Goal: Task Accomplishment & Management: Use online tool/utility

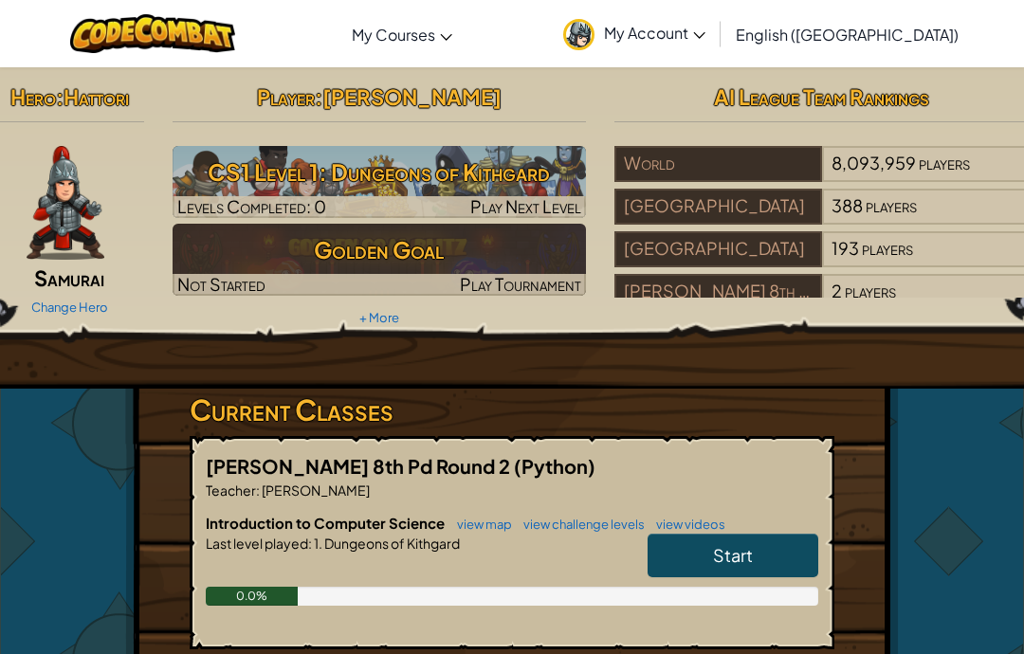
click at [746, 546] on span "Start" at bounding box center [733, 555] width 40 height 22
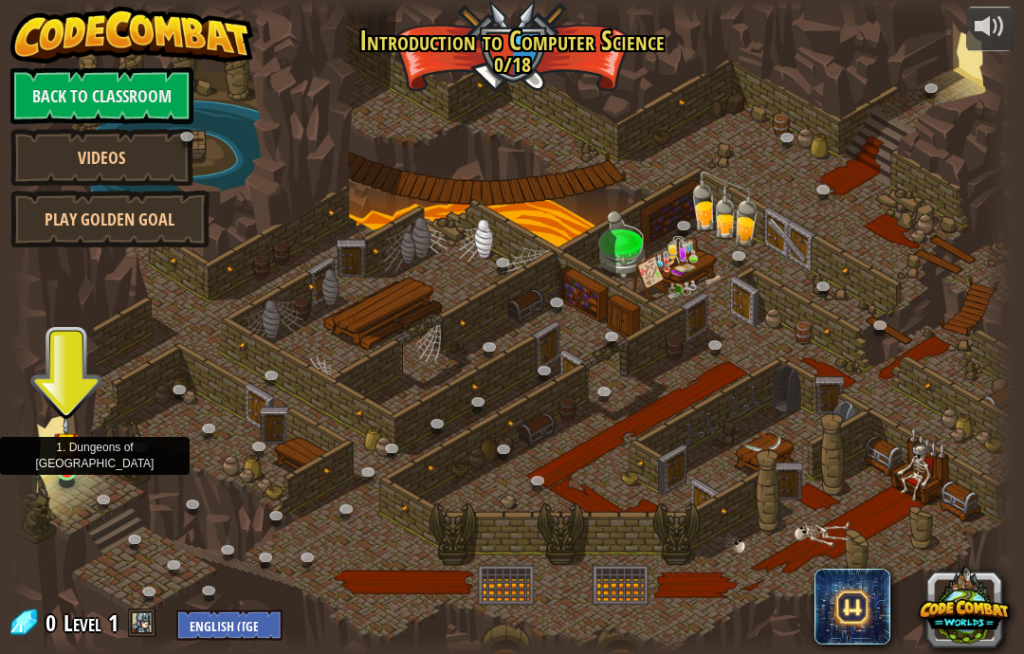
click at [73, 459] on img at bounding box center [66, 444] width 25 height 56
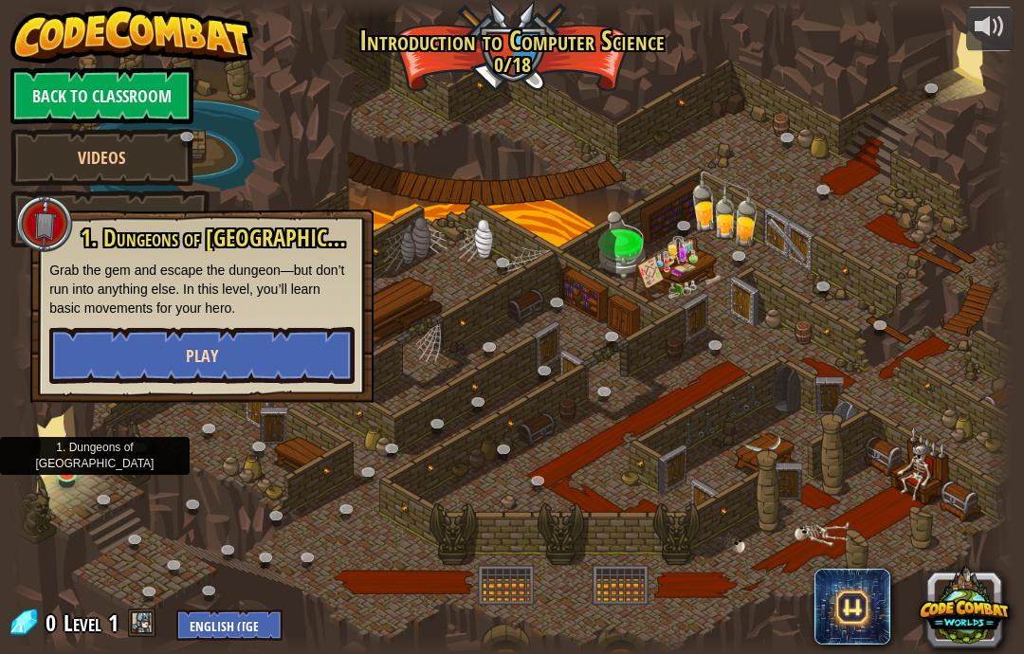
click at [81, 369] on button "Play" at bounding box center [201, 355] width 305 height 57
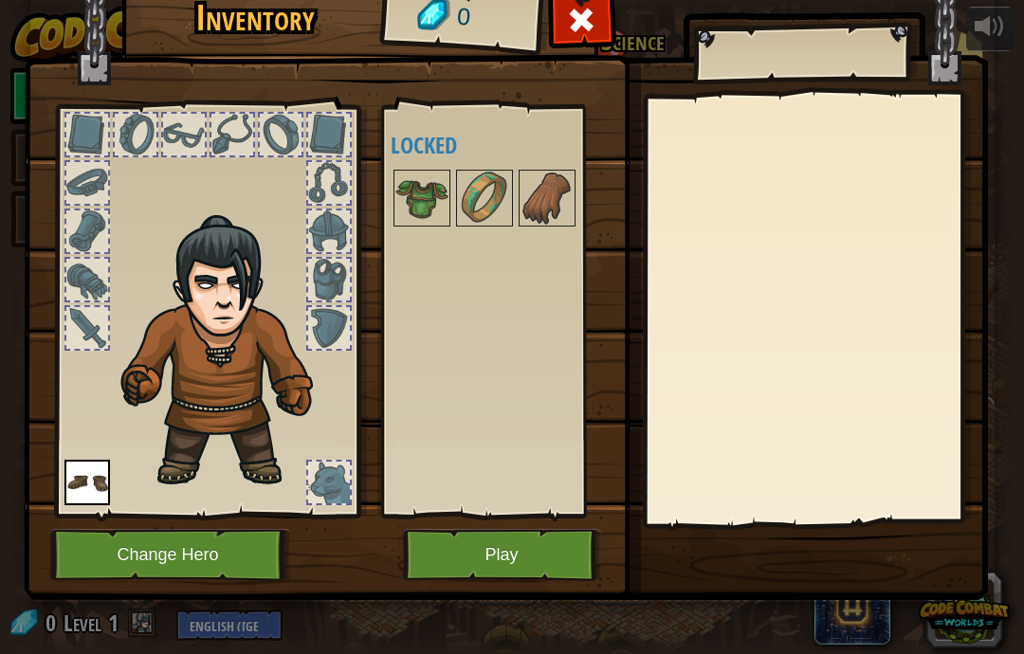
click at [75, 475] on img at bounding box center [87, 483] width 46 height 46
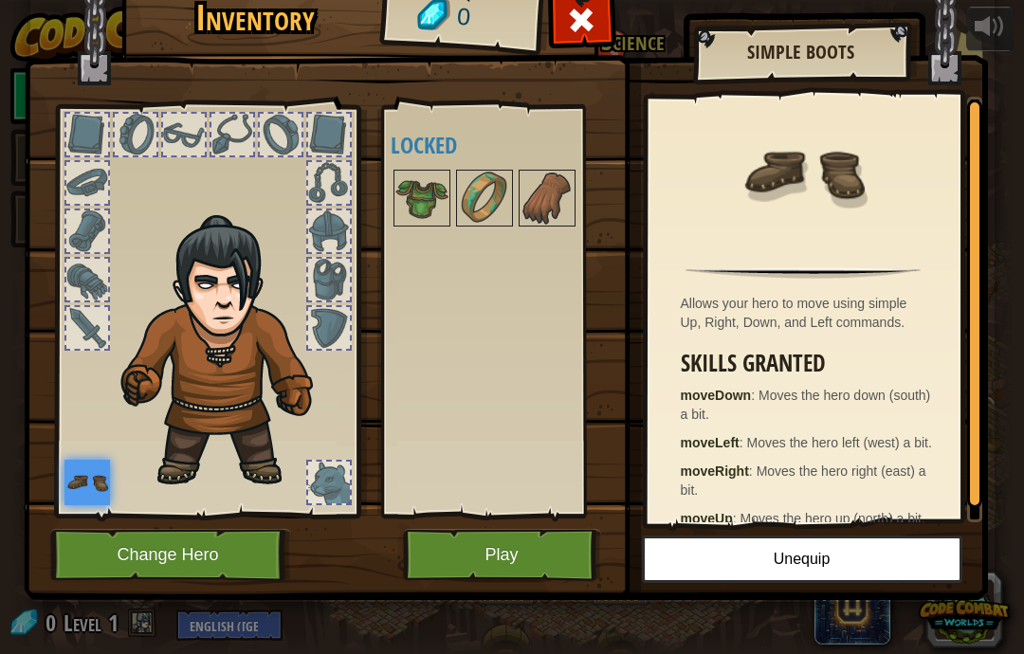
click at [436, 578] on button "Play" at bounding box center [502, 555] width 198 height 52
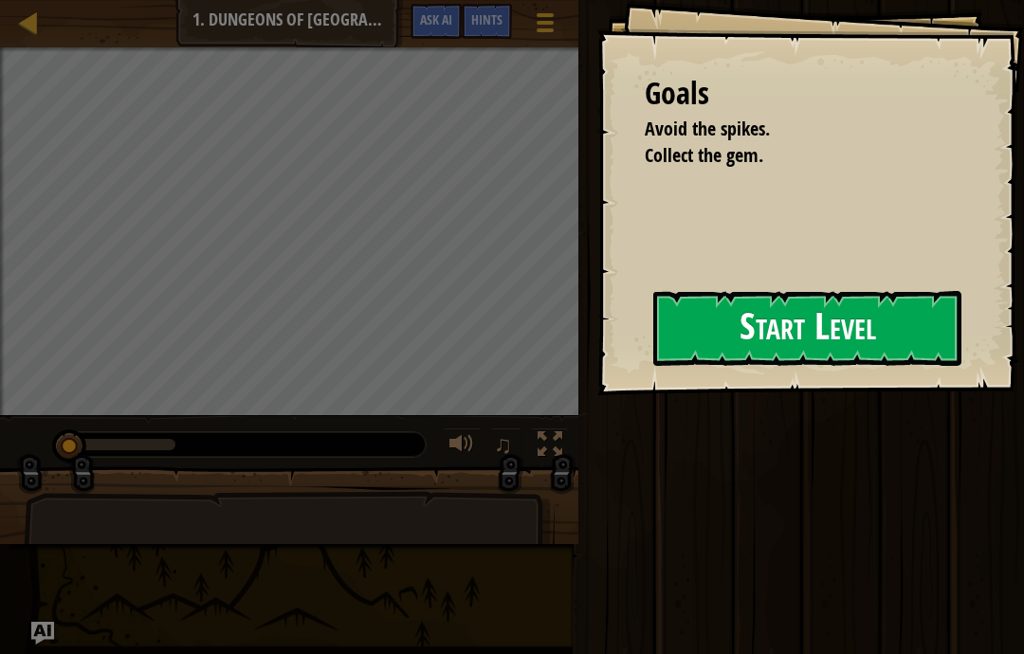
click at [782, 323] on button "Start Level" at bounding box center [807, 328] width 308 height 75
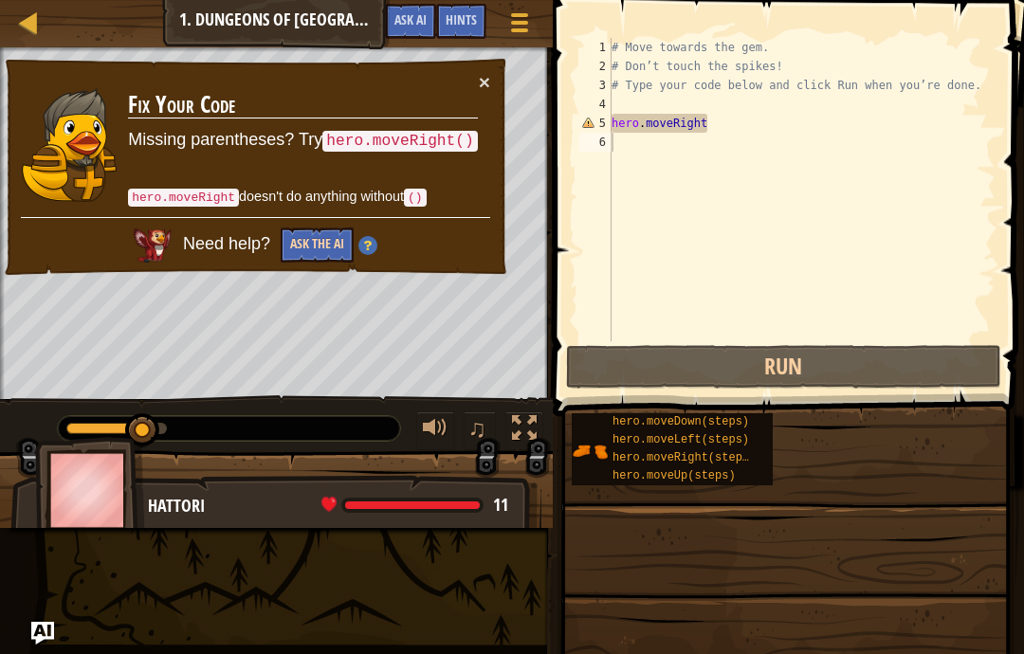
click at [317, 263] on button "Ask the AI" at bounding box center [317, 245] width 73 height 35
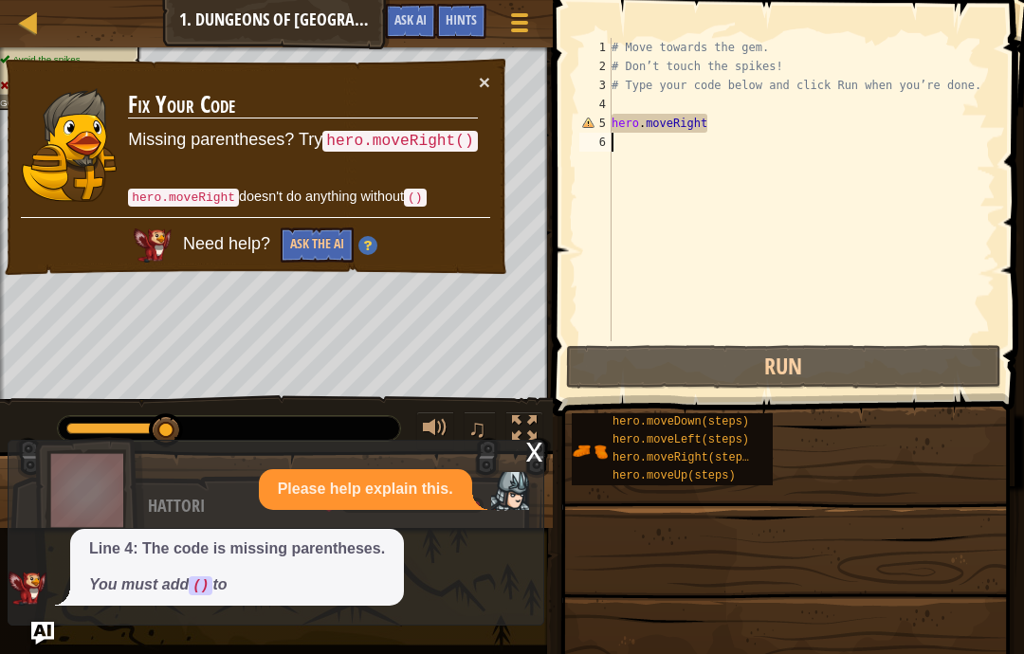
click at [976, 458] on div "hero.moveDown(steps) hero.moveLeft(steps) hero.moveRight(steps) hero.moveUp(ste…" at bounding box center [791, 449] width 440 height 74
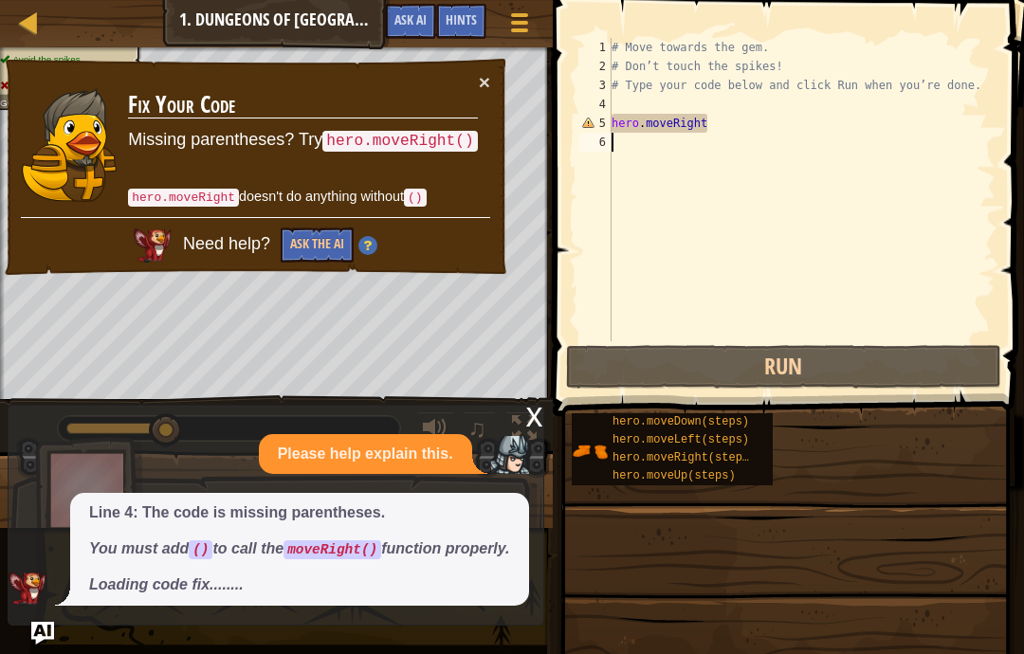
click at [964, 463] on div "hero.moveDown(steps) hero.moveLeft(steps) hero.moveRight(steps) hero.moveUp(ste…" at bounding box center [791, 449] width 440 height 74
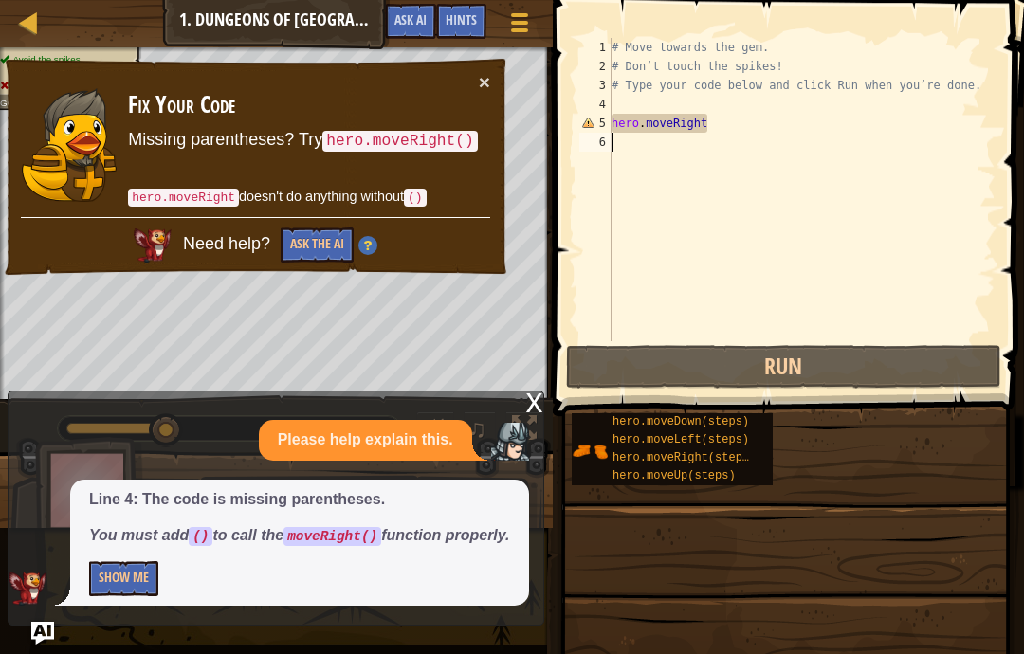
click at [957, 472] on div "hero.moveDown(steps) hero.moveLeft(steps) hero.moveRight(steps) hero.moveUp(ste…" at bounding box center [791, 449] width 440 height 74
click at [977, 470] on div "hero.moveDown(steps) hero.moveLeft(steps) hero.moveRight(steps) hero.moveUp(ste…" at bounding box center [791, 449] width 440 height 74
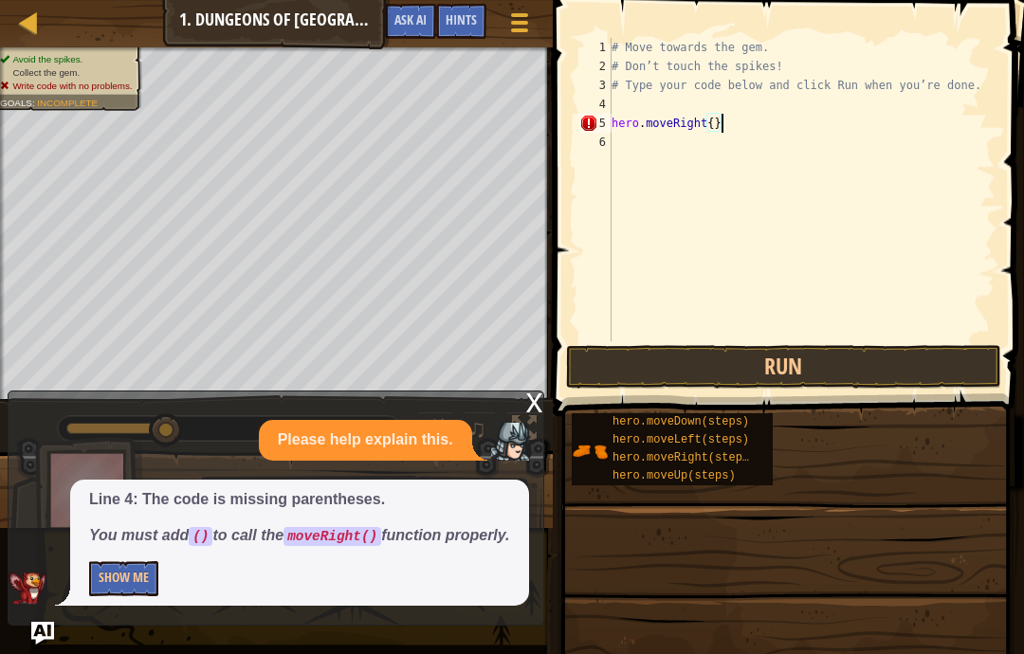
scroll to position [20, 32]
click at [920, 371] on button "Run" at bounding box center [783, 367] width 435 height 44
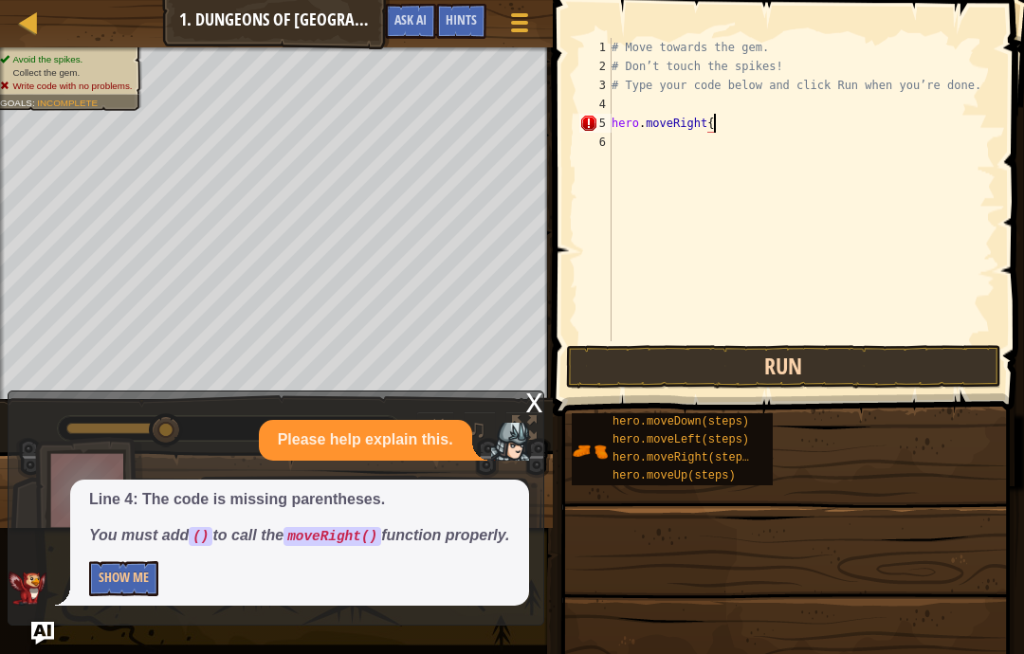
click at [891, 353] on button "Run" at bounding box center [783, 367] width 435 height 44
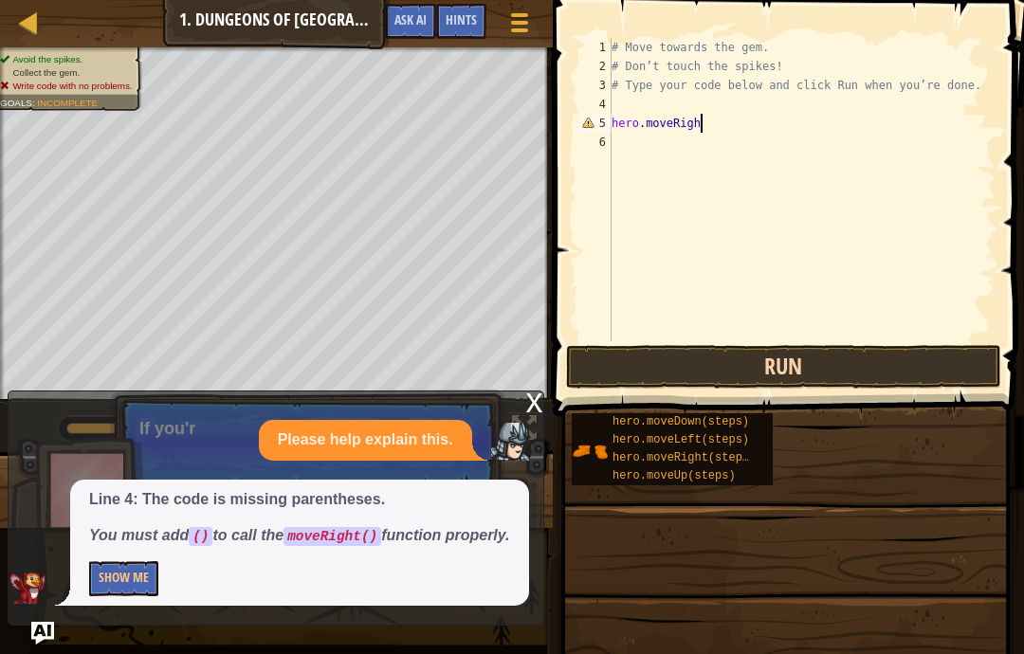
scroll to position [20, 26]
click at [906, 362] on button "Run" at bounding box center [783, 367] width 435 height 44
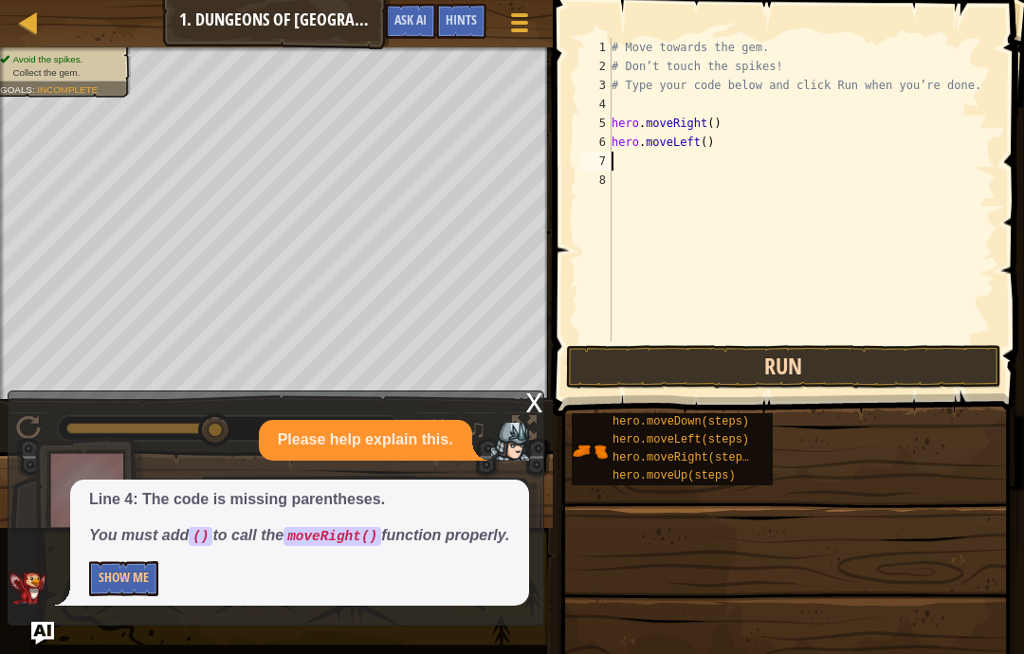
click at [881, 357] on button "Run" at bounding box center [783, 367] width 435 height 44
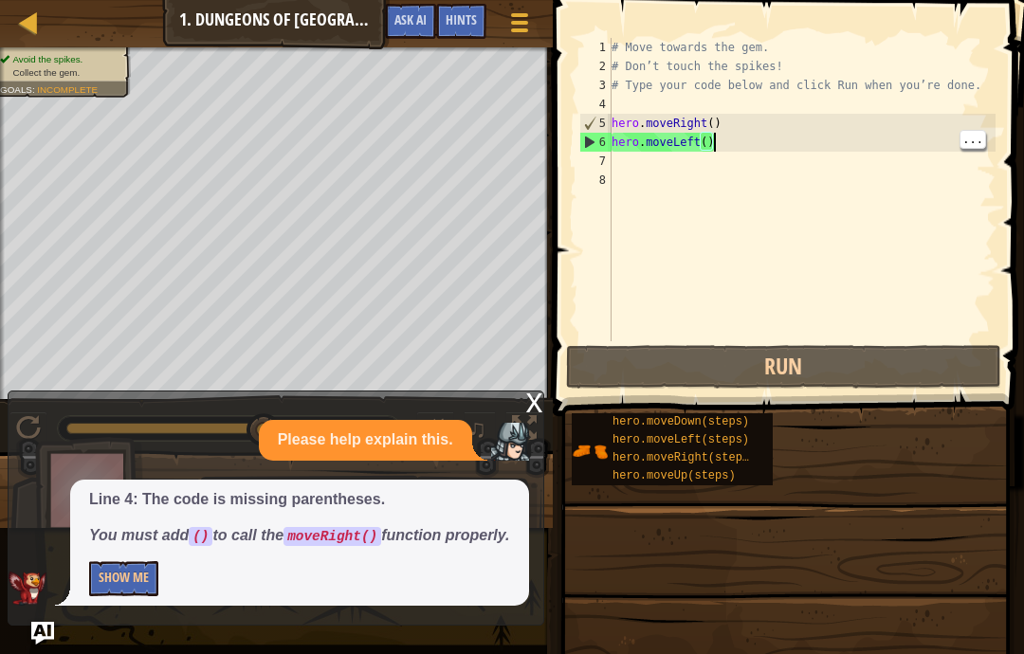
click at [713, 143] on div "# Move towards the gem. # Don’t touch the spikes! # Type your code below and cl…" at bounding box center [802, 208] width 388 height 341
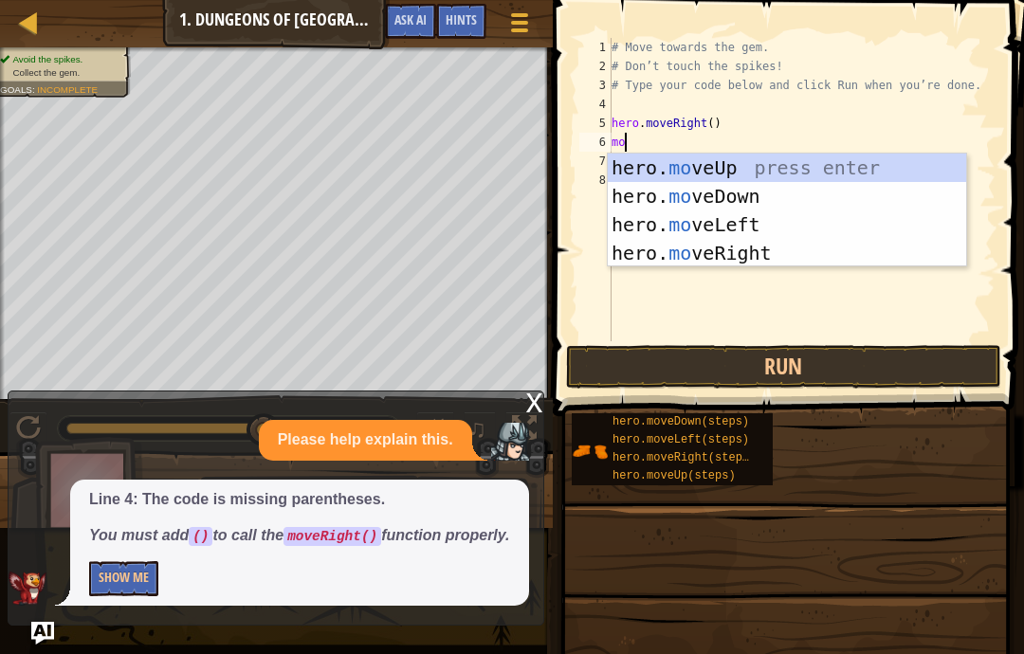
scroll to position [20, 40]
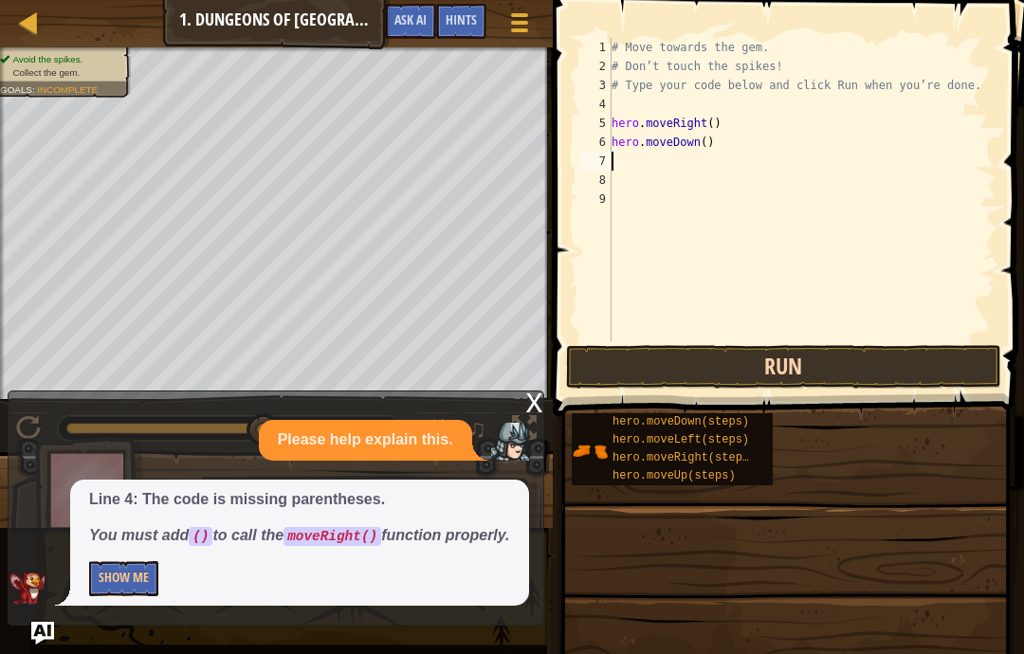
click at [879, 352] on button "Run" at bounding box center [783, 367] width 435 height 44
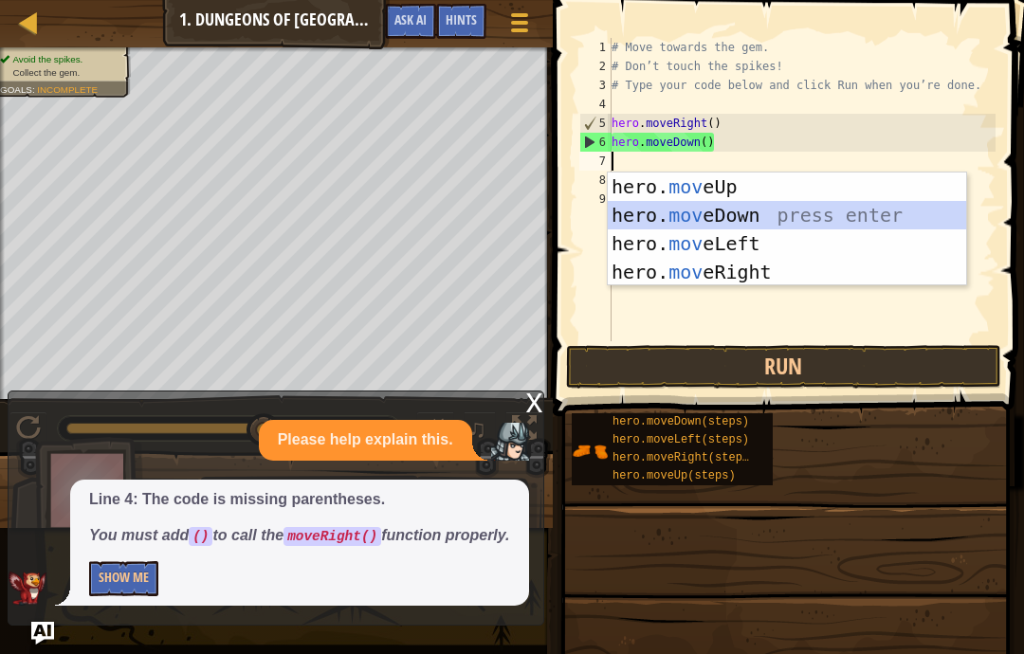
scroll to position [20, 26]
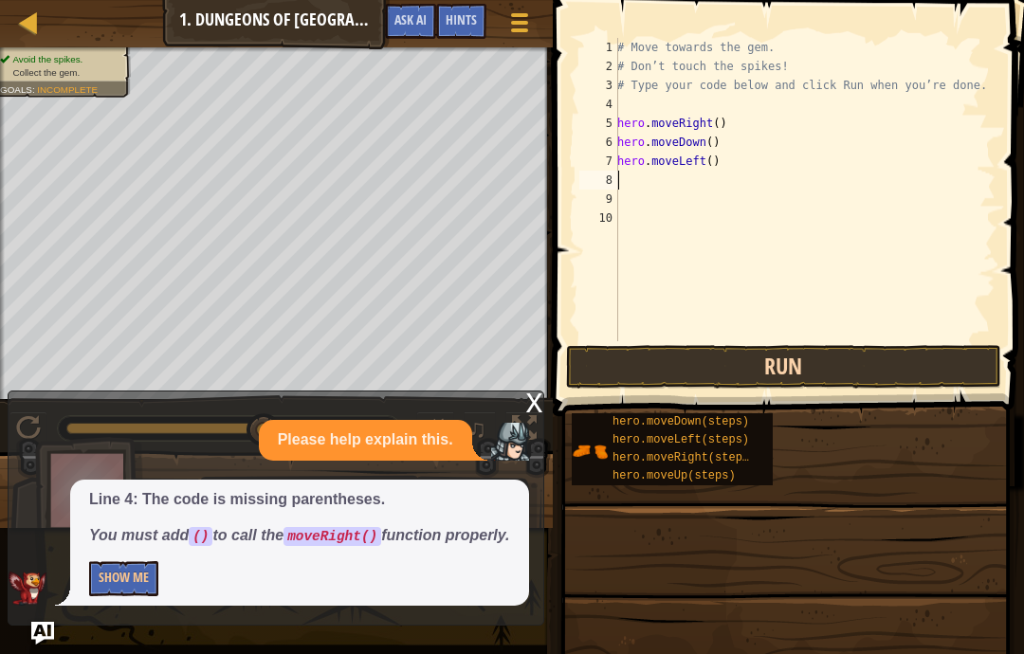
click at [806, 368] on button "Run" at bounding box center [783, 367] width 435 height 44
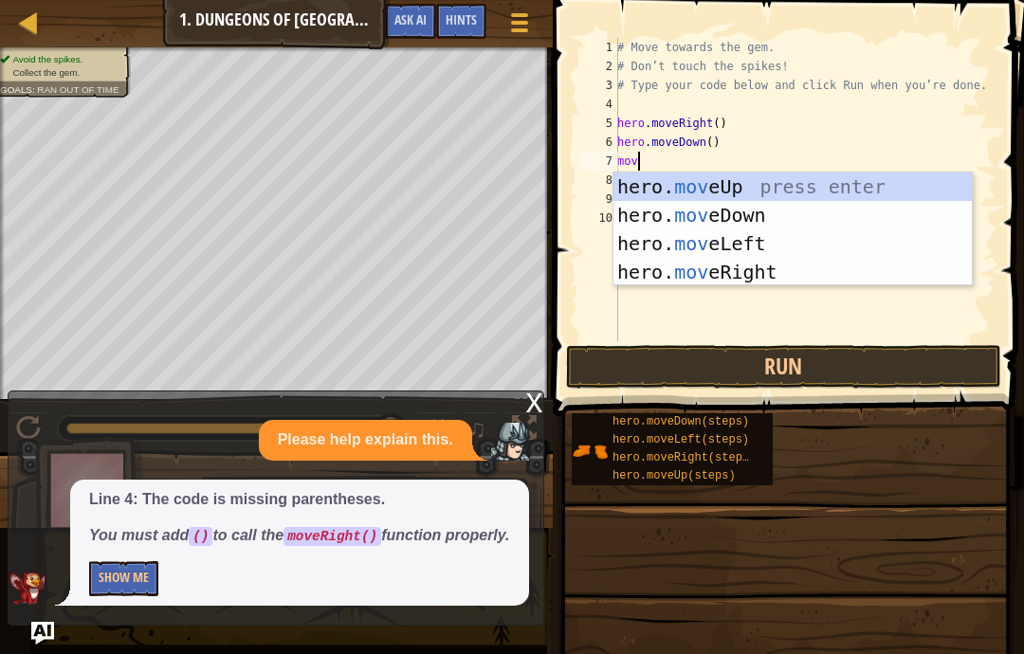
scroll to position [20, 40]
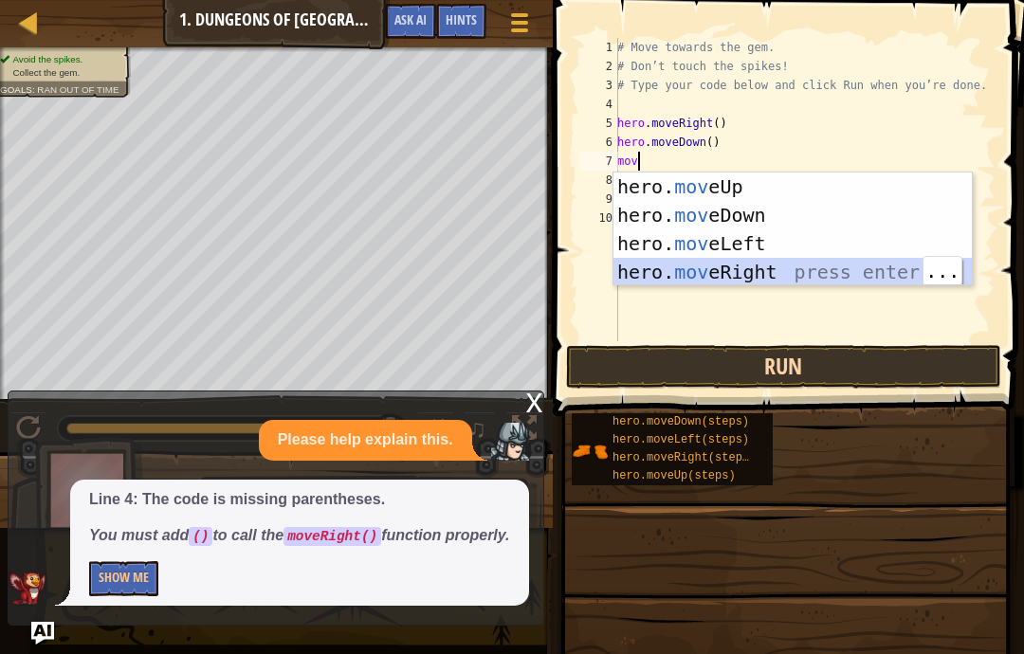
click at [878, 368] on button "Run" at bounding box center [783, 367] width 435 height 44
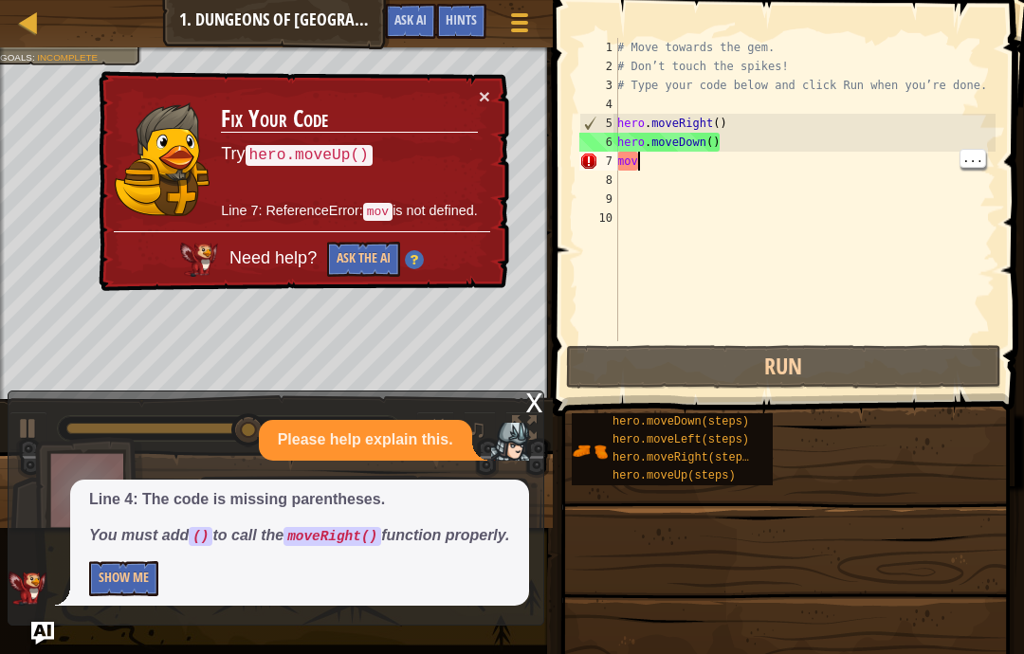
click at [479, 110] on div "× Fix Your Code Try hero.moveUp() Line 7: ReferenceError: mov is not defined. N…" at bounding box center [302, 181] width 414 height 221
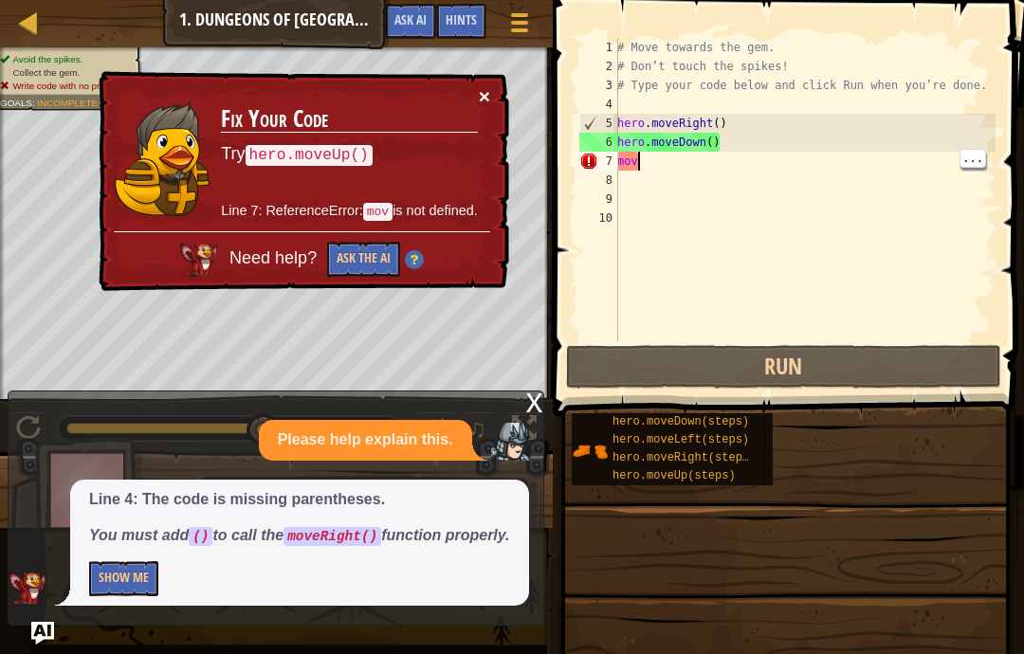
click at [487, 100] on button "×" at bounding box center [484, 97] width 11 height 20
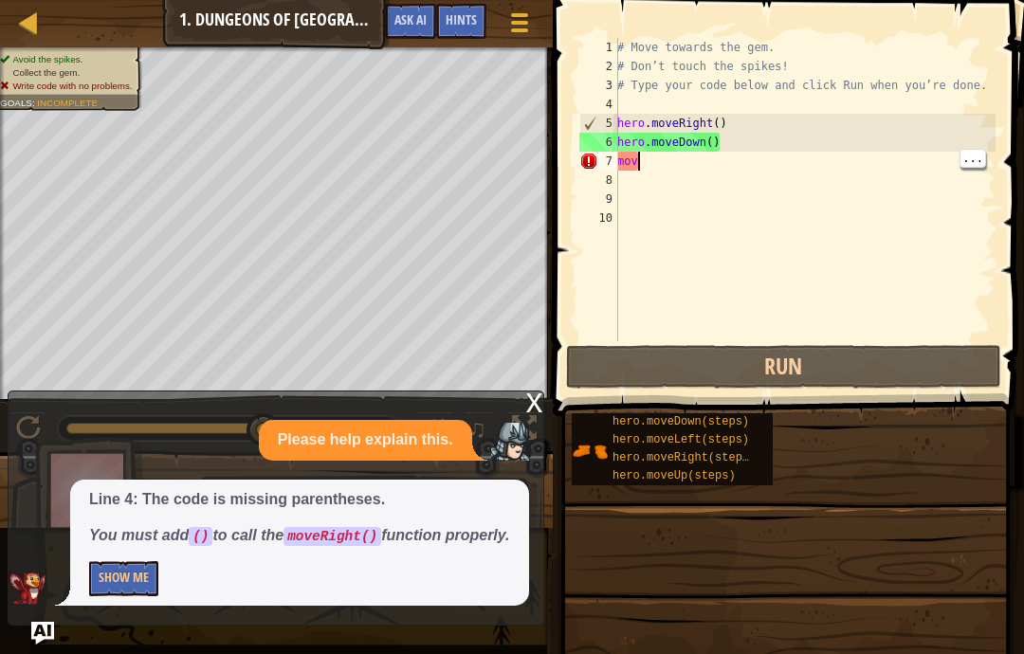
click at [803, 164] on div "# Move towards the gem. # Don’t touch the spikes! # Type your code below and cl…" at bounding box center [804, 208] width 382 height 341
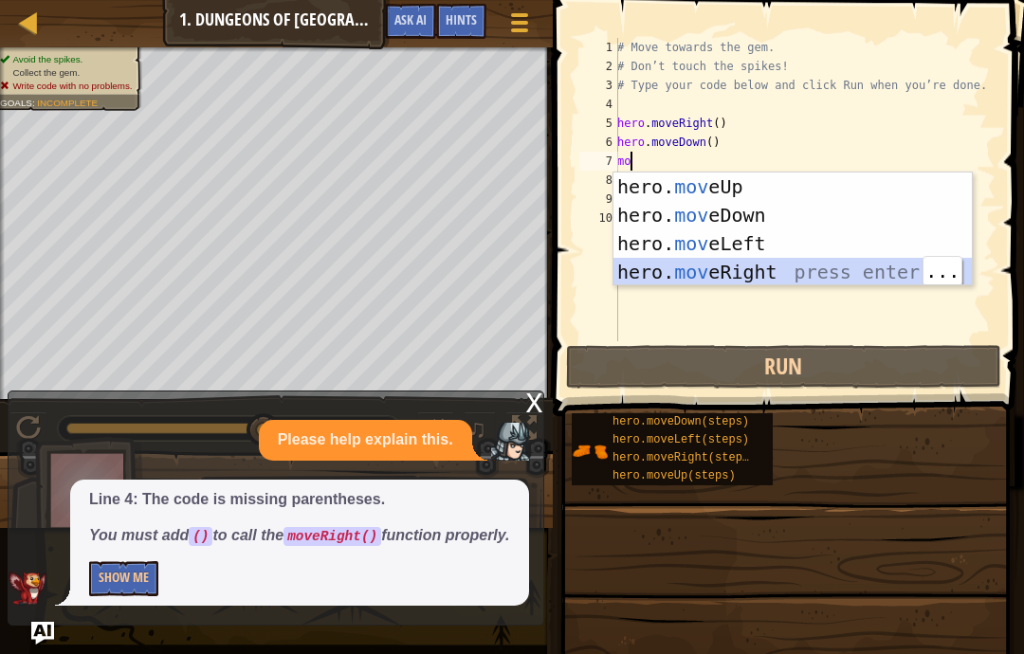
scroll to position [20, 26]
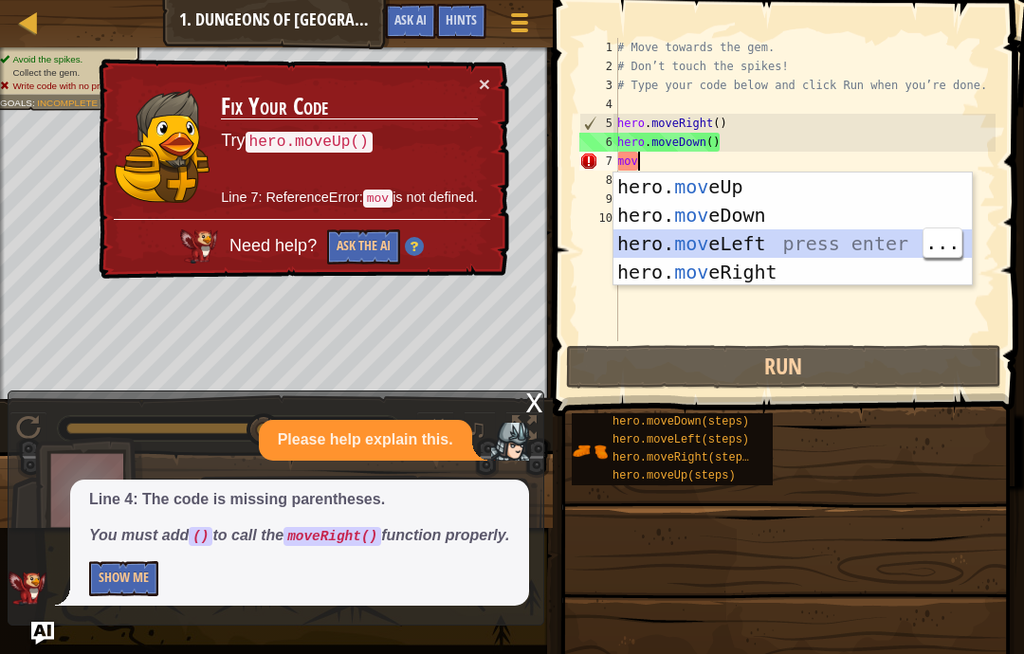
click at [839, 273] on div "hero. mov eUp press enter hero. mov eDown press enter hero. mov eLeft press ent…" at bounding box center [792, 258] width 358 height 171
type textarea "abcde fg"
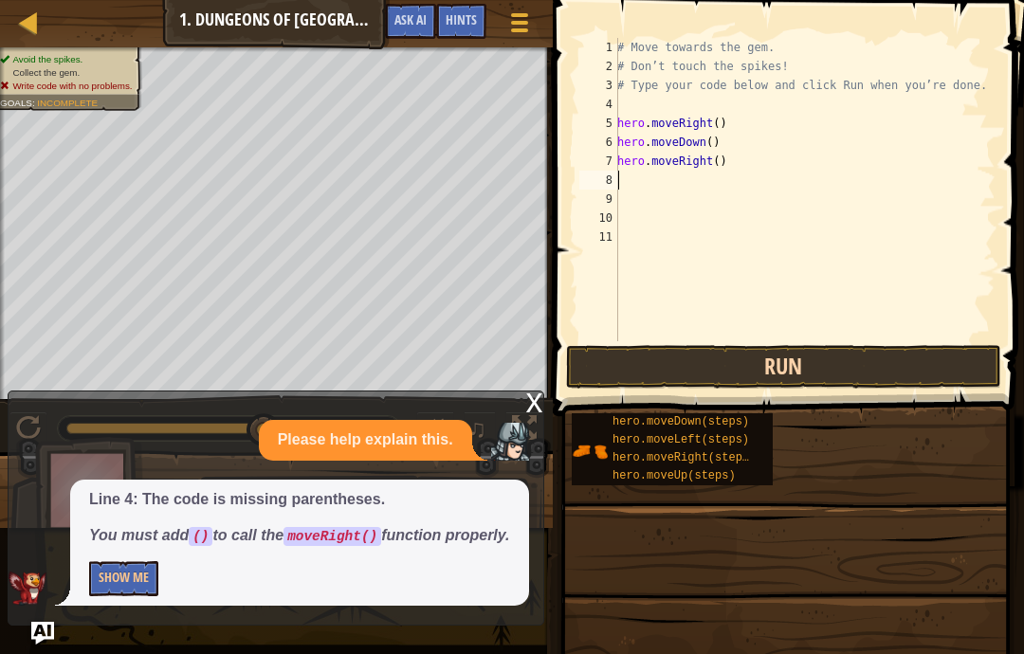
click at [890, 365] on button "Run" at bounding box center [783, 367] width 435 height 44
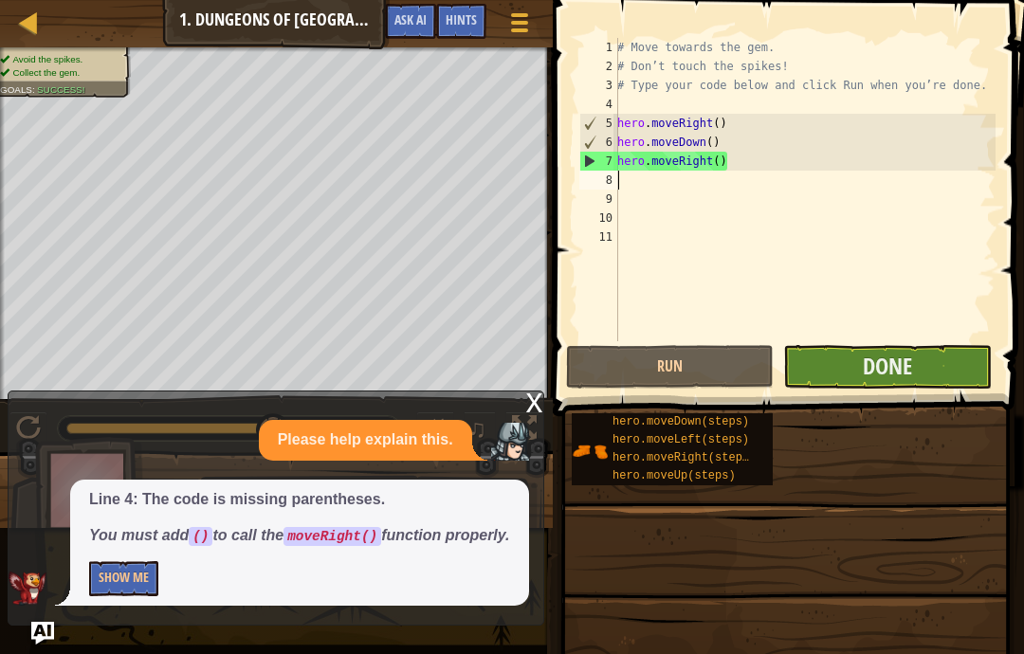
click at [918, 360] on button "Done" at bounding box center [887, 367] width 208 height 44
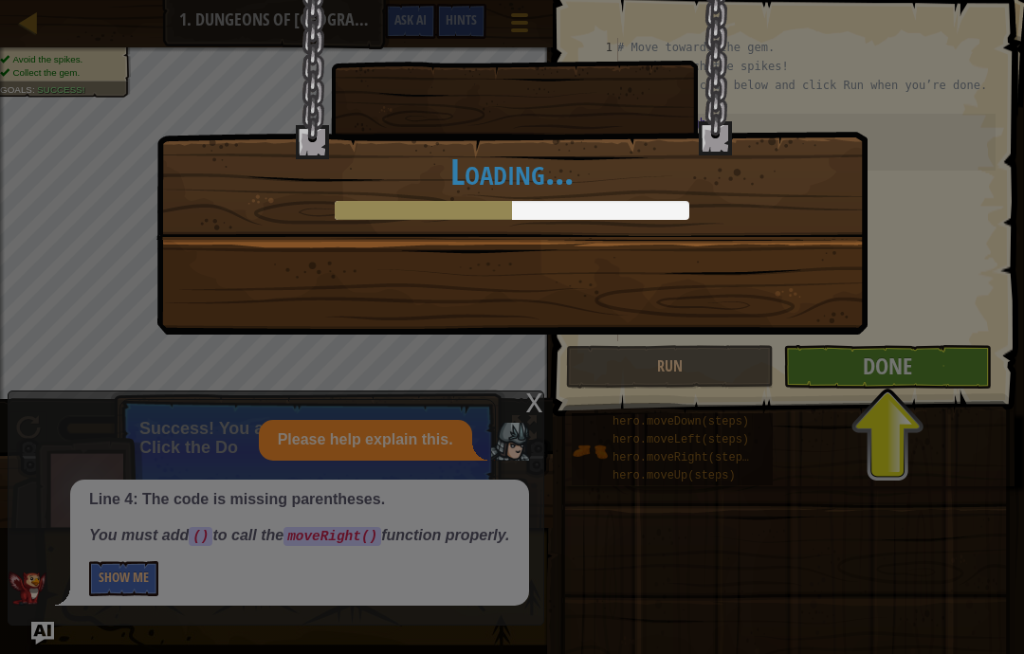
click at [917, 386] on div "You completed Dungeons of Kithgard! +10 +9 New Item Clean code: no code errors …" at bounding box center [512, 327] width 1024 height 654
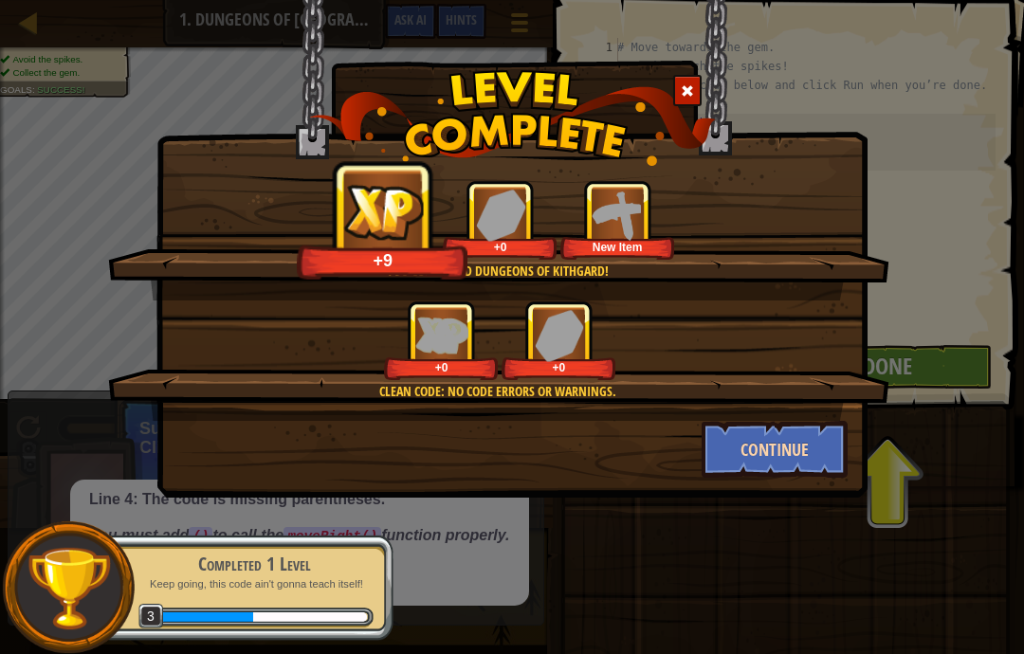
click at [796, 452] on button "Continue" at bounding box center [775, 449] width 147 height 57
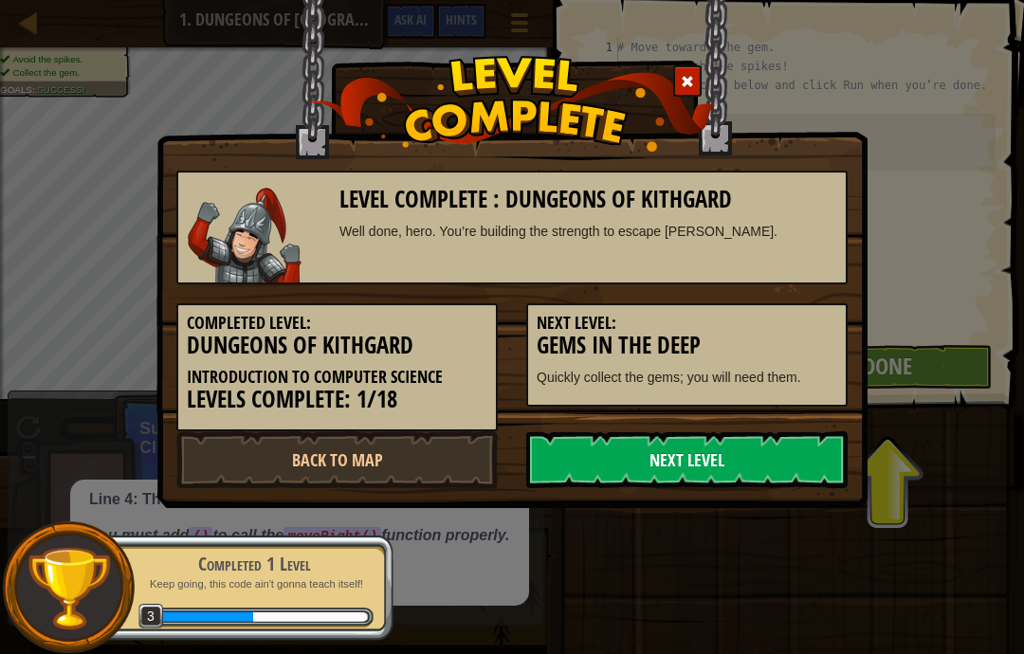
click at [783, 460] on link "Next Level" at bounding box center [686, 459] width 321 height 57
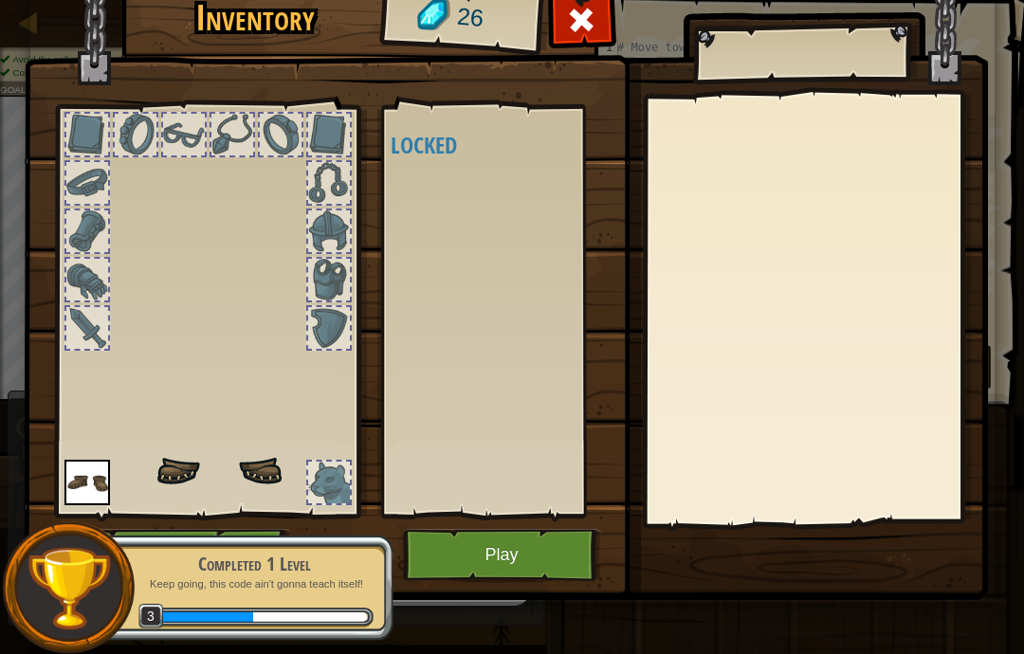
click at [777, 460] on div at bounding box center [815, 310] width 335 height 426
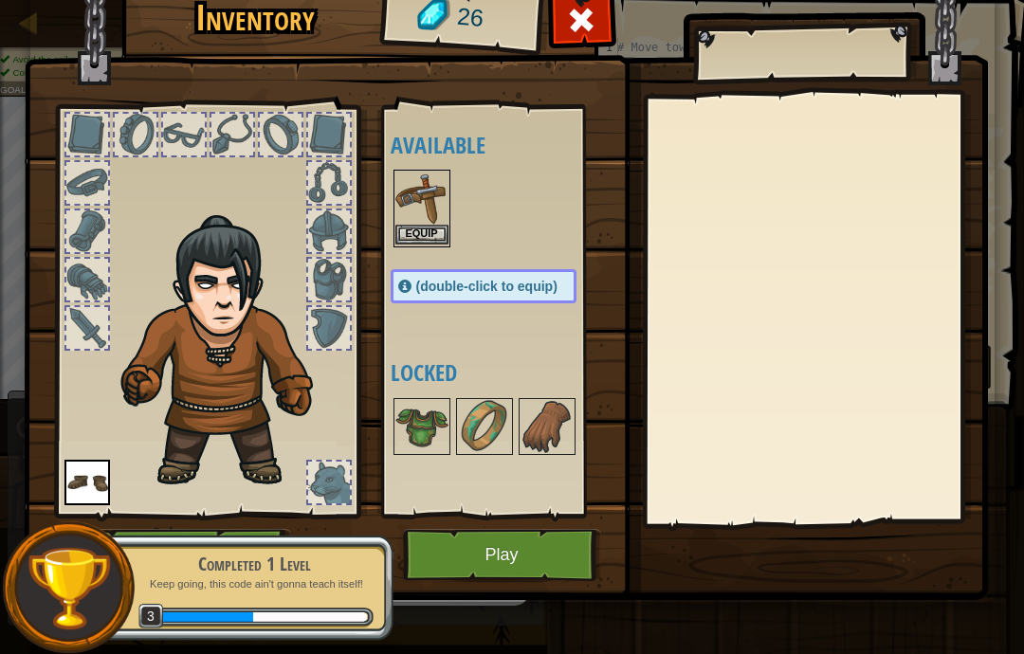
click at [422, 241] on button "Equip" at bounding box center [421, 235] width 53 height 20
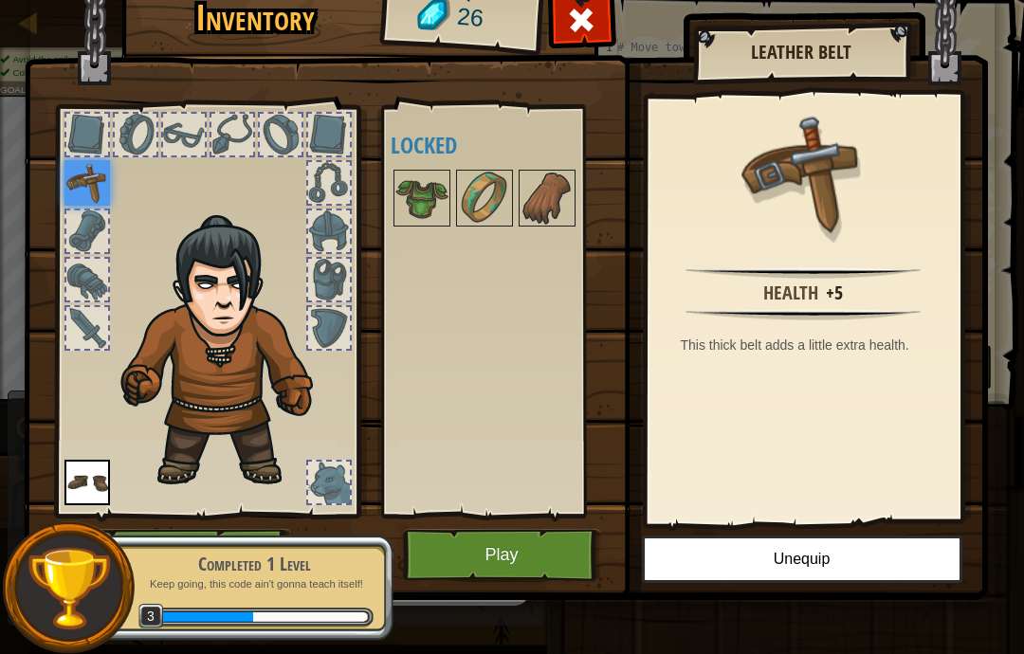
click at [528, 555] on button "Play" at bounding box center [502, 555] width 198 height 52
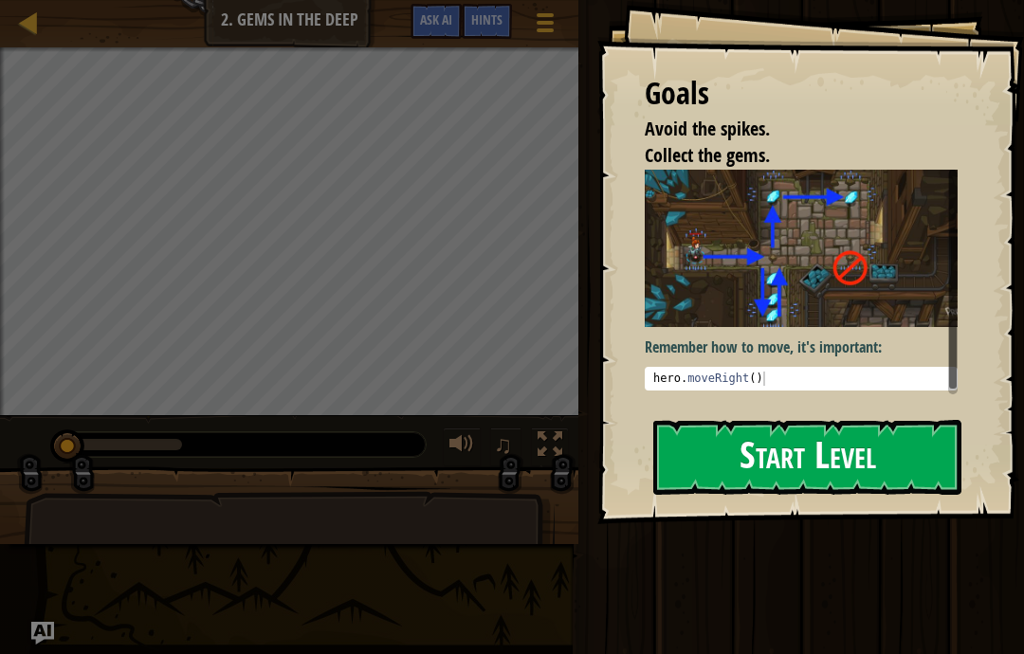
click at [880, 420] on button "Start Level" at bounding box center [807, 457] width 308 height 75
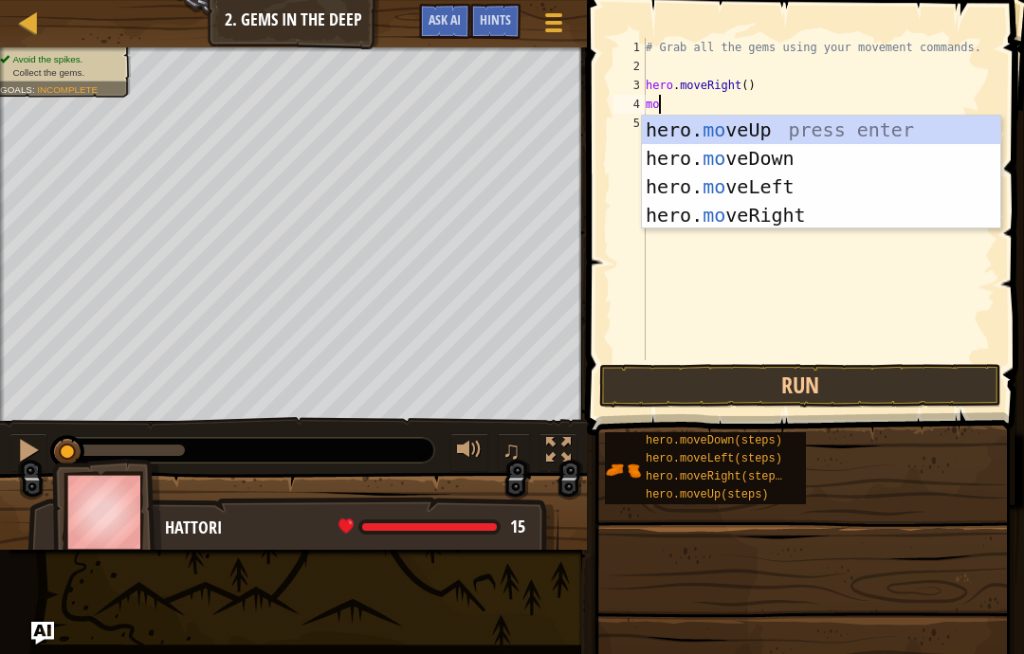
scroll to position [20, 32]
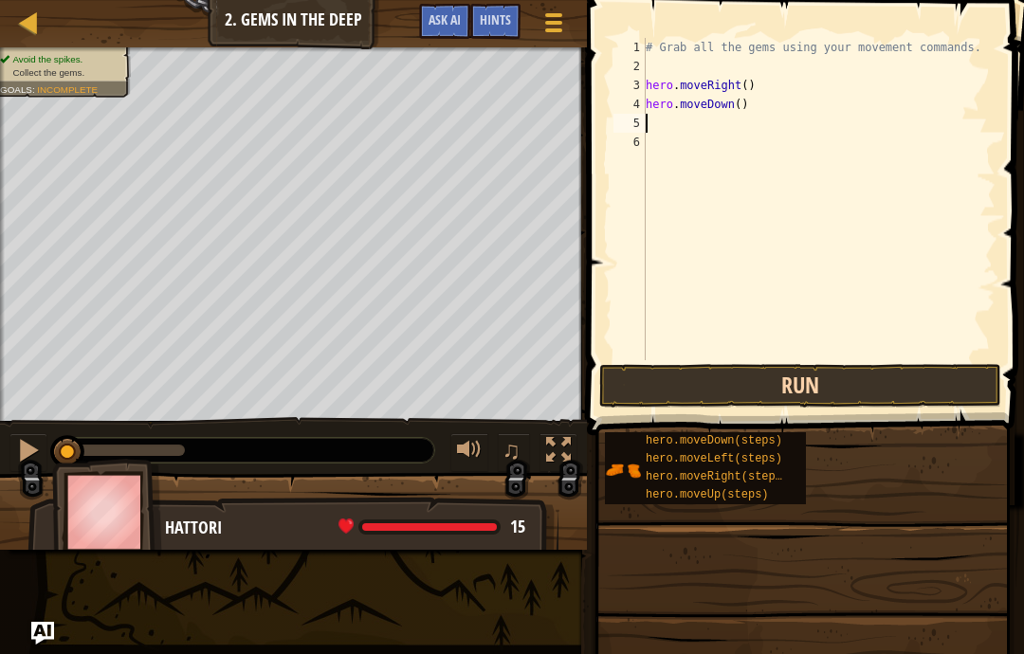
click at [908, 386] on button "Run" at bounding box center [800, 386] width 402 height 44
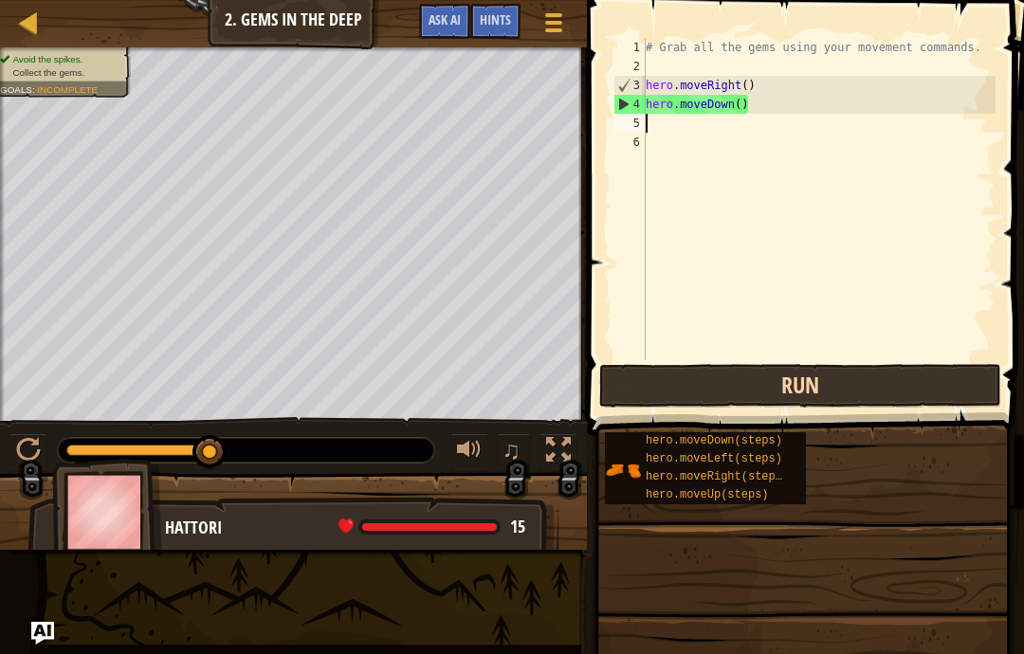
click at [918, 365] on button "Run" at bounding box center [800, 386] width 402 height 44
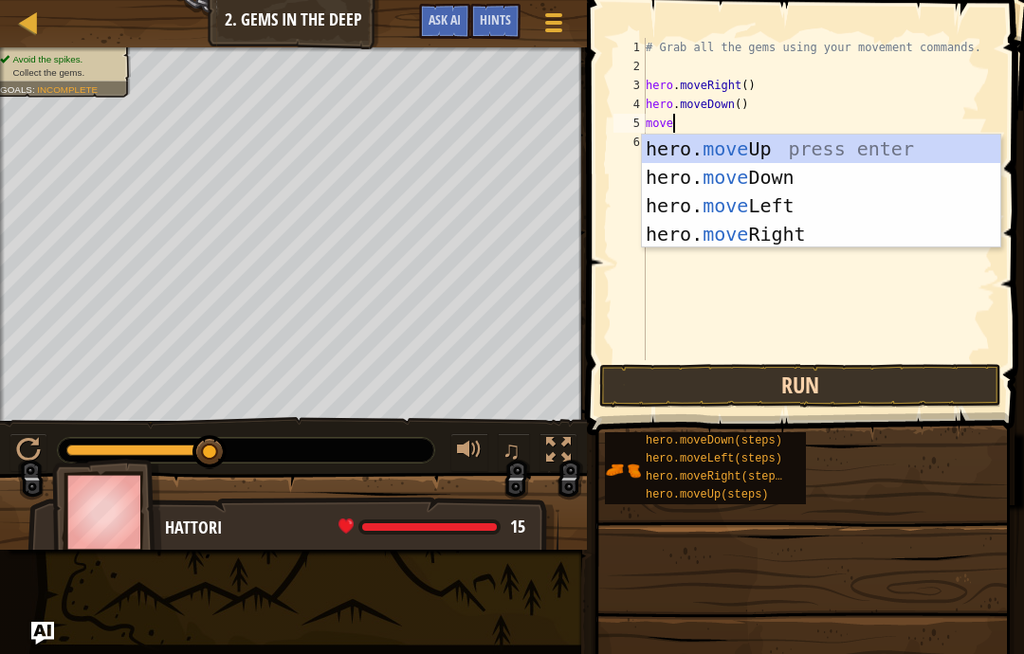
scroll to position [20, 46]
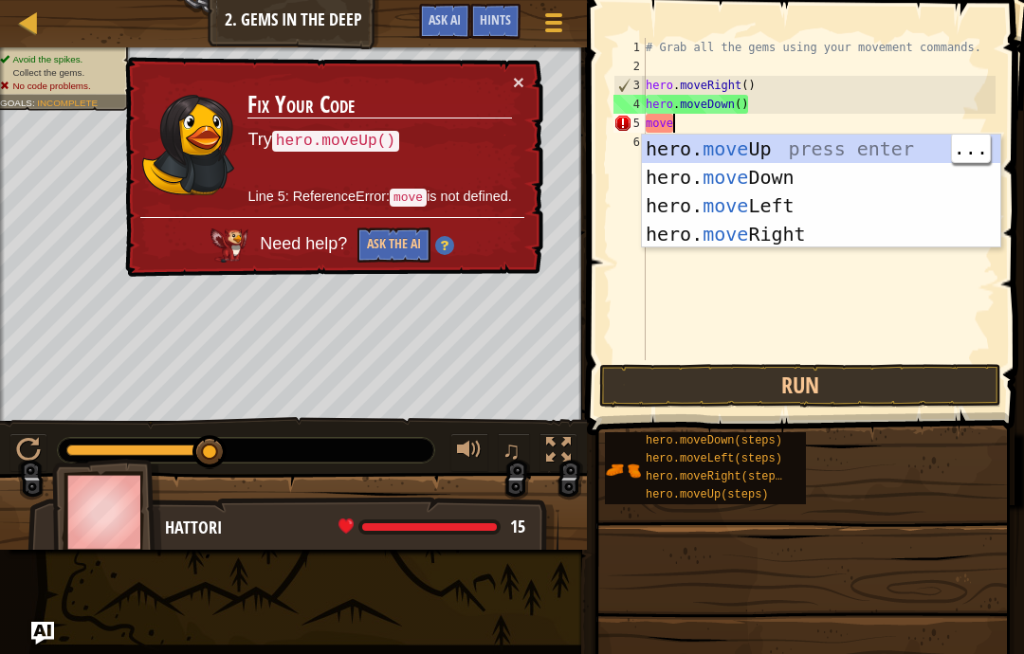
click at [830, 141] on div "hero. move Up press enter hero. move Down press enter hero. move Left press ent…" at bounding box center [821, 220] width 358 height 171
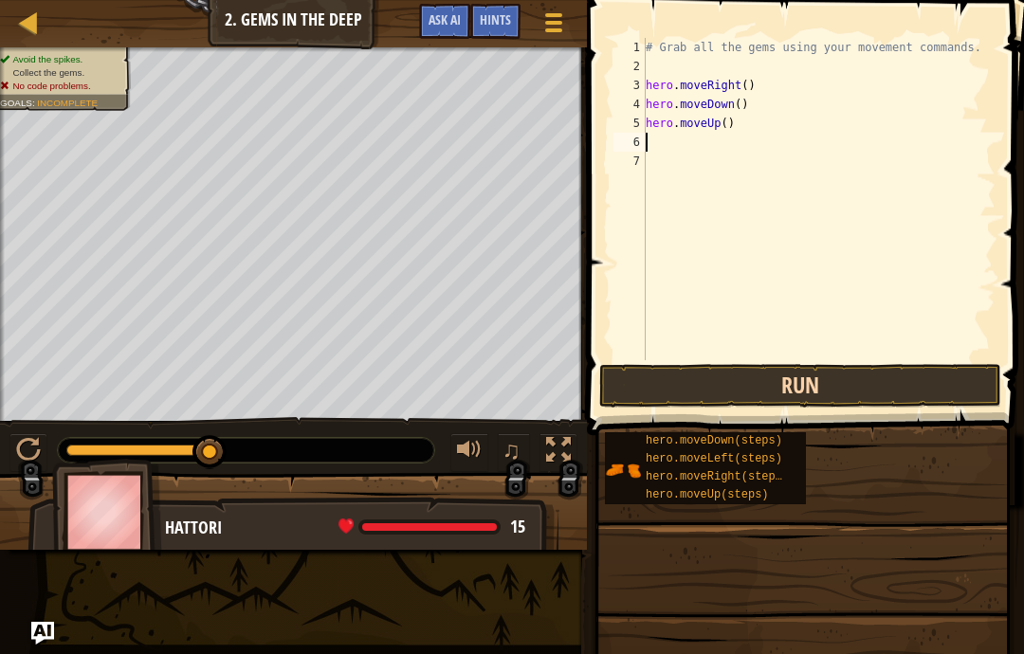
click at [893, 397] on button "Run" at bounding box center [800, 386] width 402 height 44
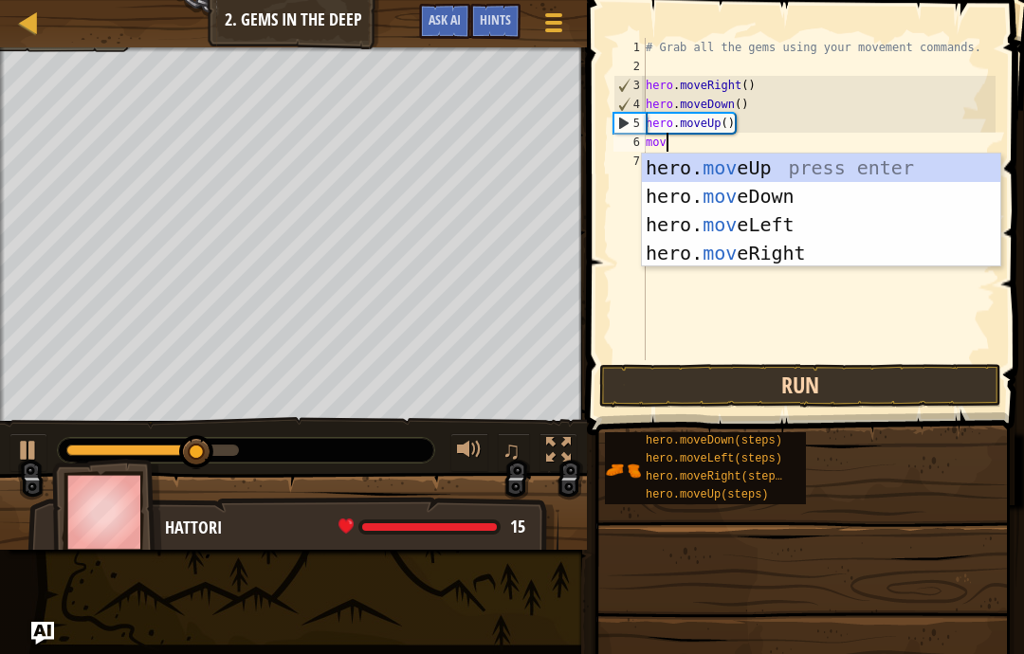
scroll to position [20, 40]
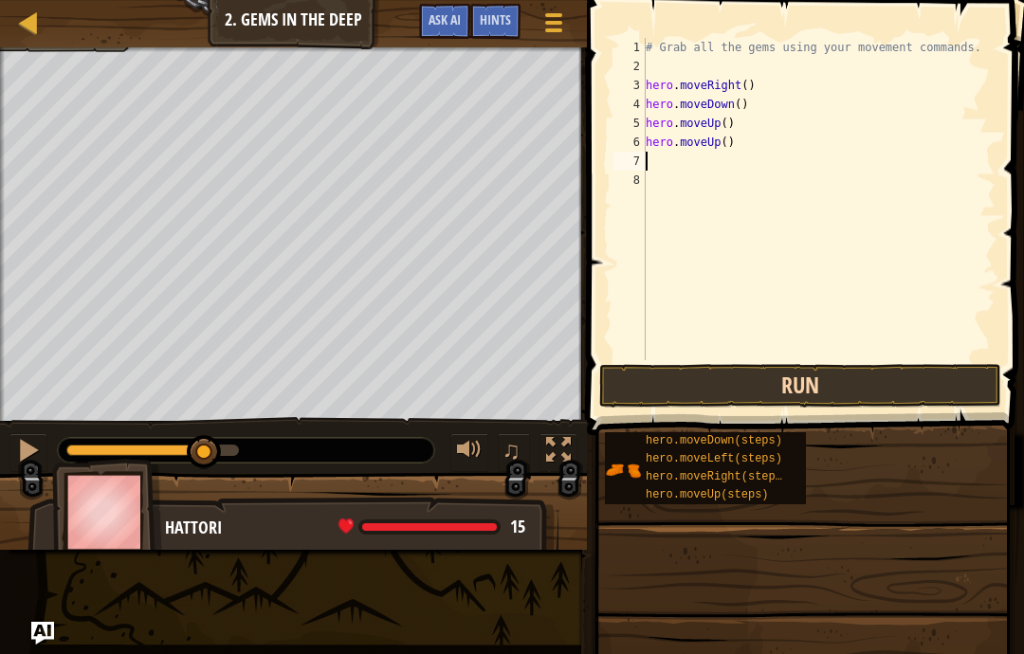
click at [936, 376] on button "Run" at bounding box center [800, 386] width 402 height 44
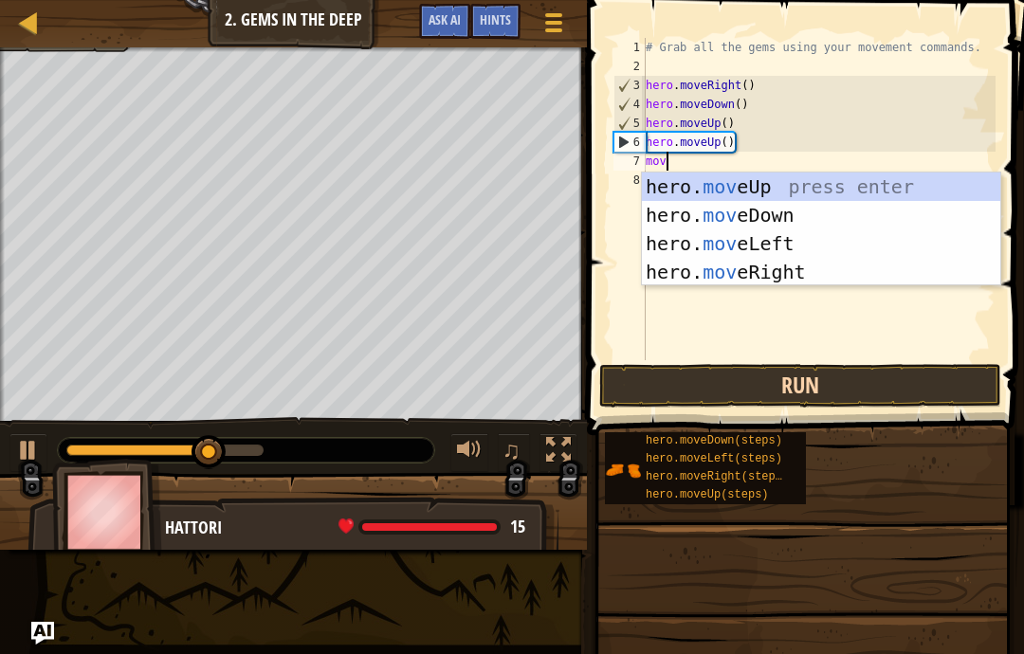
scroll to position [20, 46]
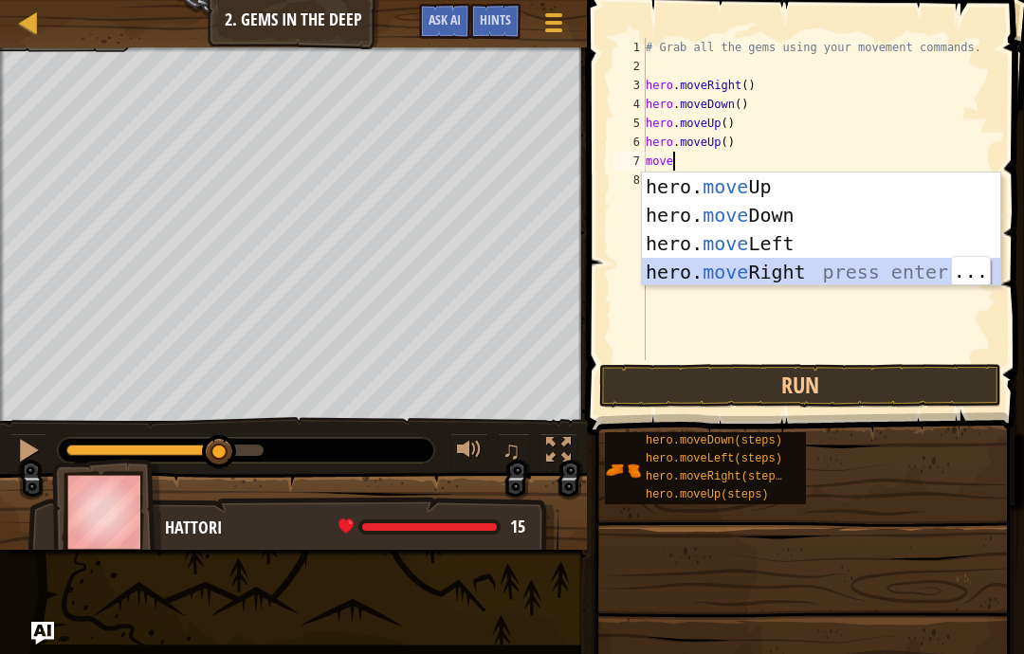
type textarea "abcde fg"
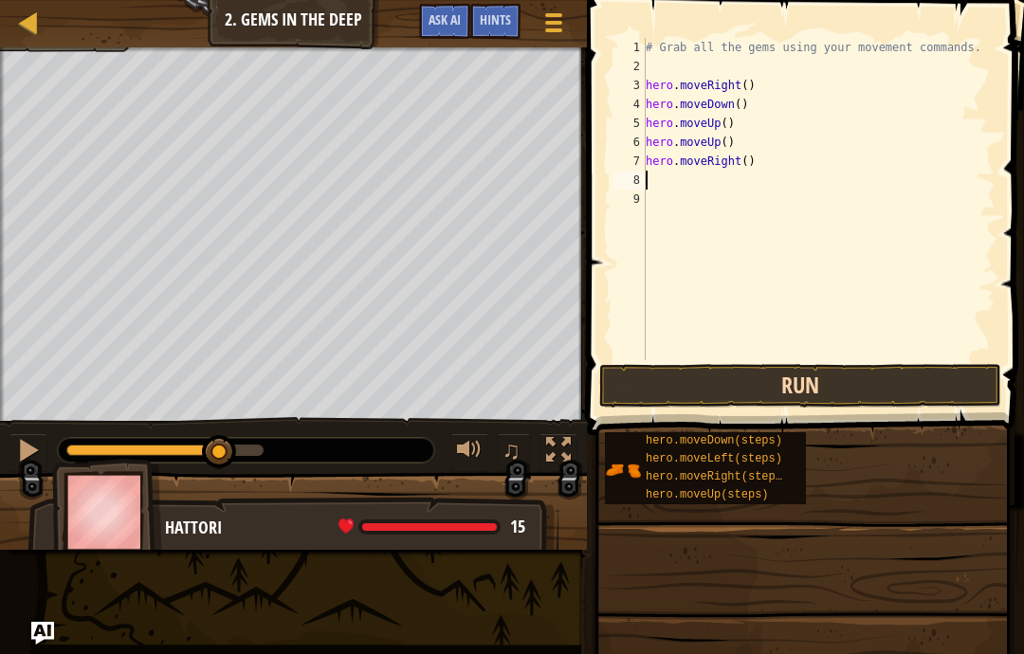
click at [884, 374] on button "Run" at bounding box center [800, 386] width 402 height 44
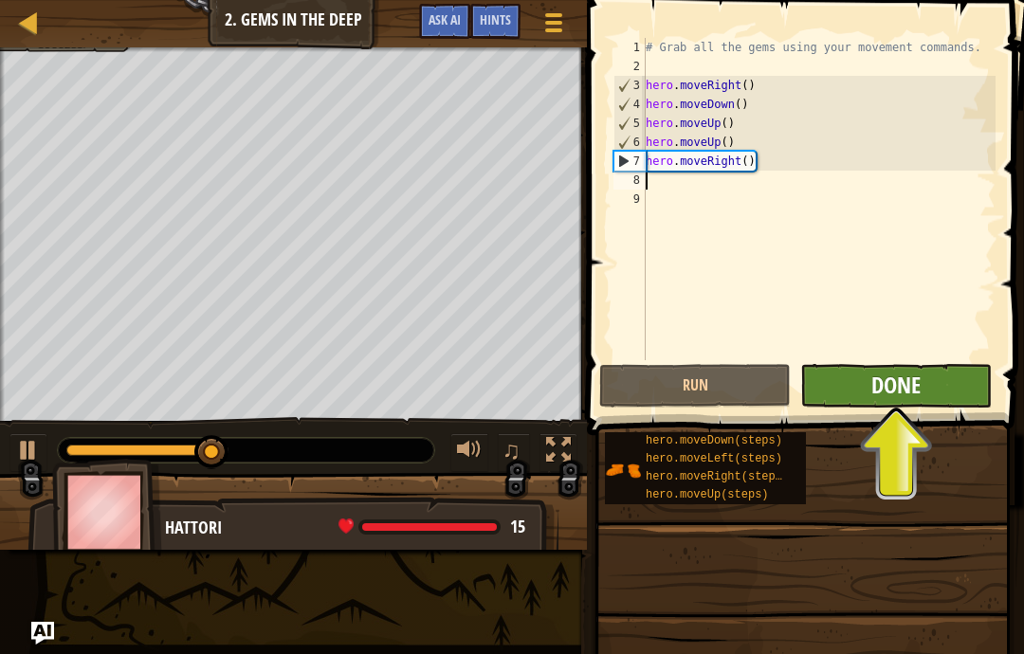
click at [920, 379] on span "Done" at bounding box center [895, 385] width 49 height 30
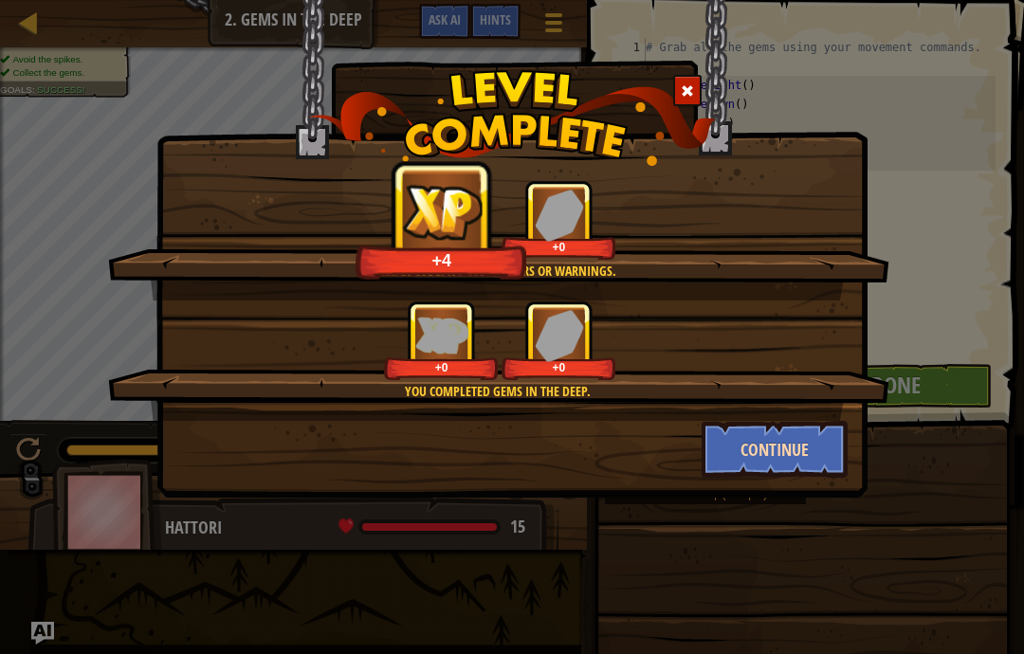
click at [807, 437] on button "Continue" at bounding box center [775, 449] width 147 height 57
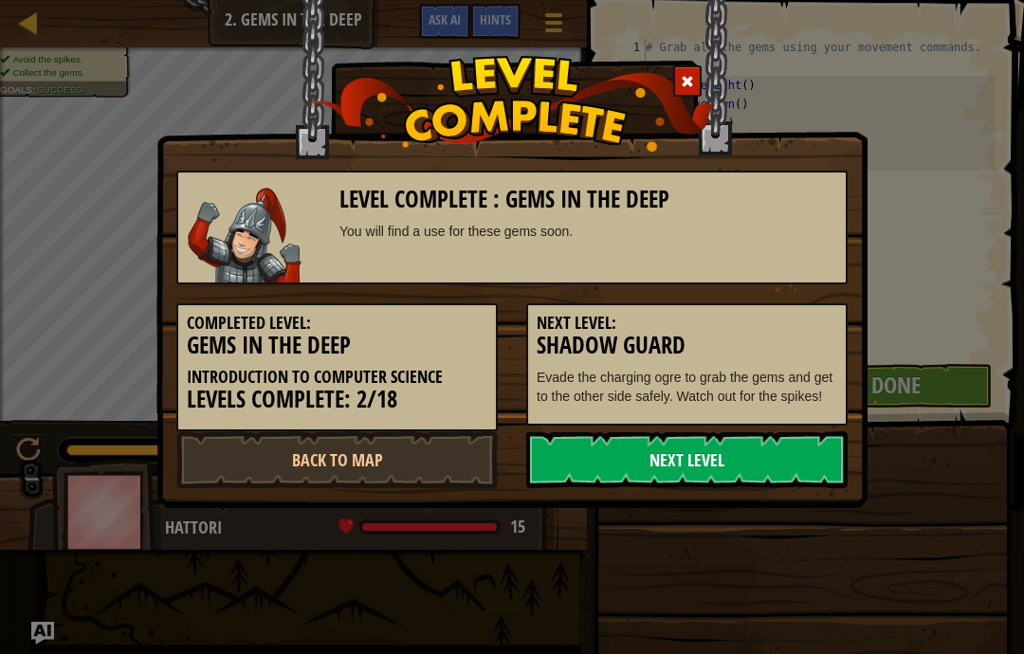
click at [803, 436] on link "Next Level" at bounding box center [686, 459] width 321 height 57
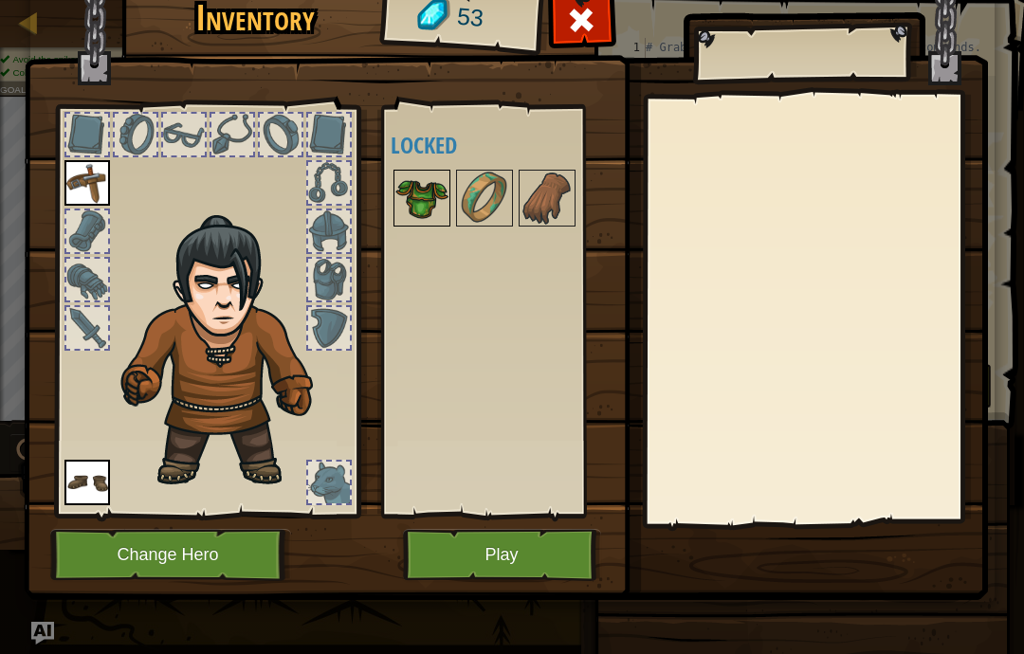
click at [421, 204] on img at bounding box center [421, 198] width 53 height 53
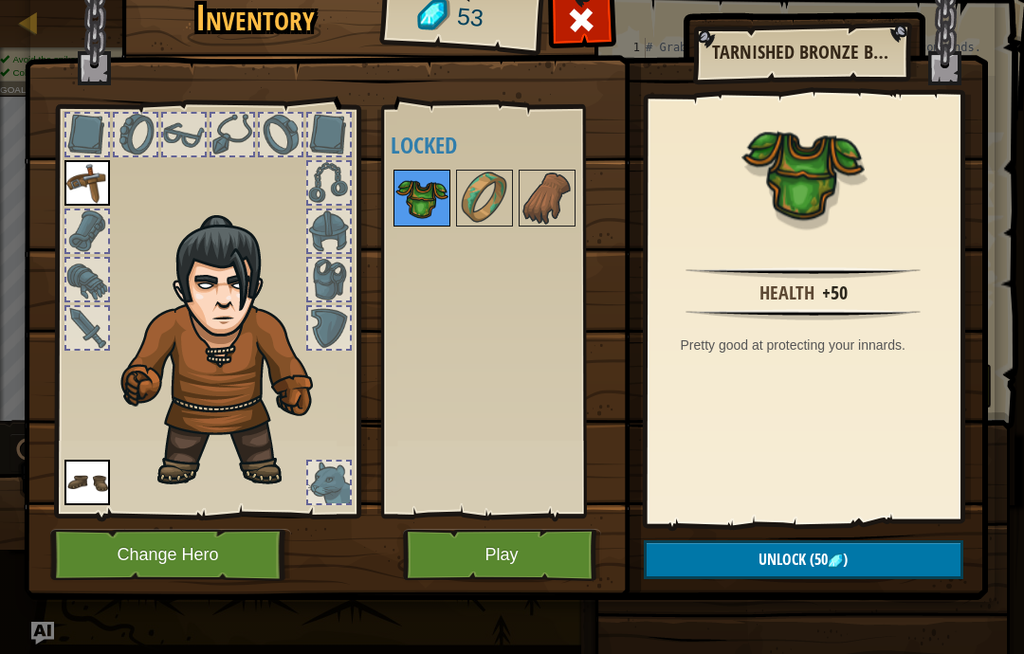
click at [439, 200] on img at bounding box center [421, 198] width 53 height 53
click at [902, 557] on button "Unlock (50 )" at bounding box center [804, 559] width 320 height 39
click at [905, 562] on button "Confirm" at bounding box center [804, 559] width 320 height 39
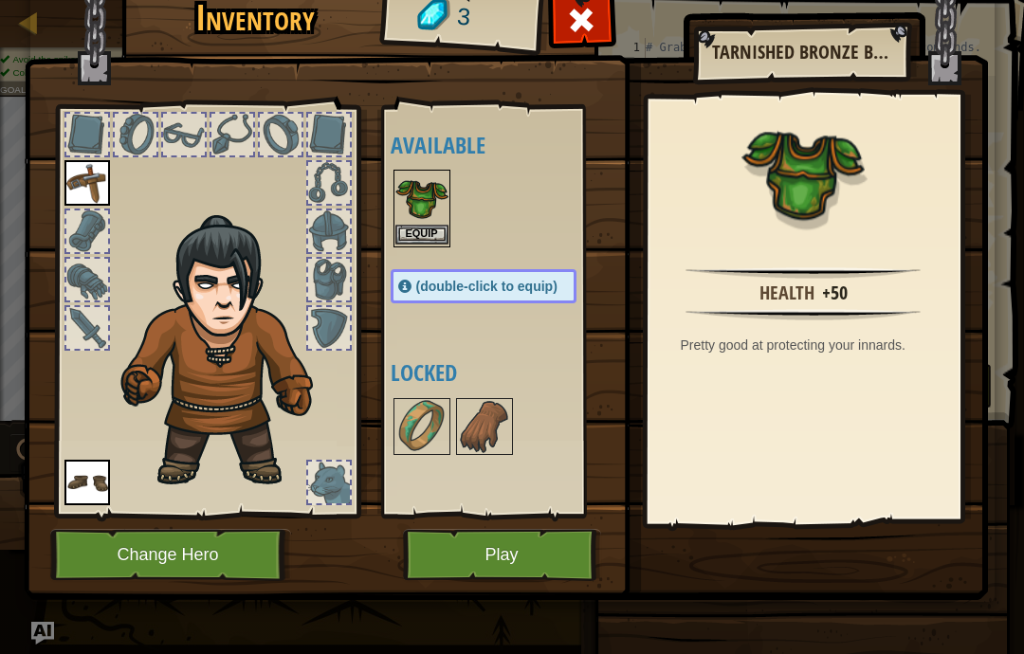
click at [420, 228] on button "Equip" at bounding box center [421, 235] width 53 height 20
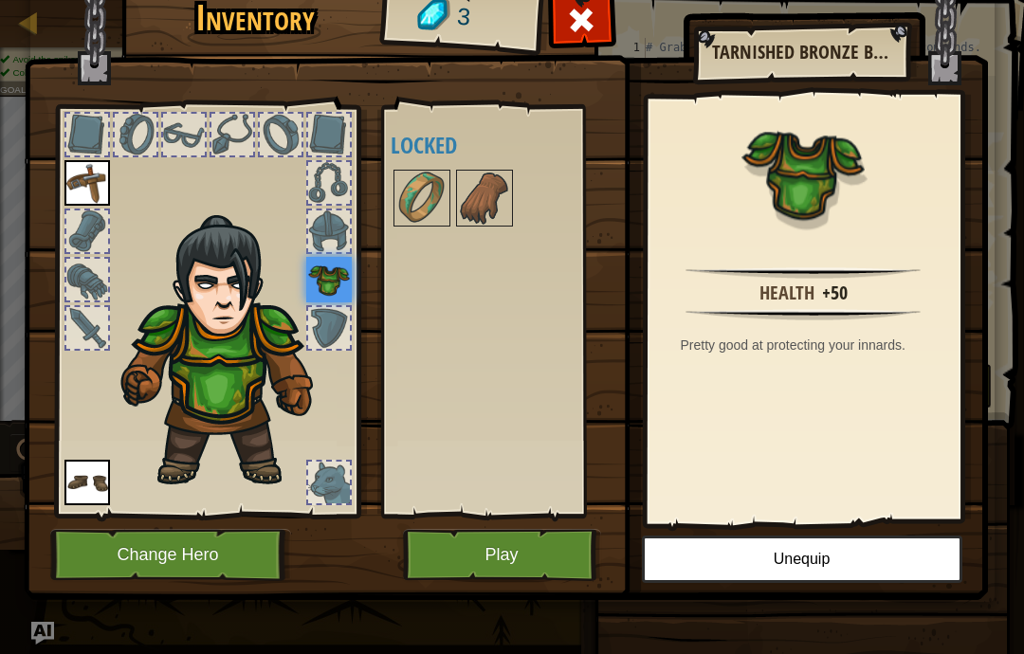
click at [540, 562] on button "Play" at bounding box center [502, 555] width 198 height 52
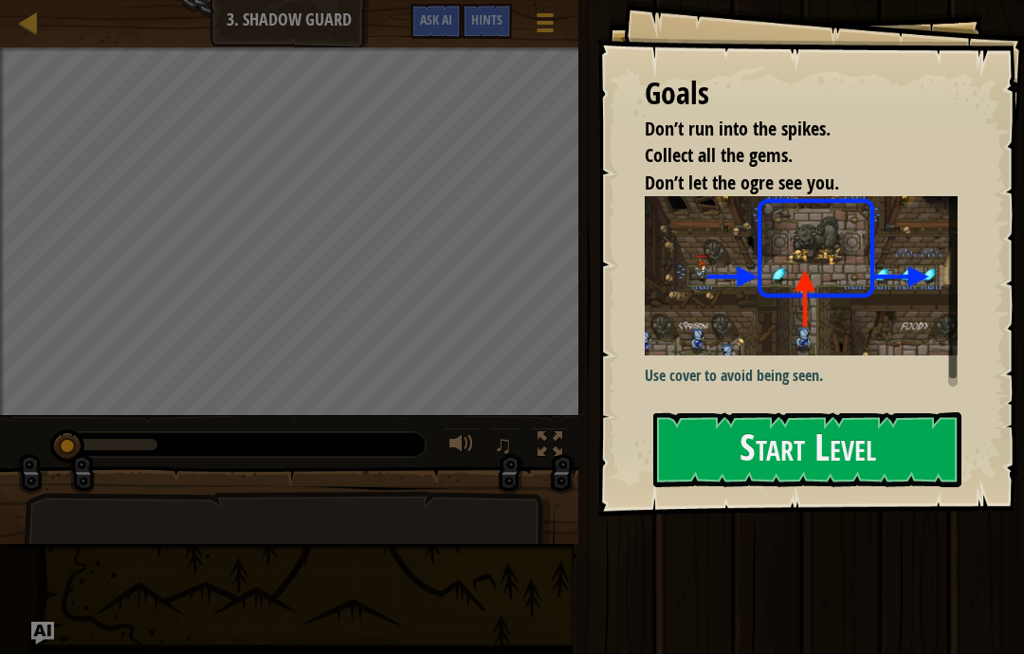
click at [887, 356] on img at bounding box center [801, 275] width 313 height 159
click at [897, 418] on button "Start Level" at bounding box center [807, 449] width 308 height 75
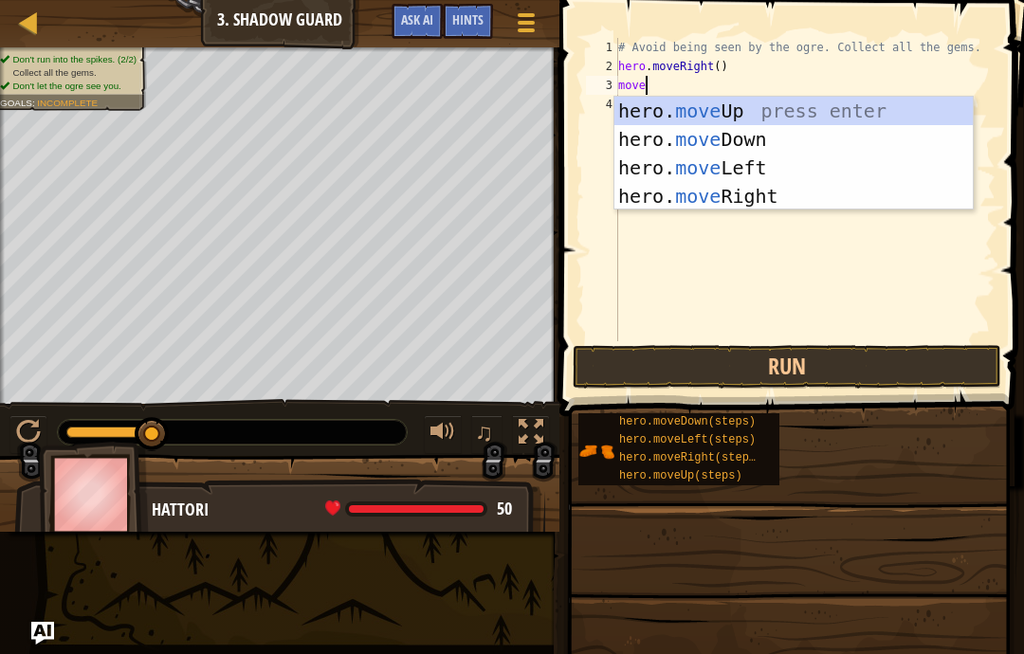
scroll to position [20, 40]
click at [887, 363] on button "Run" at bounding box center [787, 367] width 429 height 44
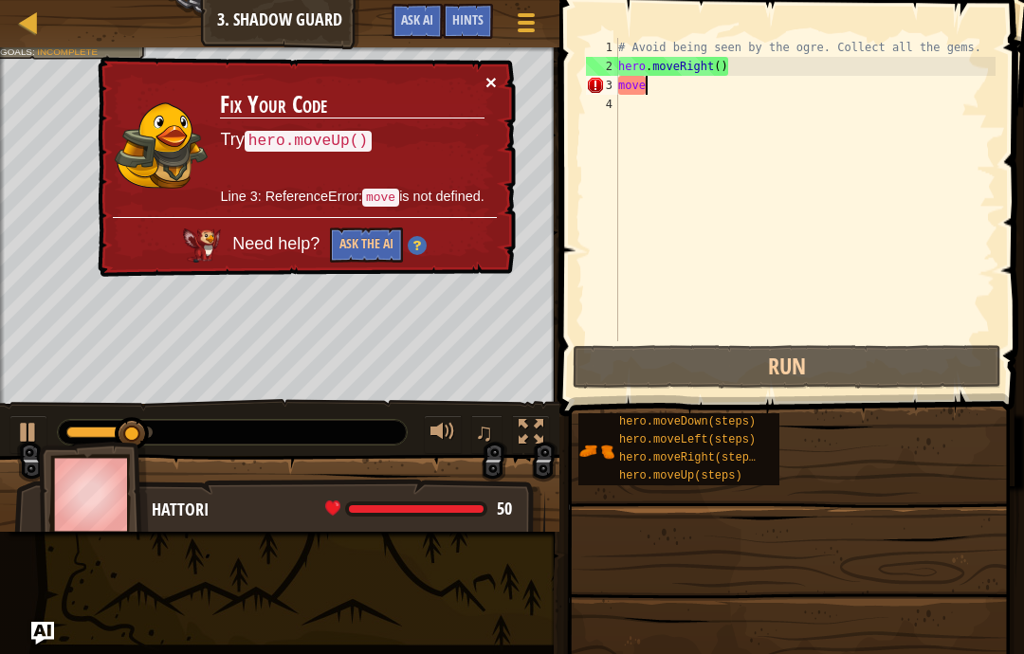
click at [491, 89] on button "×" at bounding box center [490, 82] width 11 height 20
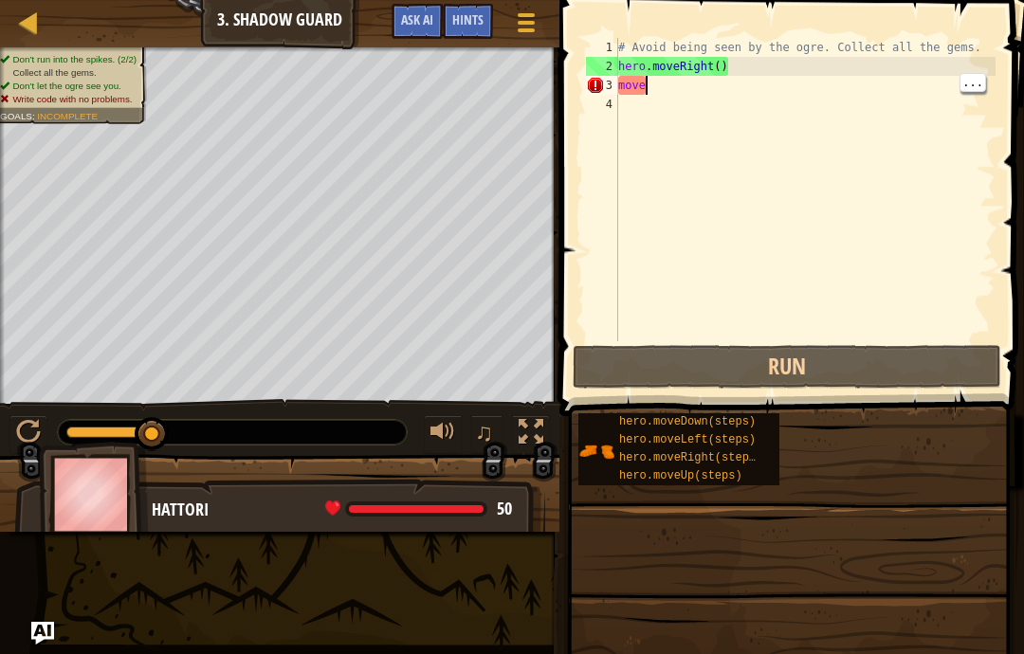
click at [788, 82] on div "# Avoid being seen by the ogre. Collect all the gems. hero . moveRight ( ) move" at bounding box center [804, 208] width 381 height 341
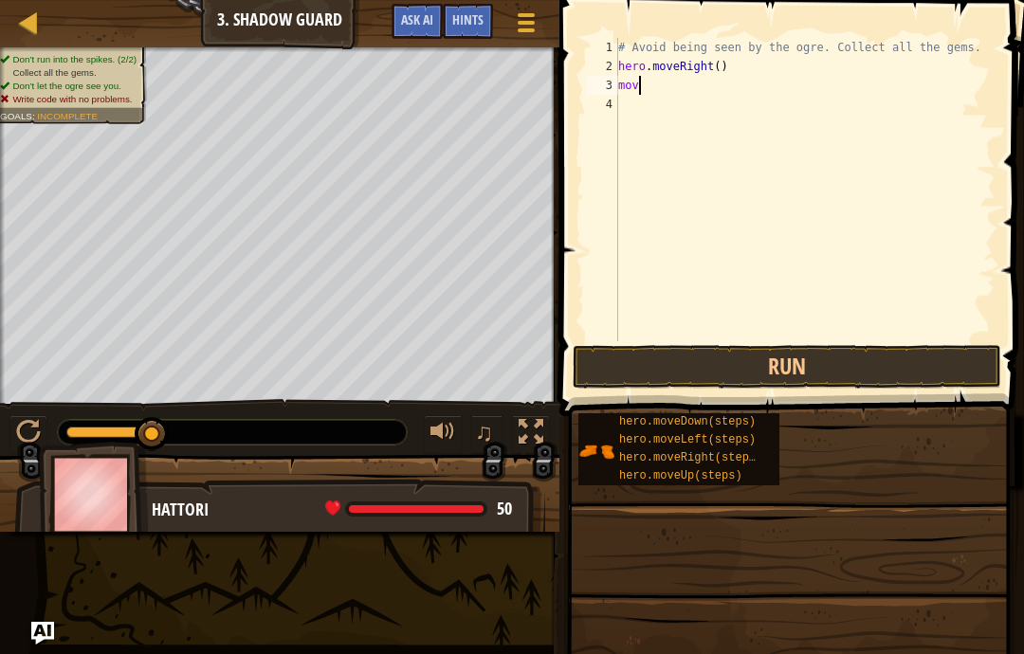
scroll to position [20, 26]
click at [923, 369] on button "Run" at bounding box center [787, 367] width 429 height 44
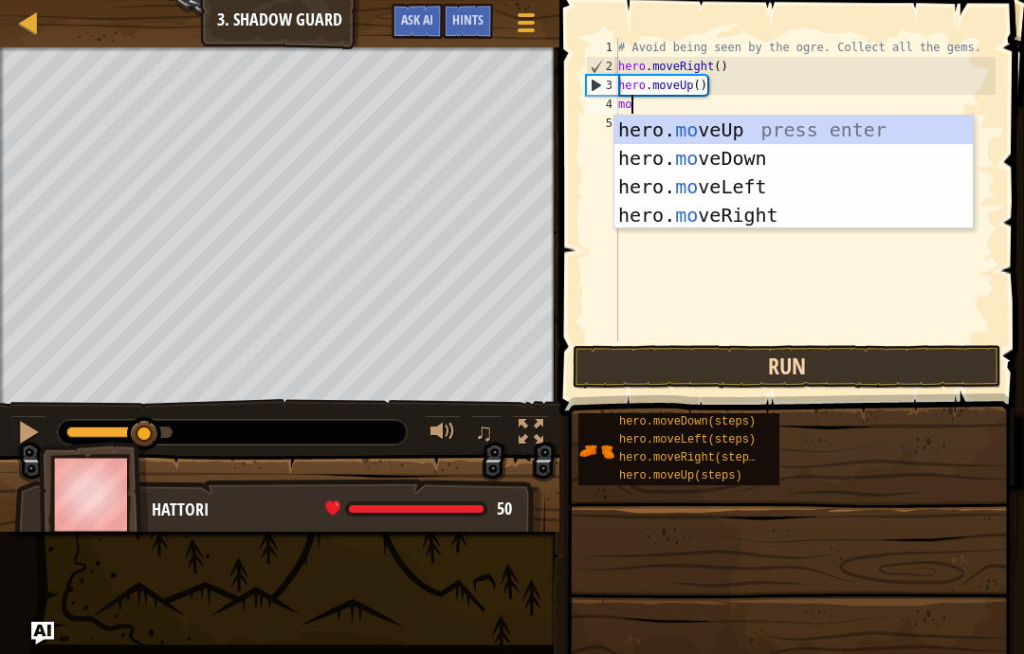
scroll to position [20, 40]
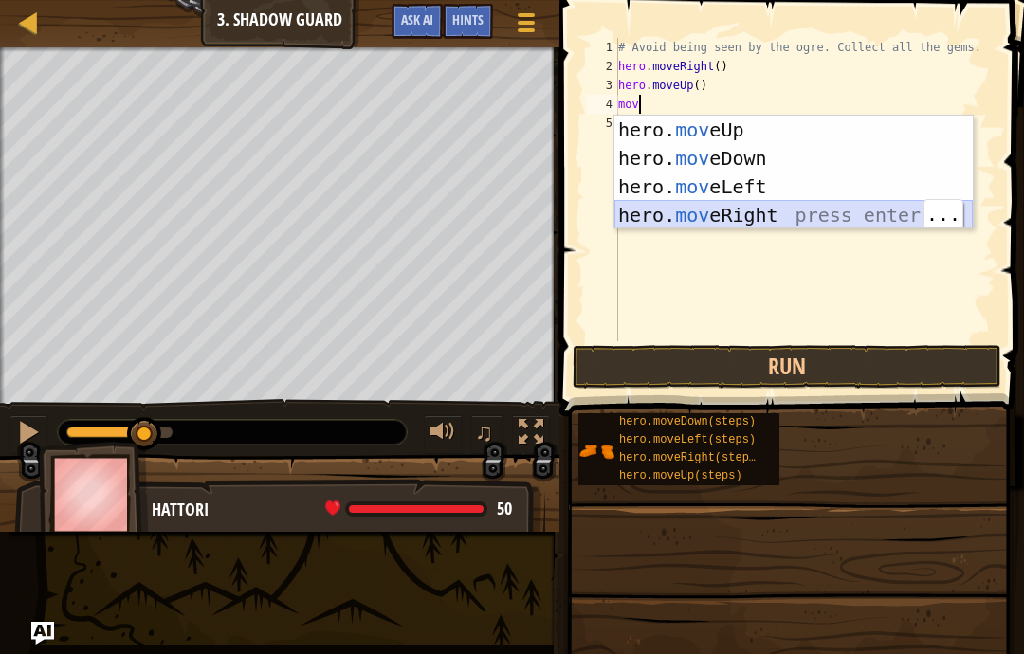
click at [859, 213] on div "hero. mov eUp press enter hero. mov eDown press enter hero. mov eLeft press ent…" at bounding box center [793, 201] width 358 height 171
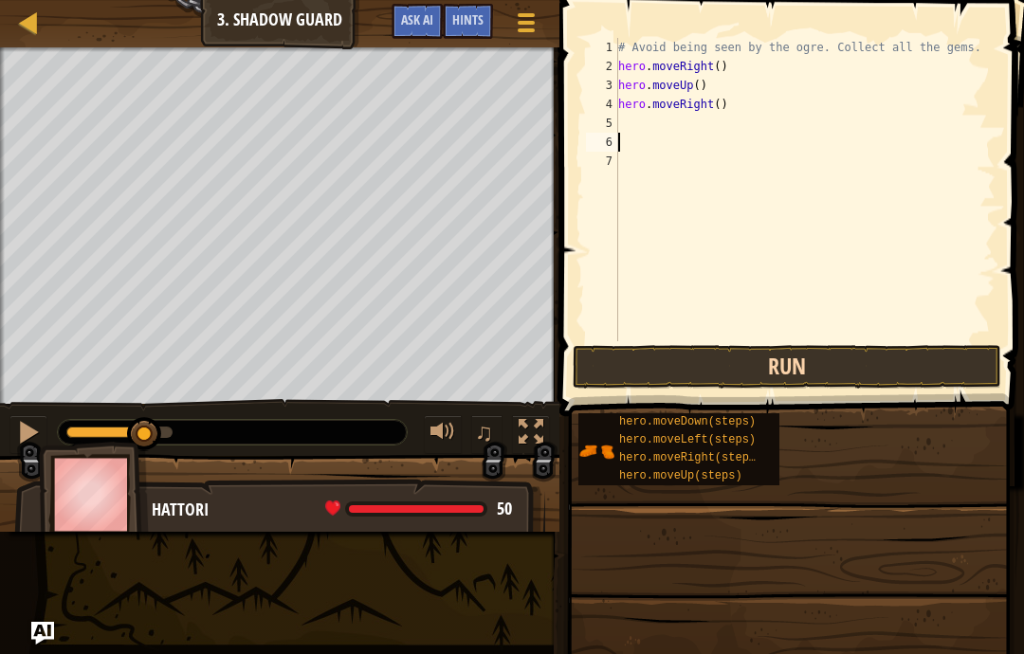
click at [908, 366] on button "Run" at bounding box center [787, 367] width 429 height 44
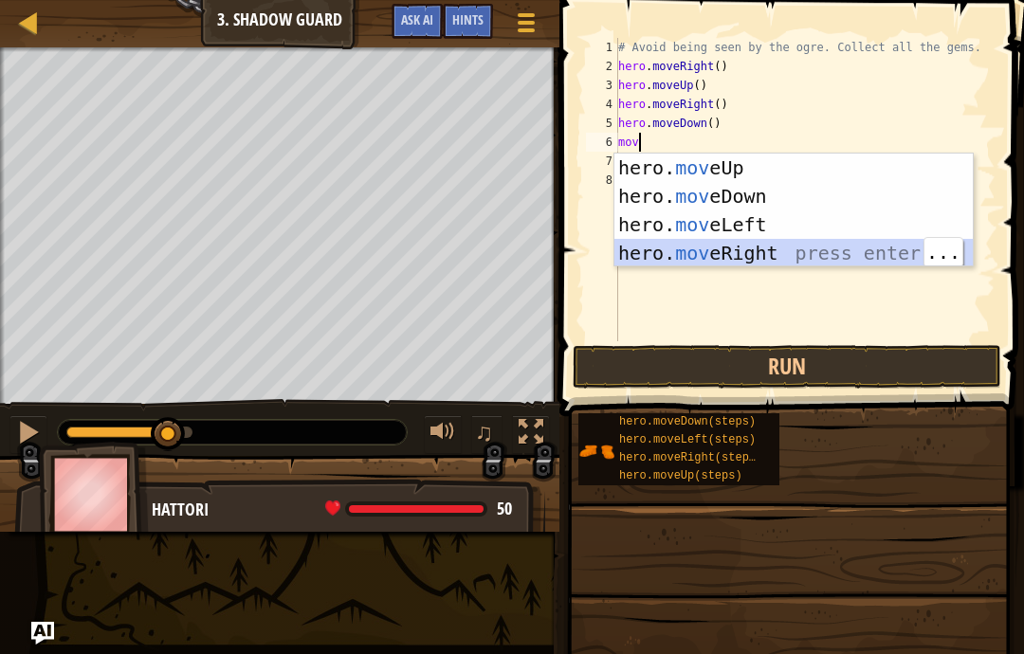
type textarea "abcde fg"
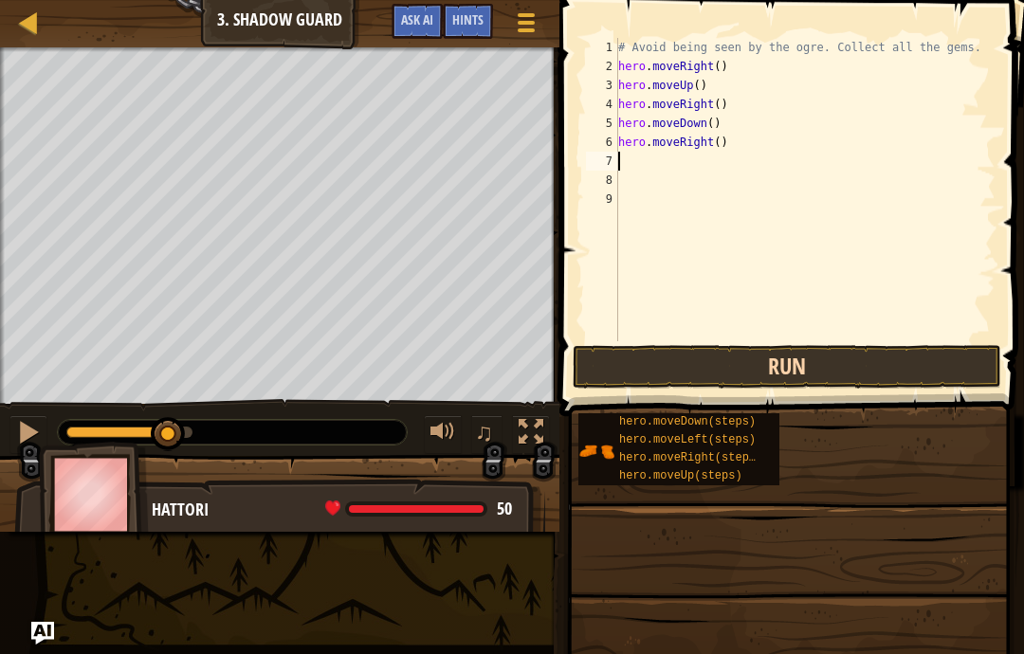
click at [904, 374] on button "Run" at bounding box center [787, 367] width 429 height 44
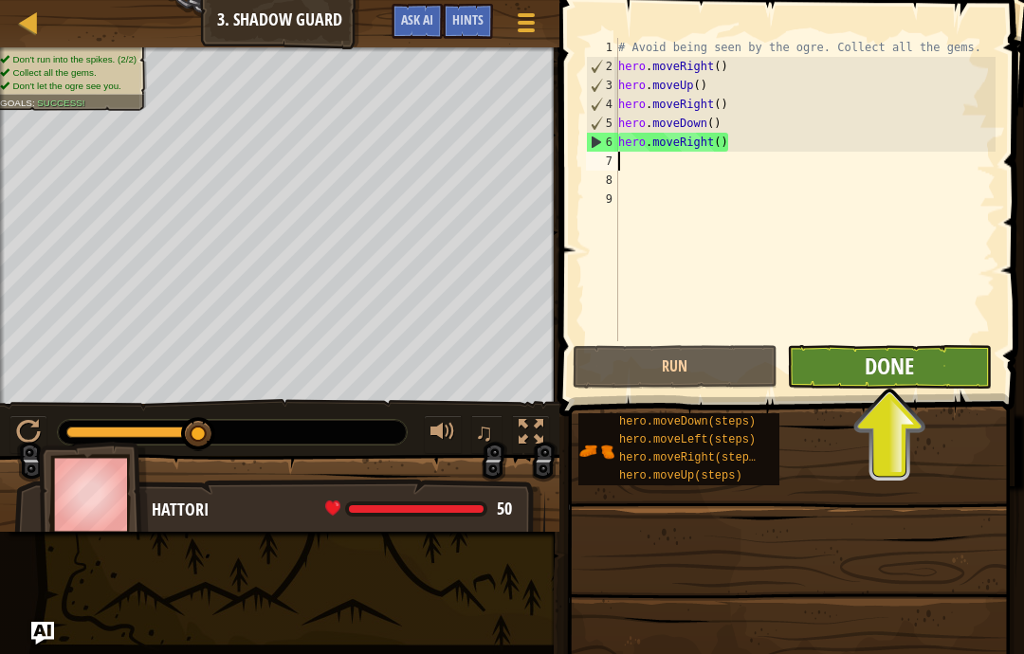
click at [909, 368] on span "Done" at bounding box center [889, 366] width 49 height 30
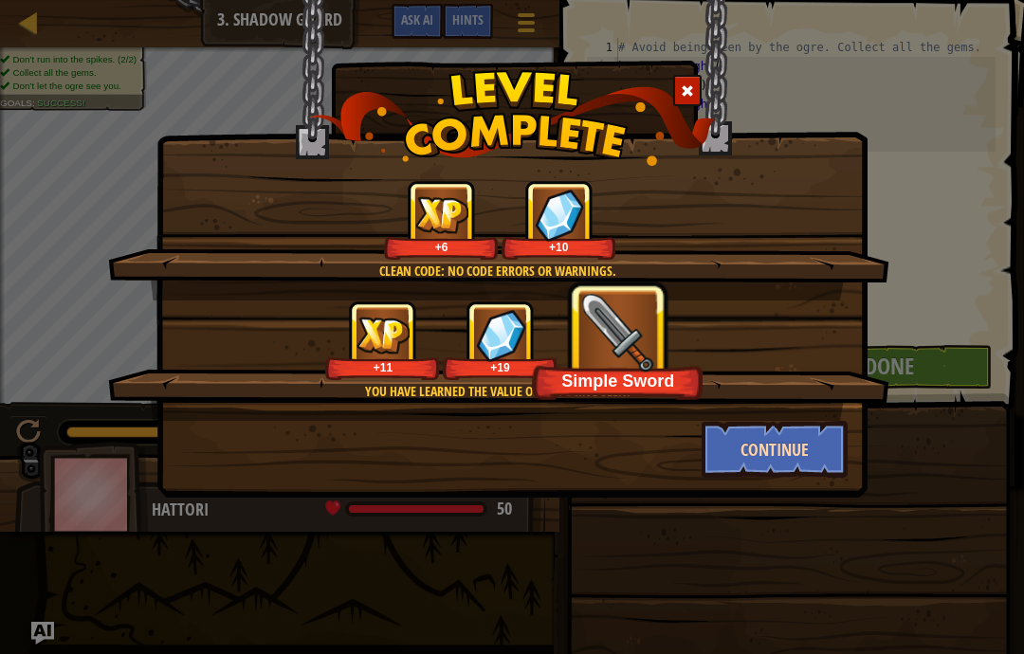
click at [801, 452] on button "Continue" at bounding box center [775, 449] width 147 height 57
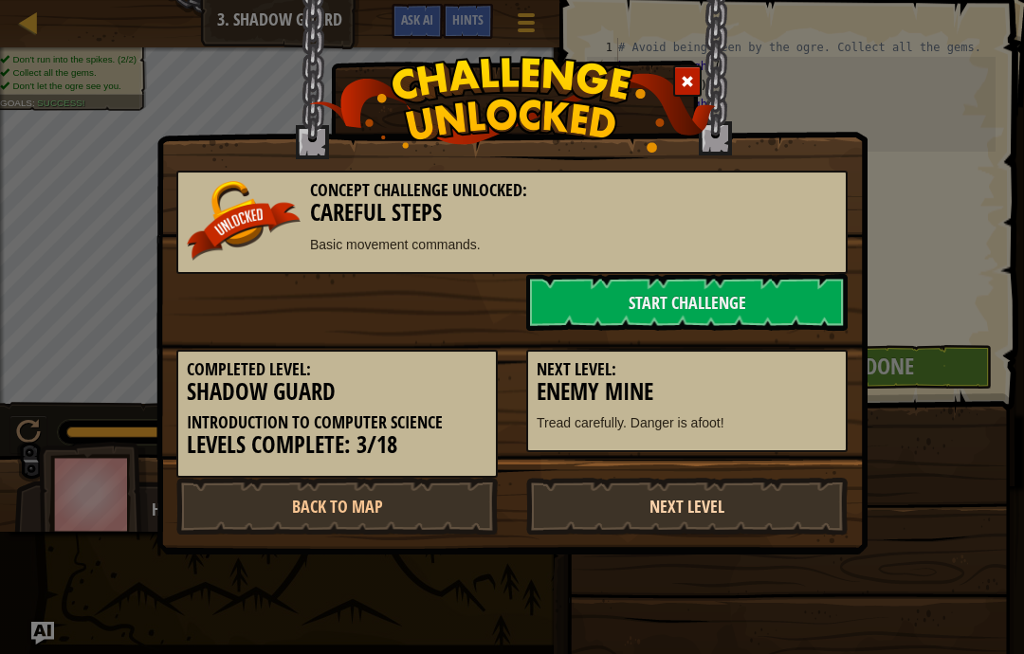
click at [765, 486] on link "Next Level" at bounding box center [686, 506] width 321 height 57
click at [711, 308] on link "Start Challenge" at bounding box center [686, 302] width 321 height 57
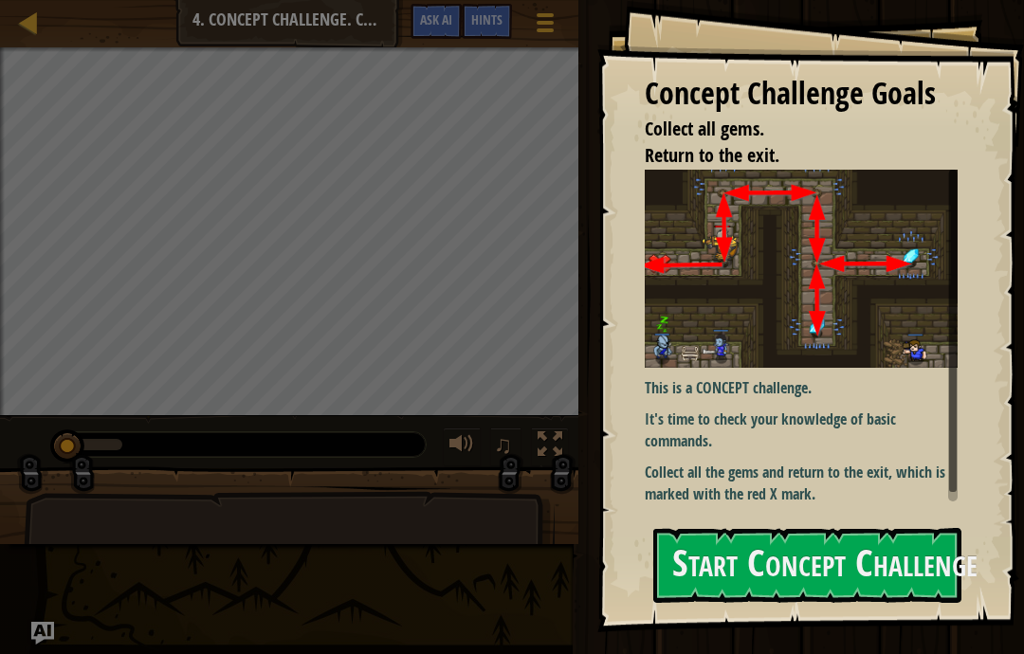
click at [815, 315] on img at bounding box center [801, 269] width 313 height 199
click at [885, 570] on button "Start Concept Challenge" at bounding box center [807, 565] width 308 height 75
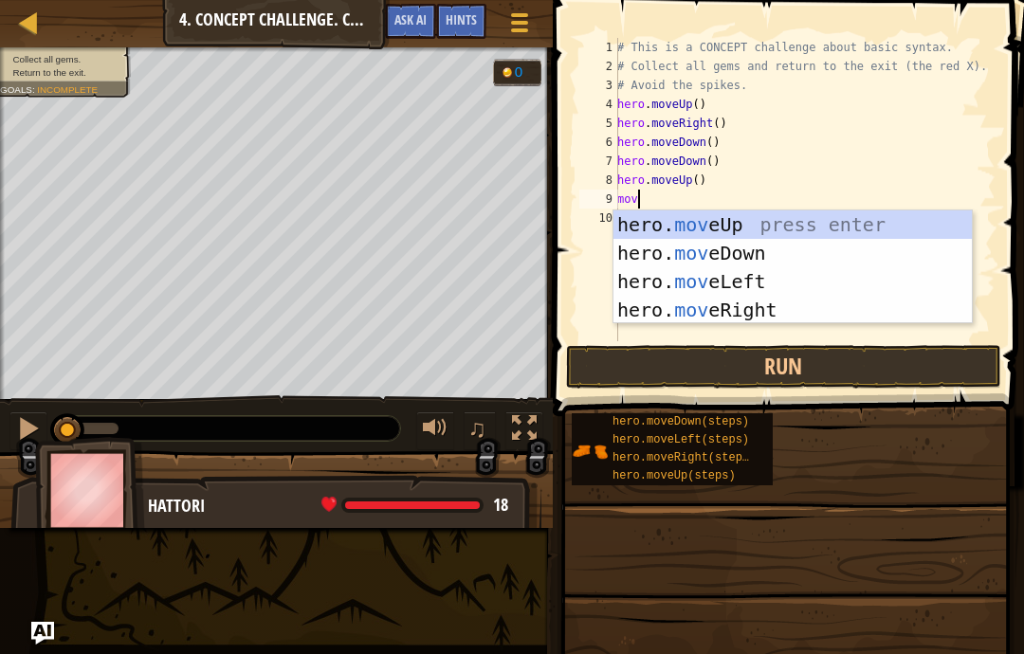
scroll to position [20, 40]
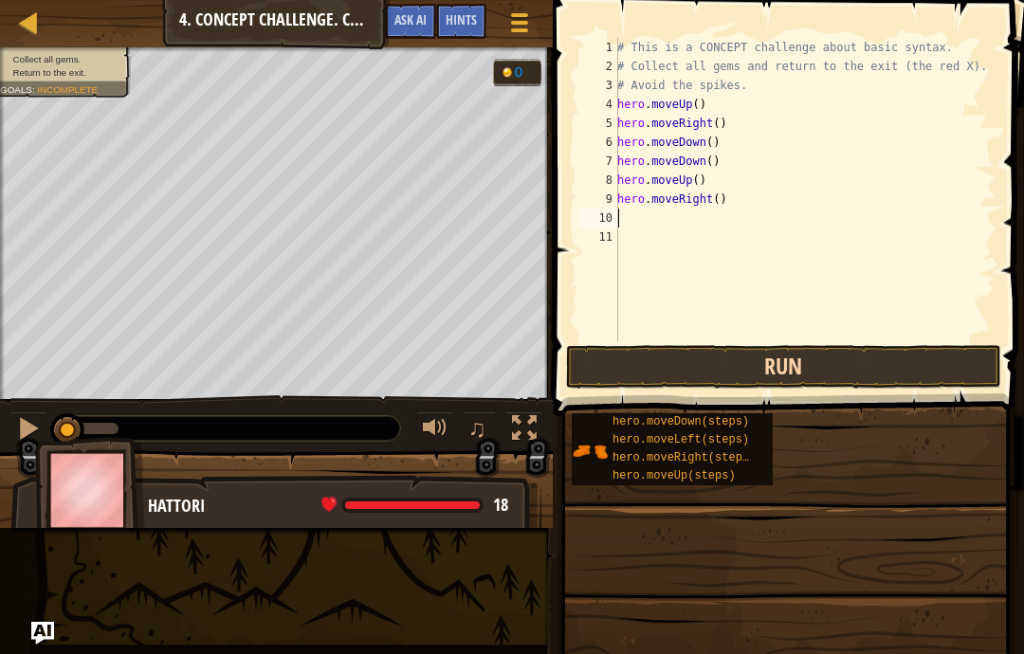
click at [906, 365] on button "Run" at bounding box center [783, 367] width 435 height 44
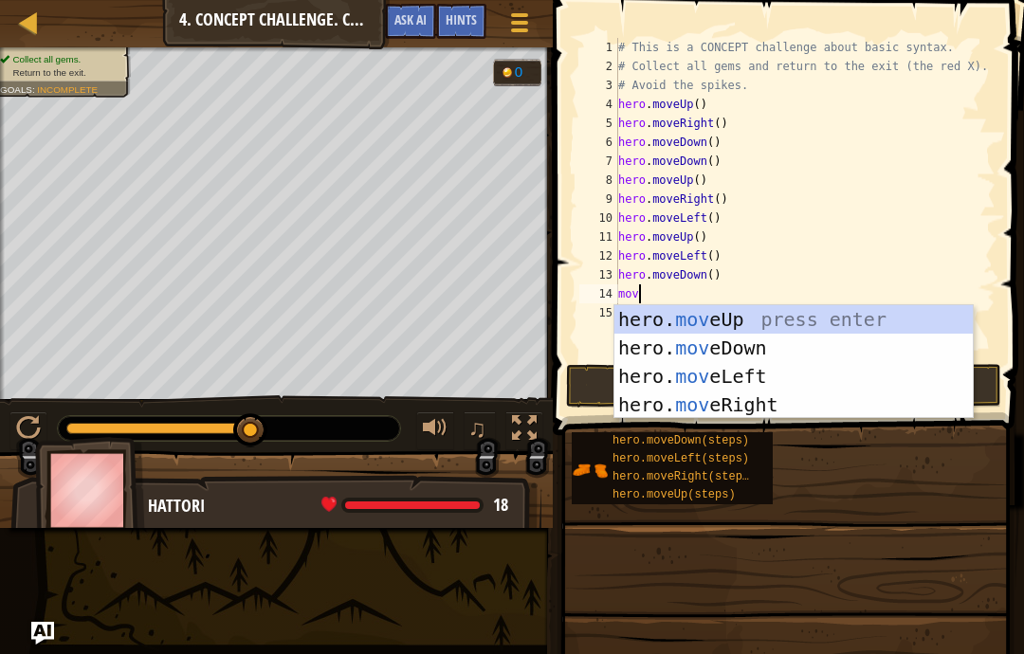
scroll to position [20, 46]
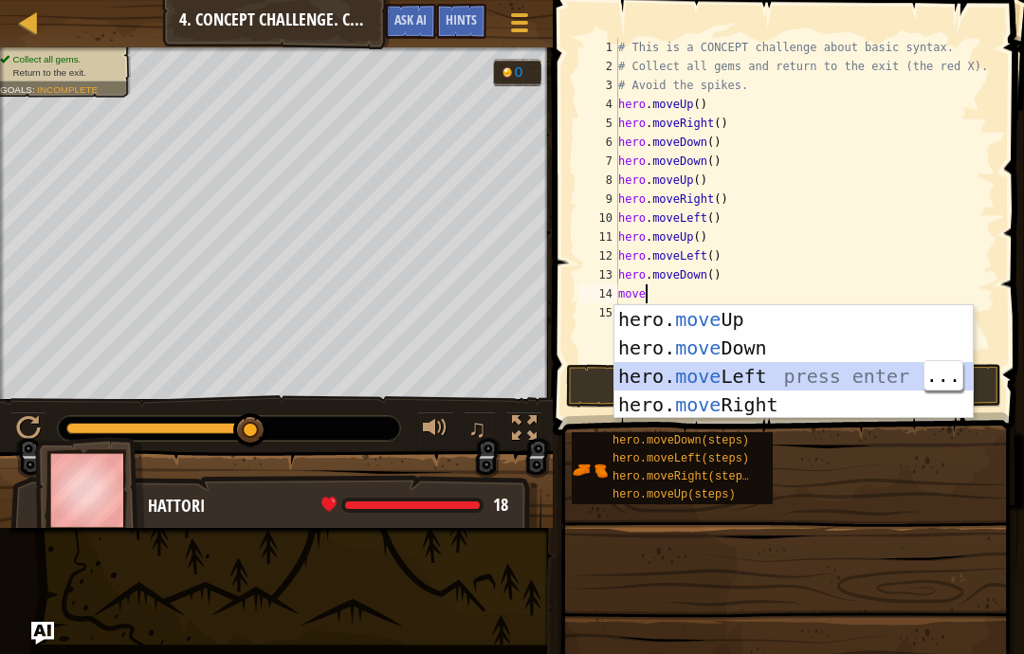
type textarea "abcde fg"
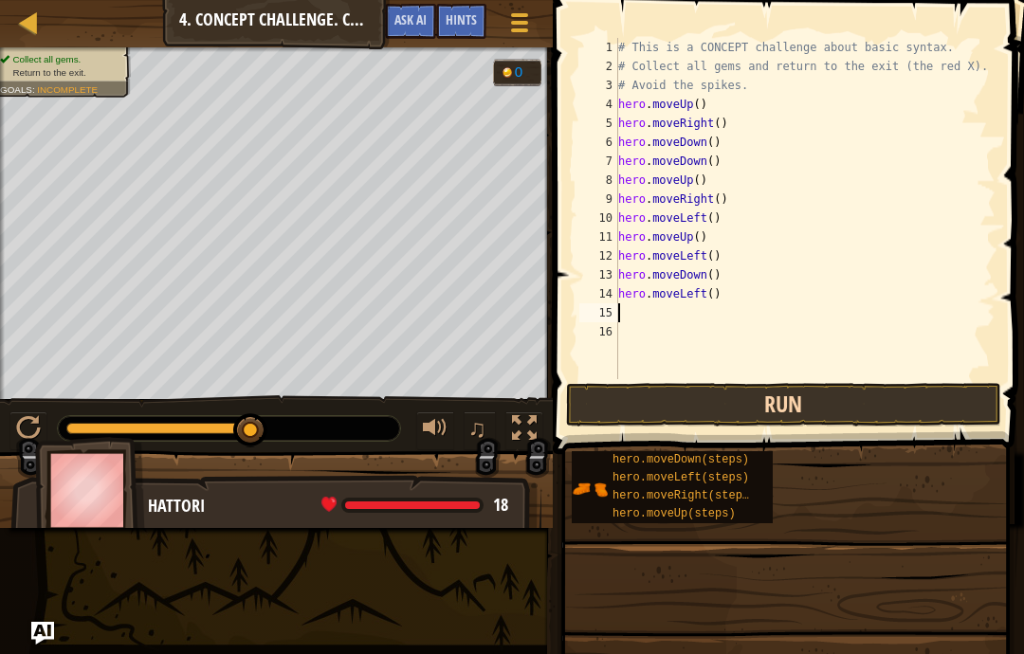
click at [902, 394] on button "Run" at bounding box center [783, 405] width 435 height 44
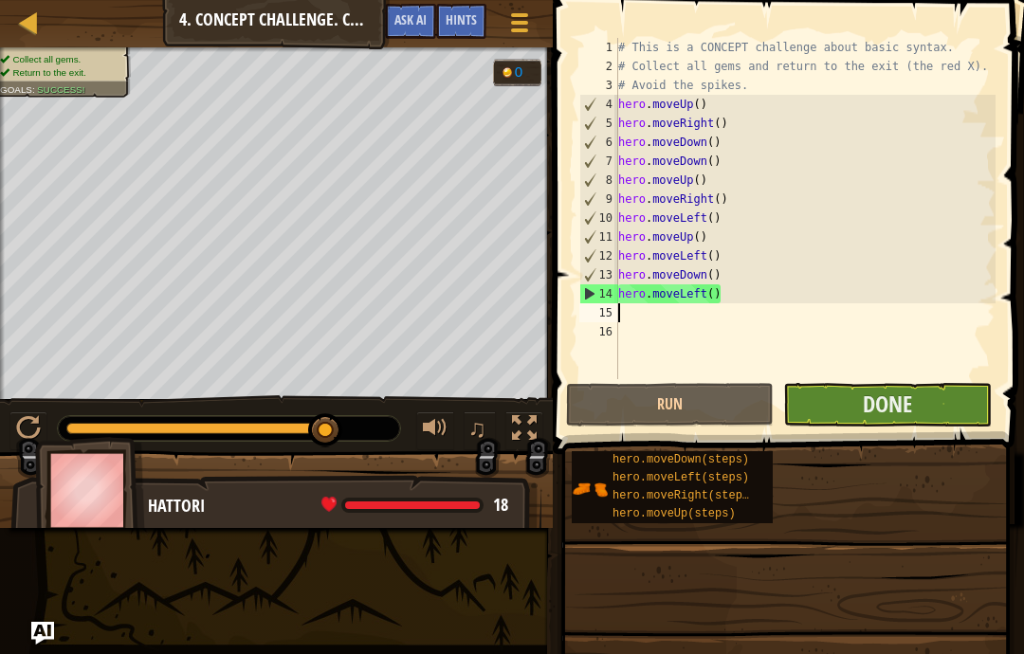
click at [925, 417] on button "Done" at bounding box center [887, 405] width 208 height 44
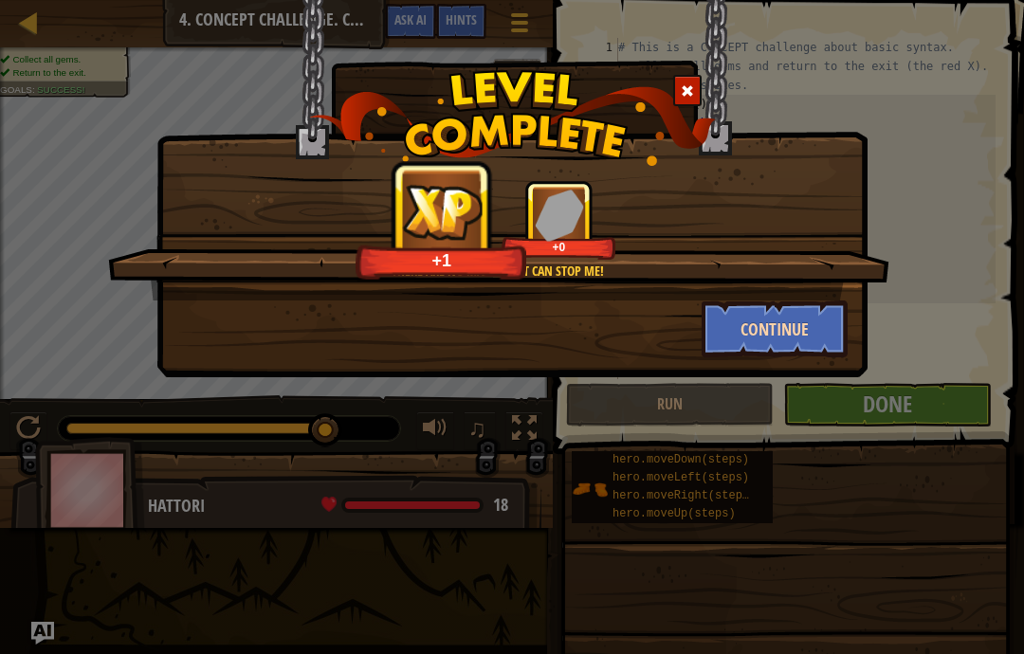
click at [793, 321] on button "Continue" at bounding box center [775, 329] width 147 height 57
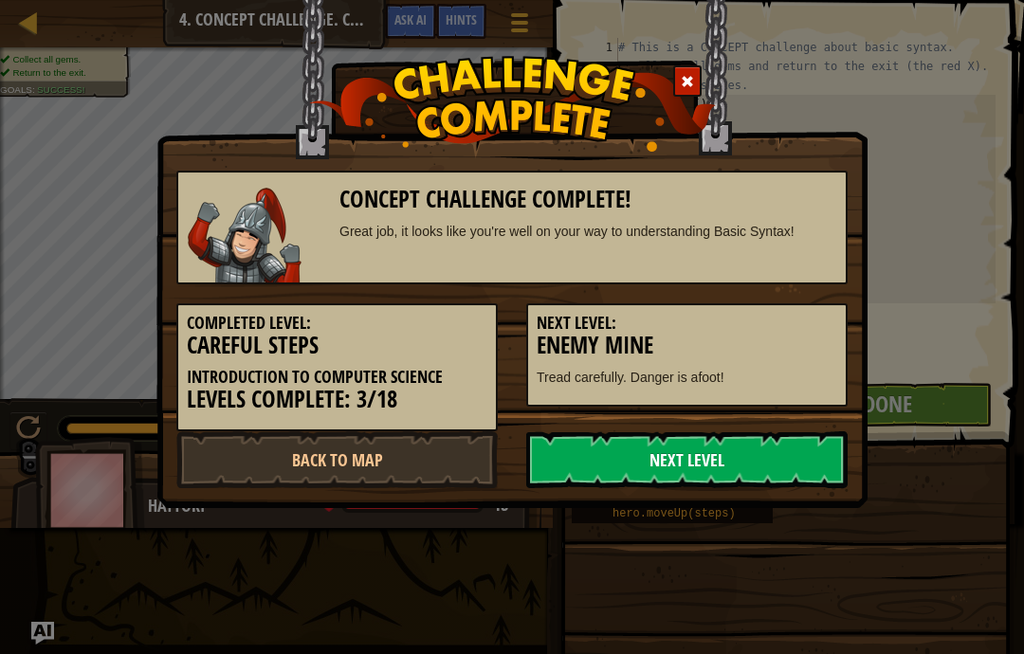
click at [745, 459] on link "Next Level" at bounding box center [686, 459] width 321 height 57
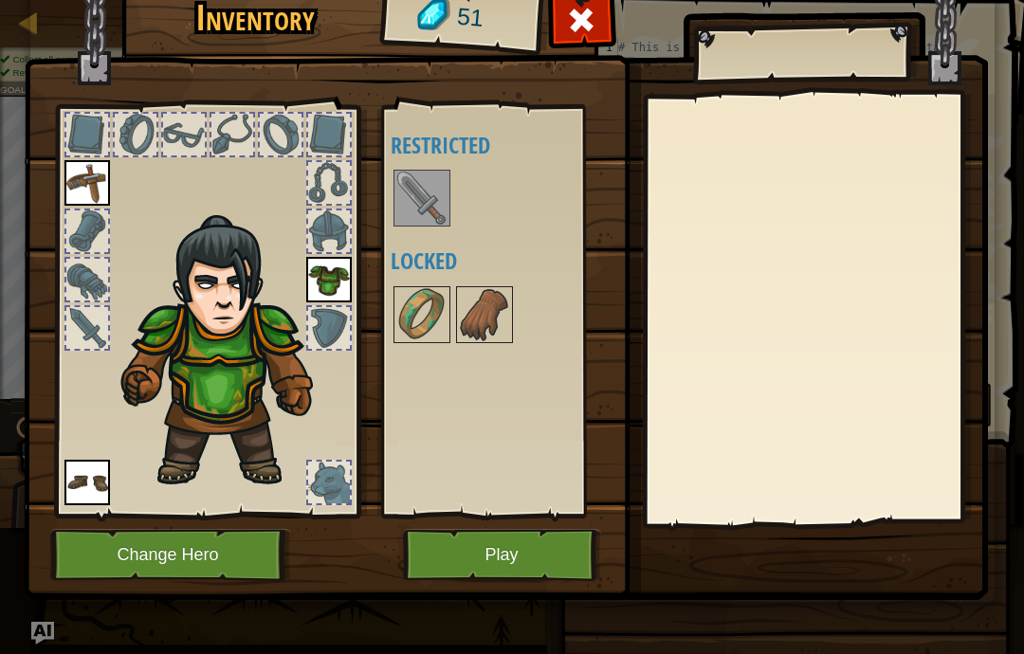
click at [441, 174] on img at bounding box center [421, 198] width 53 height 53
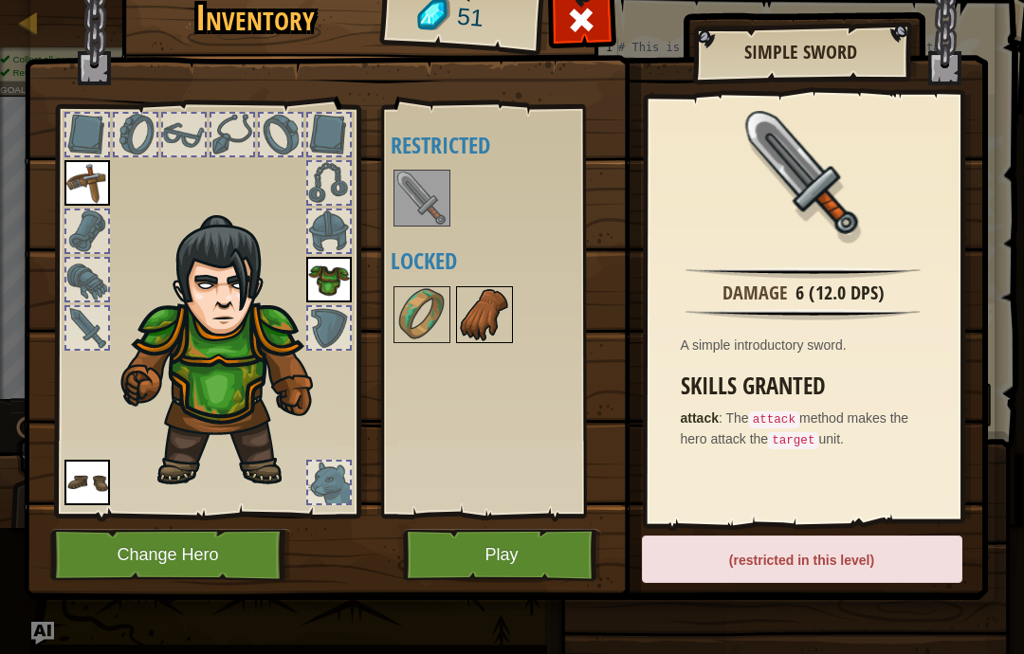
click at [484, 324] on img at bounding box center [484, 314] width 53 height 53
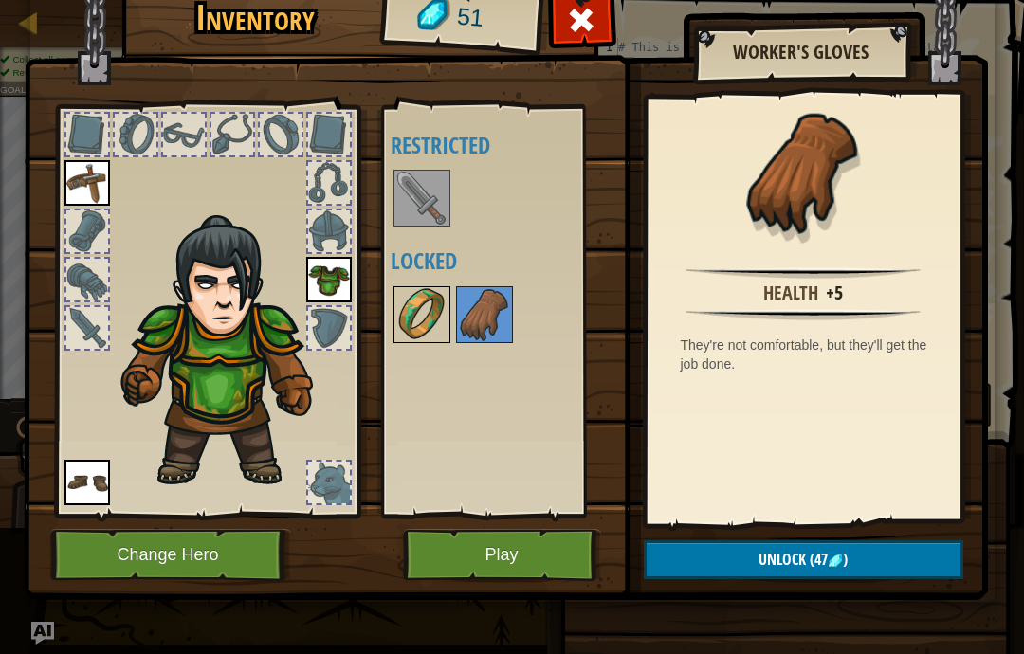
click at [435, 330] on img at bounding box center [421, 314] width 53 height 53
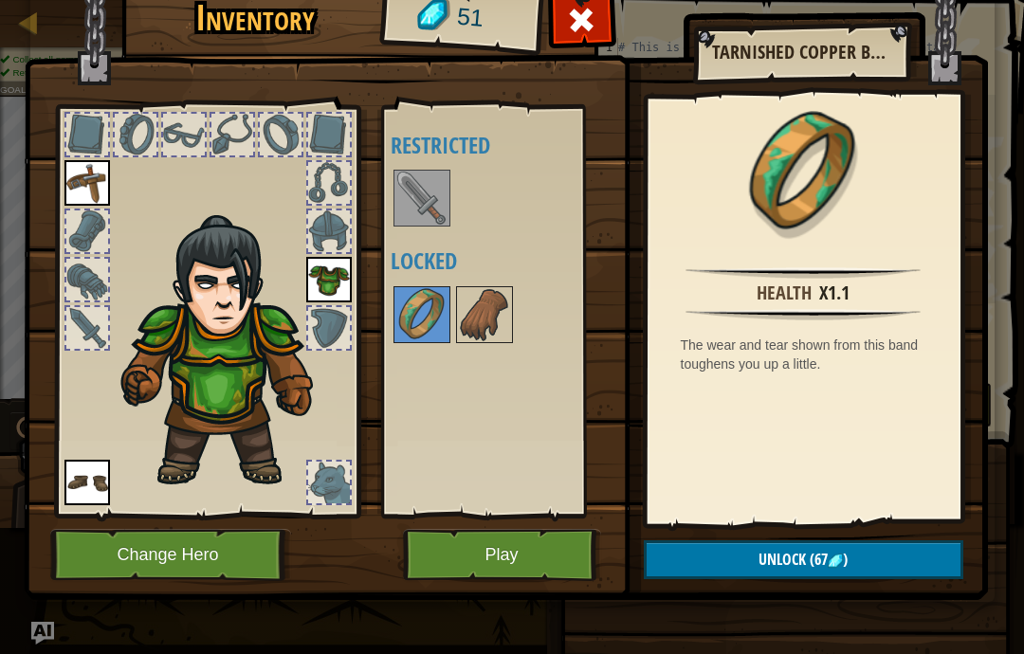
click at [541, 554] on button "Play" at bounding box center [502, 555] width 198 height 52
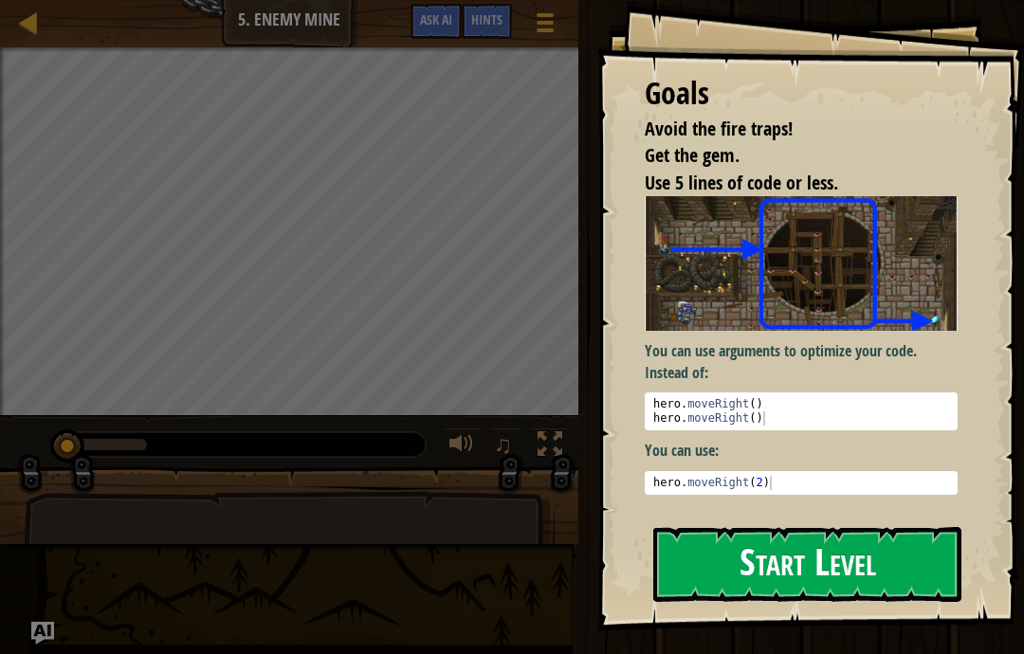
click at [858, 527] on button "Start Level" at bounding box center [807, 564] width 308 height 75
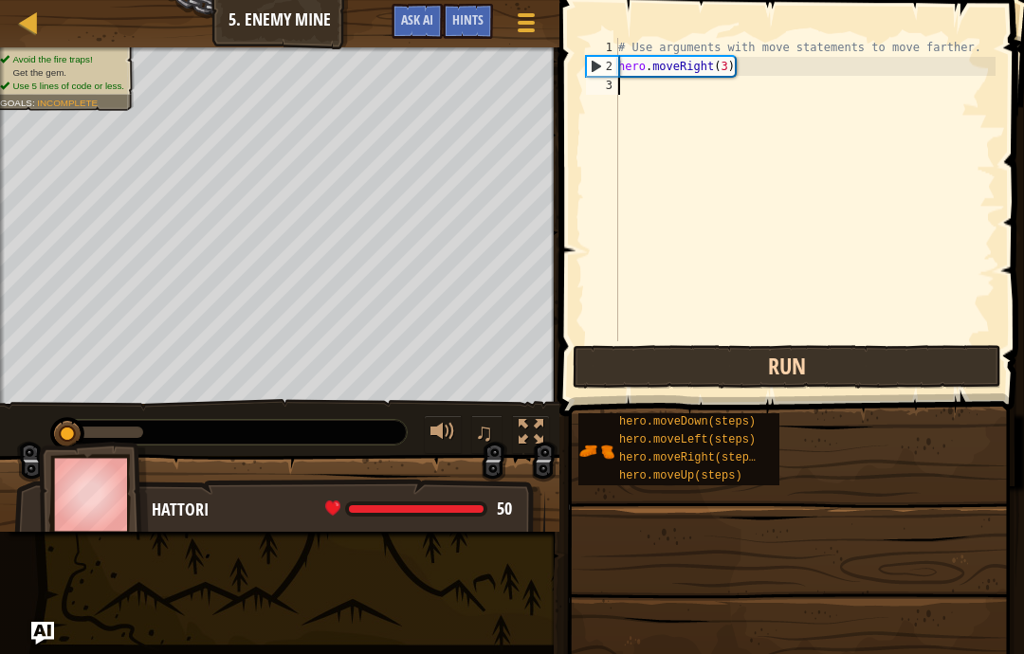
click at [898, 362] on button "Run" at bounding box center [787, 367] width 429 height 44
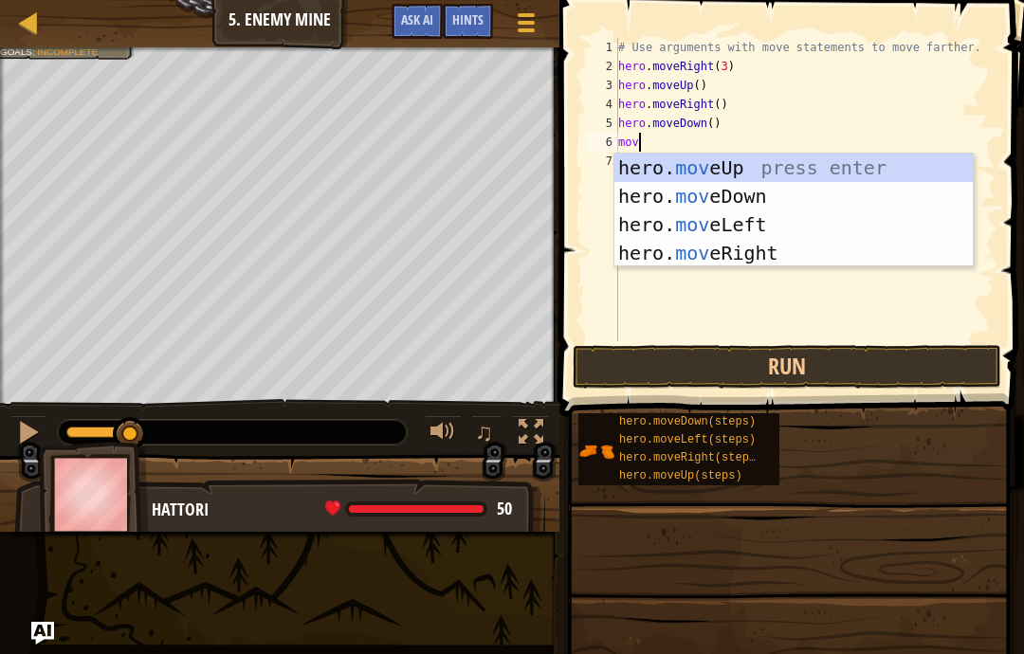
scroll to position [20, 40]
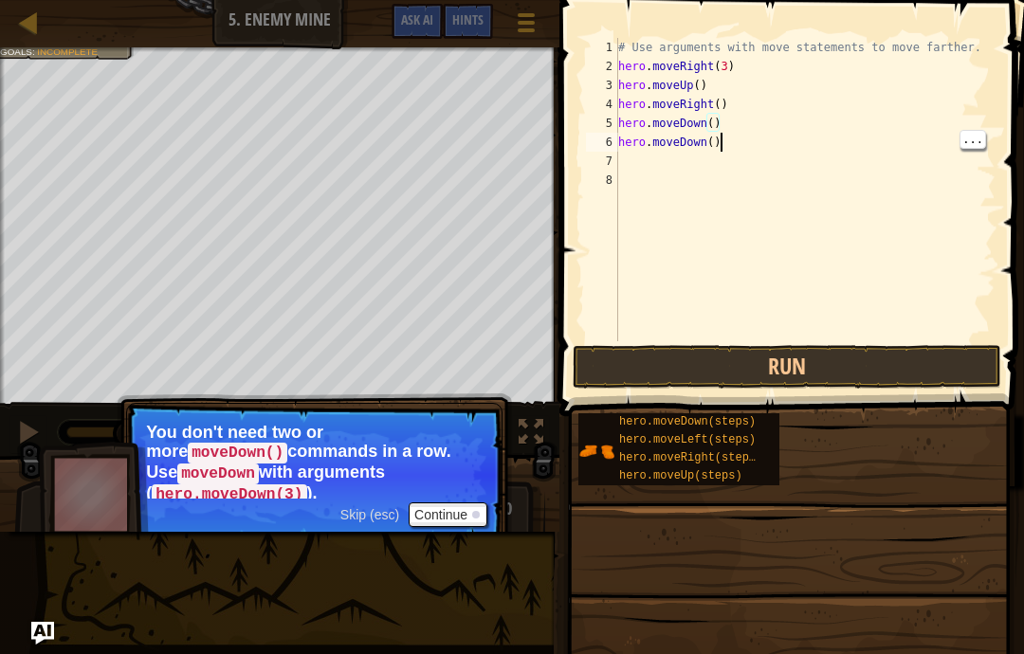
click at [733, 144] on div "# Use arguments with move statements to move farther. hero . moveRight ( 3 ) he…" at bounding box center [804, 208] width 381 height 341
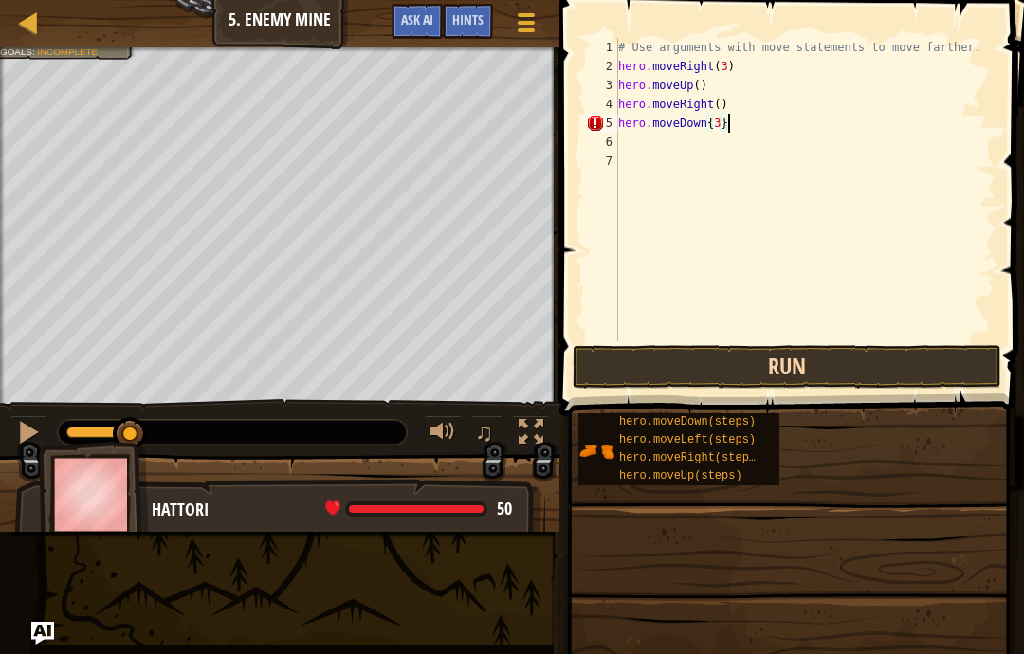
click at [928, 356] on button "Run" at bounding box center [787, 367] width 429 height 44
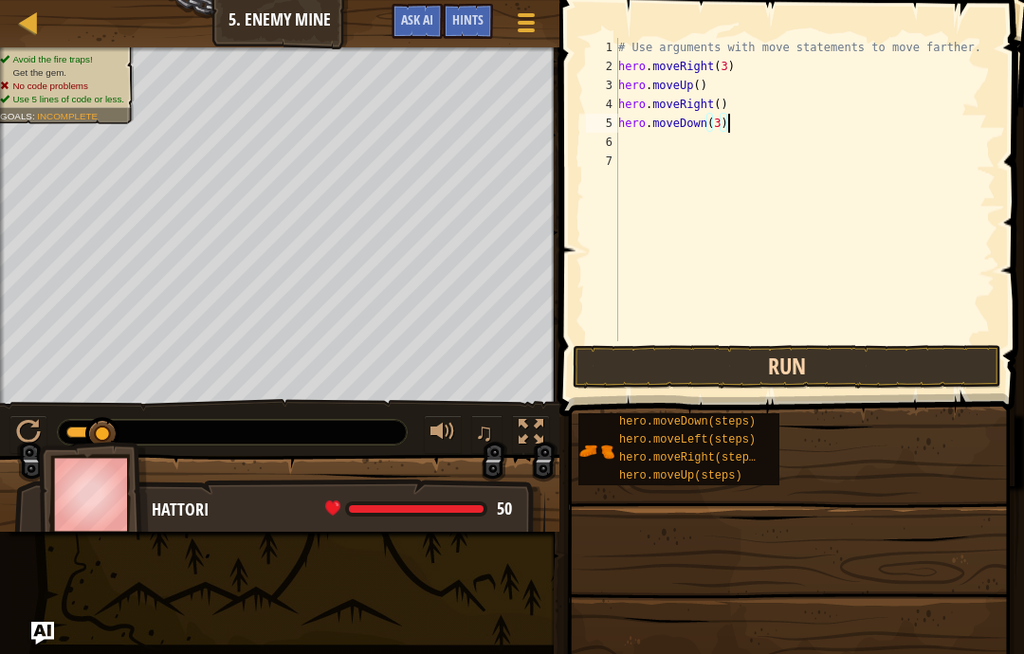
click at [914, 363] on button "Run" at bounding box center [787, 367] width 429 height 44
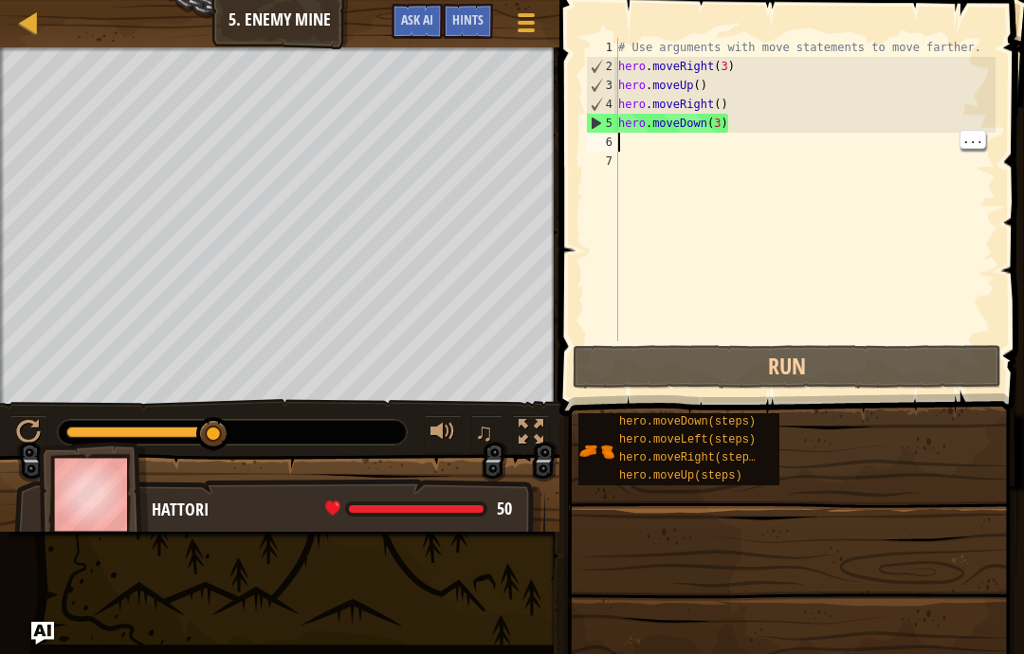
click at [656, 137] on div "# Use arguments with move statements to move farther. hero . moveRight ( 3 ) he…" at bounding box center [804, 208] width 381 height 341
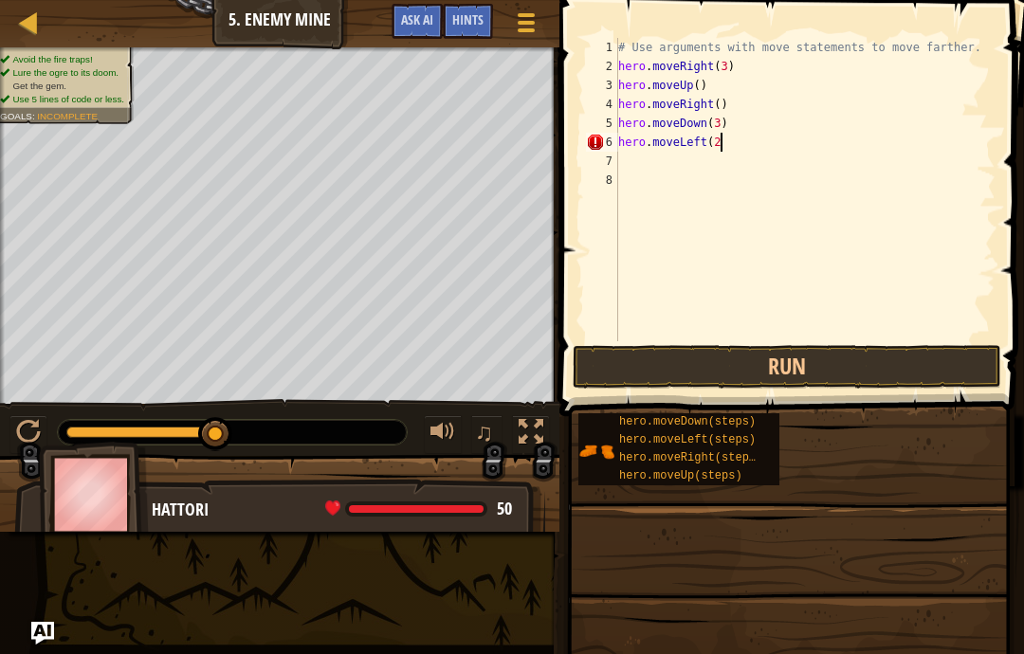
scroll to position [20, 32]
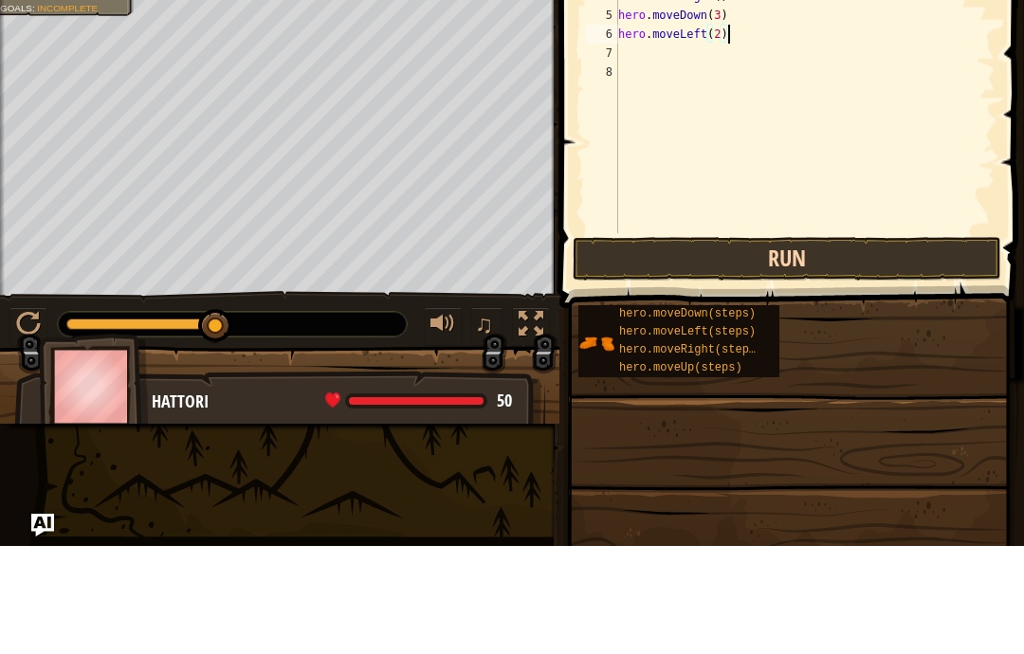
click at [923, 345] on button "Run" at bounding box center [787, 367] width 429 height 44
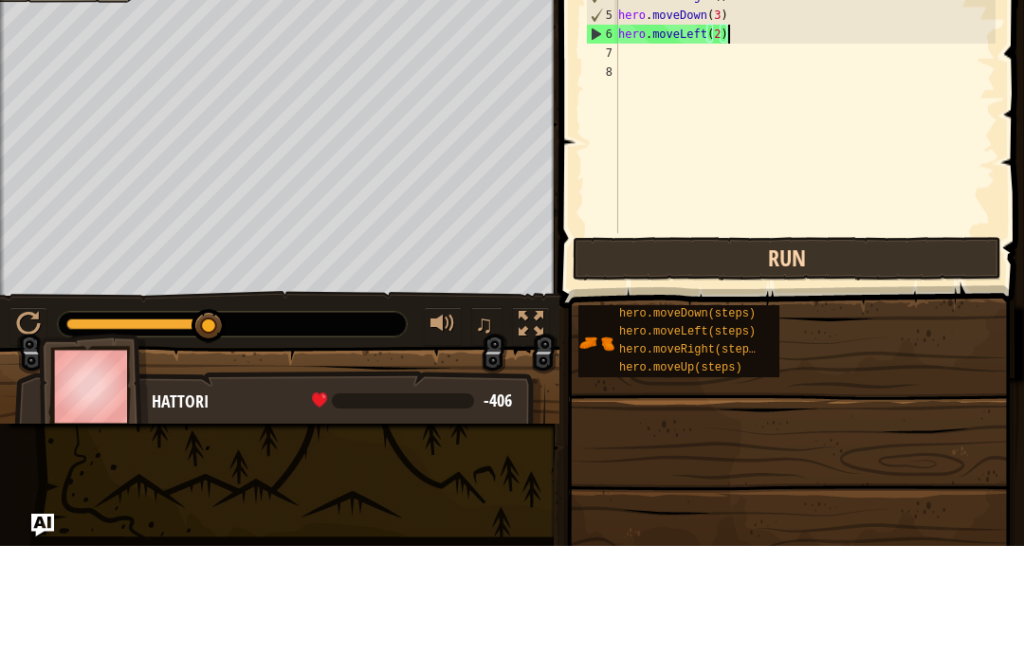
click at [907, 345] on button "Run" at bounding box center [787, 367] width 429 height 44
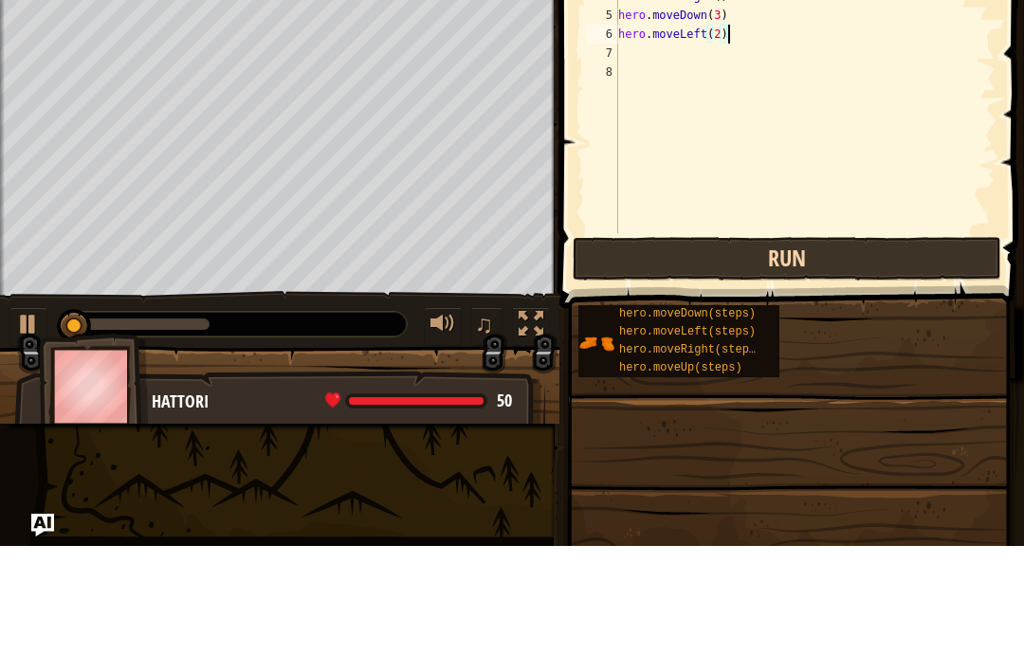
click at [908, 345] on button "Run" at bounding box center [787, 367] width 429 height 44
click at [913, 345] on button "Run" at bounding box center [787, 367] width 429 height 44
click at [958, 345] on button "Run" at bounding box center [787, 367] width 429 height 44
click at [936, 345] on button "Run" at bounding box center [787, 367] width 429 height 44
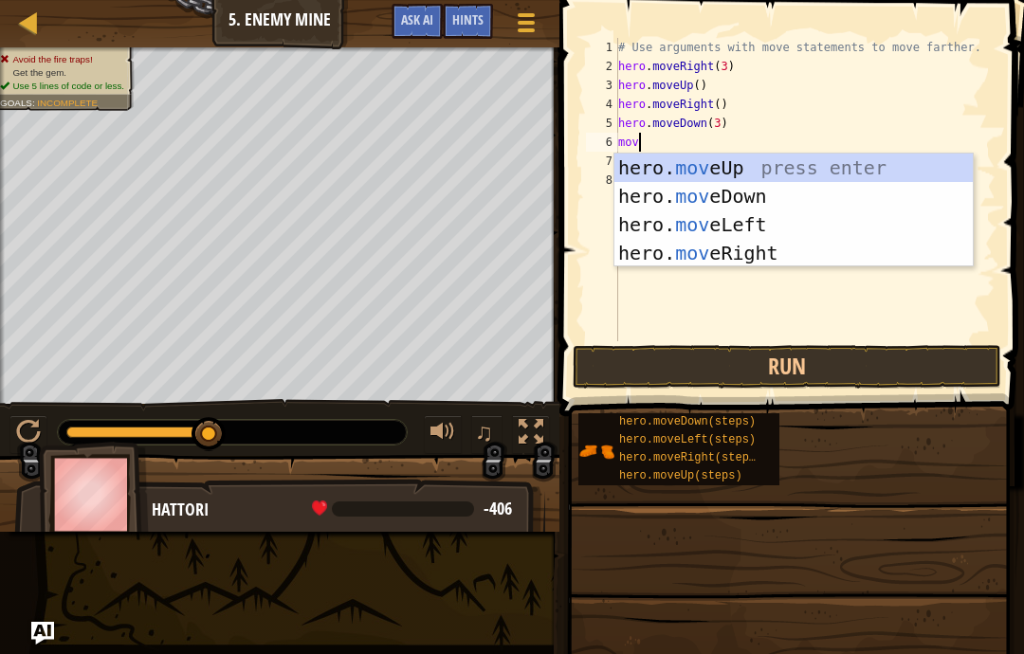
scroll to position [20, 40]
click at [793, 258] on div "hero. mov eUp press enter hero. mov eDown press enter hero. mov eLeft press ent…" at bounding box center [793, 239] width 358 height 171
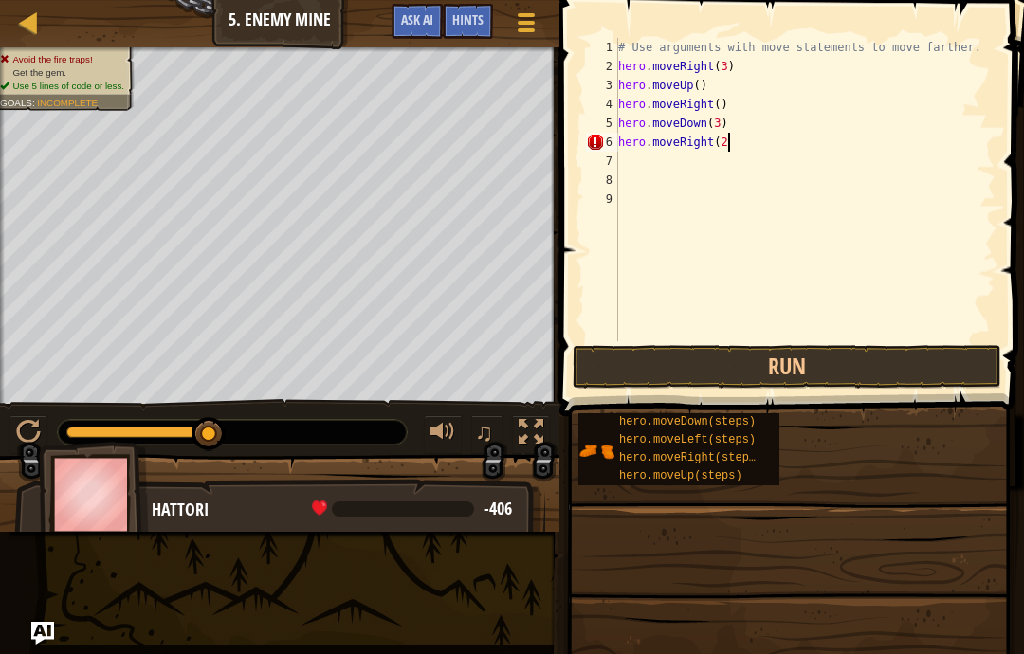
scroll to position [20, 32]
type textarea "abcde fg"
click at [890, 359] on button "Run" at bounding box center [787, 367] width 429 height 44
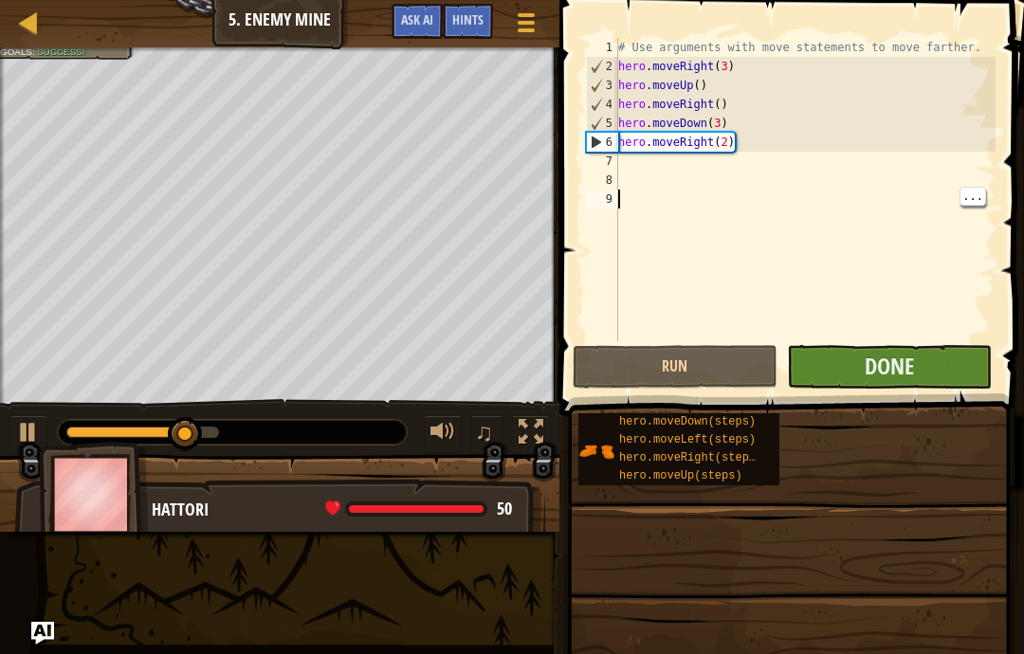
click at [987, 367] on button "Done" at bounding box center [889, 367] width 205 height 44
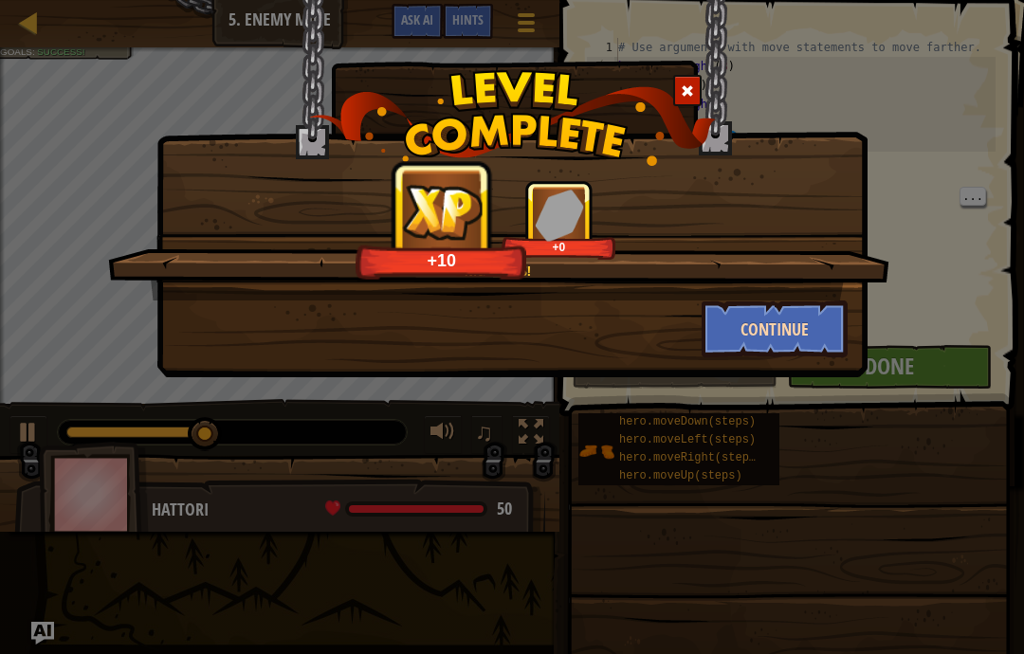
click at [765, 345] on button "Continue" at bounding box center [775, 329] width 147 height 57
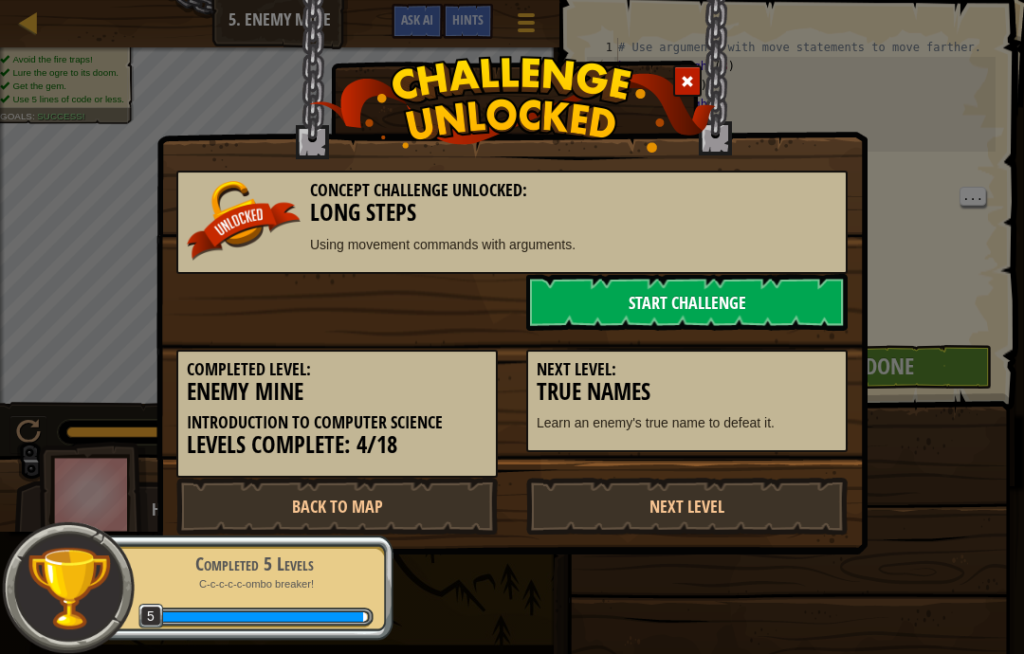
click at [791, 291] on link "Start Challenge" at bounding box center [686, 302] width 321 height 57
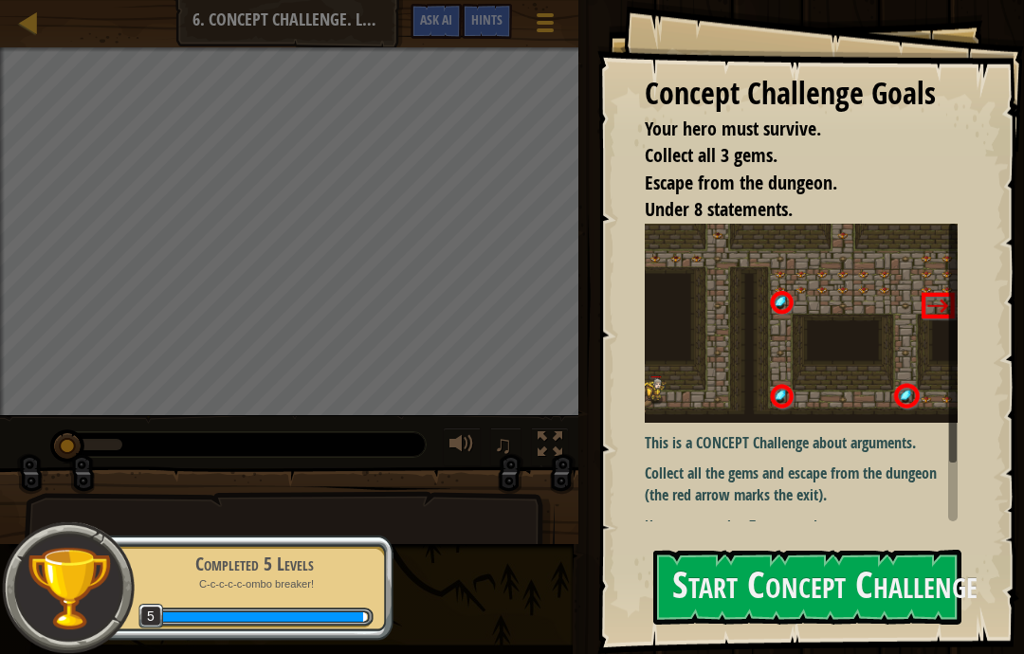
click at [909, 449] on p "This is a CONCEPT Challenge about arguments." at bounding box center [801, 443] width 313 height 22
click at [921, 550] on button "Start Concept Challenge" at bounding box center [807, 587] width 308 height 75
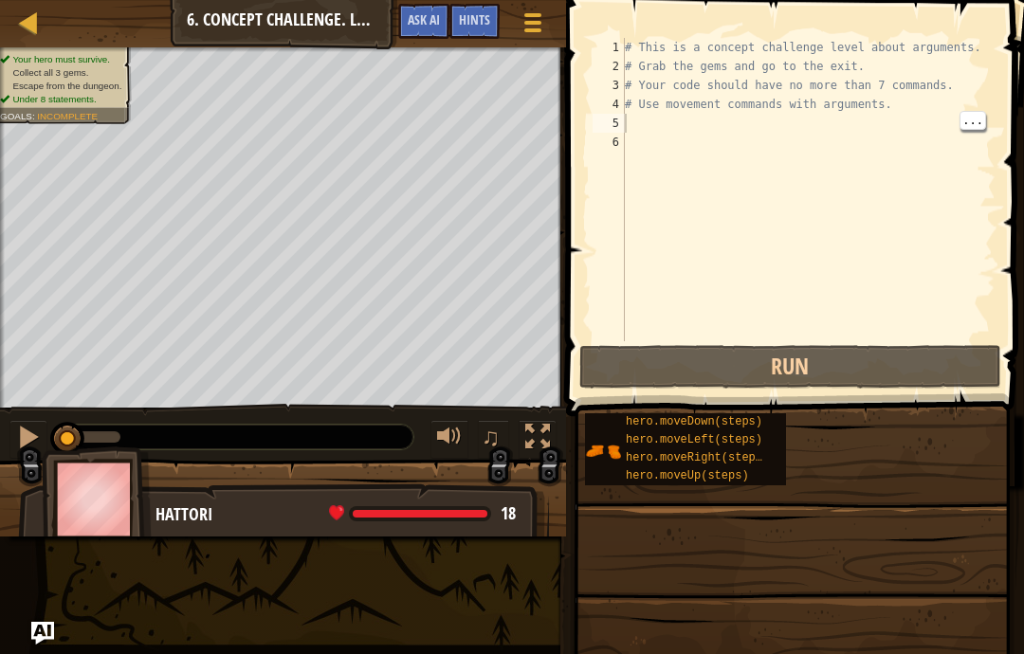
click at [760, 125] on div "# This is a concept challenge level about arguments. # Grab the gems and go to …" at bounding box center [808, 208] width 374 height 341
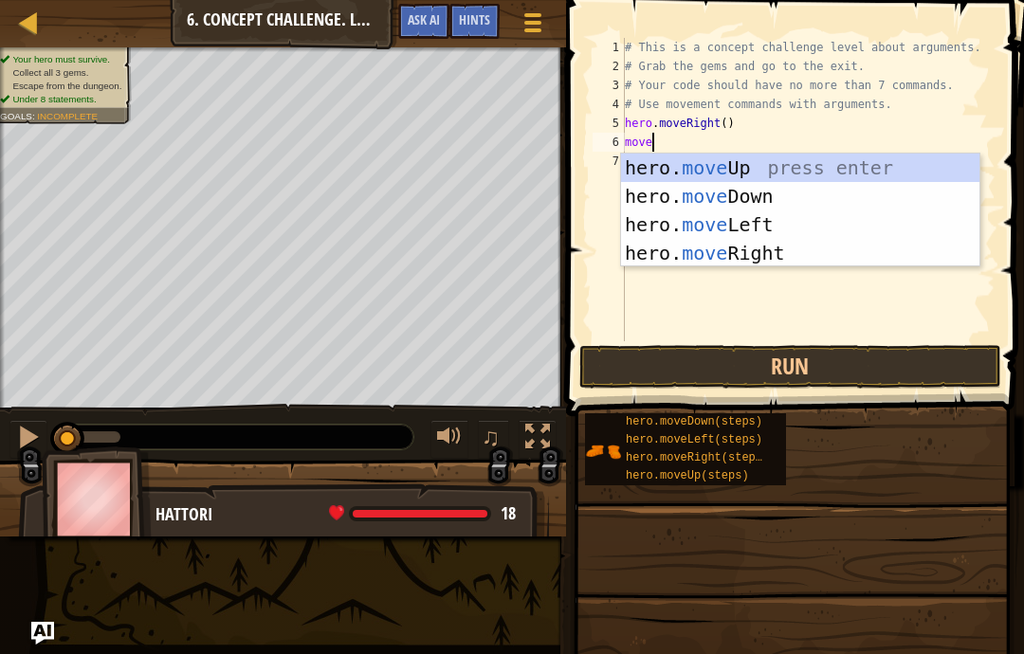
scroll to position [20, 46]
click at [847, 157] on div "hero. move Up press enter hero. move Down press enter hero. move Left press ent…" at bounding box center [800, 239] width 358 height 171
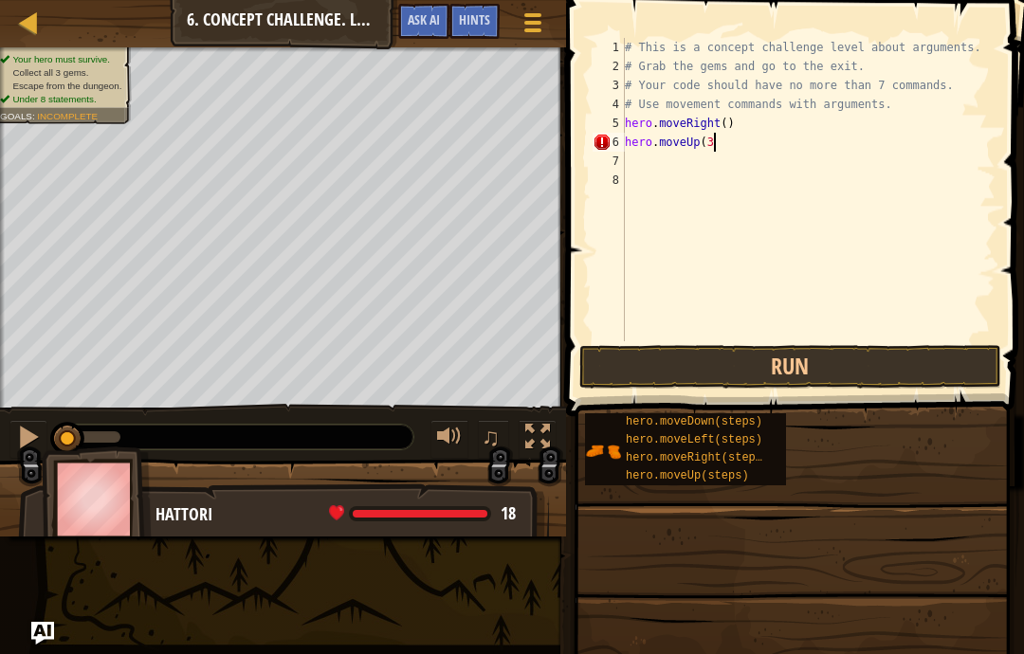
scroll to position [20, 32]
click at [896, 357] on button "Run" at bounding box center [790, 367] width 422 height 44
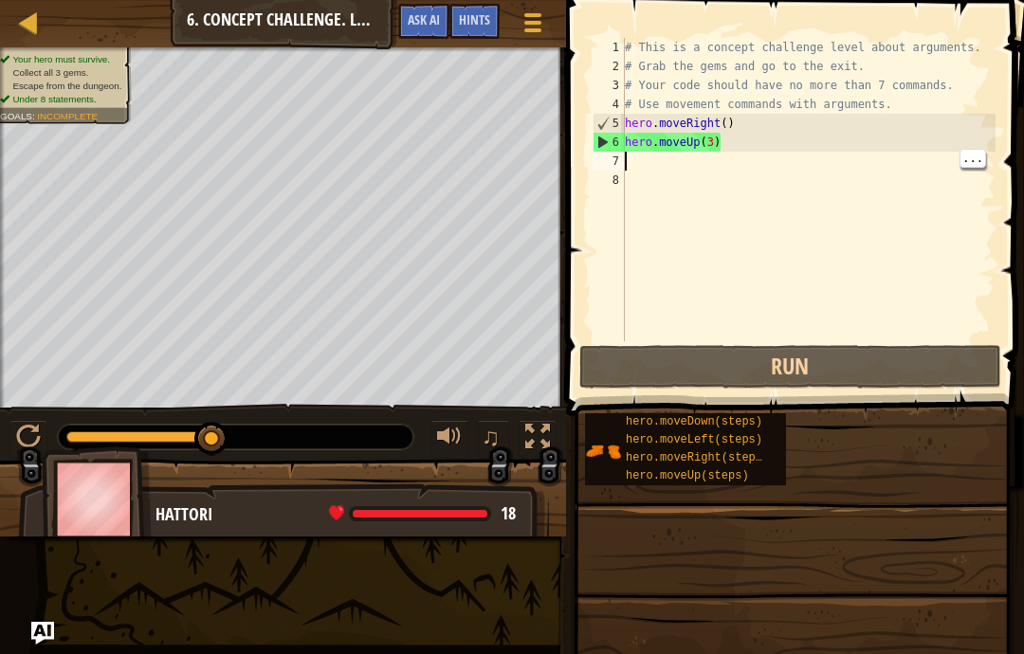
click at [748, 164] on div "# This is a concept challenge level about arguments. # Grab the gems and go to …" at bounding box center [808, 208] width 374 height 341
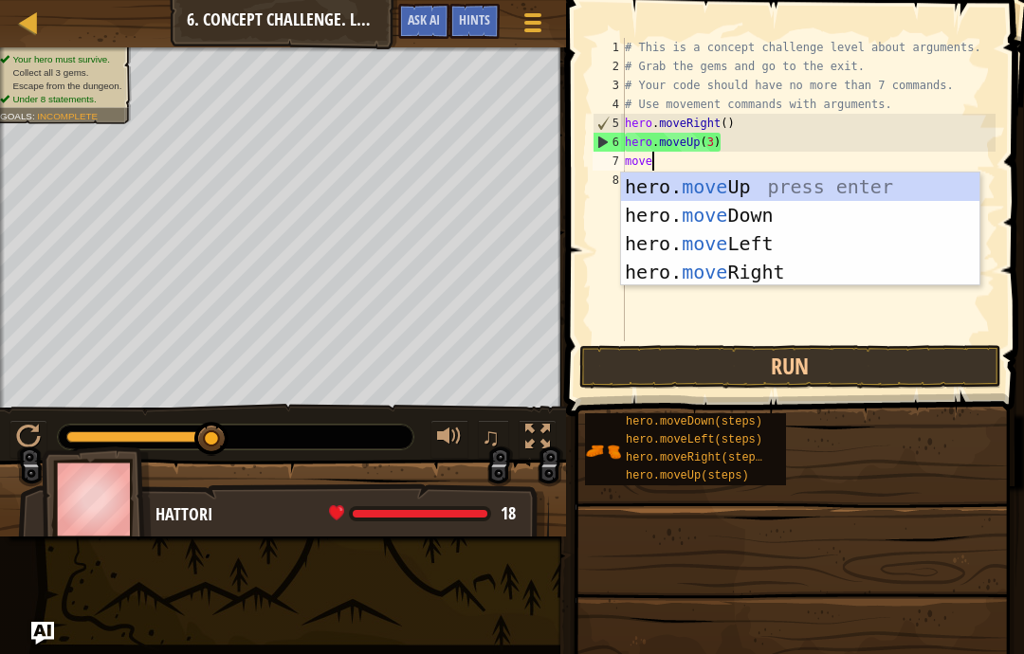
scroll to position [20, 46]
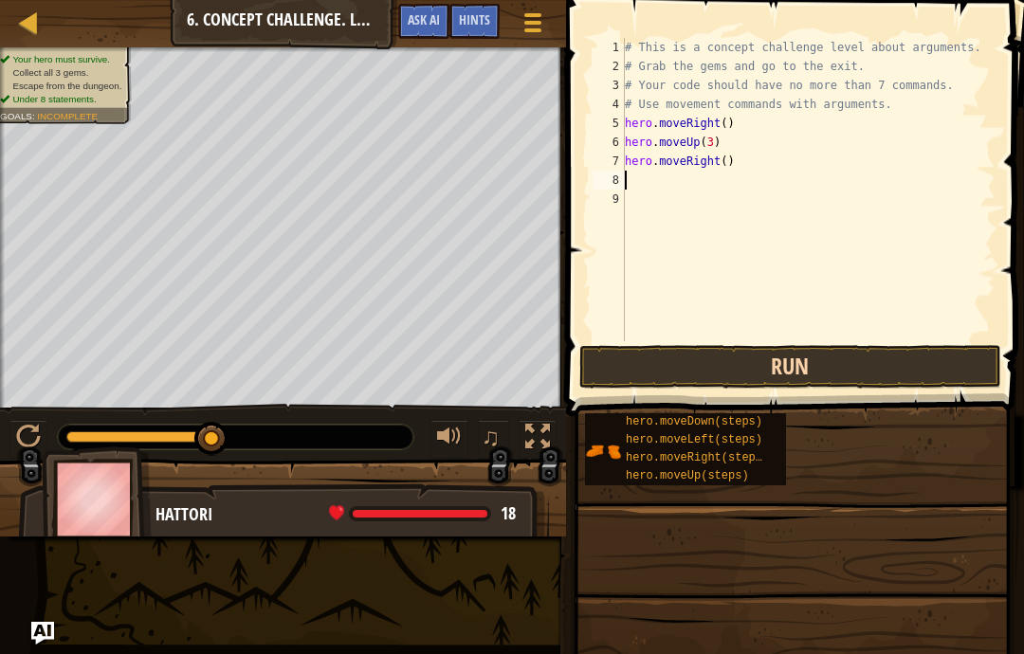
click at [871, 360] on button "Run" at bounding box center [790, 367] width 422 height 44
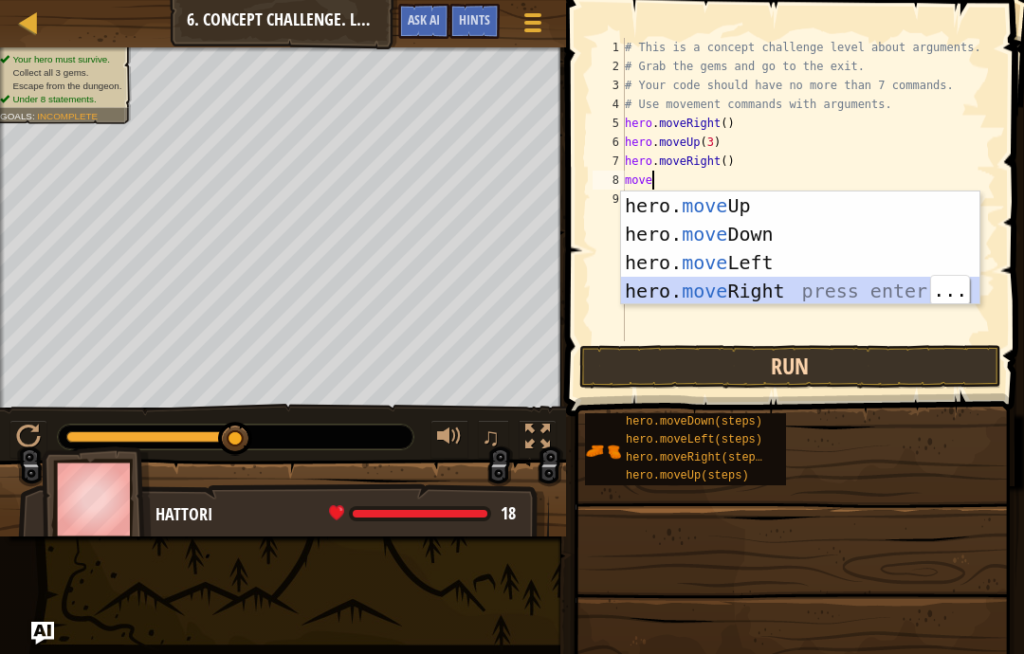
click at [883, 372] on button "Run" at bounding box center [790, 367] width 422 height 44
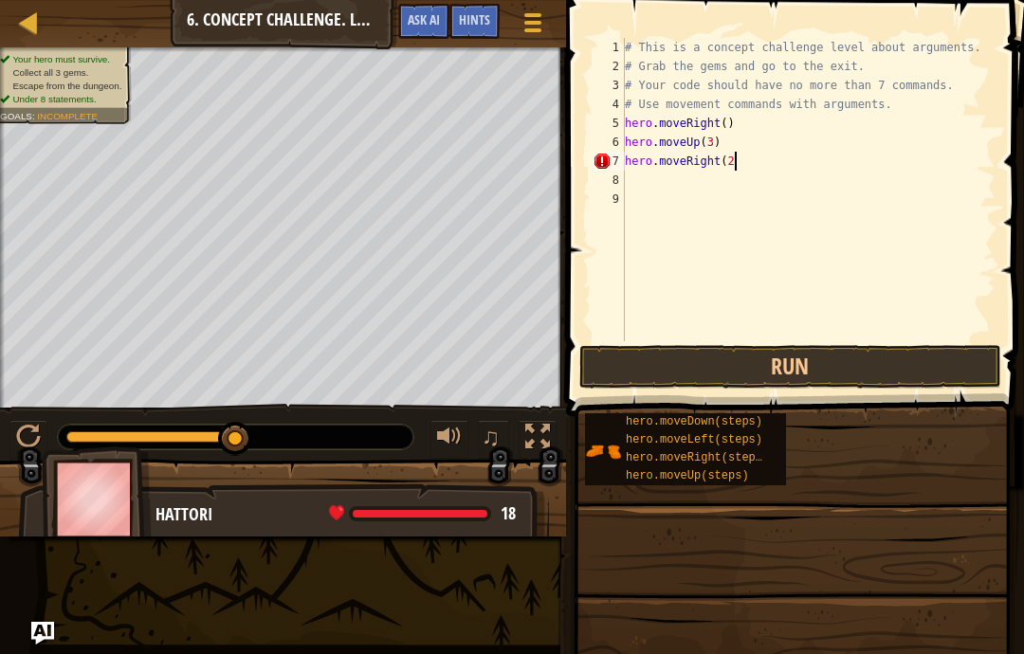
scroll to position [20, 32]
click at [917, 359] on button "Run" at bounding box center [790, 367] width 422 height 44
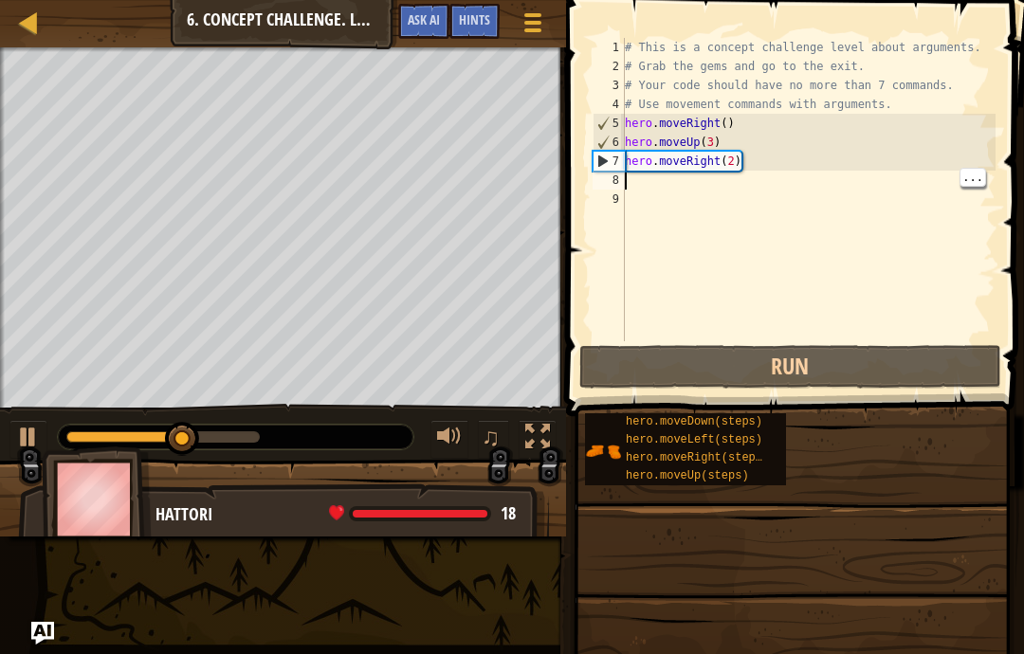
click at [778, 188] on div "# This is a concept challenge level about arguments. # Grab the gems and go to …" at bounding box center [808, 208] width 374 height 341
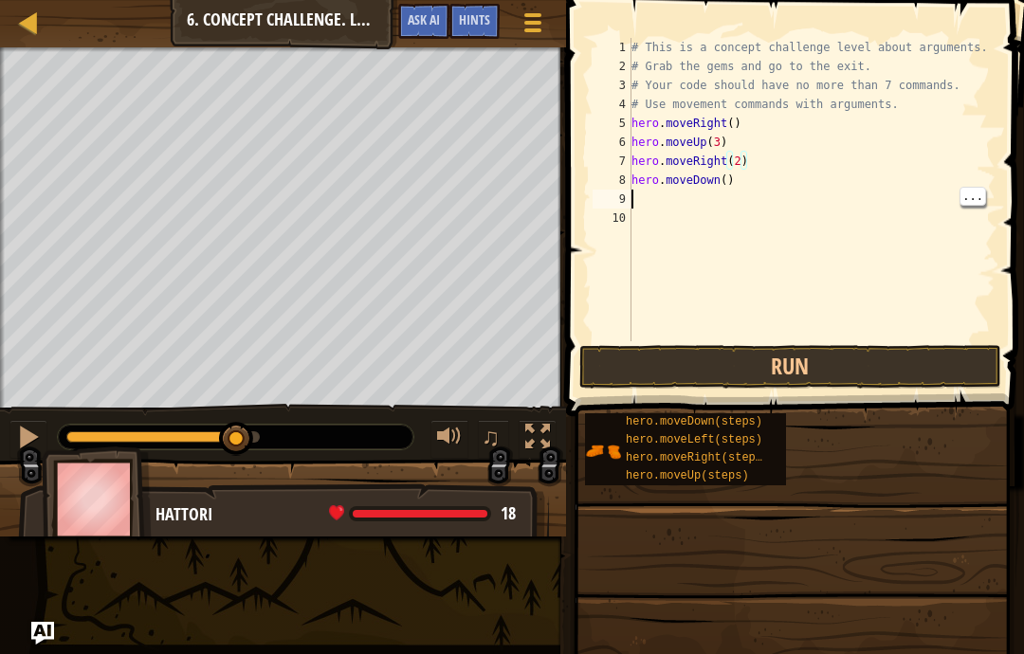
click at [767, 192] on div "# This is a concept challenge level about arguments. # Grab the gems and go to …" at bounding box center [812, 208] width 369 height 341
click at [759, 188] on div "# This is a concept challenge level about arguments. # Grab the gems and go to …" at bounding box center [812, 208] width 369 height 341
click at [931, 365] on button "Run" at bounding box center [790, 367] width 422 height 44
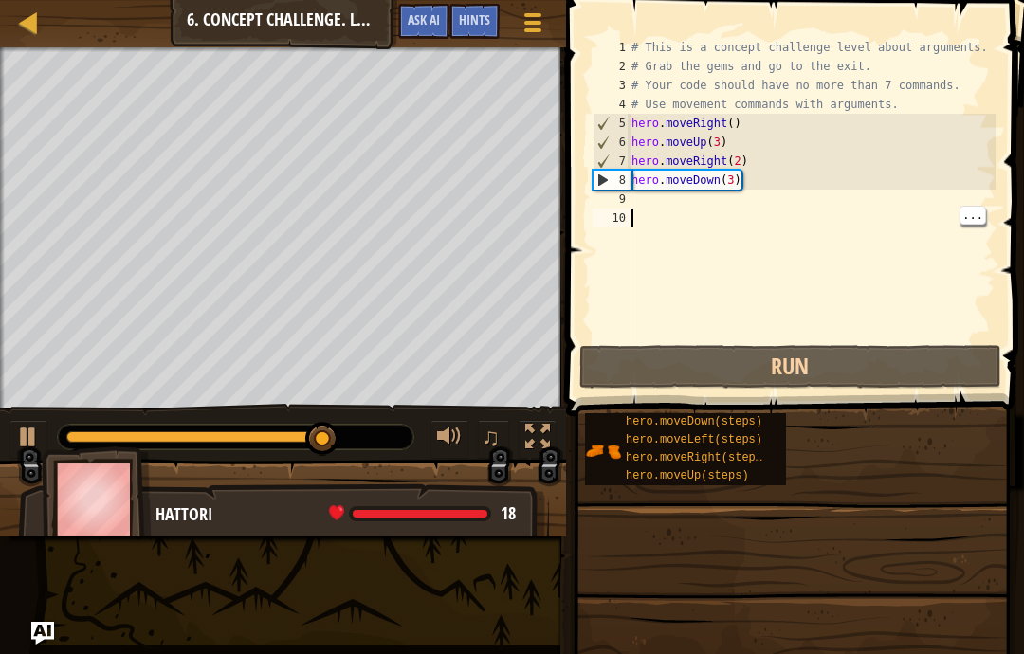
click at [765, 200] on div "# This is a concept challenge level about arguments. # Grab the gems and go to …" at bounding box center [812, 208] width 369 height 341
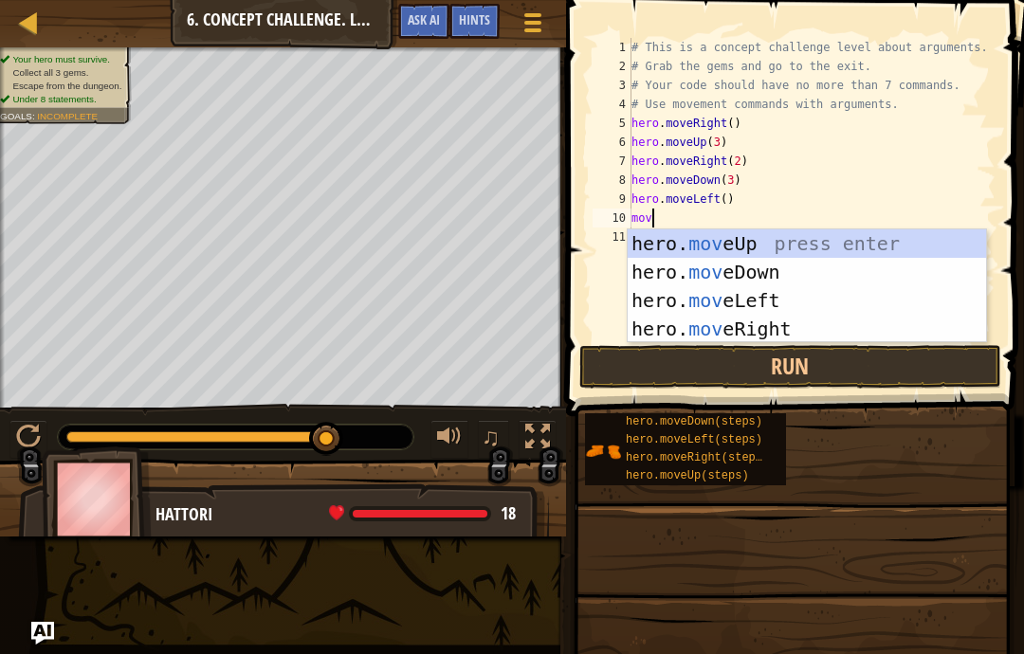
scroll to position [20, 46]
click at [848, 244] on div "hero. move Up press enter hero. move Down press enter hero. move Left press ent…" at bounding box center [807, 314] width 358 height 171
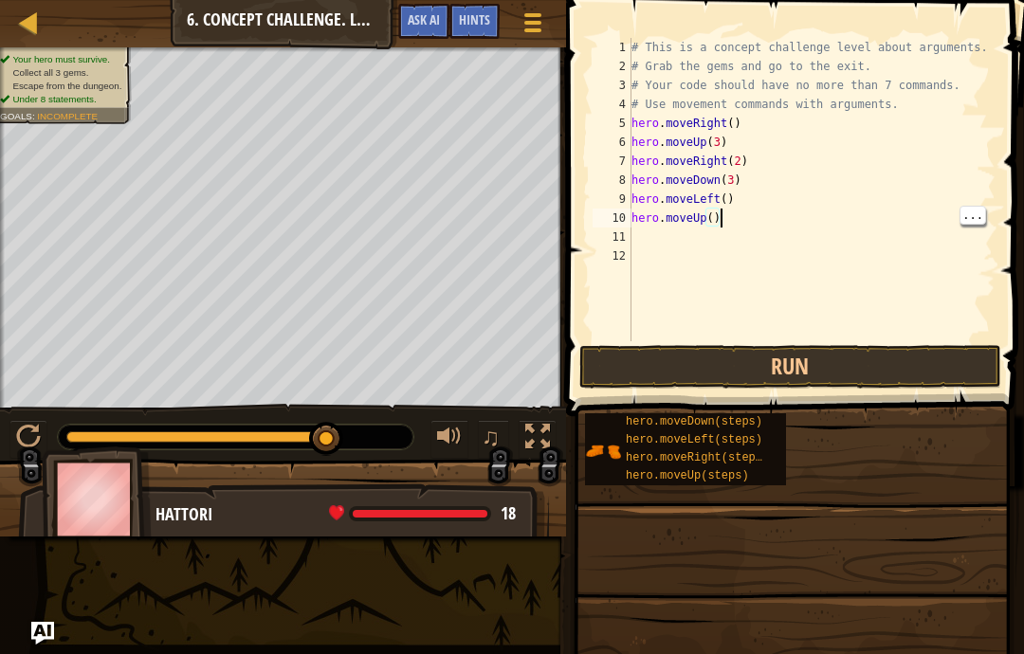
click at [787, 223] on div "# This is a concept challenge level about arguments. # Grab the gems and go to …" at bounding box center [812, 208] width 369 height 341
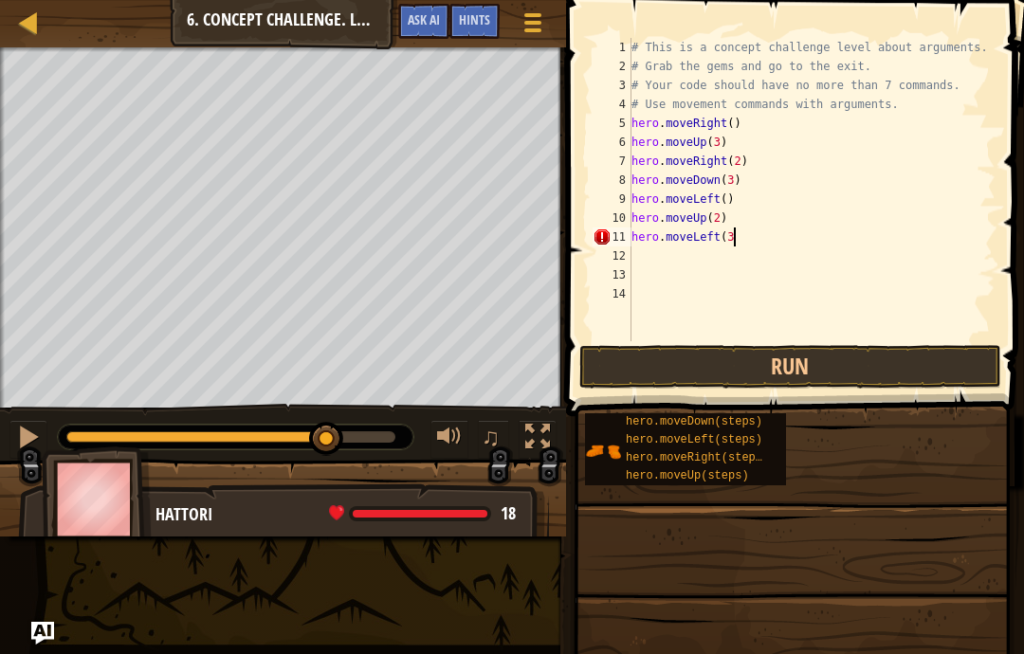
scroll to position [20, 32]
click at [885, 363] on button "Run" at bounding box center [790, 367] width 422 height 44
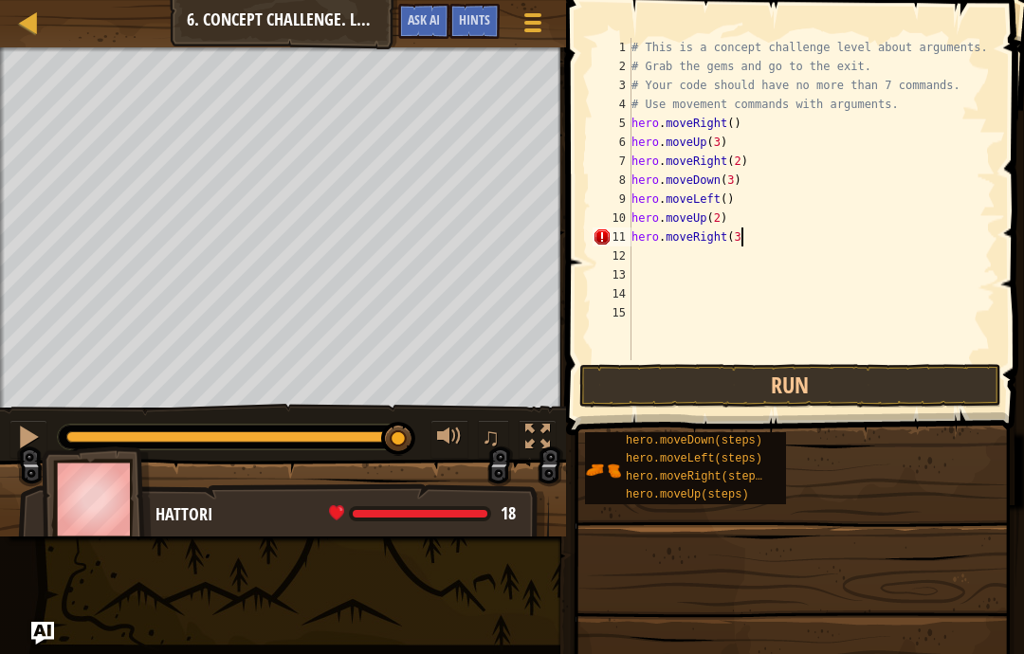
scroll to position [20, 40]
type textarea "abcde fg"
click at [924, 378] on button "Run" at bounding box center [790, 386] width 422 height 44
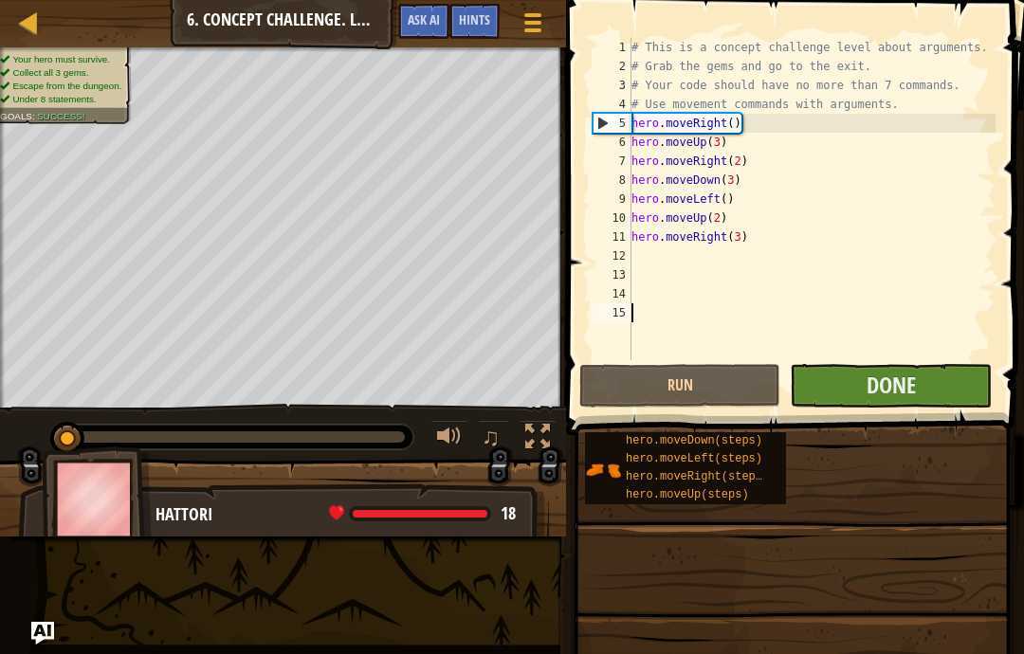
click at [942, 396] on button "Done" at bounding box center [890, 386] width 201 height 44
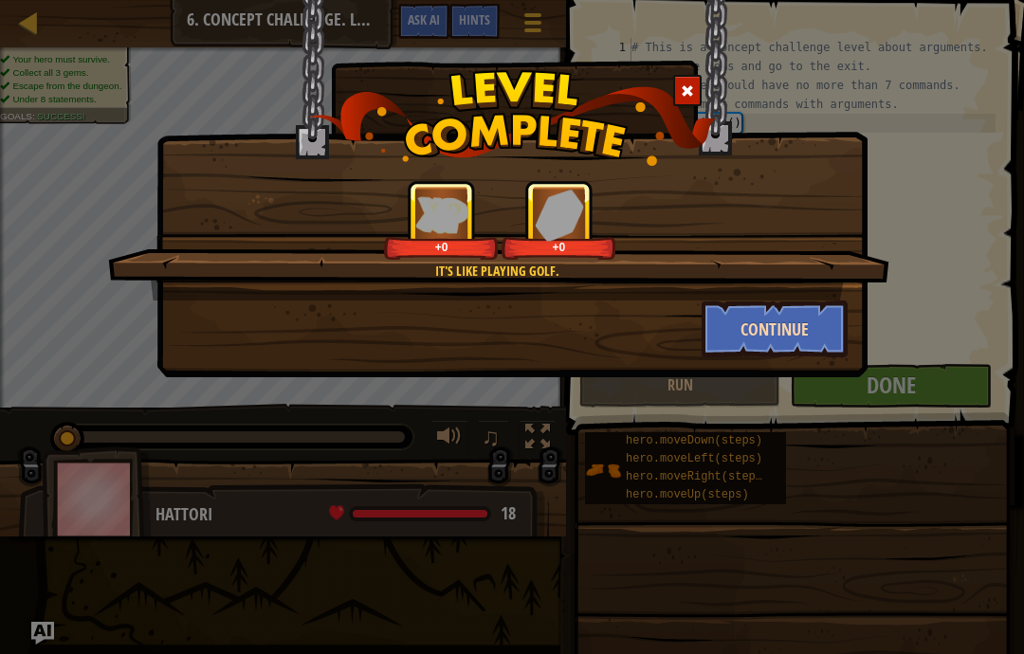
click at [812, 317] on button "Continue" at bounding box center [775, 329] width 147 height 57
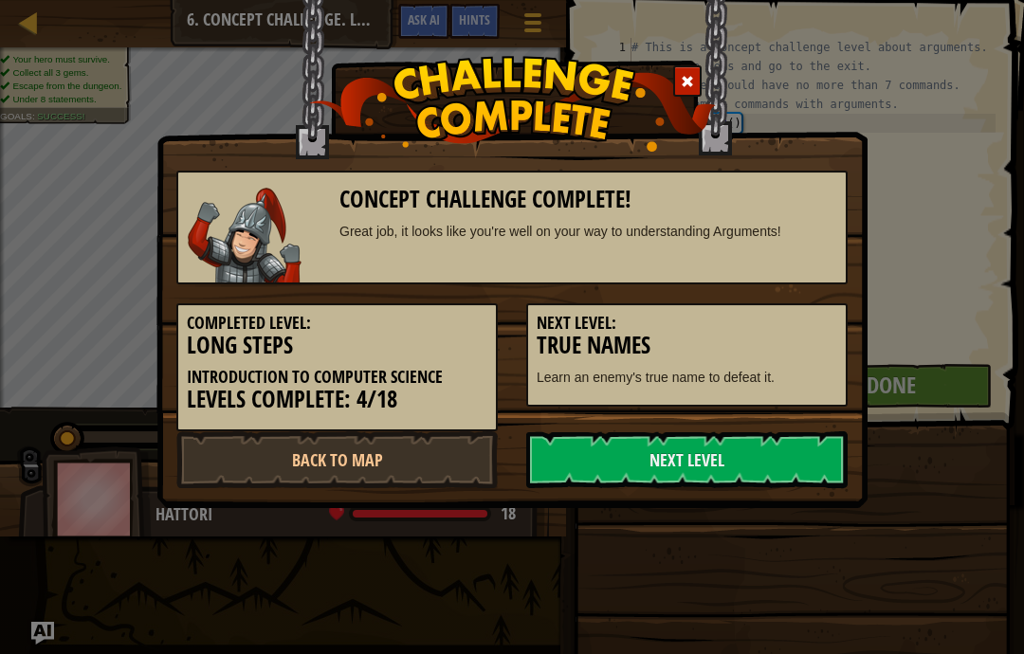
click at [802, 333] on h3 "True Names" at bounding box center [687, 346] width 301 height 26
click at [784, 453] on link "Next Level" at bounding box center [686, 459] width 321 height 57
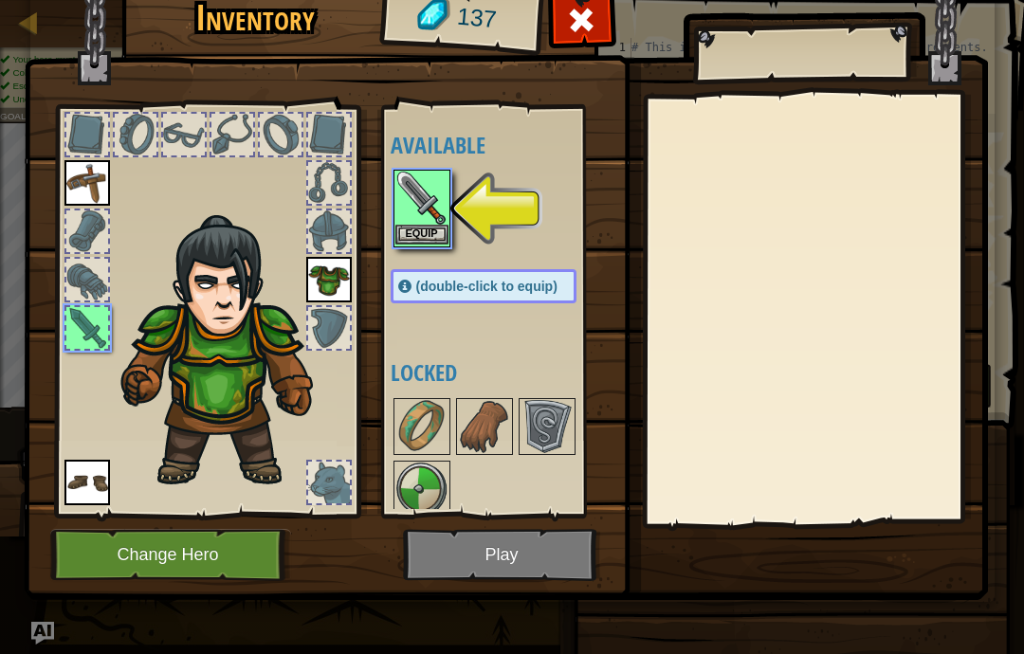
click at [399, 244] on button "Equip" at bounding box center [421, 235] width 53 height 20
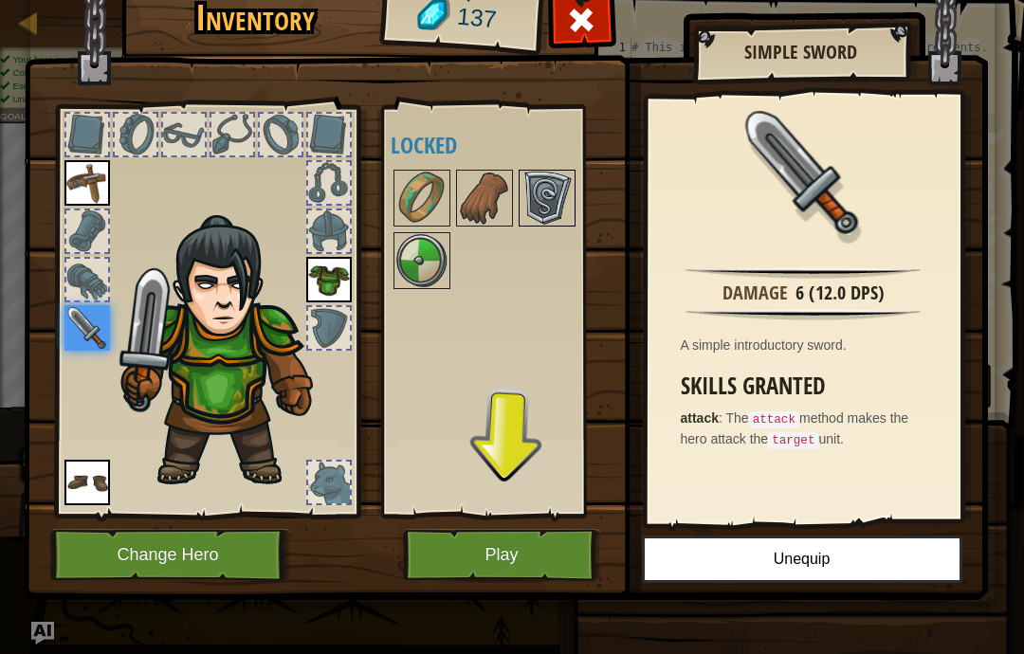
click at [549, 217] on img at bounding box center [547, 198] width 53 height 53
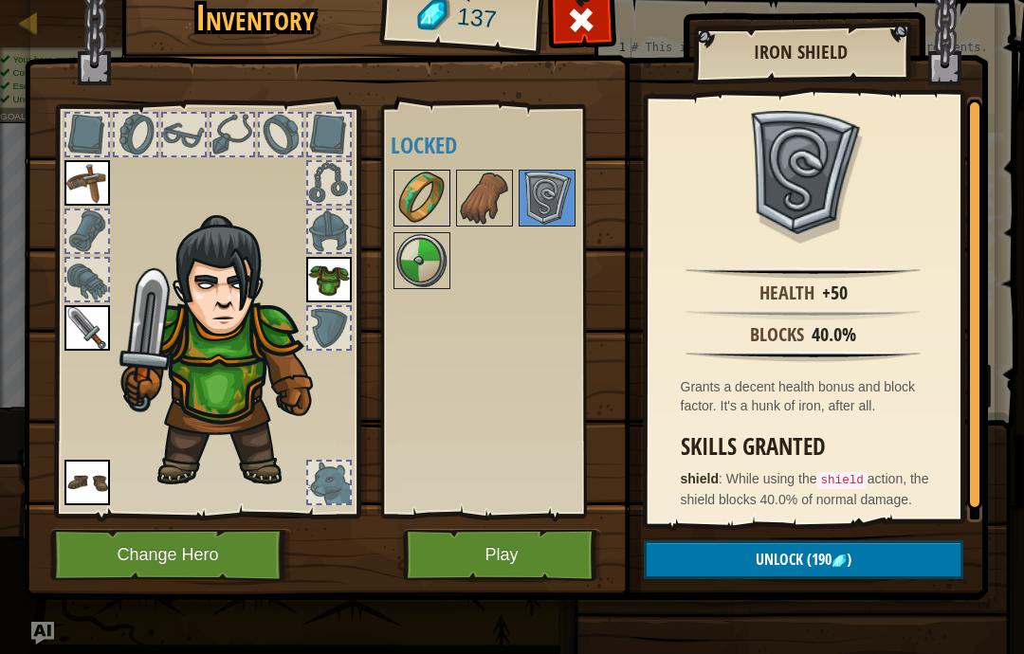
click at [425, 181] on img at bounding box center [421, 198] width 53 height 53
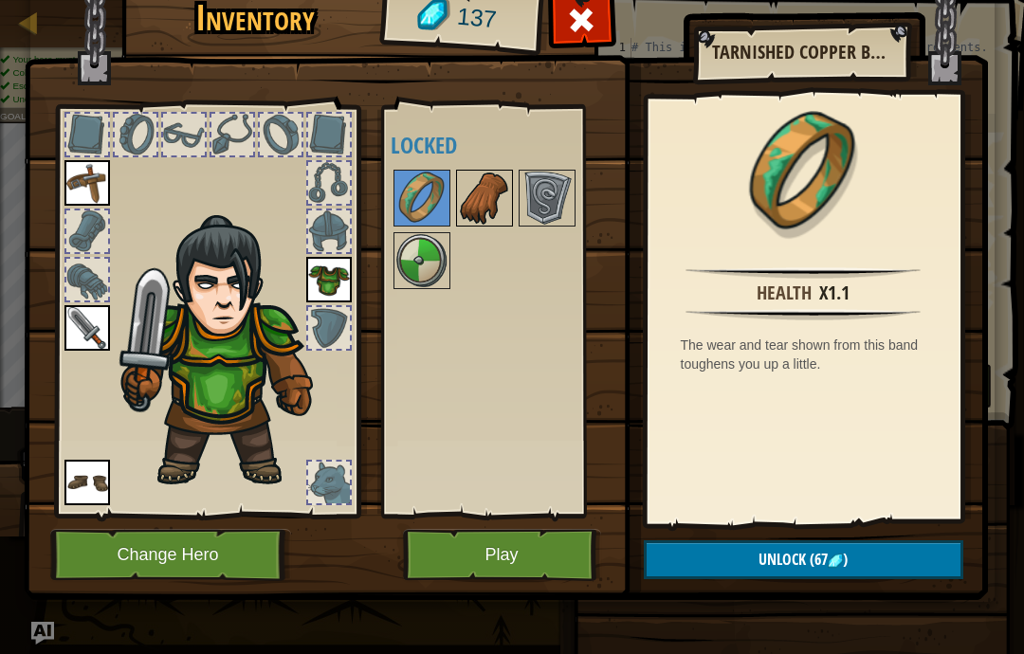
click at [501, 199] on img at bounding box center [484, 198] width 53 height 53
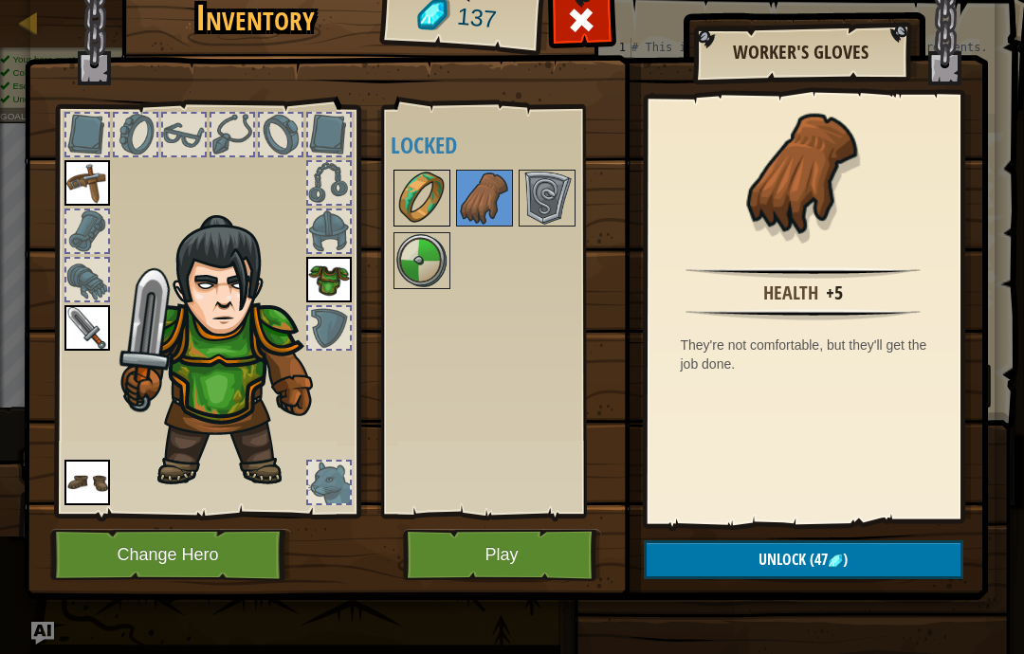
click at [421, 184] on img at bounding box center [421, 198] width 53 height 53
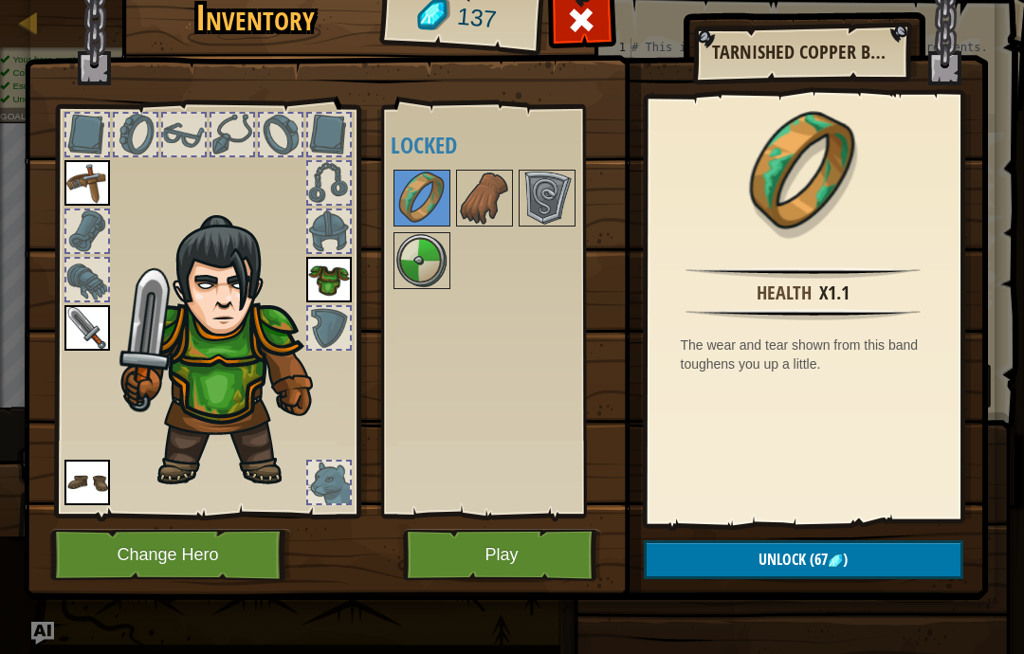
click at [963, 619] on div "Inventory 137 Available Equip Equip Equip Equip (double-click to equip) Locked …" at bounding box center [512, 341] width 964 height 626
click at [910, 562] on button "Unlock (67 )" at bounding box center [804, 559] width 320 height 39
click at [901, 562] on button "Confirm" at bounding box center [804, 559] width 320 height 39
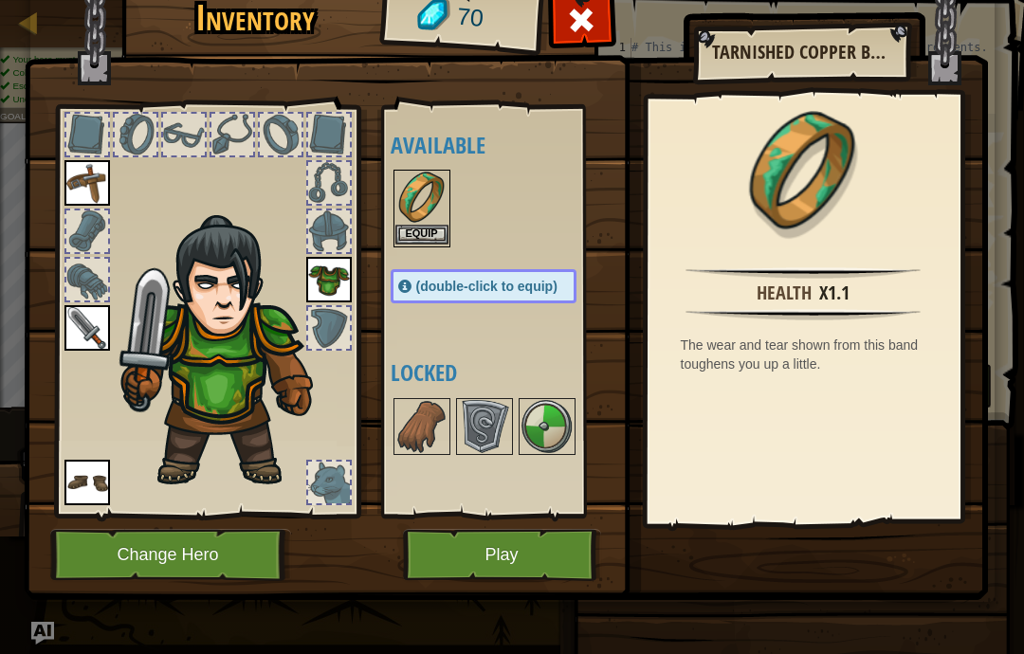
click at [425, 232] on button "Equip" at bounding box center [421, 235] width 53 height 20
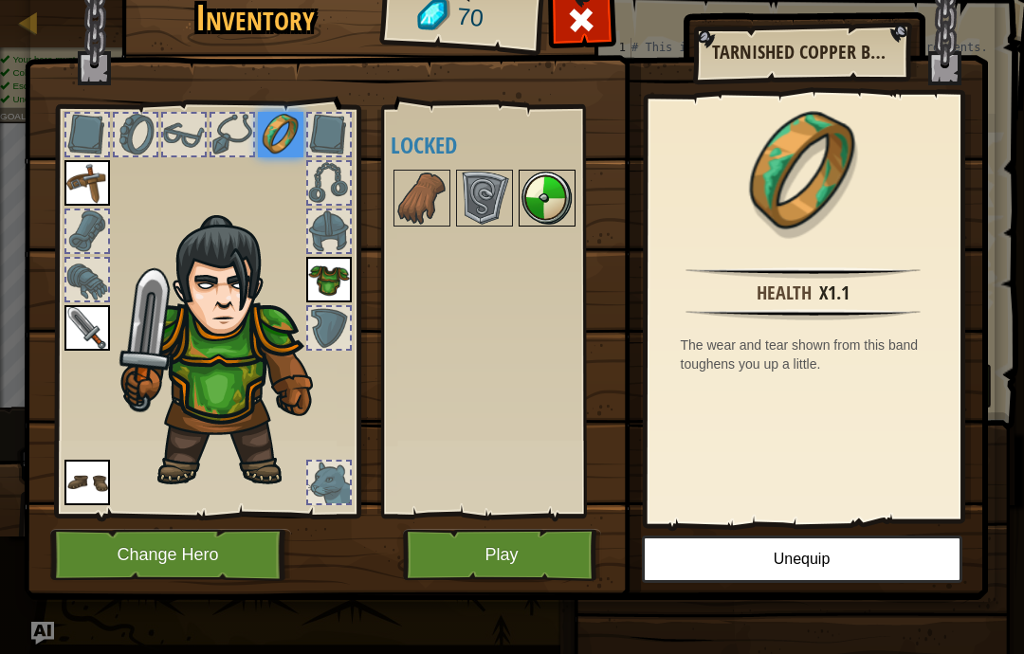
click at [529, 178] on img at bounding box center [547, 198] width 53 height 53
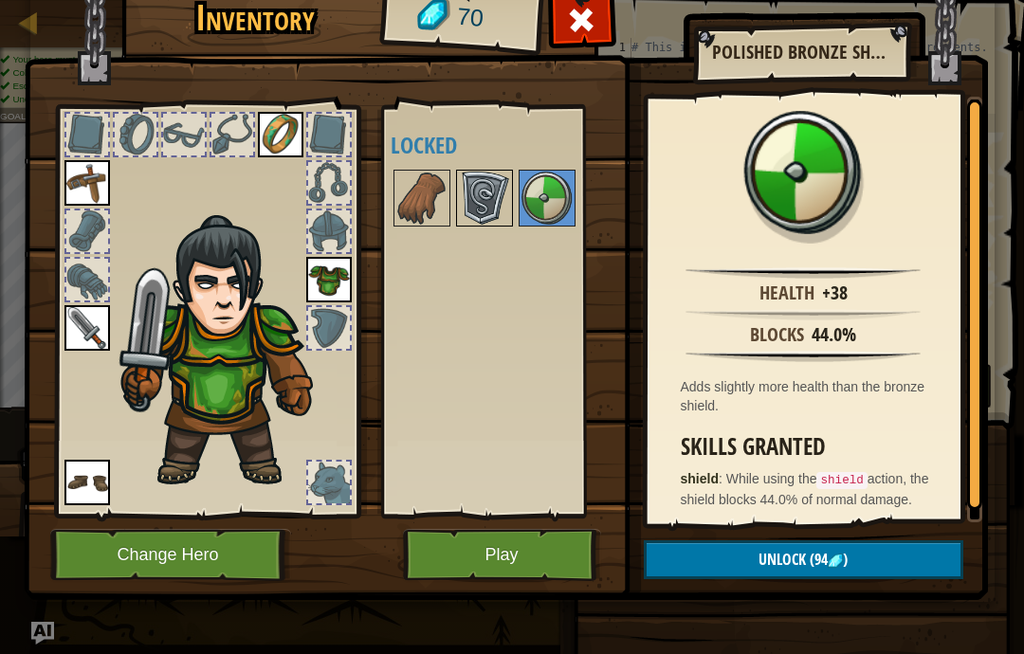
click at [499, 196] on img at bounding box center [484, 198] width 53 height 53
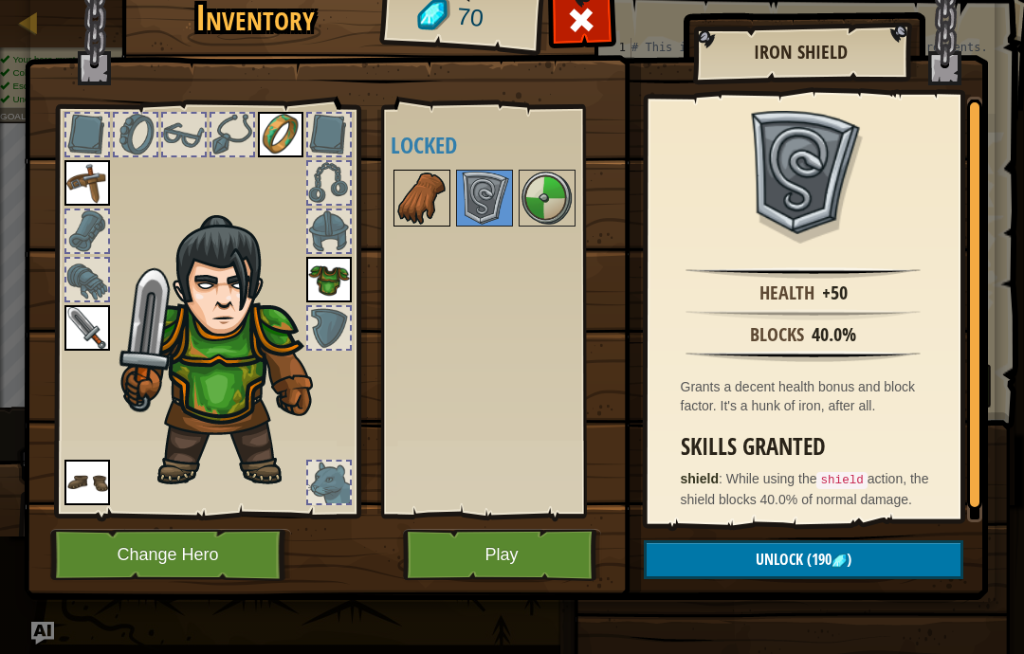
click at [425, 196] on img at bounding box center [421, 198] width 53 height 53
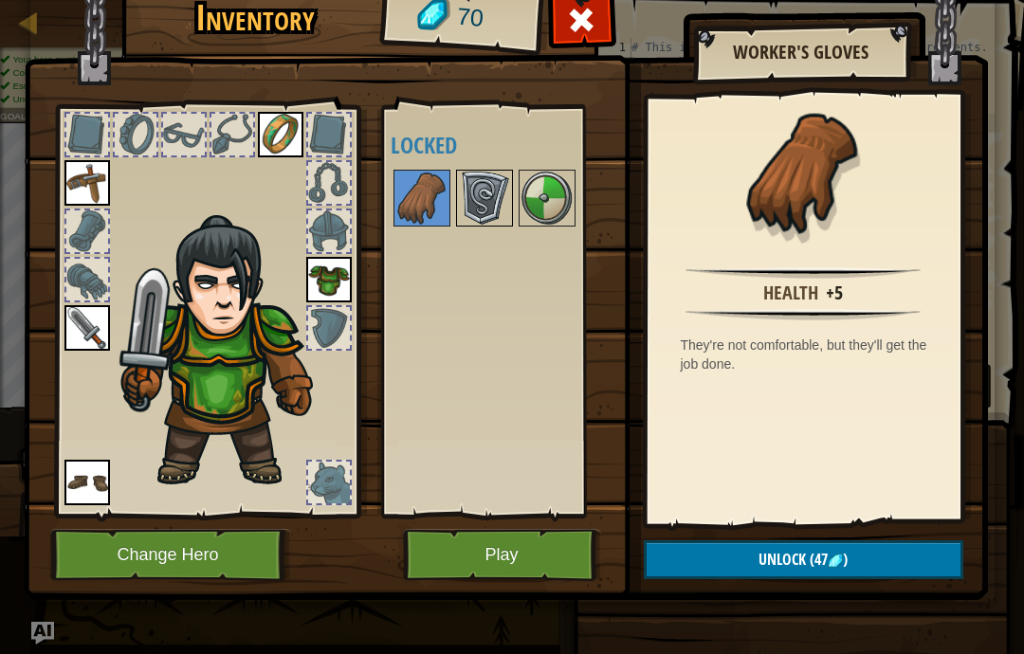
click at [483, 210] on img at bounding box center [484, 198] width 53 height 53
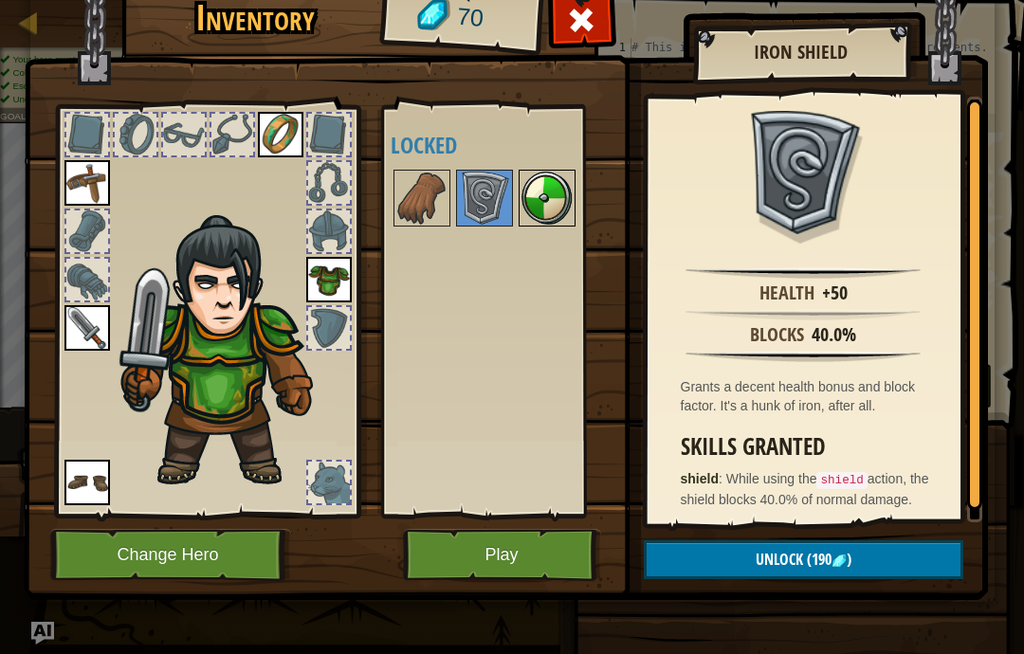
click at [525, 186] on img at bounding box center [547, 198] width 53 height 53
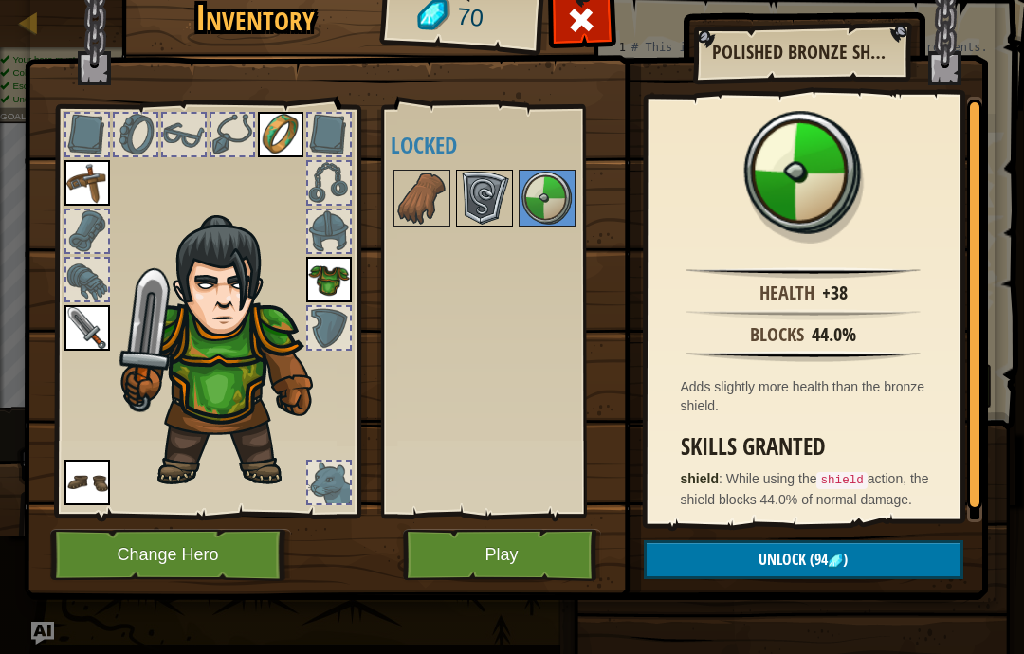
click at [491, 186] on img at bounding box center [484, 198] width 53 height 53
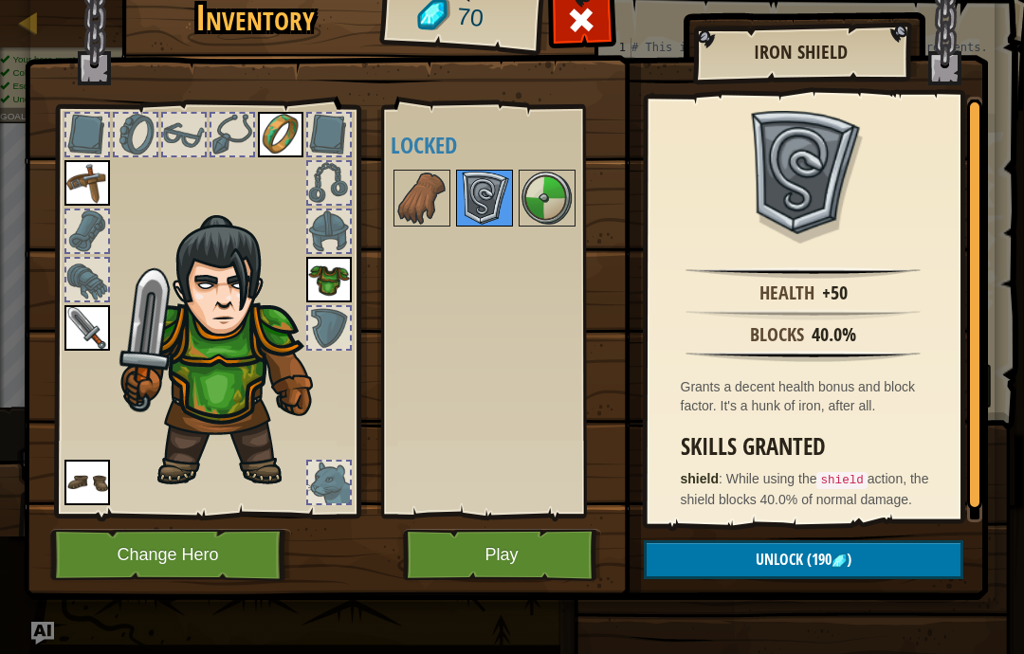
click at [491, 189] on img at bounding box center [484, 198] width 53 height 53
click at [480, 188] on img at bounding box center [484, 198] width 53 height 53
click at [451, 578] on button "Play" at bounding box center [502, 555] width 198 height 52
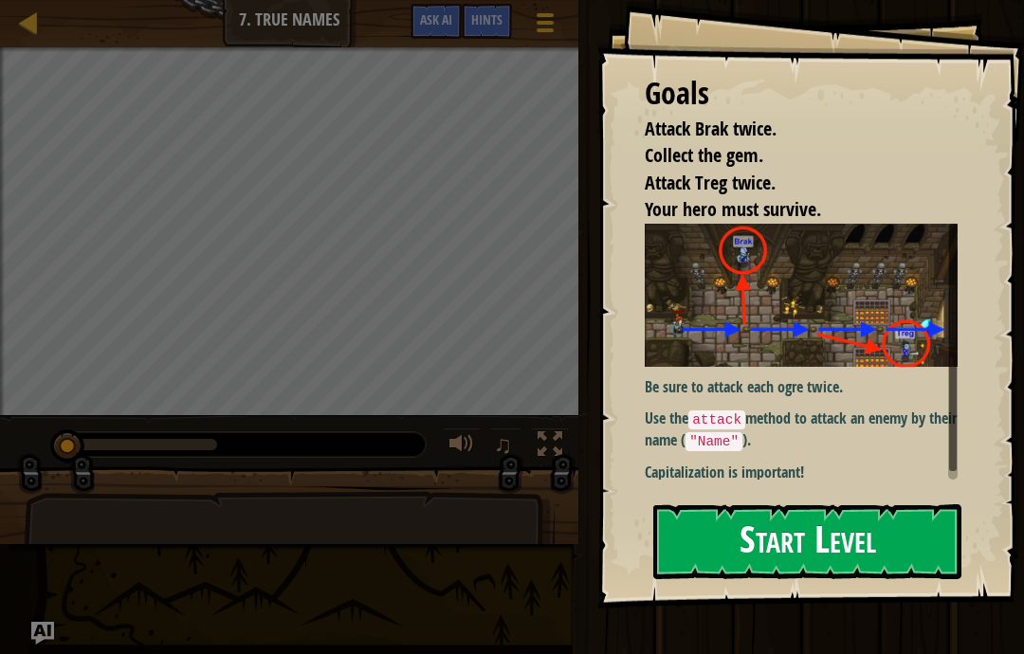
click at [888, 527] on button "Start Level" at bounding box center [807, 541] width 308 height 75
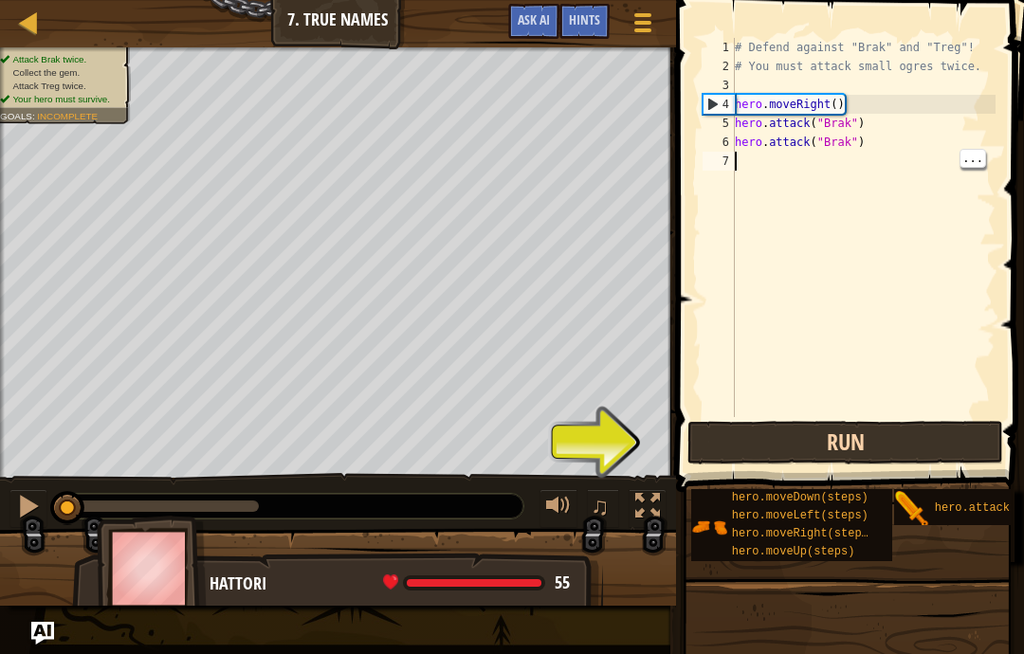
click at [909, 424] on button "Run" at bounding box center [845, 443] width 316 height 44
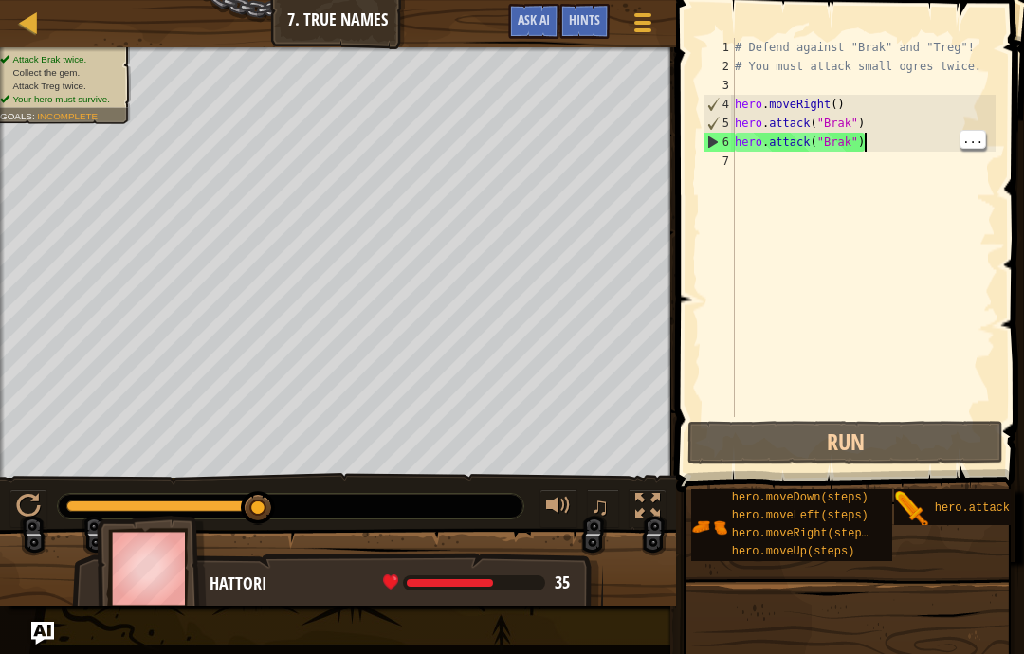
click at [874, 142] on div "# Defend against "Brak" and "Treg"! # You must attack small ogres twice. hero .…" at bounding box center [863, 246] width 265 height 417
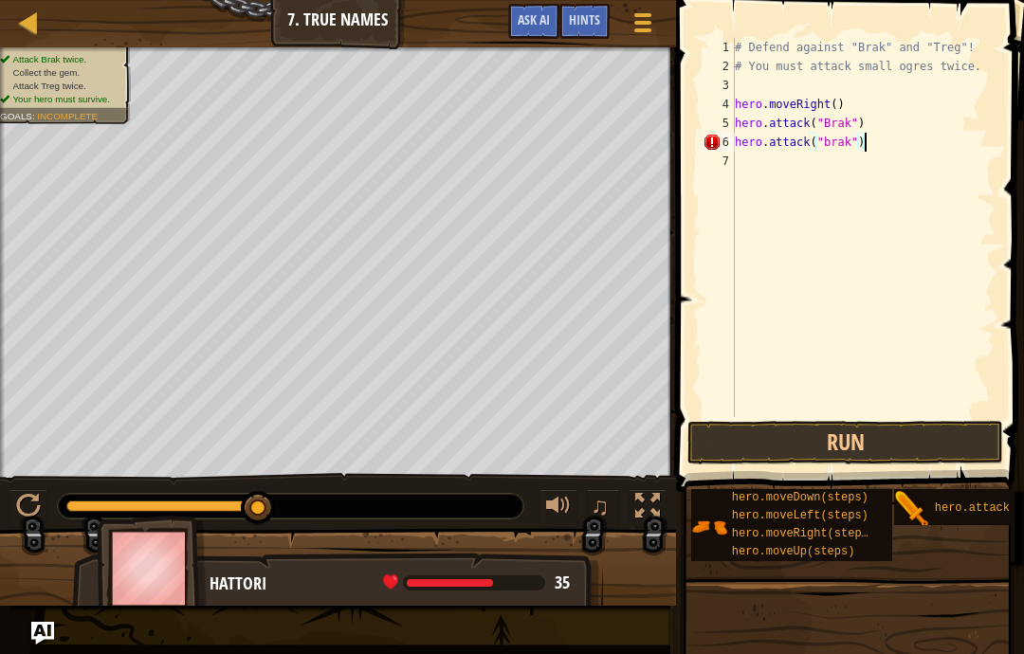
scroll to position [20, 60]
click at [927, 447] on button "Run" at bounding box center [845, 443] width 316 height 44
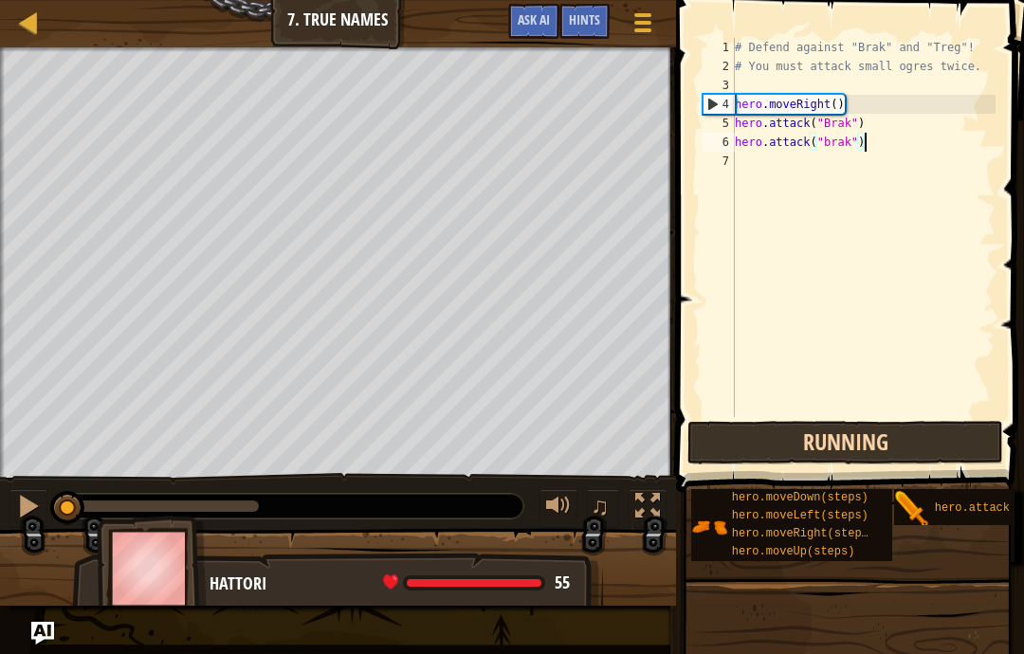
scroll to position [20, 57]
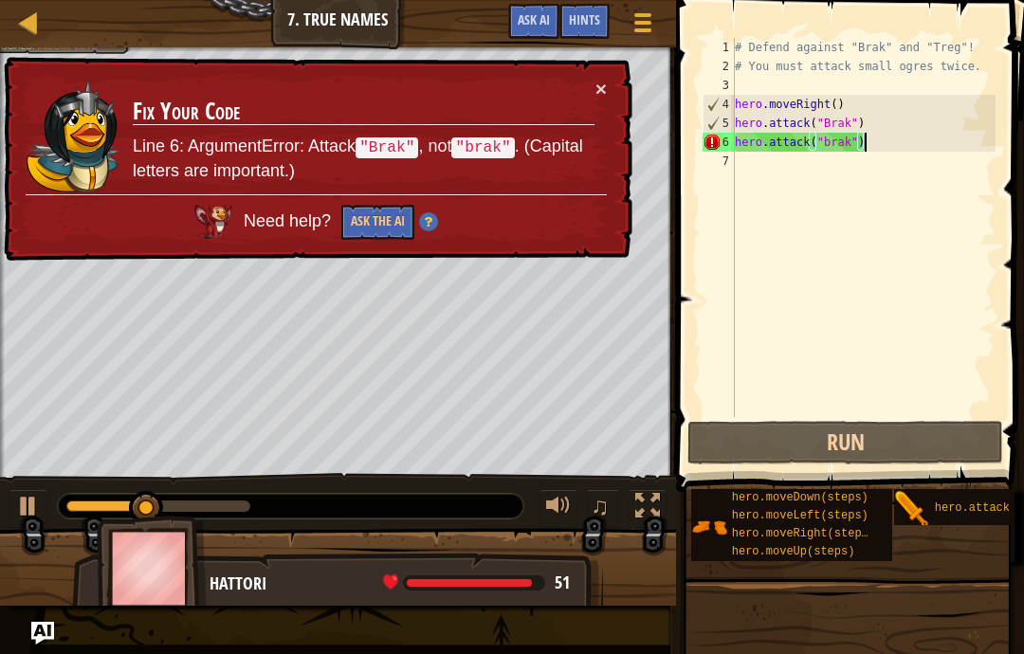
click at [619, 85] on div "× Fix Your Code Line 6: ArgumentError: Attack "Brak" , not "brak" . (Capital le…" at bounding box center [316, 159] width 632 height 205
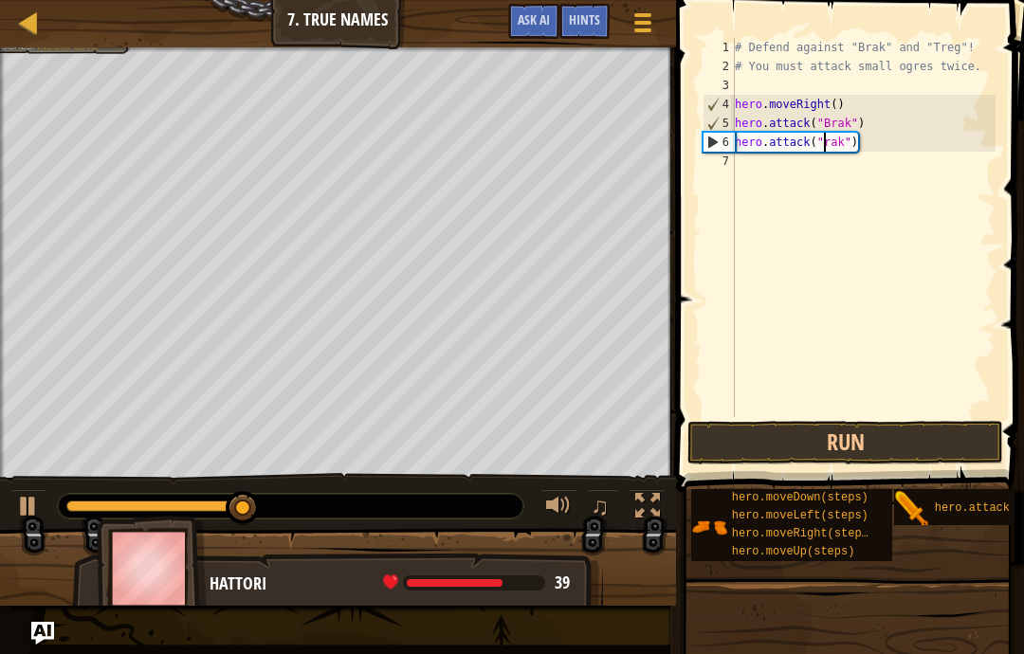
scroll to position [20, 26]
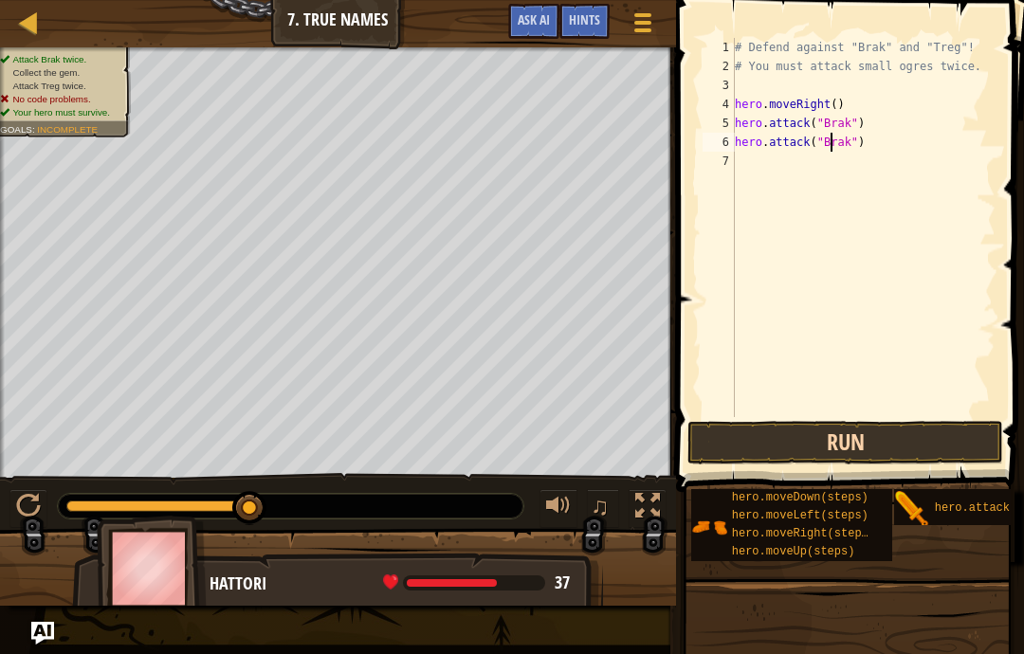
click at [930, 442] on button "Run" at bounding box center [845, 443] width 316 height 44
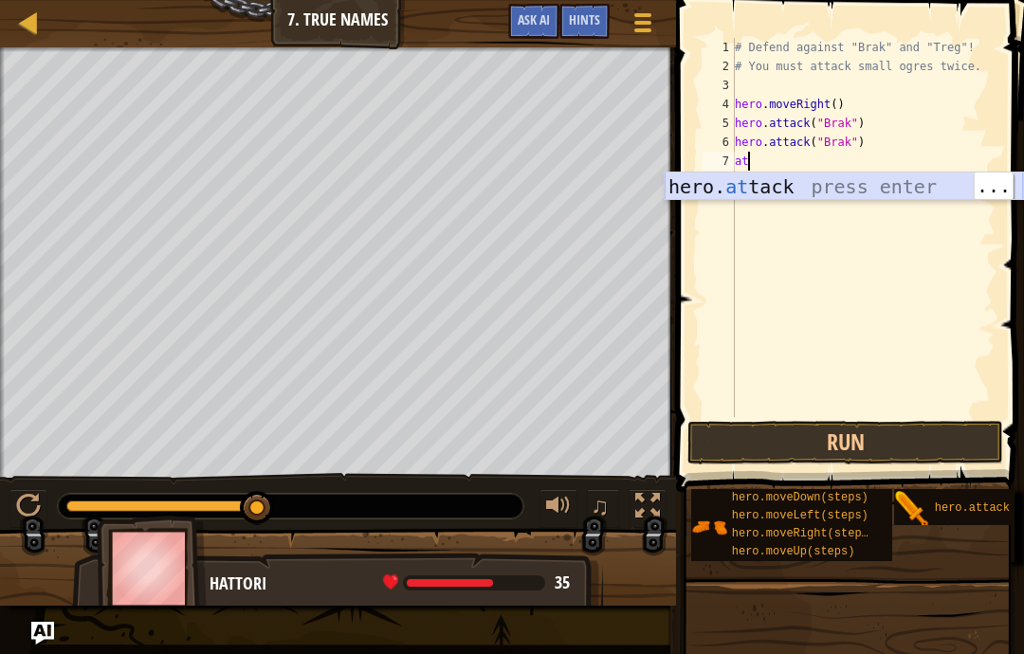
click at [920, 188] on div "hero. at tack press enter" at bounding box center [844, 215] width 358 height 85
click at [905, 188] on div "hero. at tack press enter" at bounding box center [844, 215] width 358 height 85
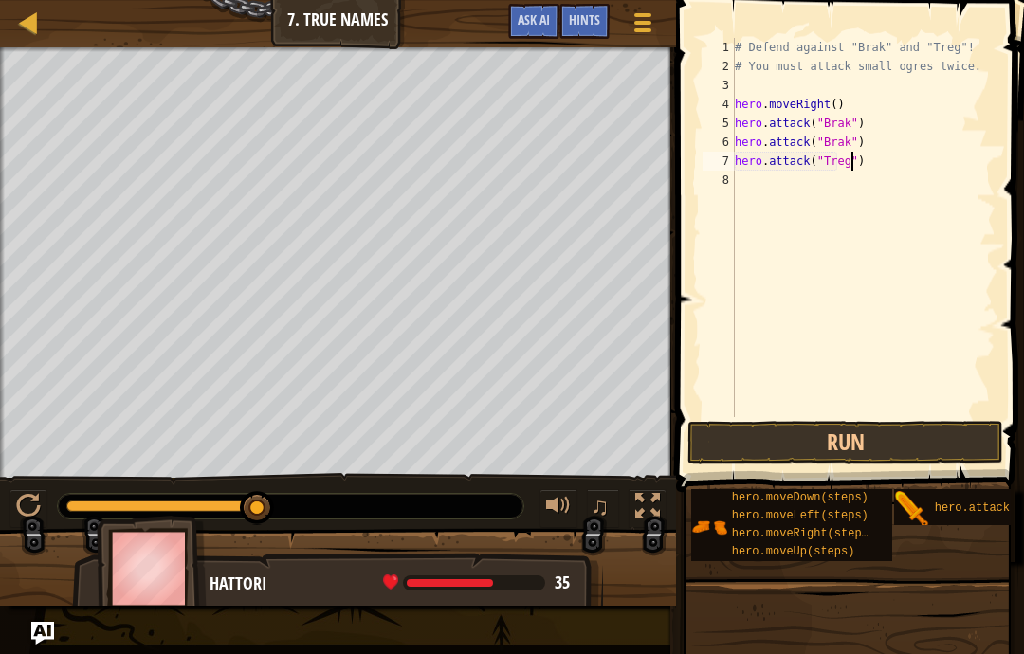
scroll to position [20, 46]
click at [909, 444] on button "Run" at bounding box center [845, 443] width 316 height 44
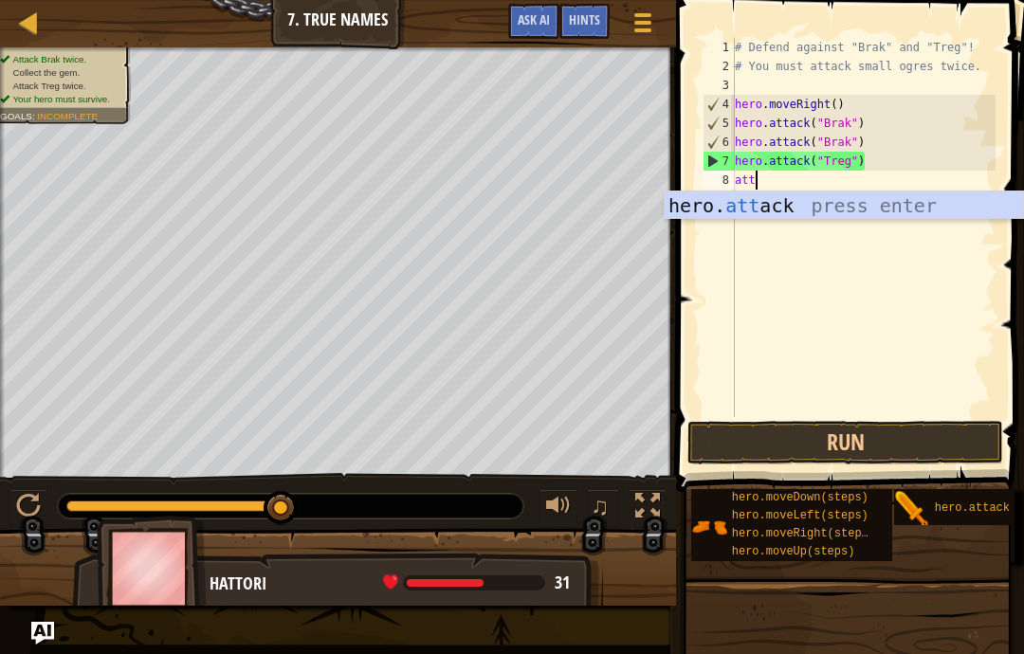
scroll to position [20, 32]
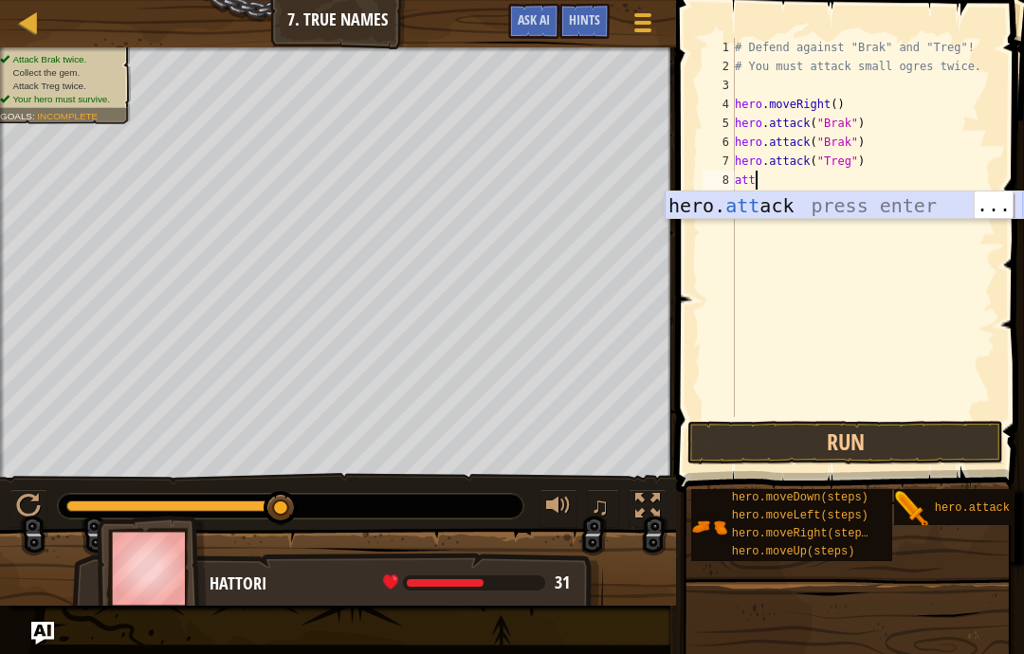
click at [911, 199] on div "hero. att ack press enter" at bounding box center [844, 234] width 358 height 85
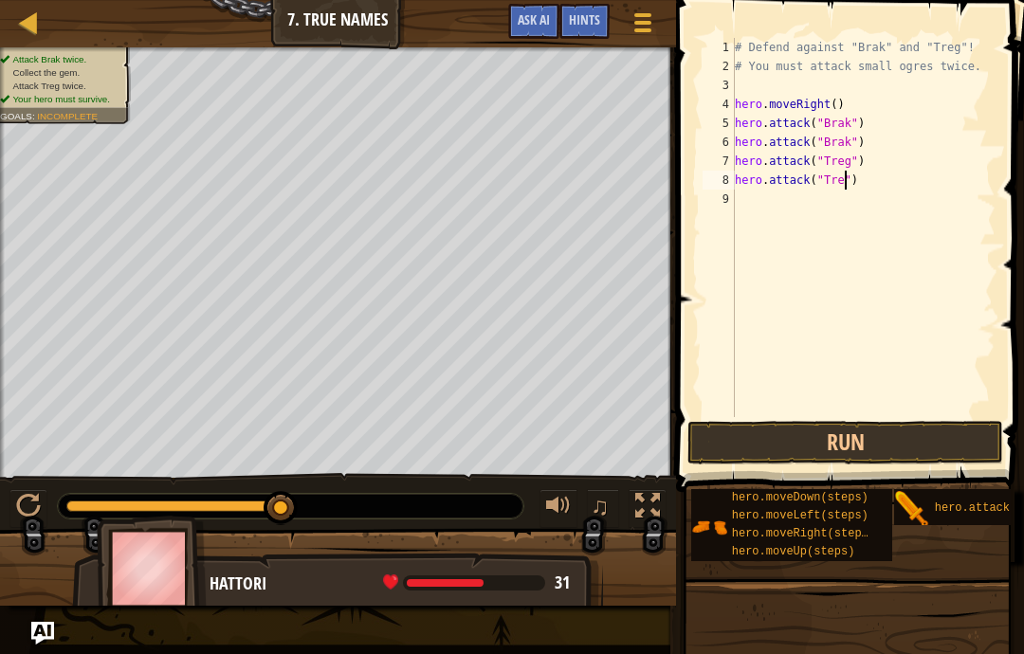
scroll to position [20, 46]
click at [921, 436] on button "Run" at bounding box center [845, 443] width 316 height 44
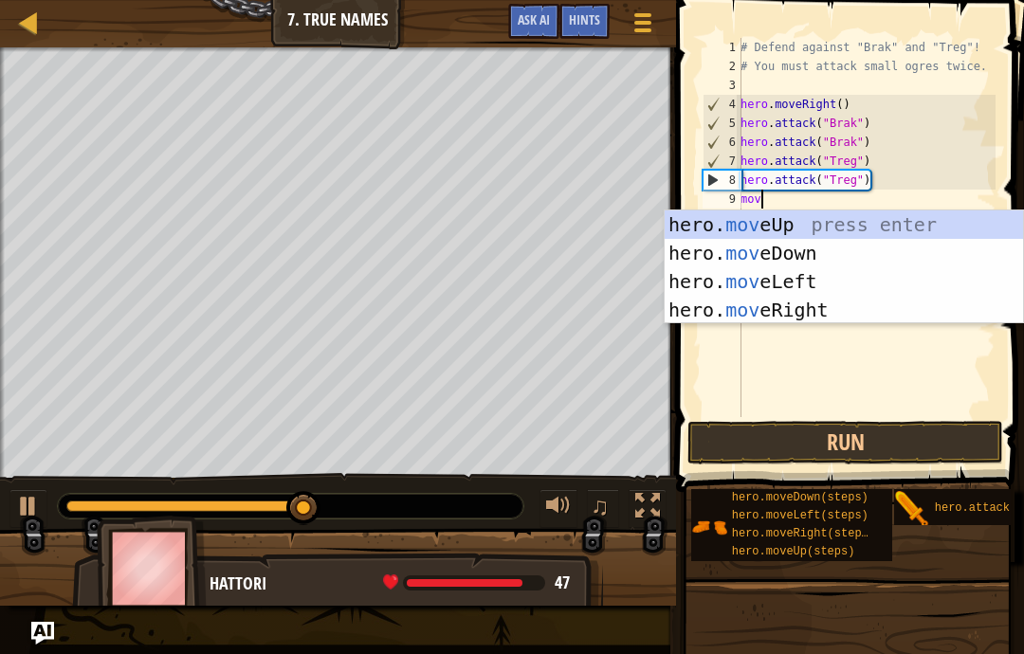
scroll to position [20, 40]
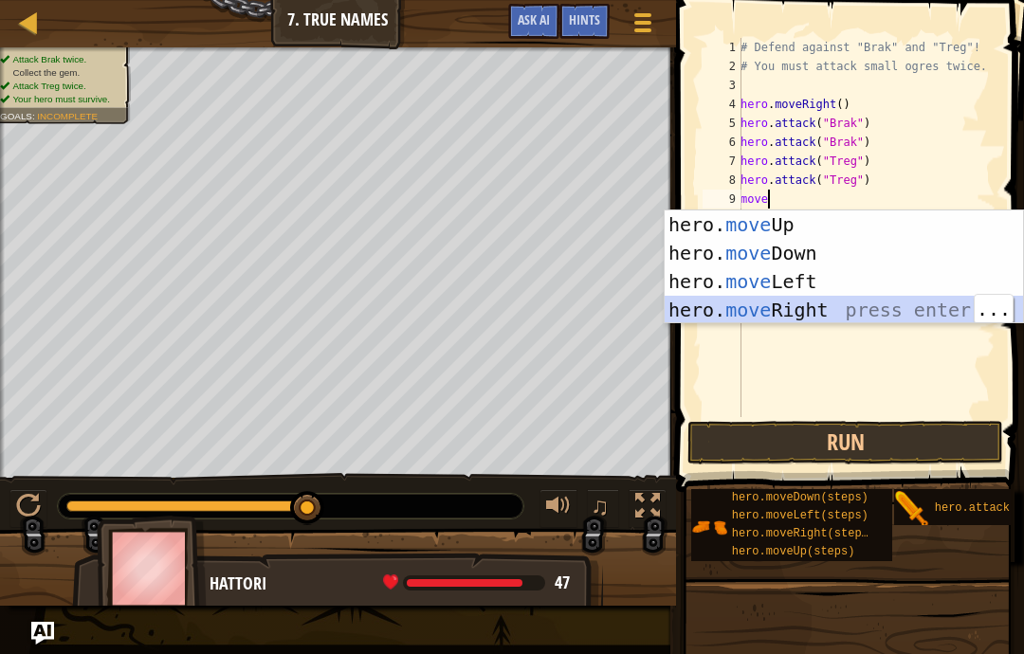
type textarea "abcde fg"
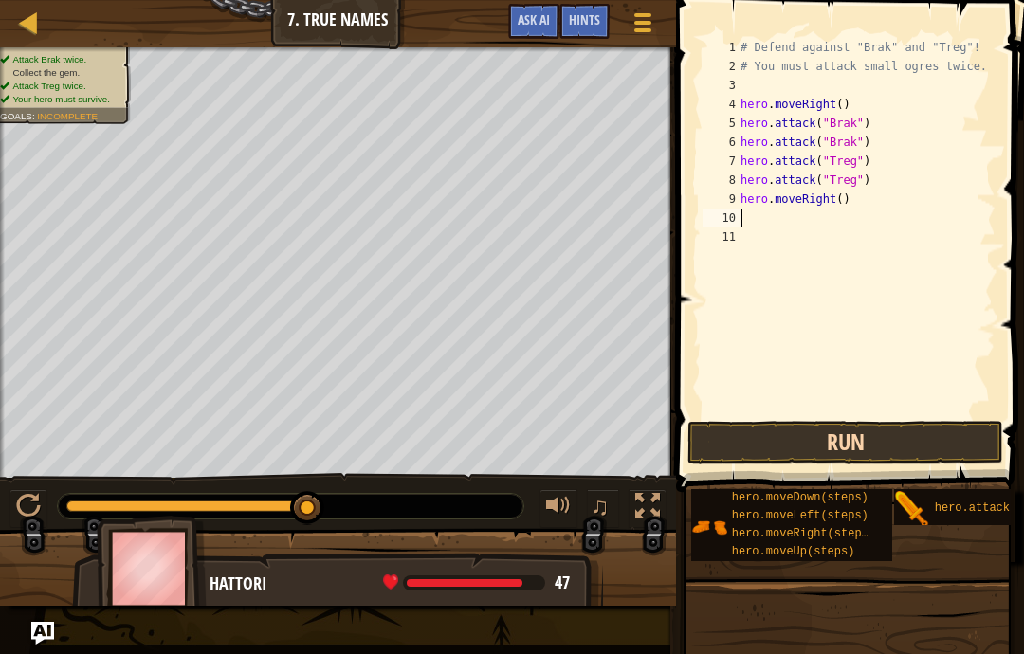
click at [930, 445] on button "Run" at bounding box center [845, 443] width 316 height 44
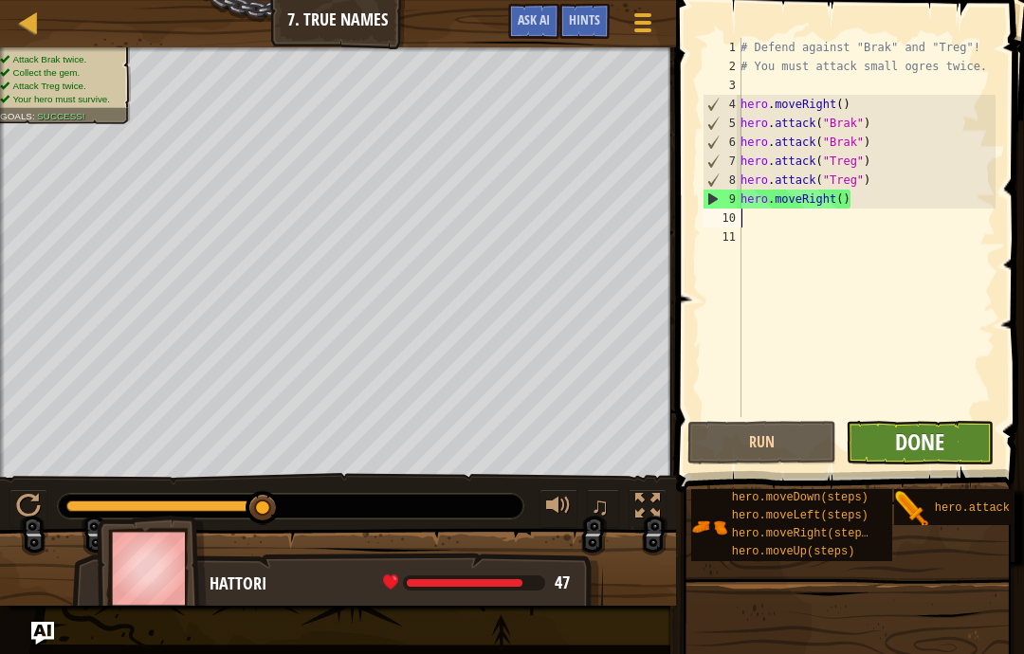
click at [934, 440] on span "Done" at bounding box center [919, 442] width 49 height 30
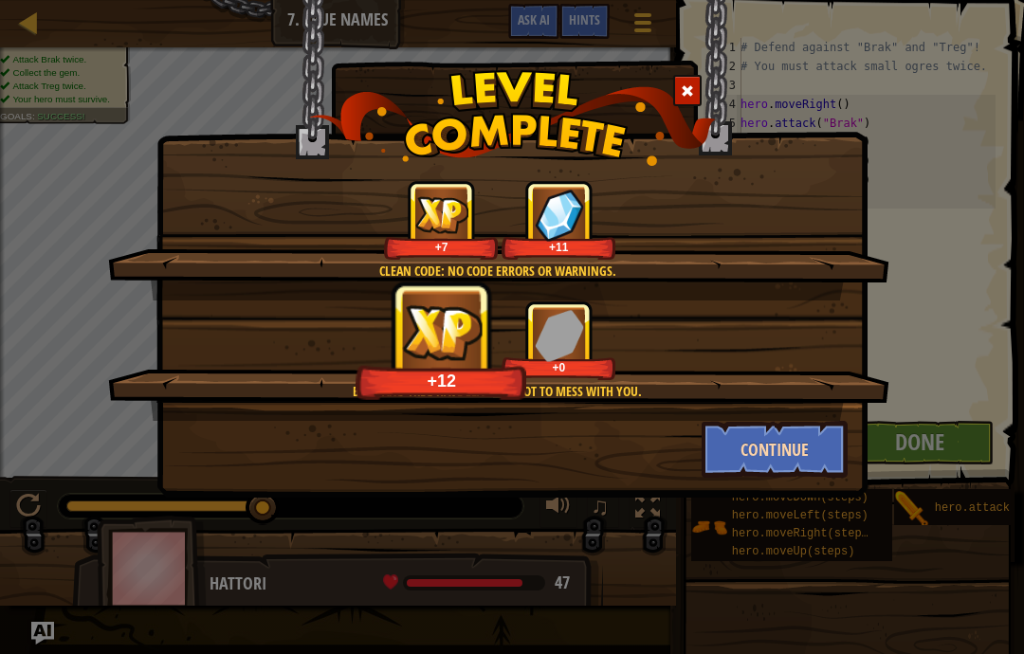
click at [797, 447] on button "Continue" at bounding box center [775, 449] width 147 height 57
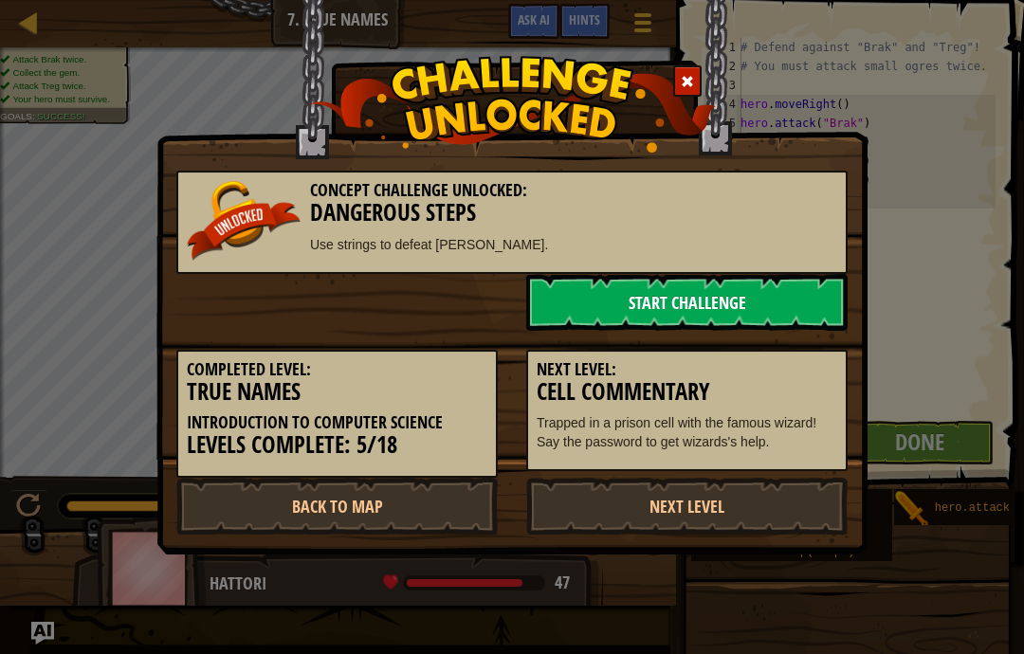
click at [786, 316] on link "Start Challenge" at bounding box center [686, 302] width 321 height 57
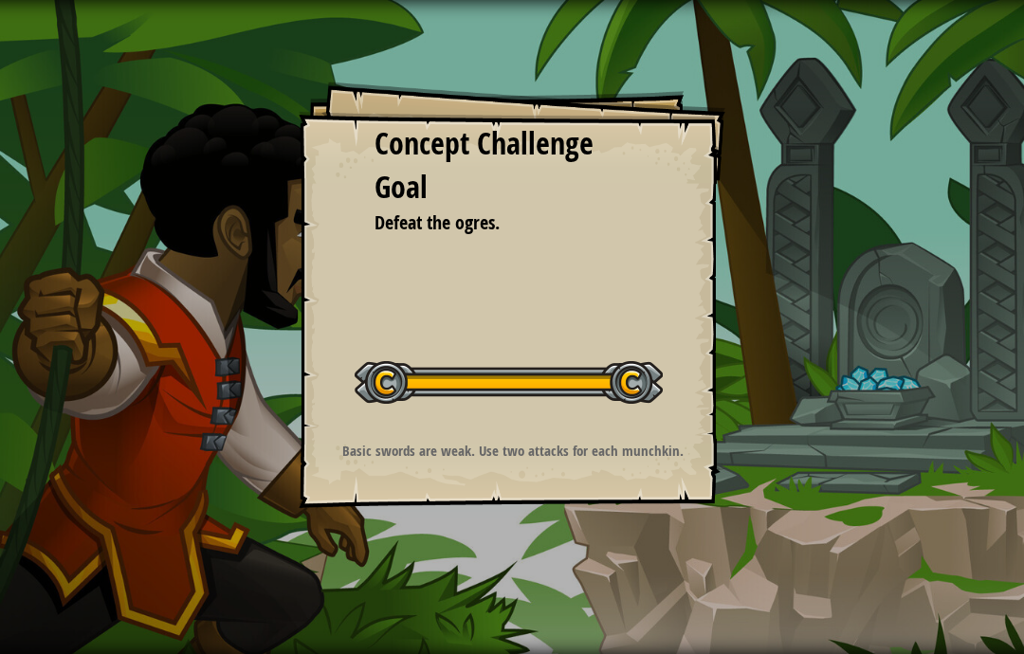
click at [887, 412] on div "Run ⇧↵ Submit Done" at bounding box center [798, 322] width 451 height 645
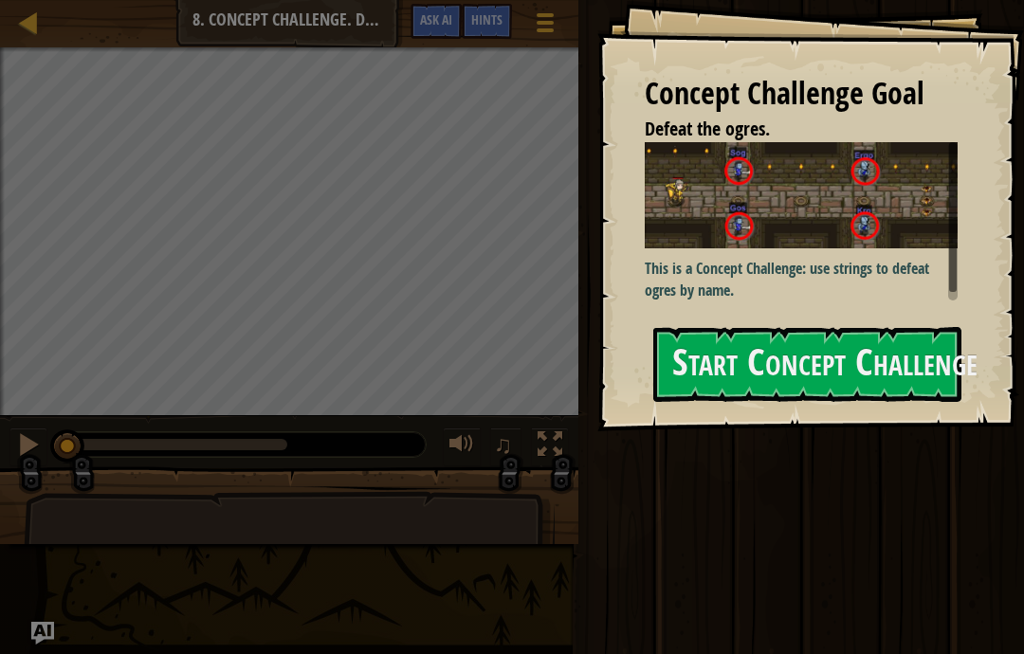
click at [913, 275] on p "This is a Concept Challenge: use strings to defeat ogres by name." at bounding box center [801, 280] width 313 height 44
click at [906, 377] on button "Start Concept Challenge" at bounding box center [807, 364] width 308 height 75
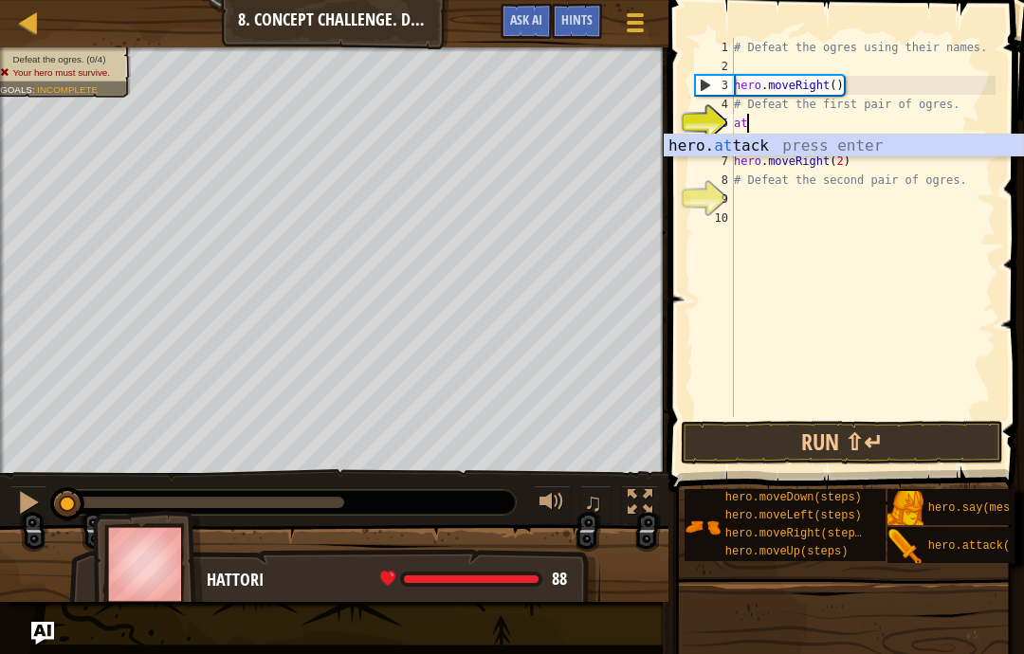
scroll to position [20, 40]
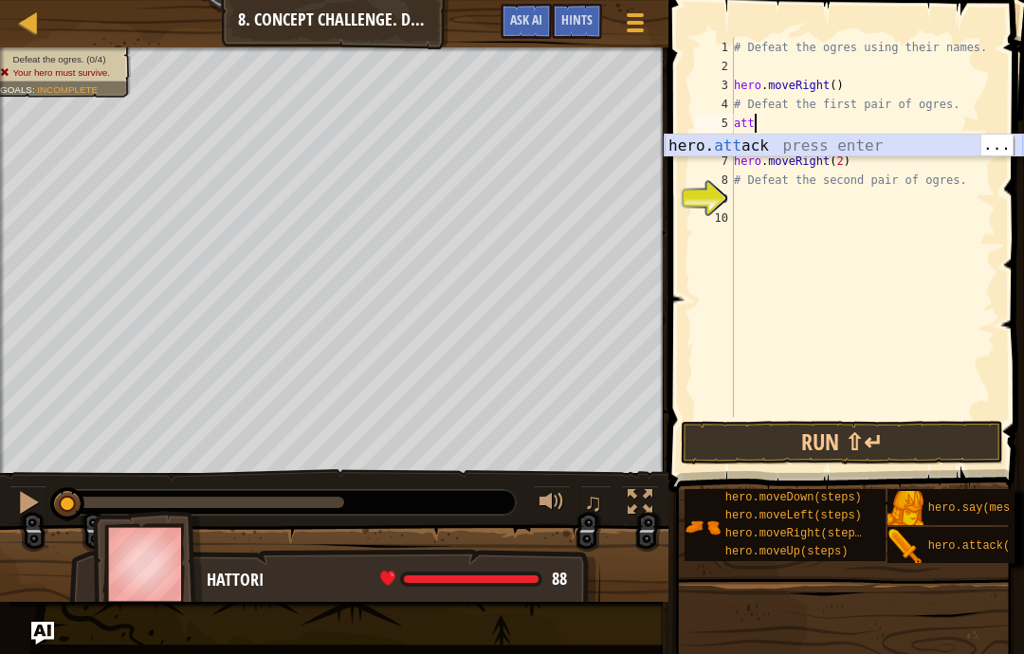
click at [931, 154] on div "hero. att ack press enter" at bounding box center [844, 169] width 358 height 68
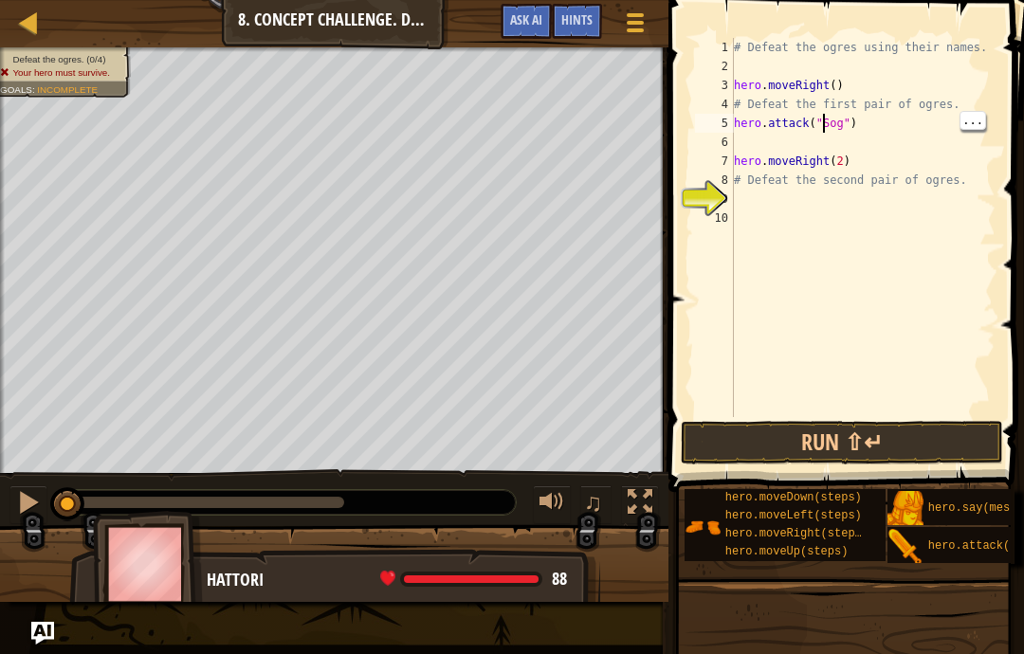
click at [795, 149] on div "# Defeat the ogres using their names. hero . moveRight ( ) # Defeat the first p…" at bounding box center [862, 246] width 265 height 417
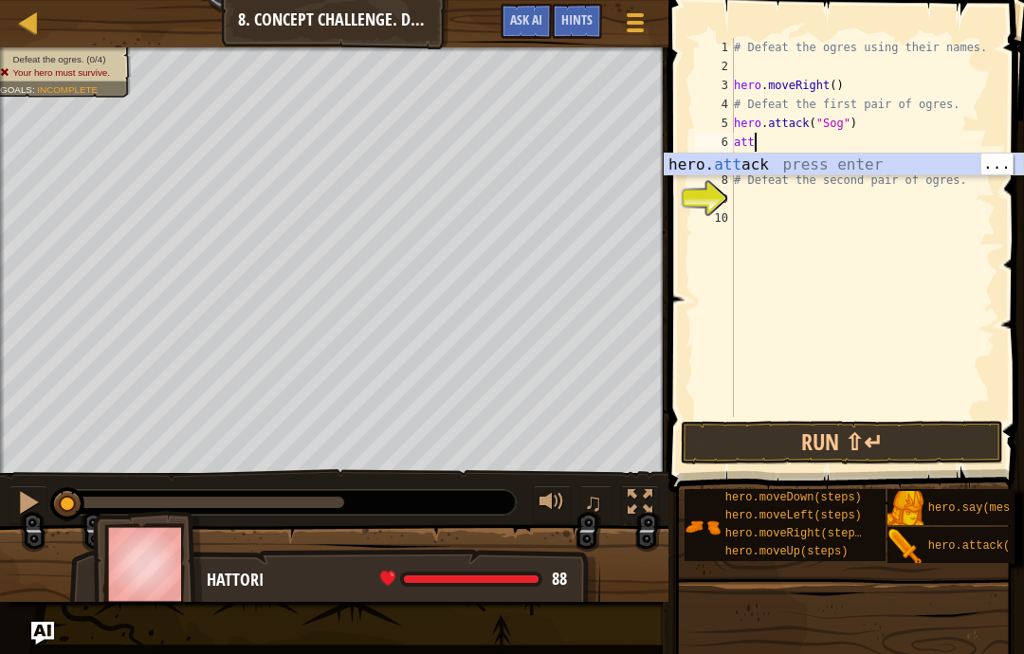
click at [905, 159] on div "hero. att ack press enter" at bounding box center [844, 188] width 358 height 68
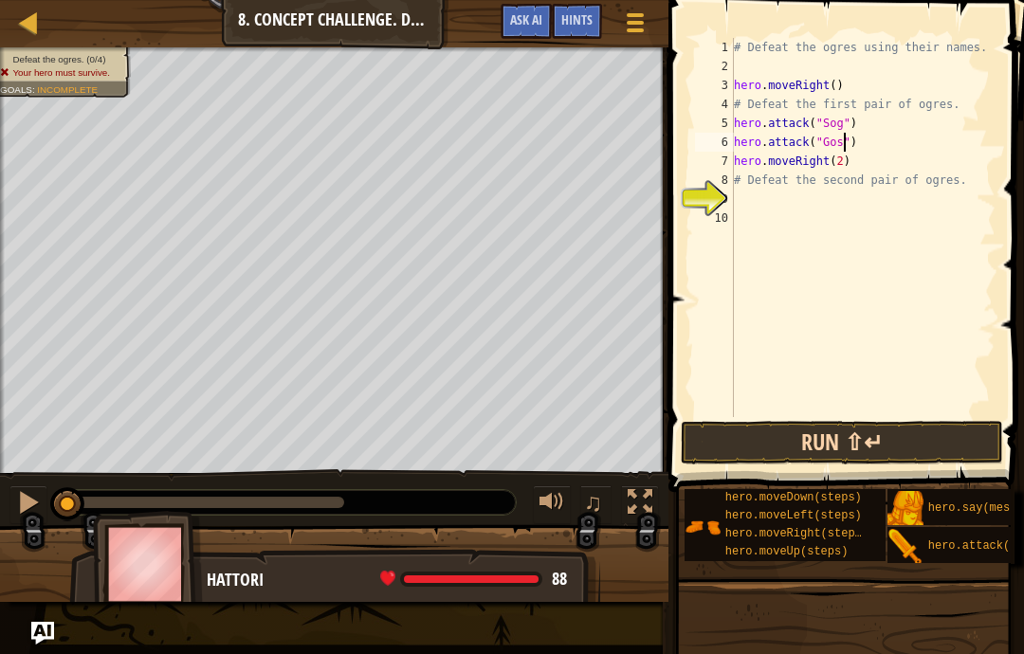
click at [916, 443] on button "Run ⇧↵" at bounding box center [842, 443] width 322 height 44
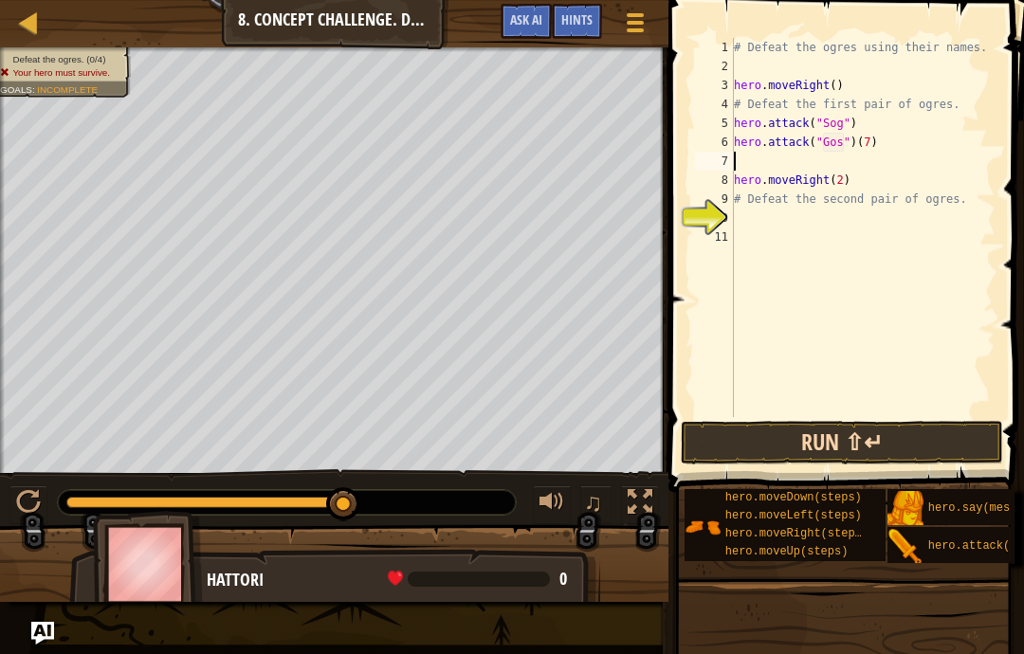
click at [921, 461] on button "Run ⇧↵" at bounding box center [842, 443] width 322 height 44
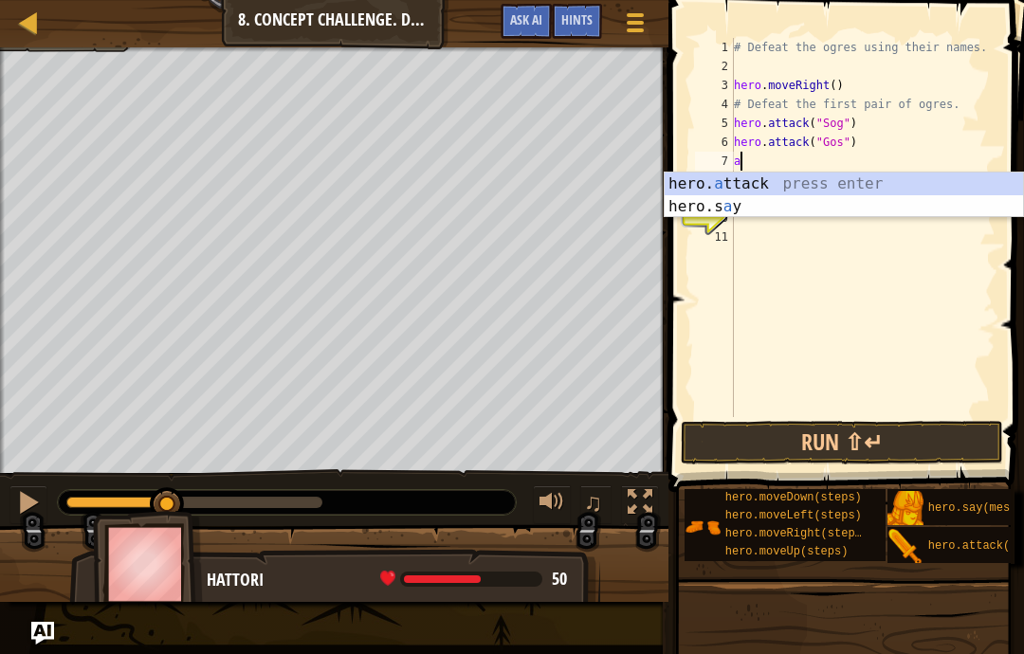
scroll to position [20, 32]
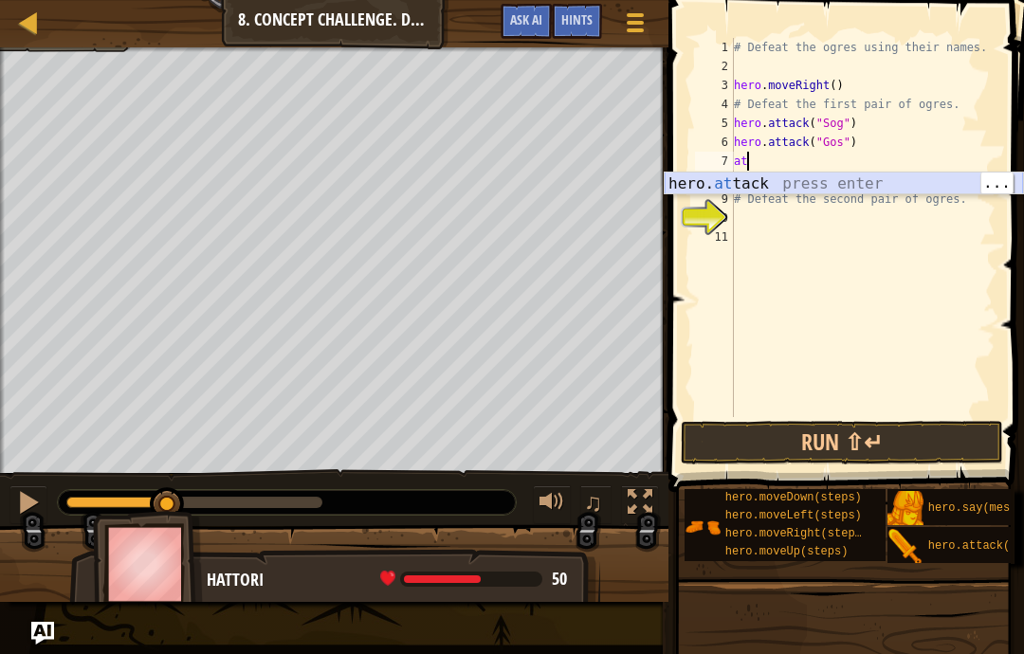
click at [898, 179] on div "hero. at tack press enter" at bounding box center [844, 207] width 358 height 68
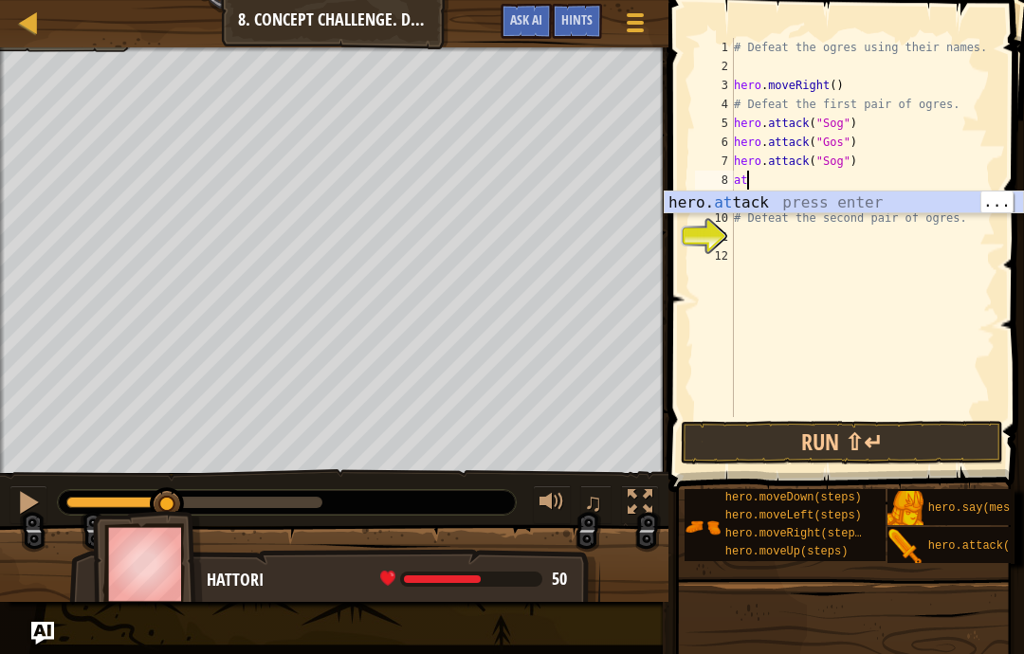
click at [922, 198] on div "hero. at tack press enter" at bounding box center [844, 226] width 358 height 68
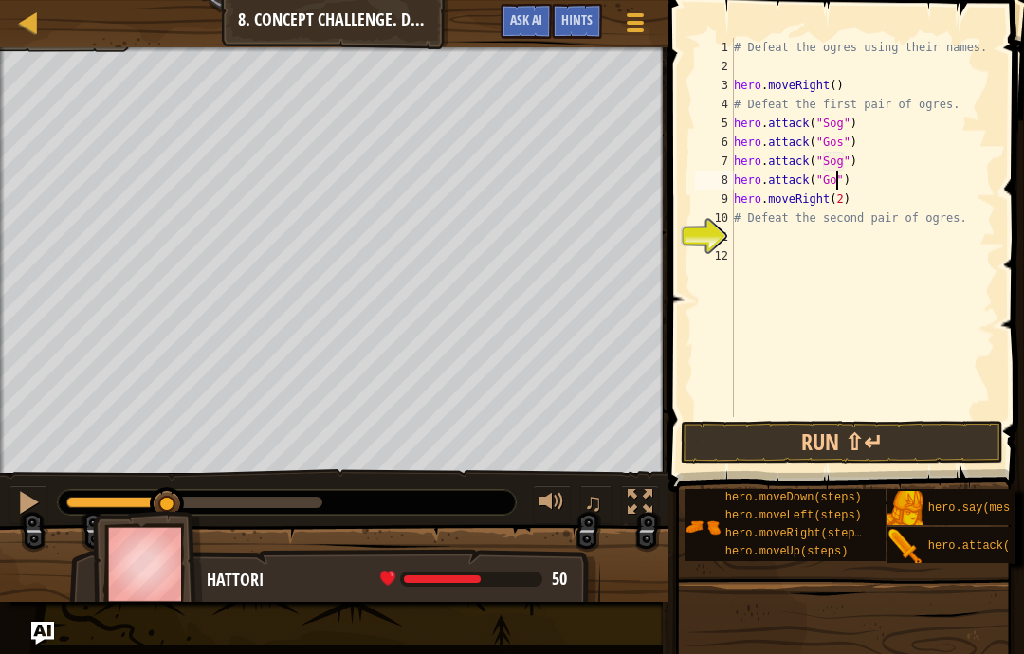
scroll to position [20, 40]
click at [928, 440] on button "Run ⇧↵" at bounding box center [842, 443] width 322 height 44
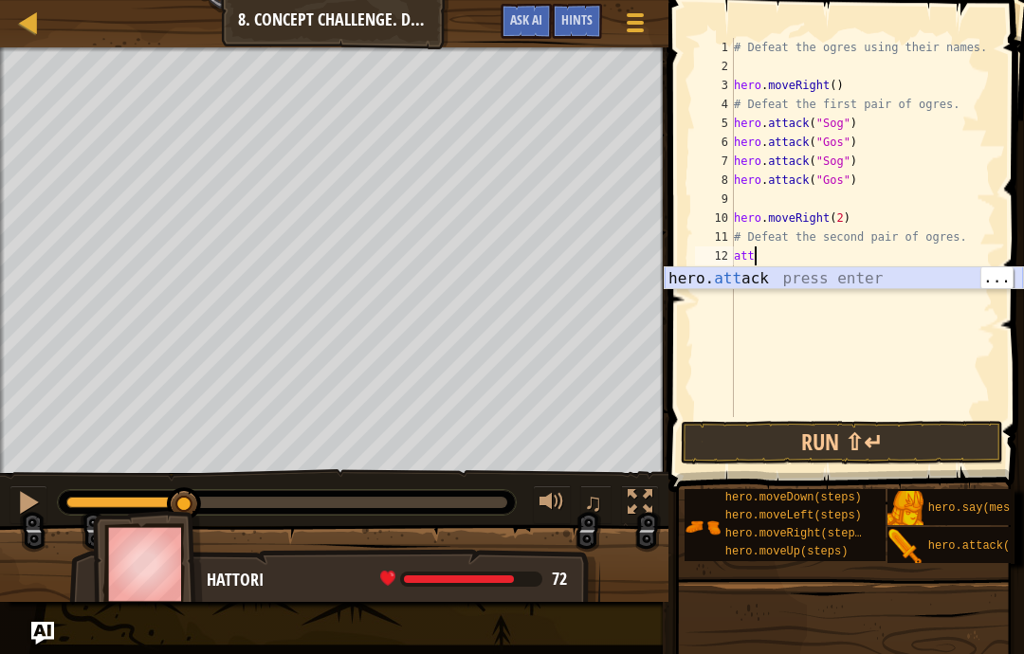
click at [897, 273] on div "hero. att ack press enter" at bounding box center [844, 301] width 358 height 68
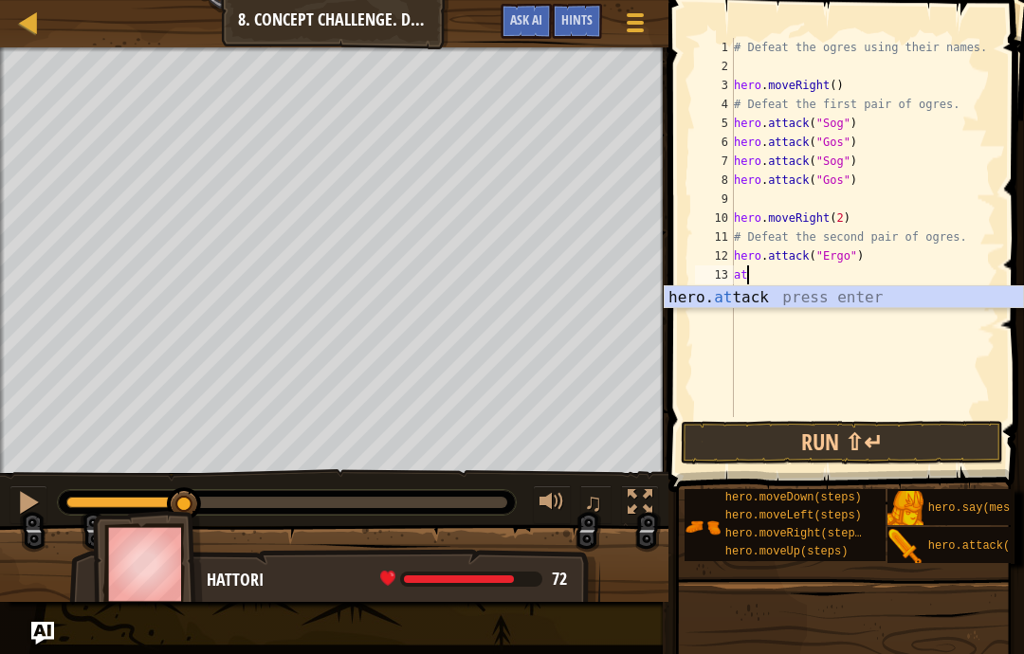
scroll to position [20, 32]
click at [911, 293] on div "hero. at tack press enter" at bounding box center [844, 320] width 358 height 68
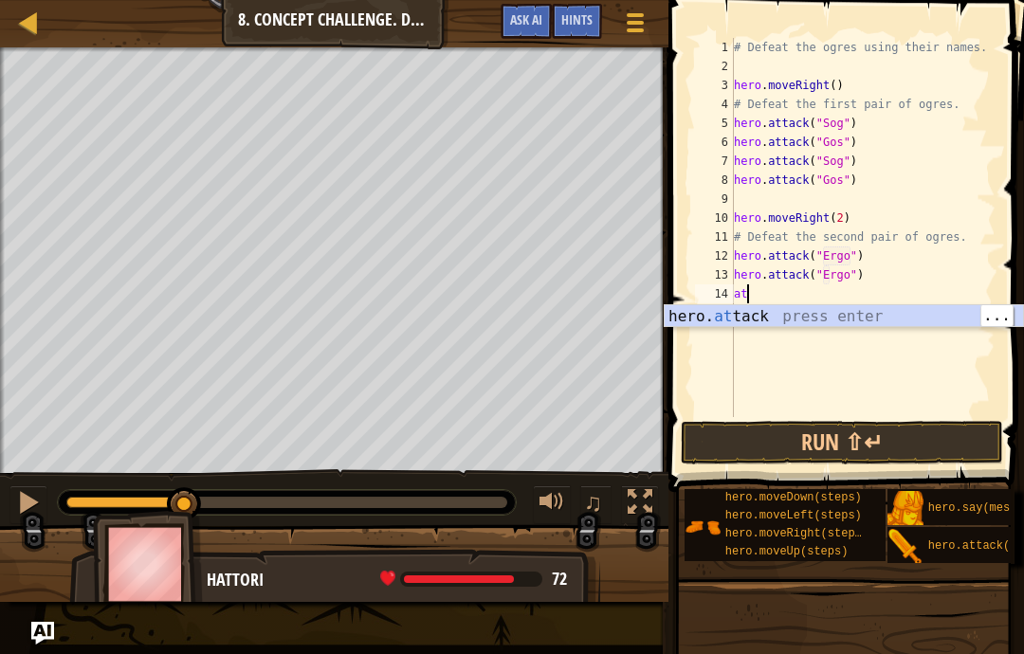
click at [910, 312] on div "hero. at tack press enter" at bounding box center [844, 339] width 358 height 68
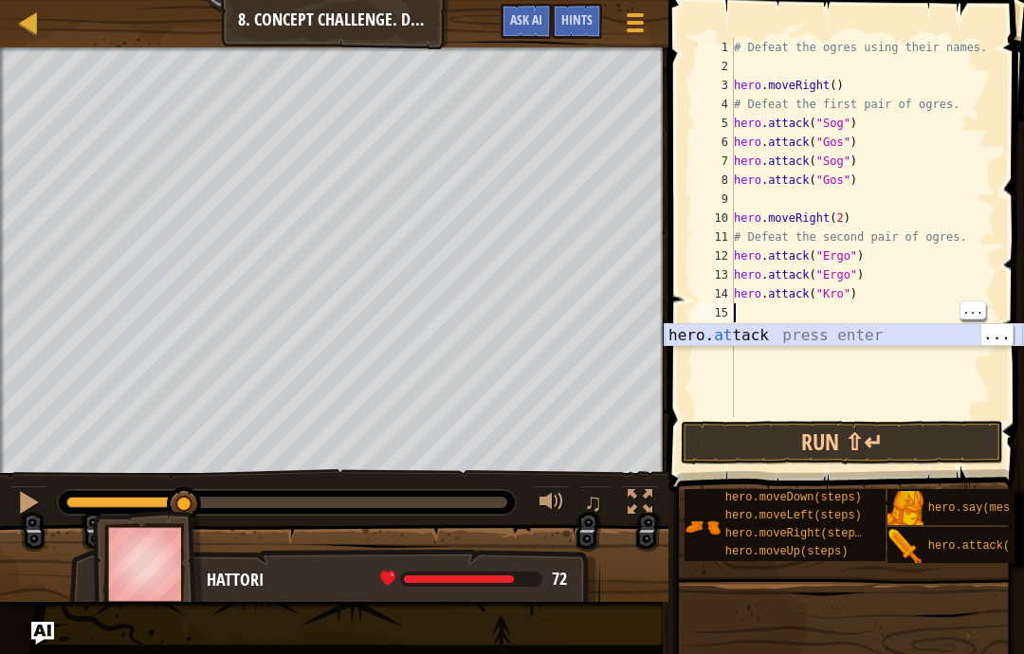
scroll to position [20, 26]
click at [933, 328] on div "hero. at tack press enter" at bounding box center [844, 358] width 358 height 68
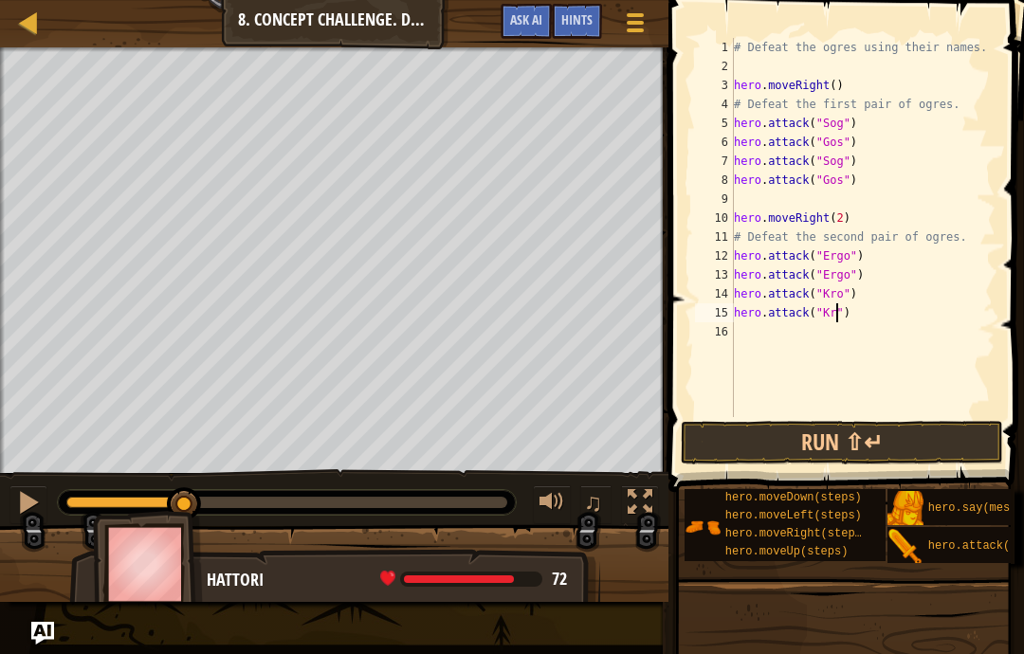
scroll to position [20, 40]
click at [943, 445] on button "Run ⇧↵" at bounding box center [842, 443] width 322 height 44
type textarea "abcde fg"
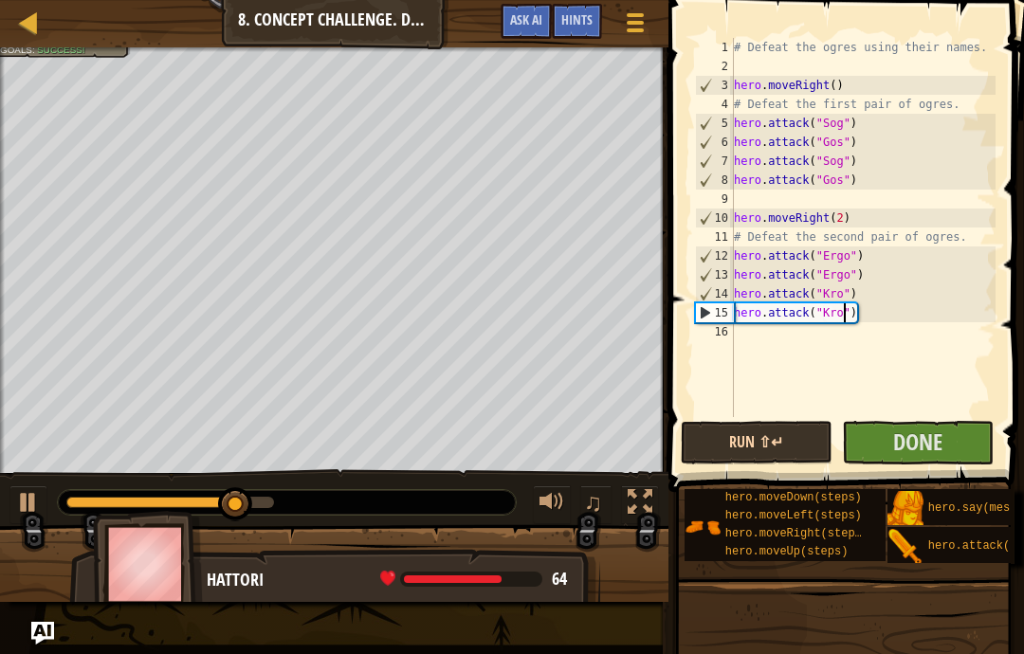
click at [776, 445] on button "Run ⇧↵" at bounding box center [757, 443] width 152 height 44
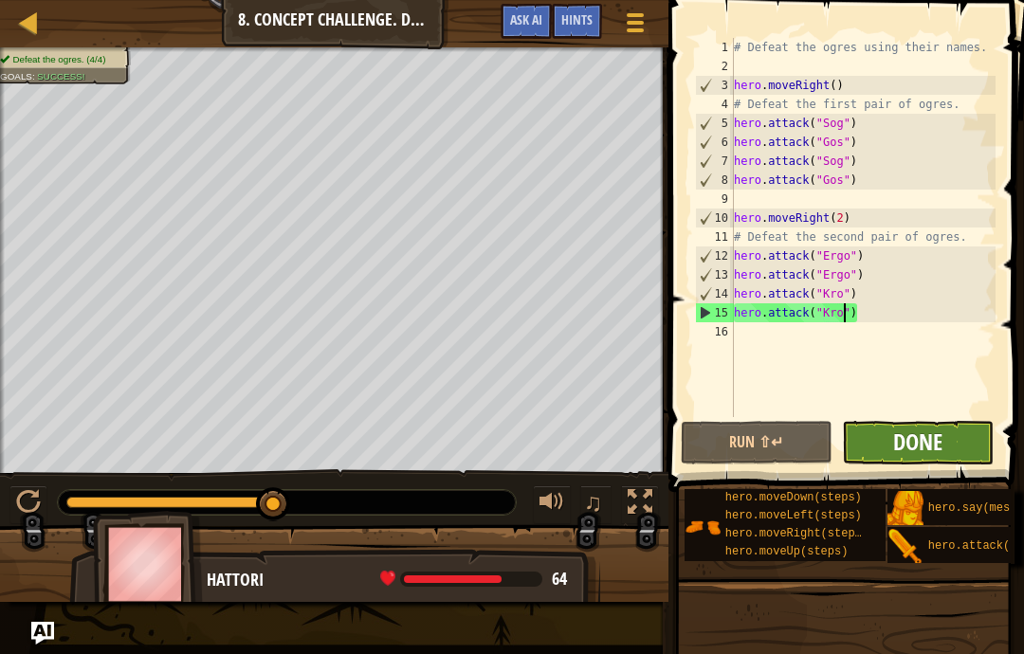
click at [927, 436] on span "Done" at bounding box center [917, 442] width 49 height 30
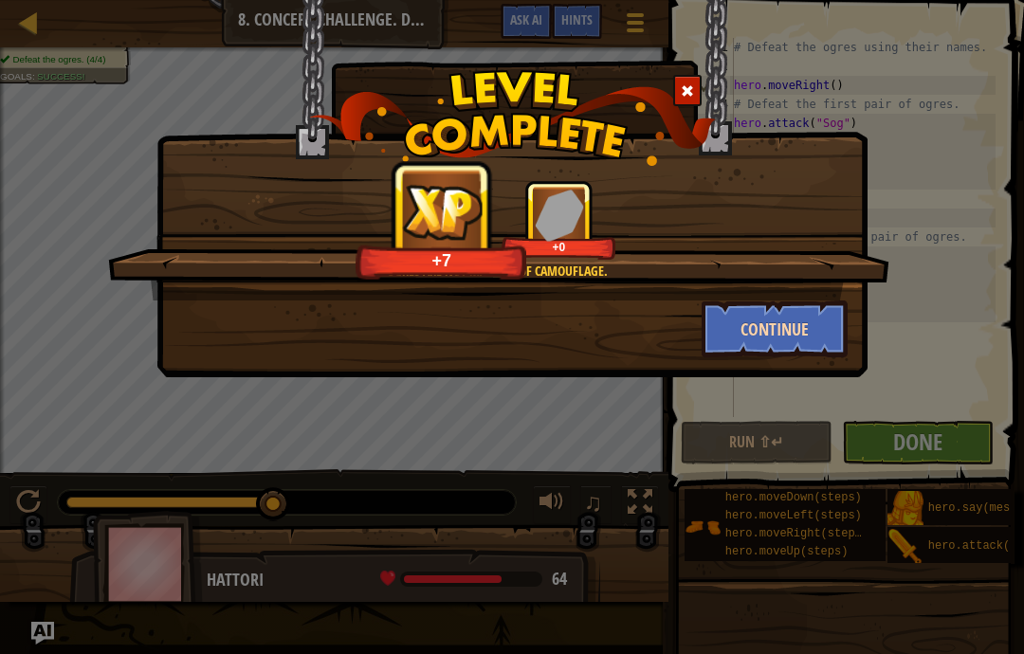
click at [805, 334] on button "Continue" at bounding box center [775, 329] width 147 height 57
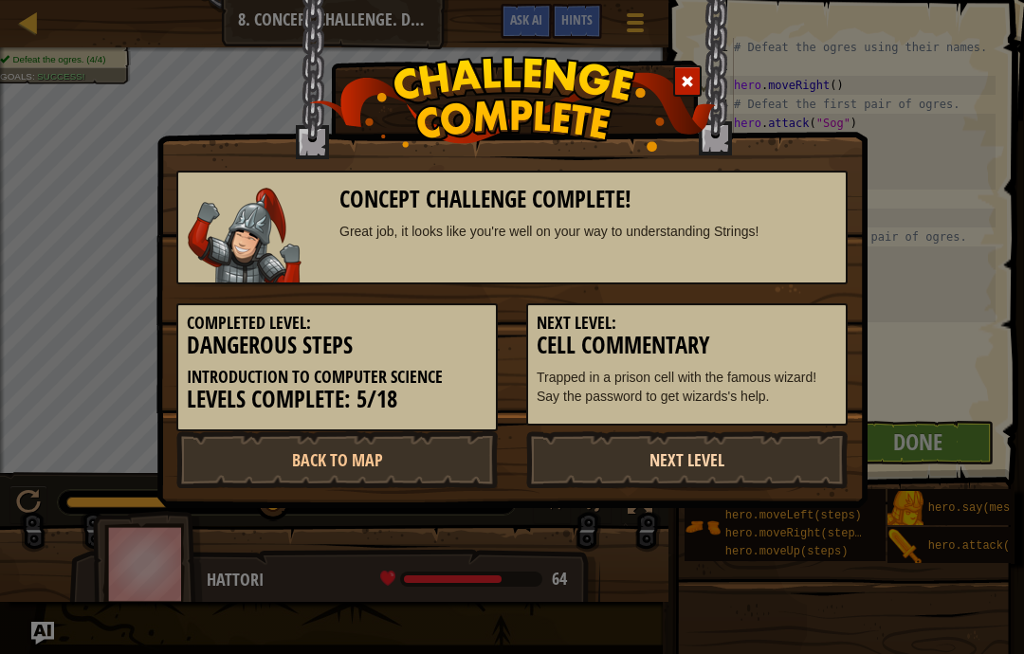
click at [766, 434] on link "Next Level" at bounding box center [686, 459] width 321 height 57
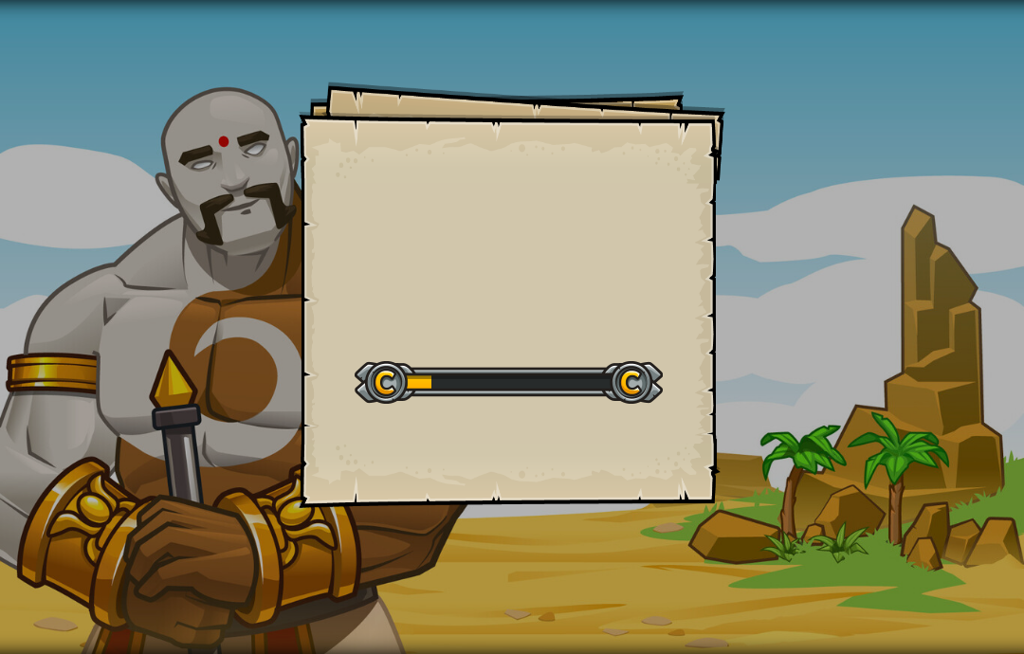
click at [752, 446] on div "Goals Start Level Error loading from server. Try refreshing the page. You'll ne…" at bounding box center [512, 327] width 1024 height 654
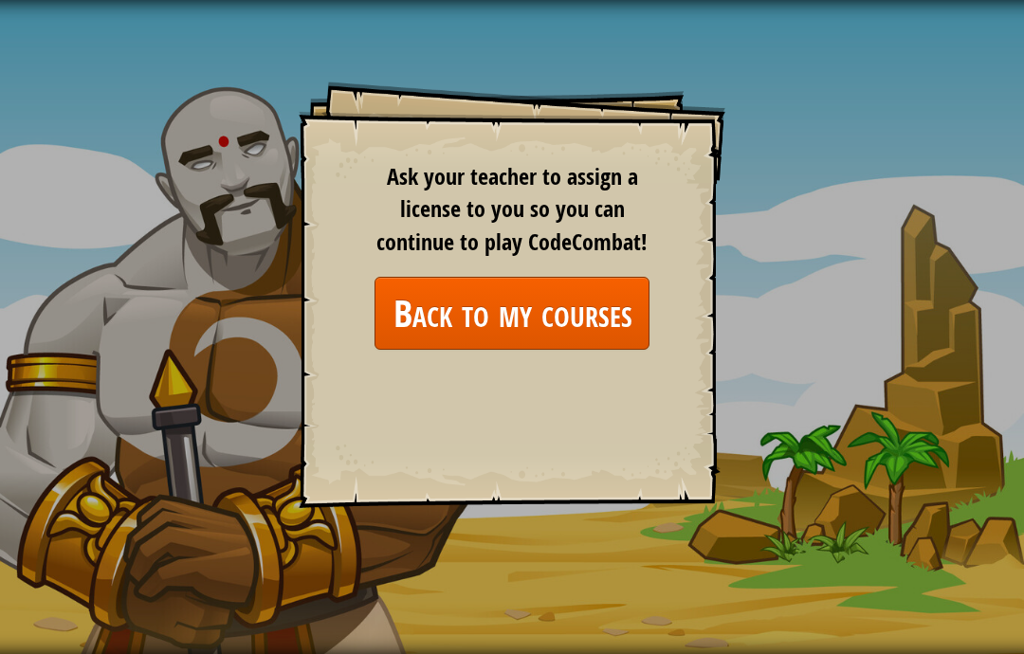
click at [610, 320] on link "Back to my courses" at bounding box center [511, 313] width 275 height 73
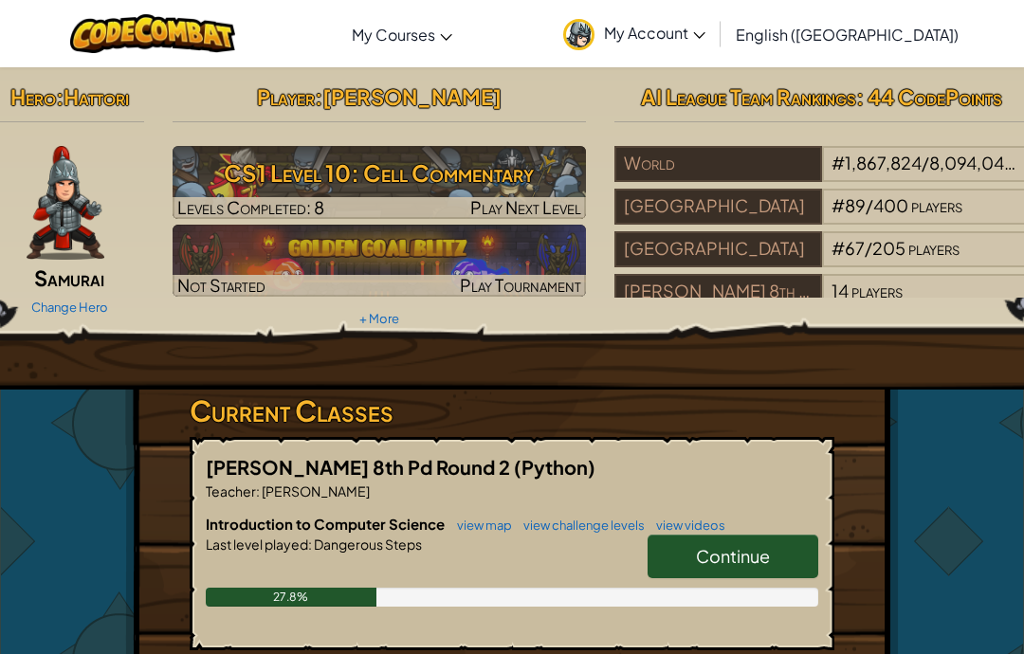
click at [771, 557] on link "Continue" at bounding box center [733, 557] width 171 height 44
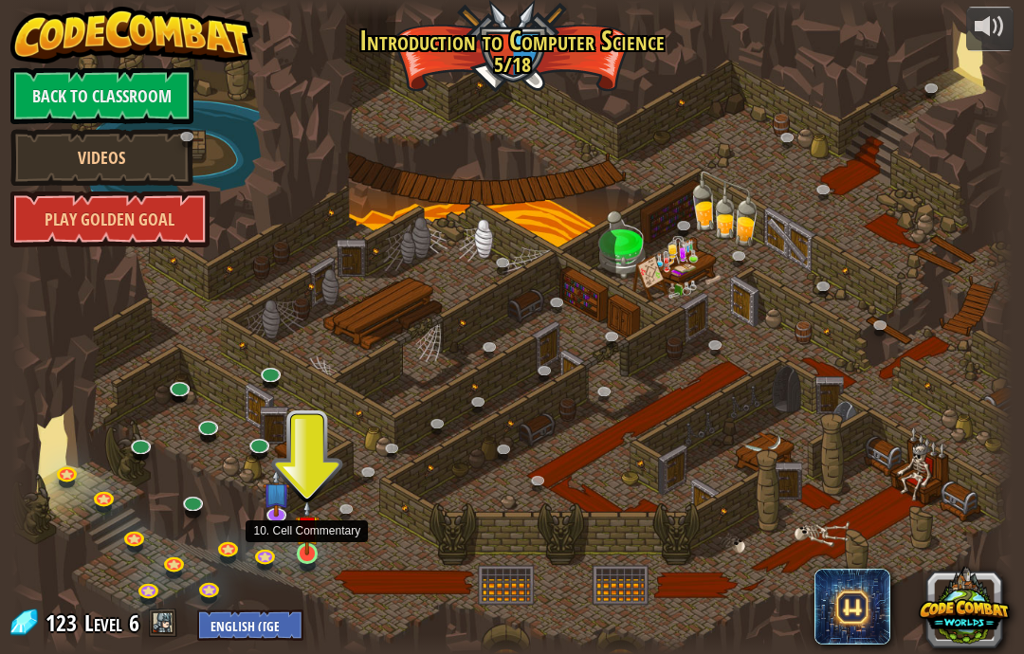
click at [315, 547] on img at bounding box center [307, 528] width 25 height 56
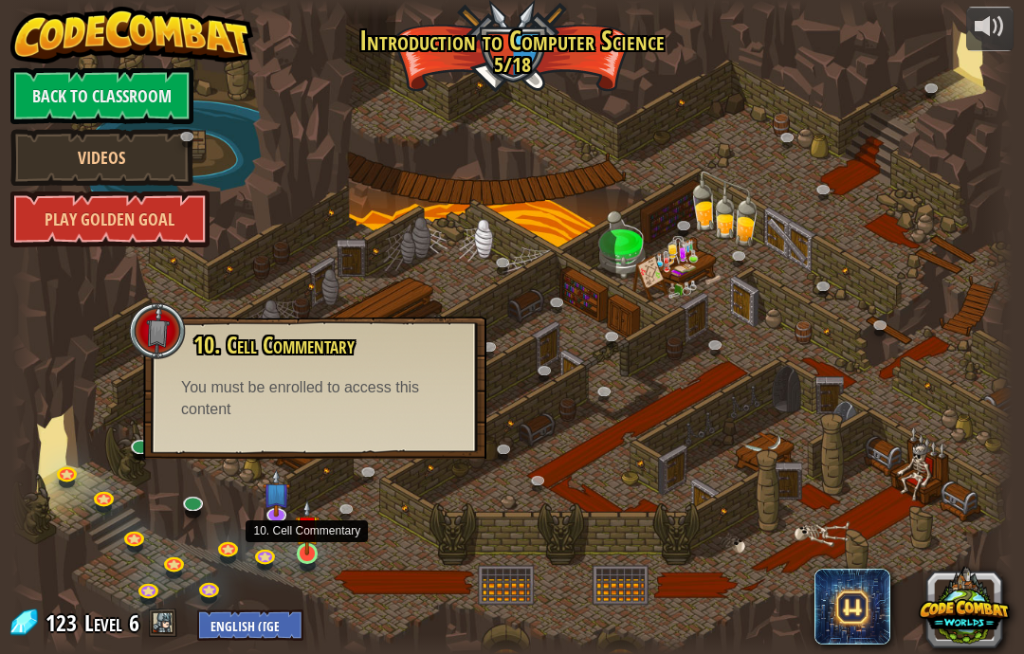
click at [314, 541] on img at bounding box center [307, 528] width 25 height 56
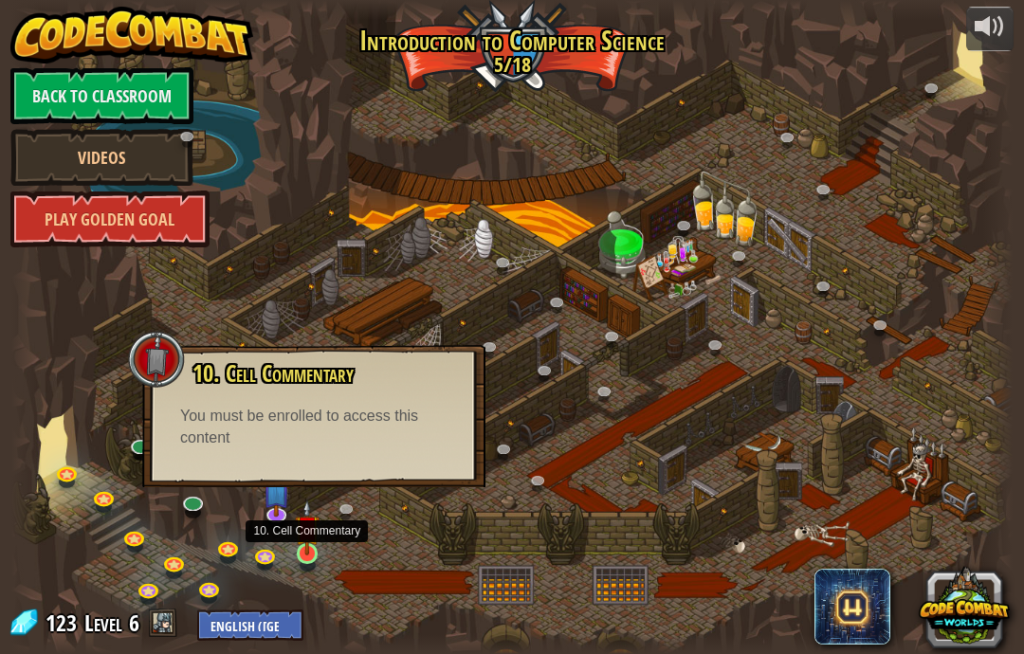
click at [298, 555] on img at bounding box center [307, 528] width 25 height 56
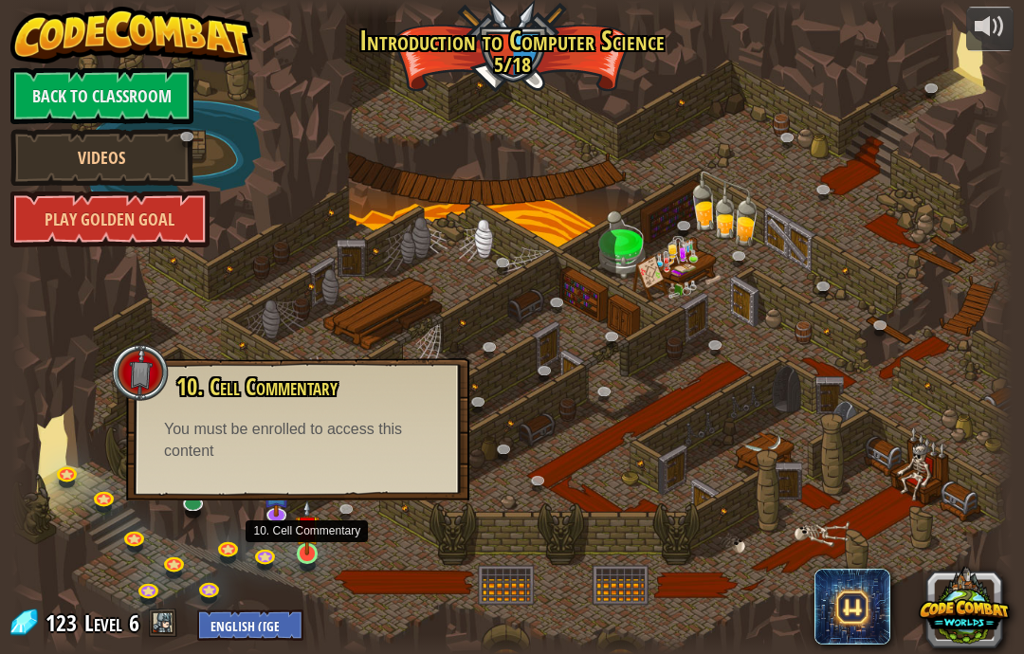
click at [310, 549] on img at bounding box center [307, 528] width 25 height 56
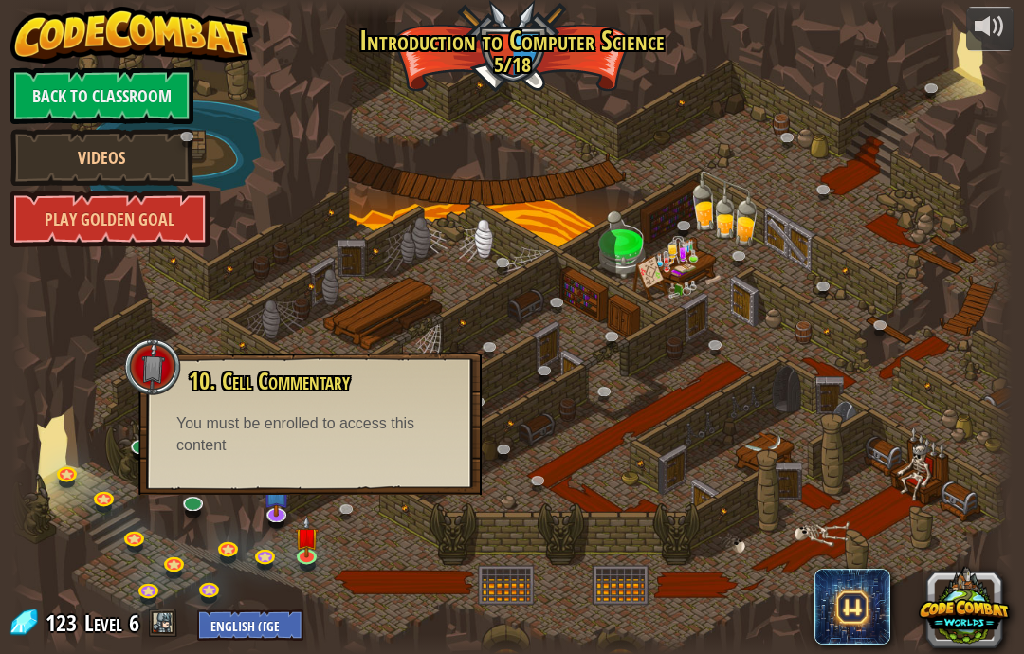
click at [904, 416] on div at bounding box center [511, 327] width 1001 height 654
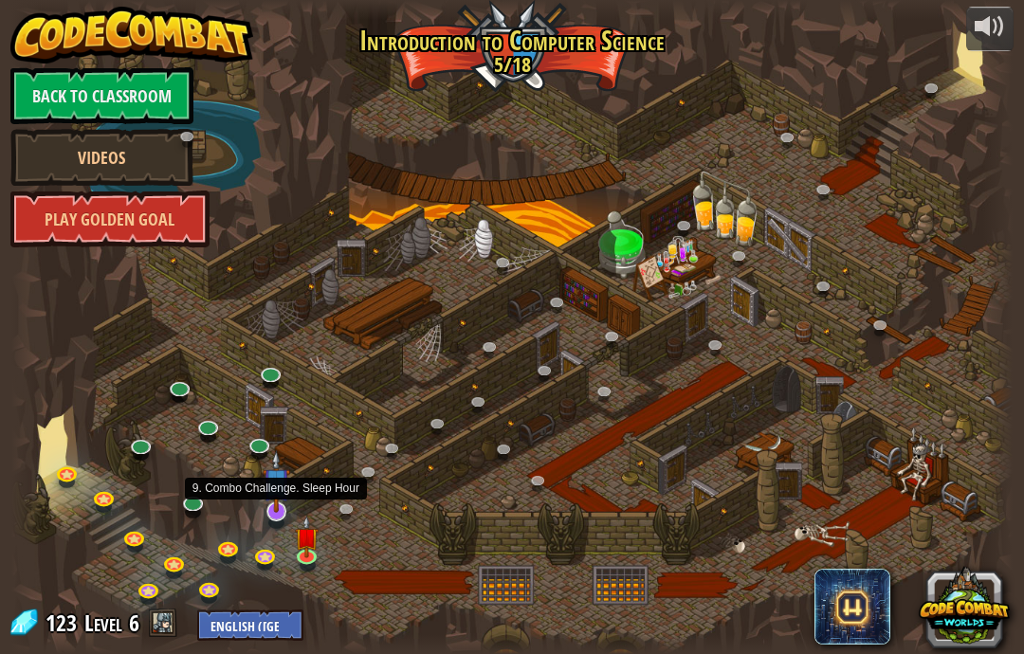
click at [267, 508] on img at bounding box center [276, 482] width 27 height 64
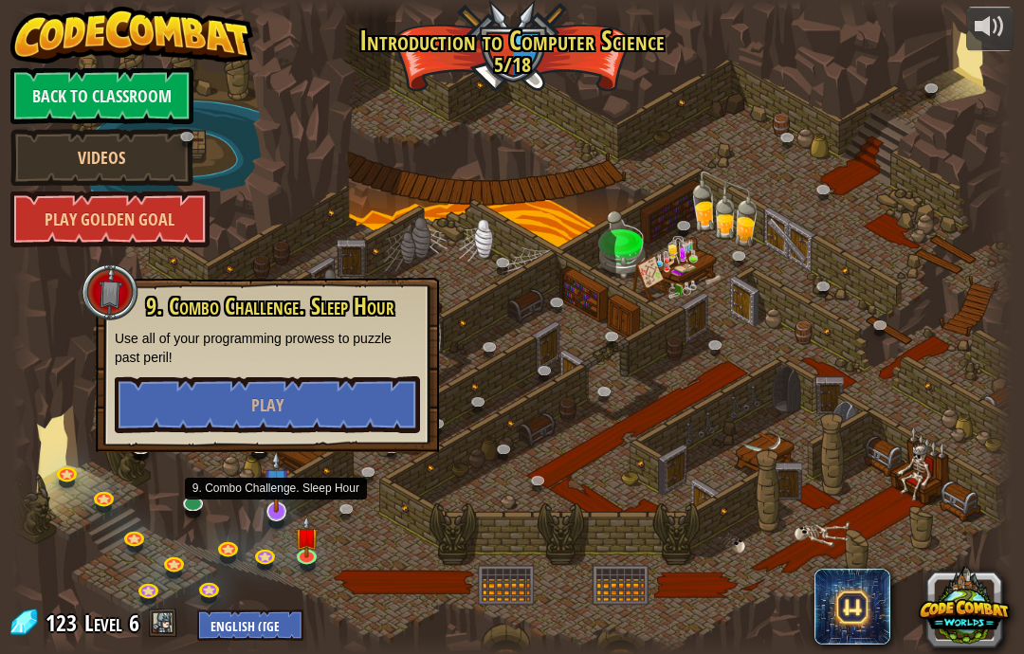
click at [273, 493] on img at bounding box center [276, 482] width 27 height 64
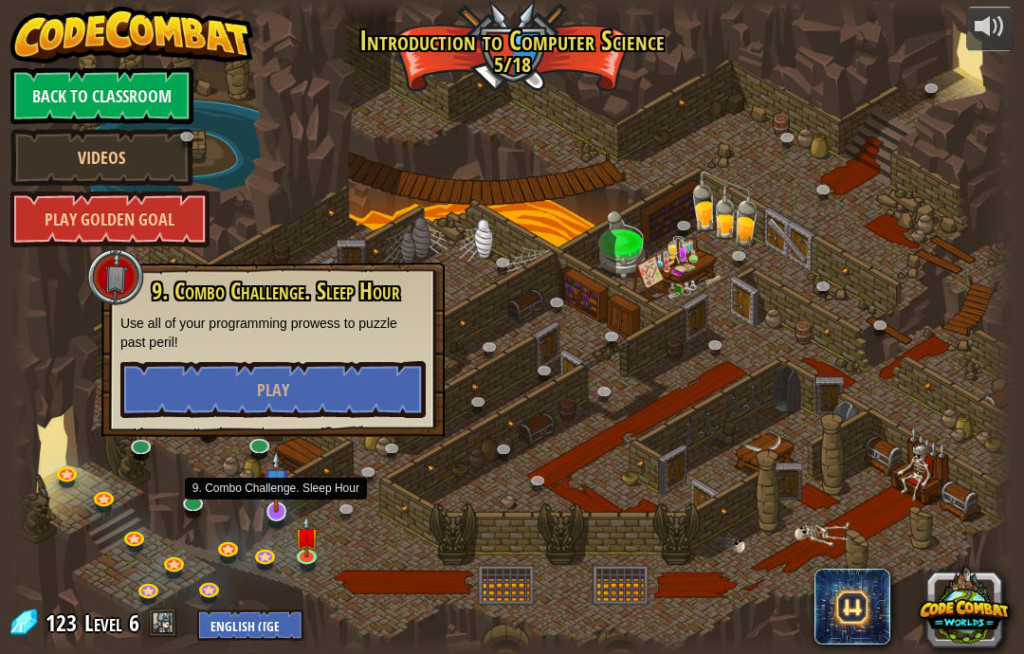
click at [283, 509] on img at bounding box center [276, 482] width 27 height 64
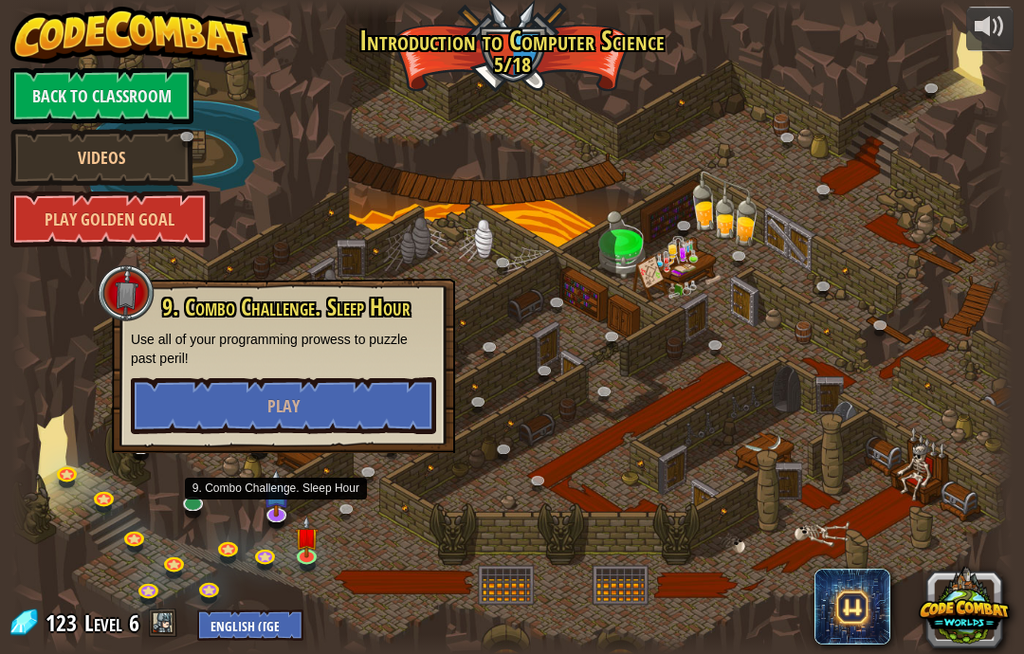
click at [889, 448] on div at bounding box center [511, 327] width 1001 height 654
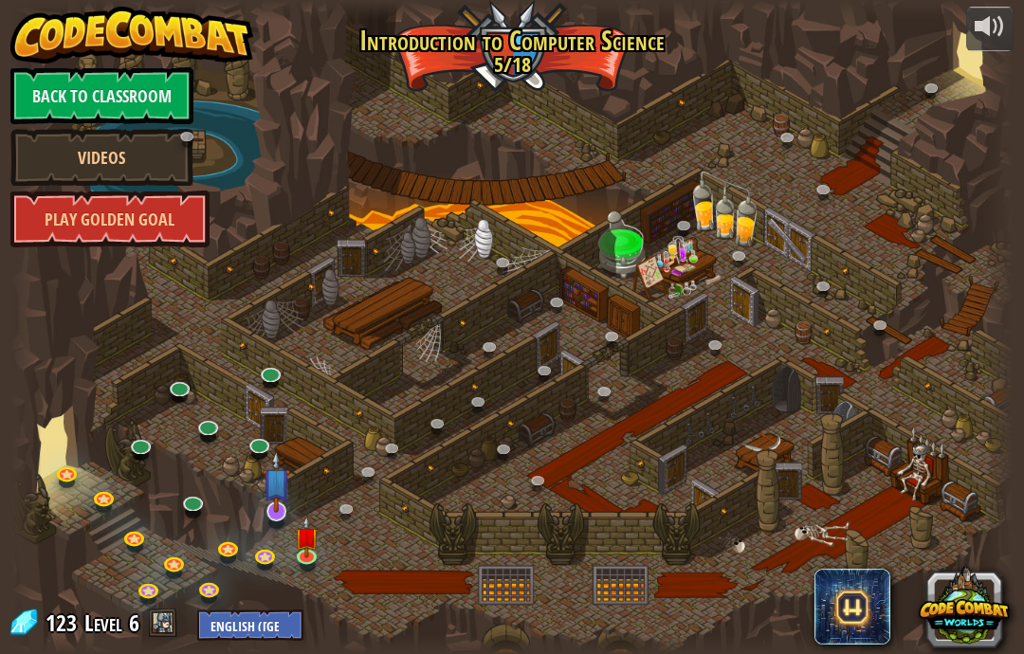
click at [269, 510] on img at bounding box center [276, 482] width 27 height 64
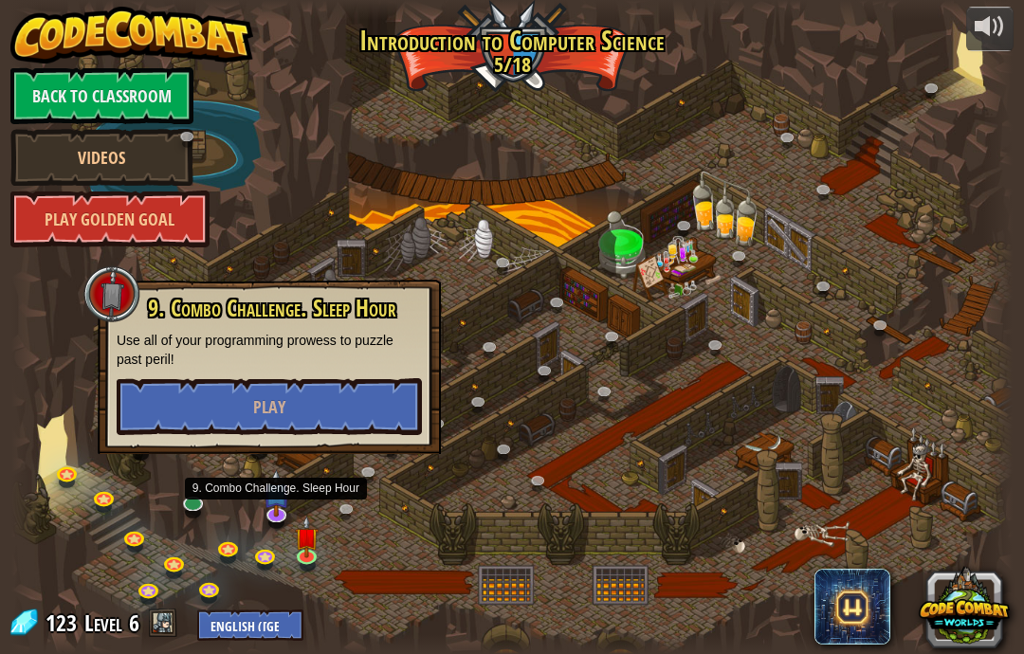
click at [909, 437] on div at bounding box center [511, 327] width 1001 height 654
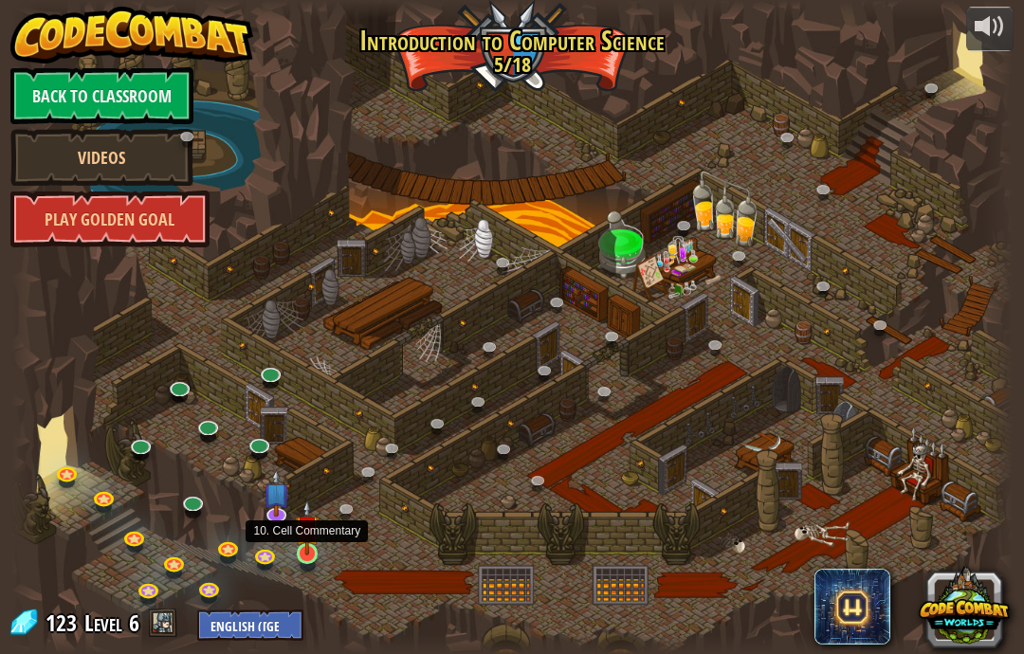
click at [310, 553] on img at bounding box center [307, 528] width 25 height 56
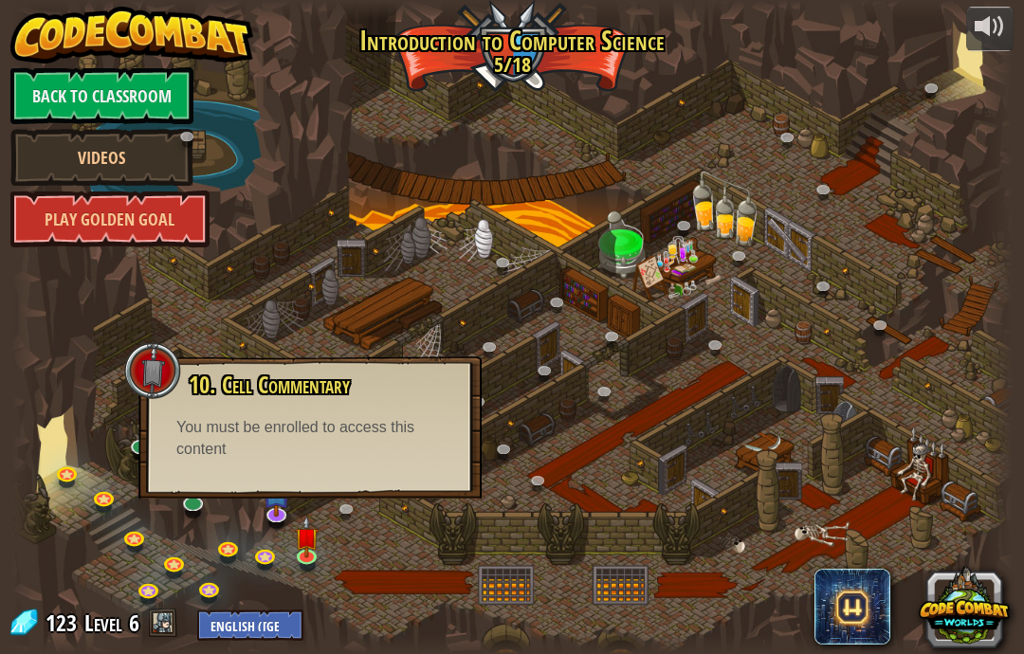
click at [140, 352] on div at bounding box center [152, 370] width 57 height 57
click at [162, 370] on div at bounding box center [152, 370] width 57 height 57
click at [148, 354] on div at bounding box center [152, 370] width 57 height 57
click at [150, 356] on div at bounding box center [152, 370] width 57 height 57
click at [88, 399] on div at bounding box center [511, 327] width 1001 height 654
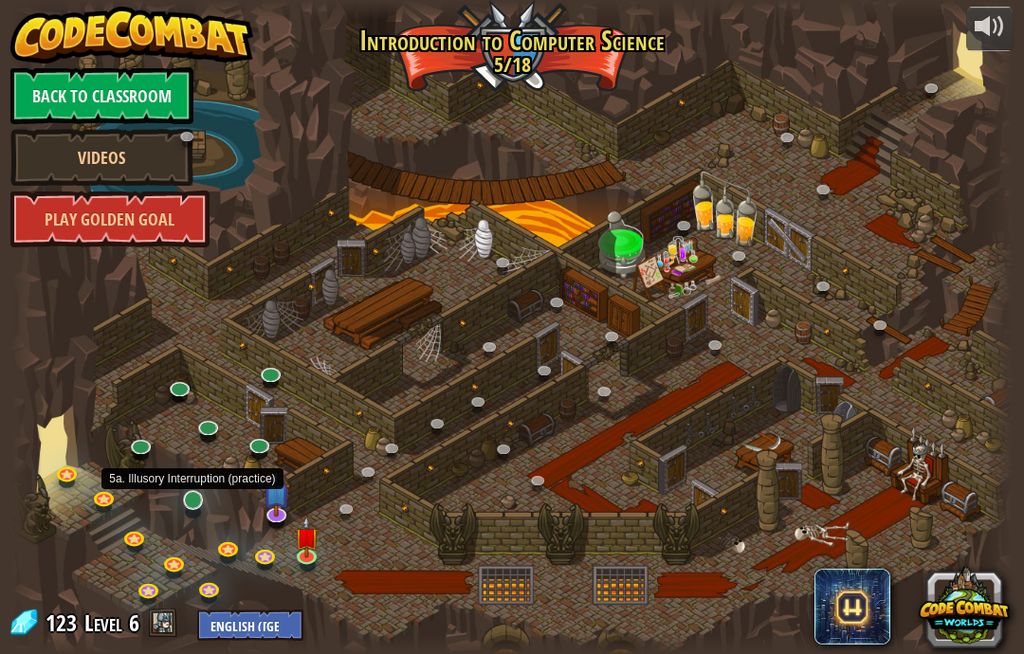
click at [192, 495] on link at bounding box center [194, 502] width 38 height 38
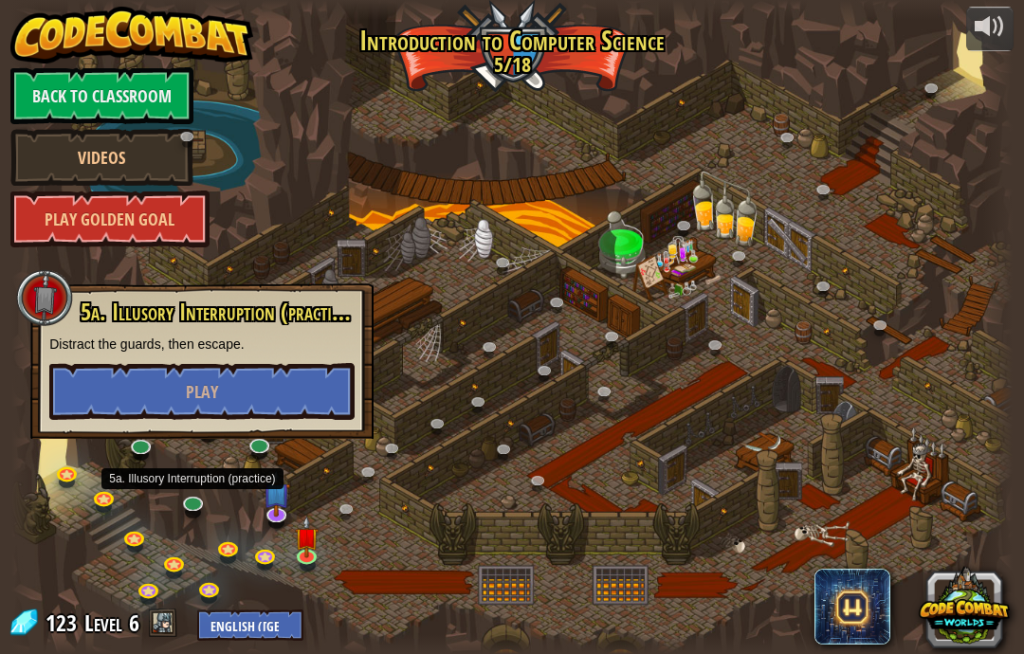
click at [849, 375] on div at bounding box center [511, 327] width 1001 height 654
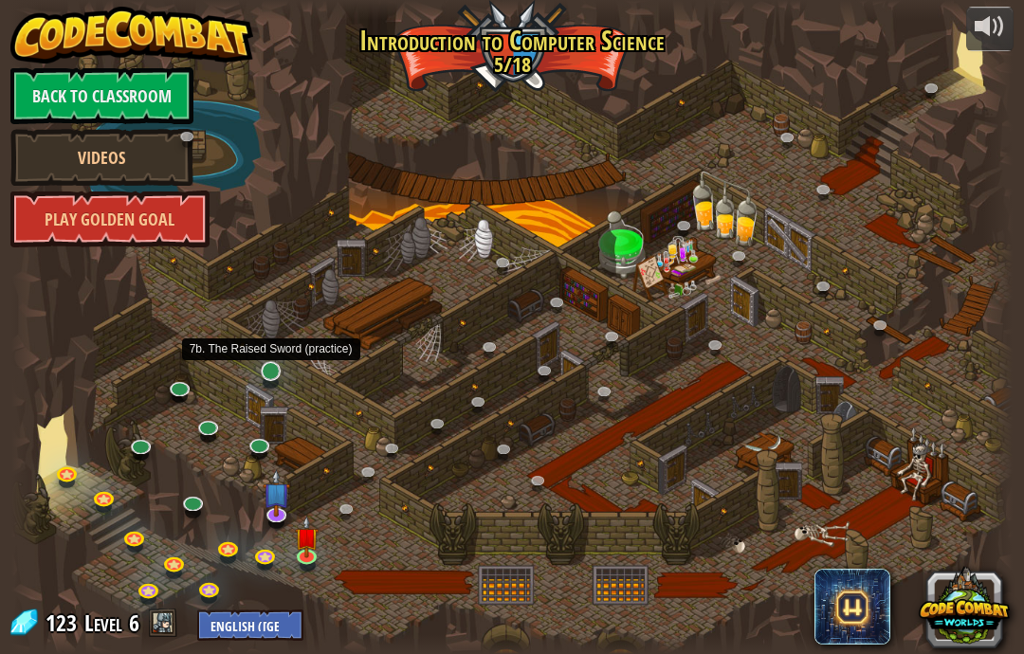
click at [273, 377] on link at bounding box center [272, 373] width 38 height 38
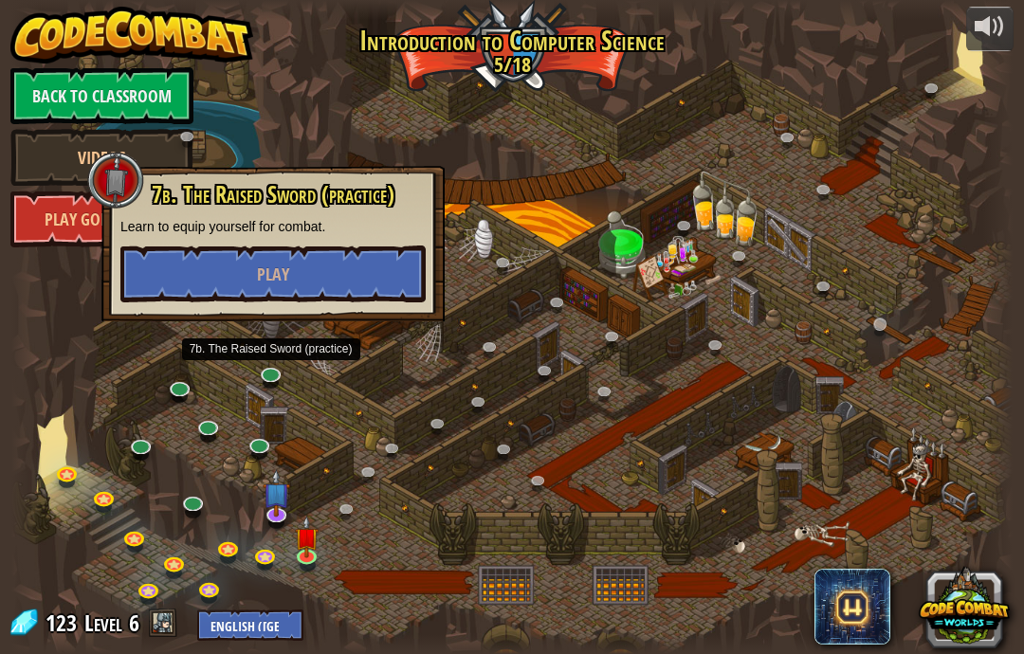
click at [902, 331] on link at bounding box center [885, 329] width 38 height 38
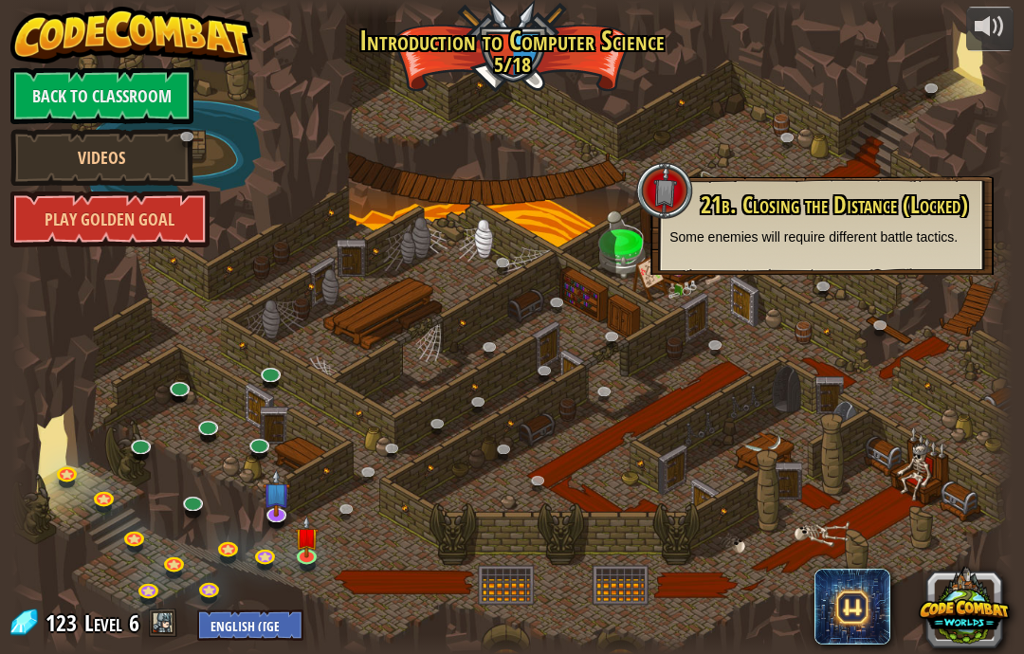
click at [946, 411] on div at bounding box center [511, 327] width 1001 height 654
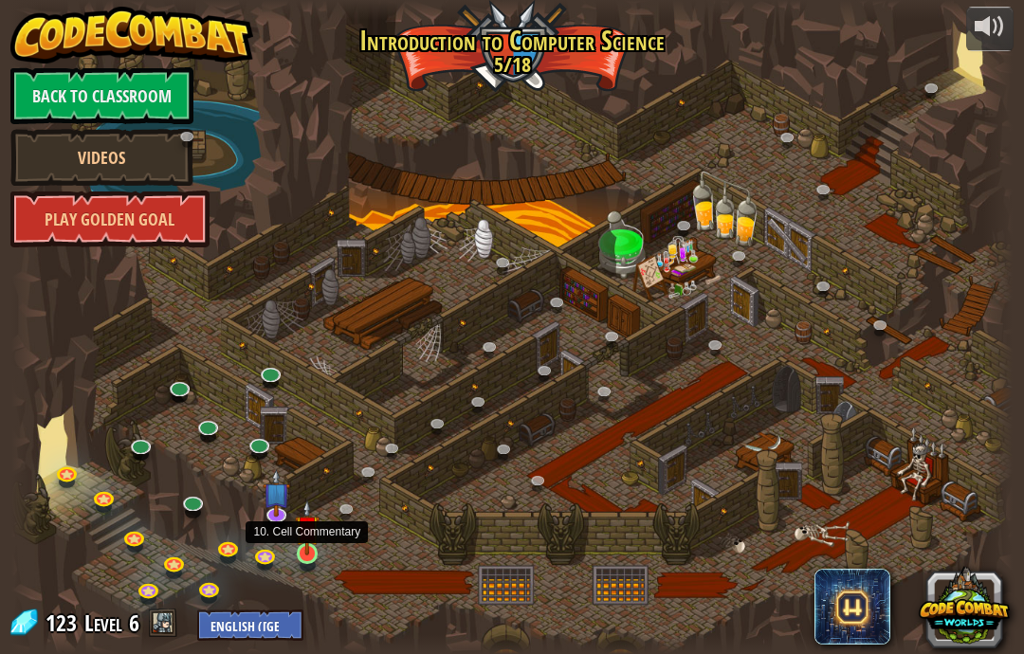
click at [318, 535] on img at bounding box center [307, 528] width 25 height 56
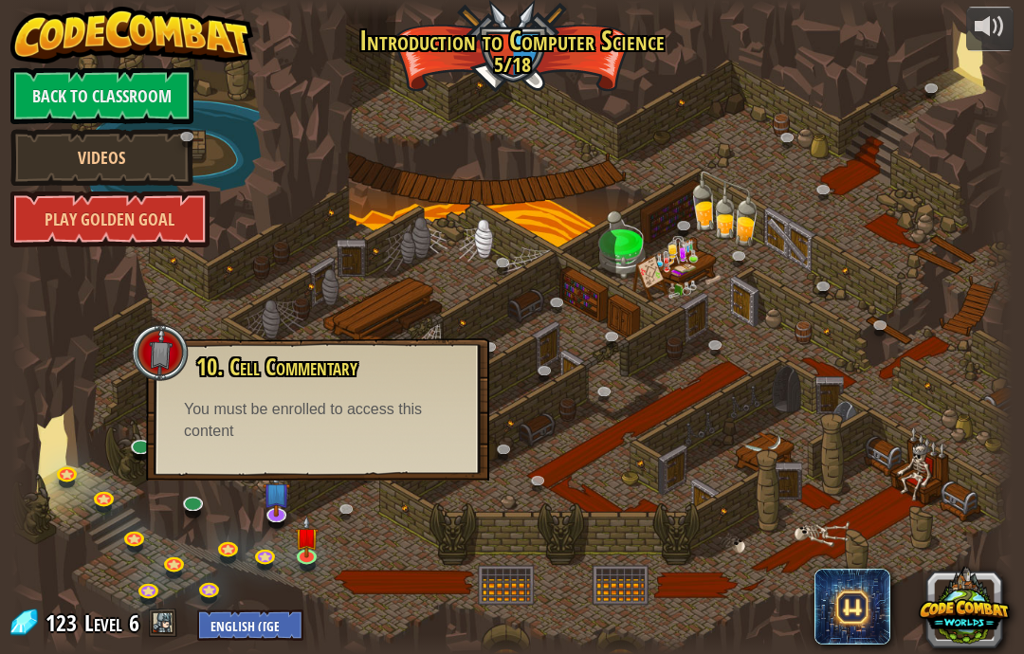
click at [955, 381] on div at bounding box center [511, 327] width 1001 height 654
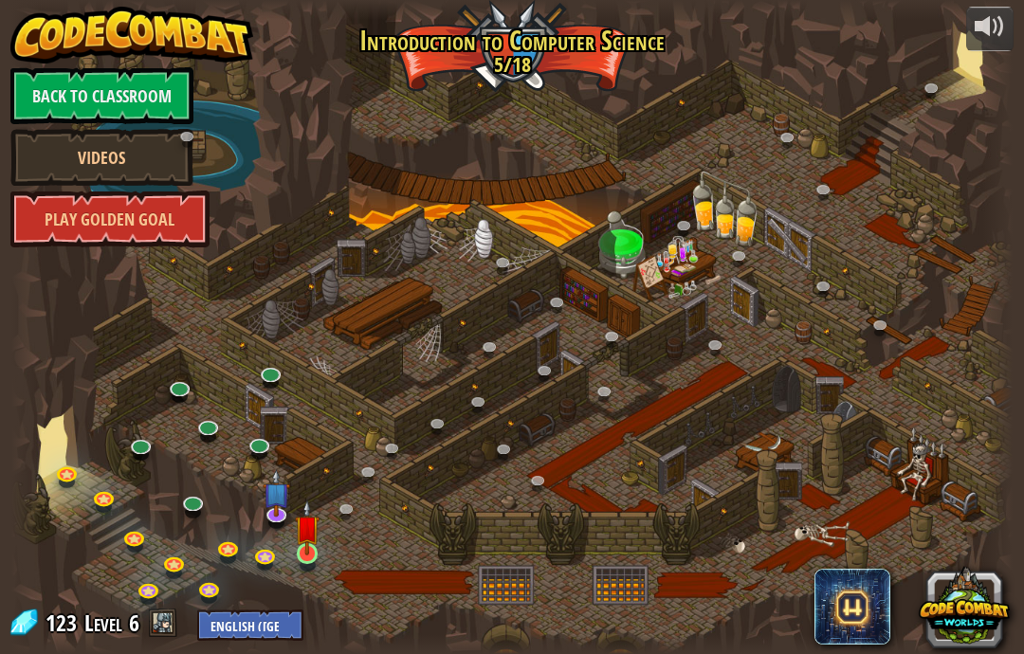
click at [311, 553] on img at bounding box center [307, 528] width 25 height 56
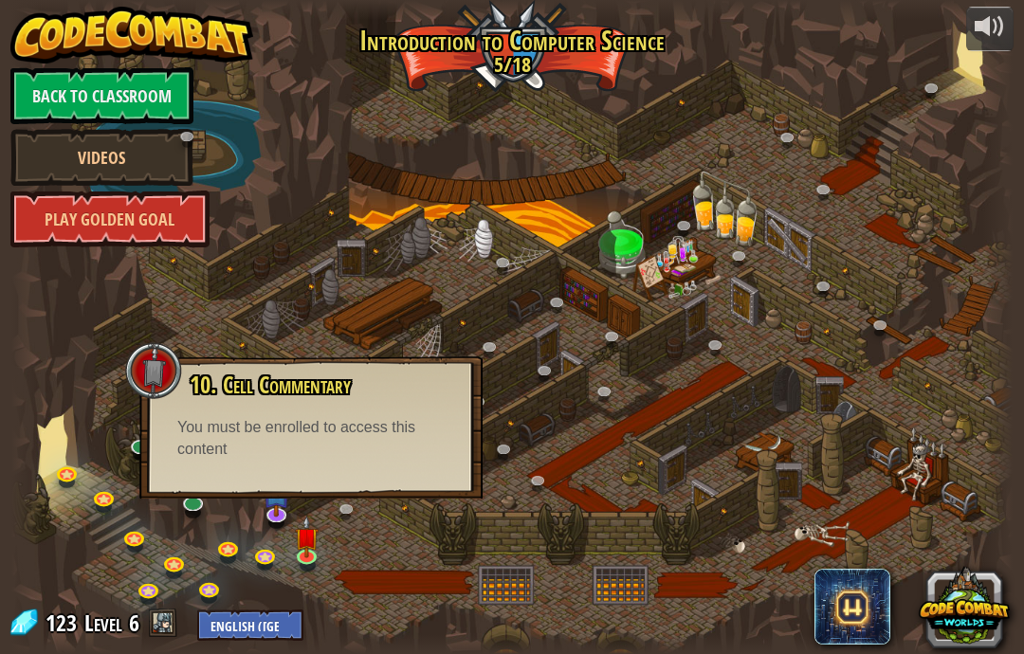
click at [163, 371] on div at bounding box center [153, 370] width 57 height 57
click at [912, 392] on div at bounding box center [511, 327] width 1001 height 654
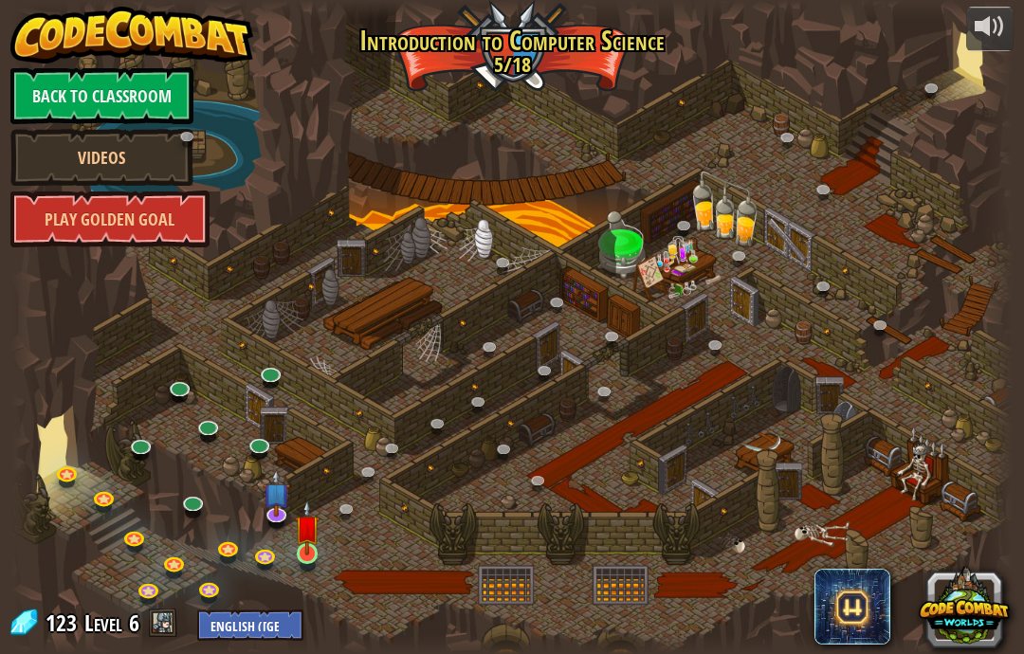
click at [313, 565] on link at bounding box center [309, 556] width 38 height 38
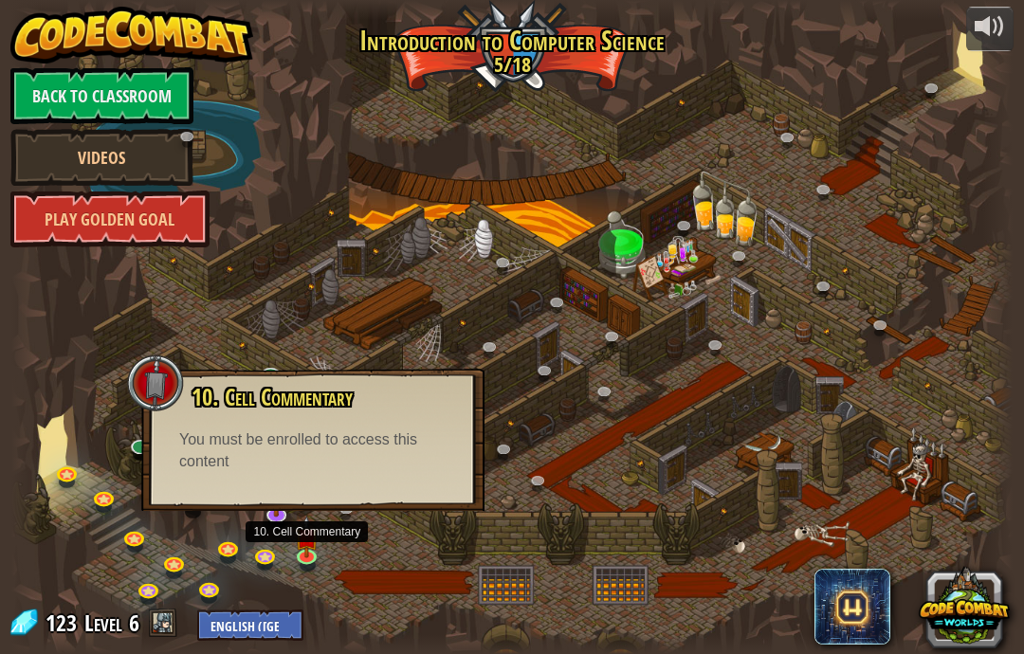
click at [82, 342] on div at bounding box center [511, 327] width 1001 height 654
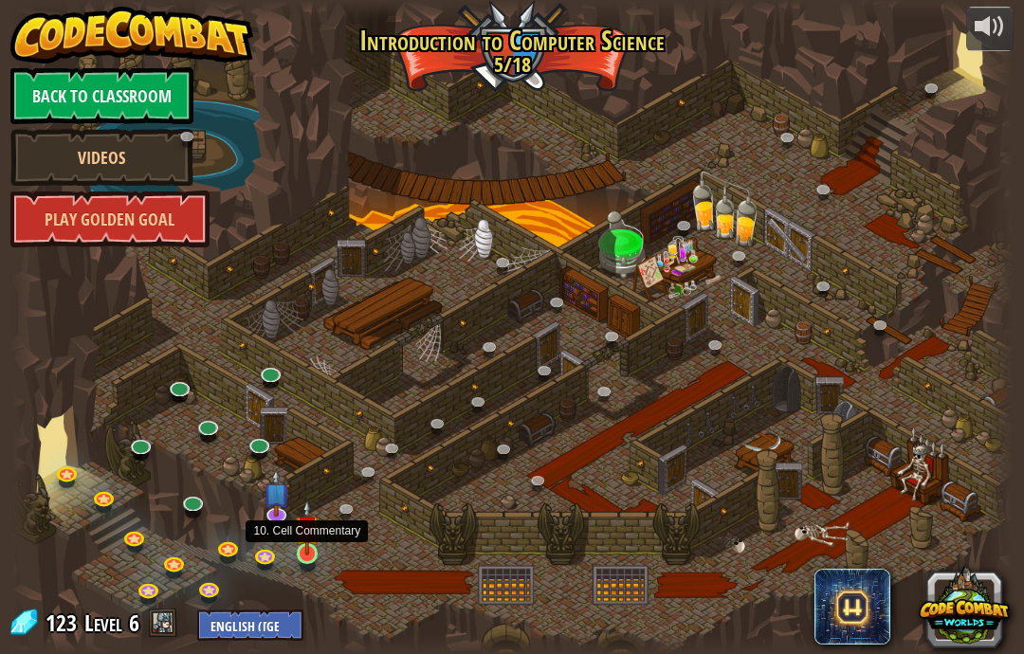
click at [310, 566] on link at bounding box center [309, 556] width 38 height 38
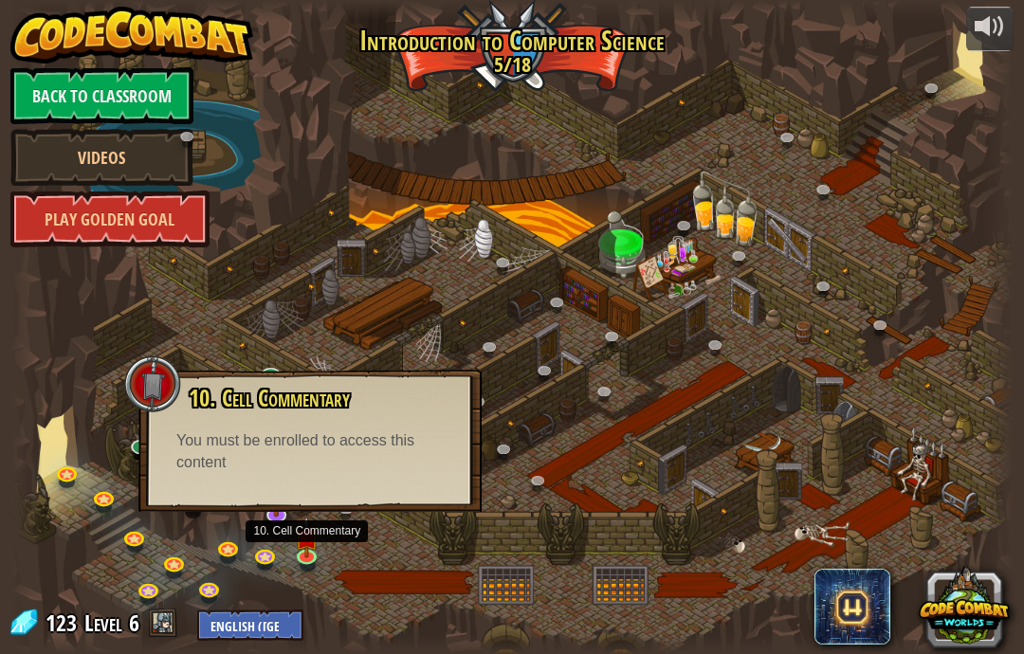
click at [877, 392] on div at bounding box center [511, 327] width 1001 height 654
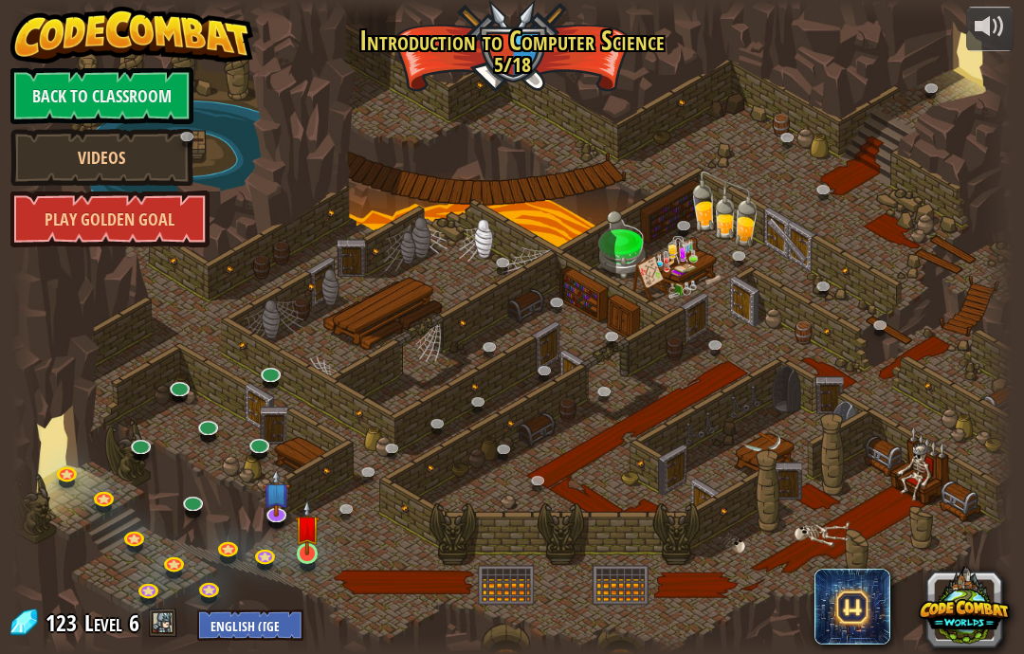
click at [305, 571] on div at bounding box center [308, 565] width 16 height 12
click at [276, 568] on link at bounding box center [267, 556] width 38 height 38
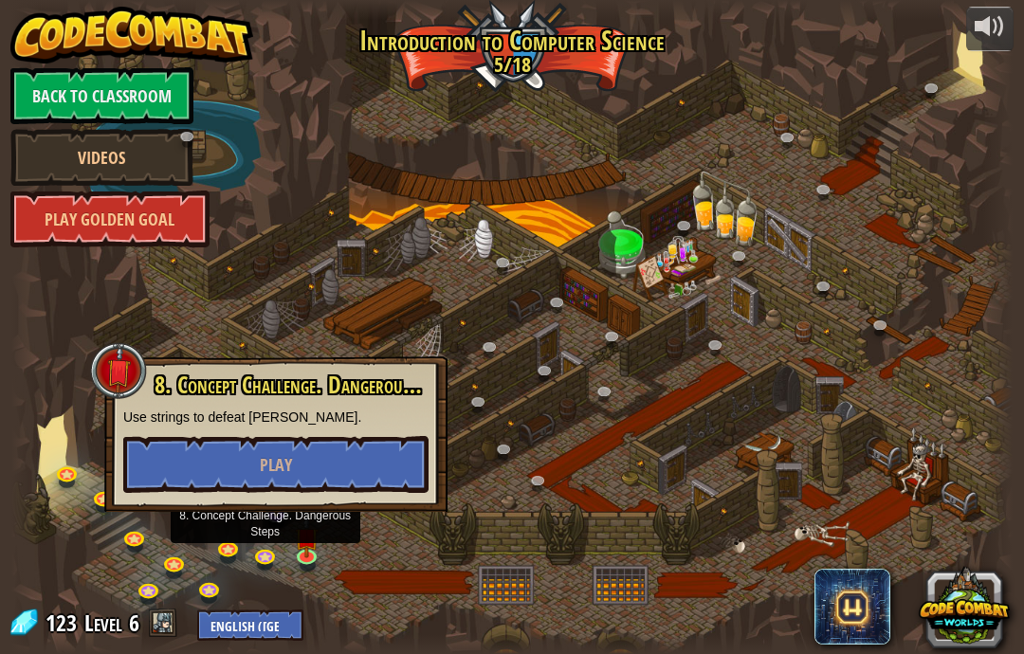
click at [106, 355] on div at bounding box center [118, 370] width 57 height 57
click at [311, 559] on link at bounding box center [309, 556] width 38 height 38
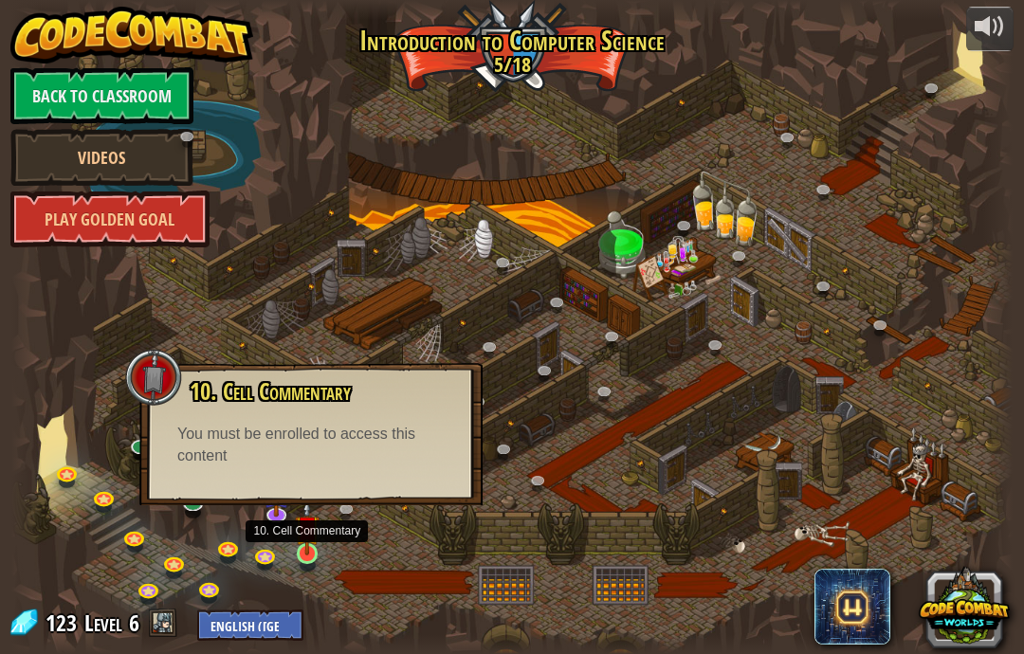
click at [303, 562] on link at bounding box center [309, 556] width 38 height 38
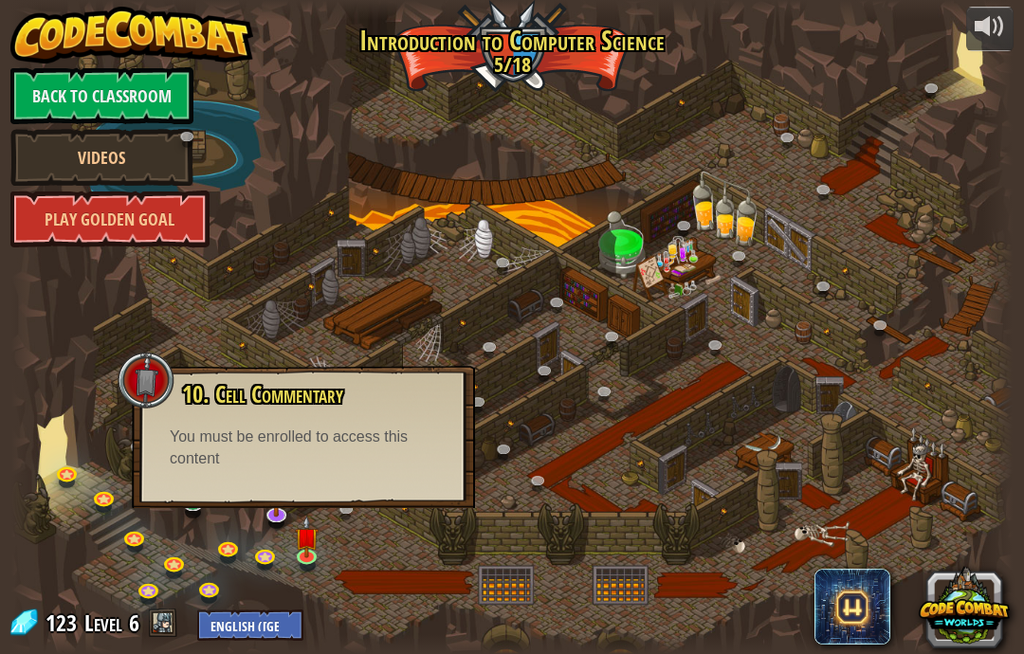
click at [155, 356] on div at bounding box center [146, 380] width 57 height 57
click at [111, 356] on div at bounding box center [511, 327] width 1001 height 654
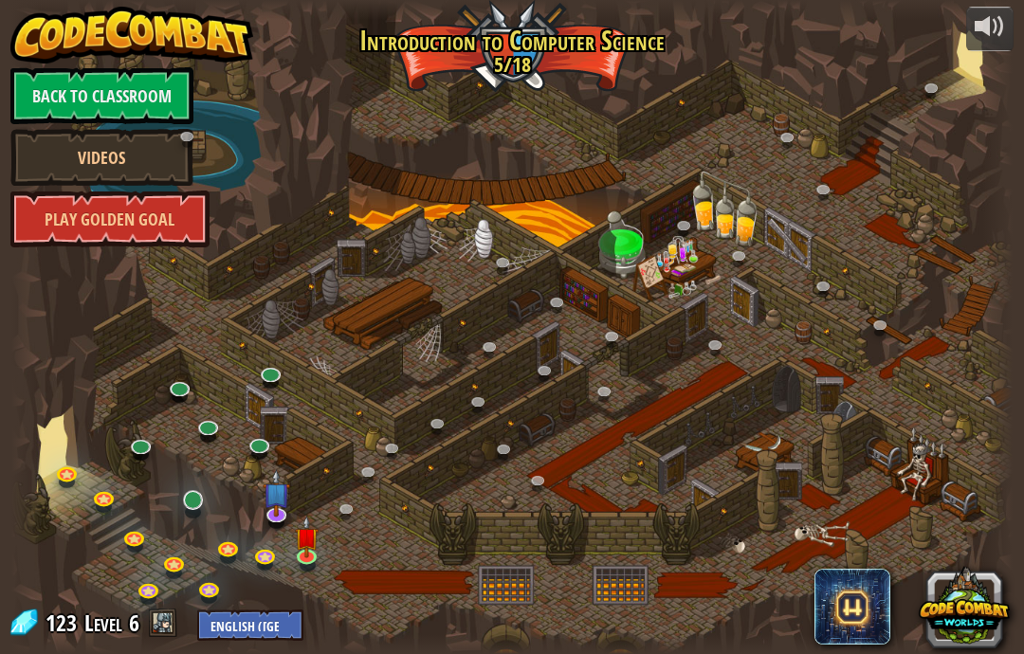
click at [198, 513] on link at bounding box center [194, 502] width 38 height 38
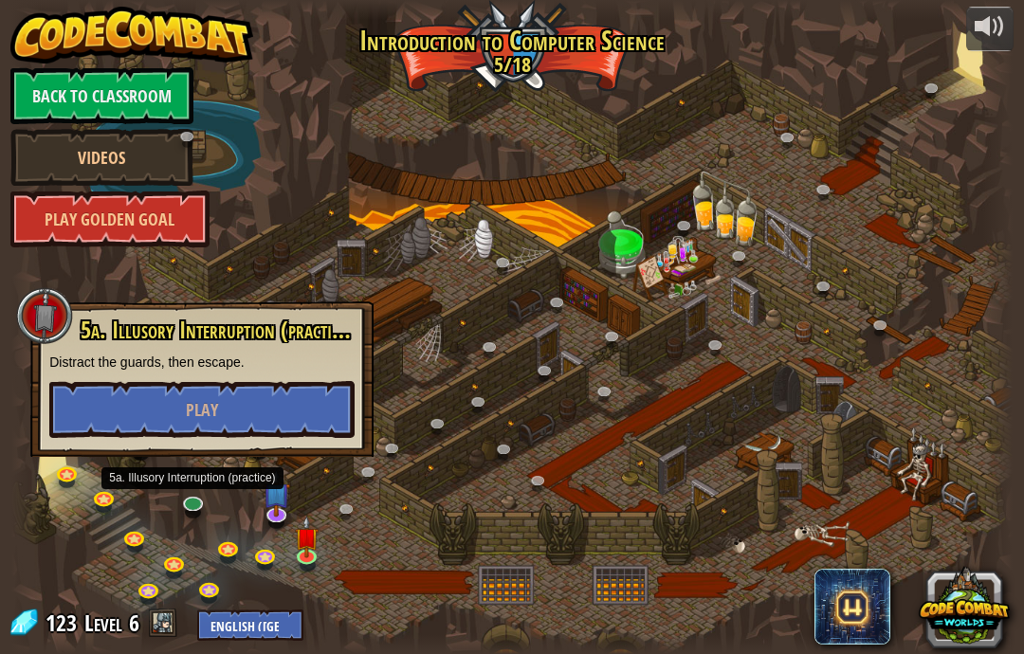
click at [947, 313] on div at bounding box center [511, 327] width 1001 height 654
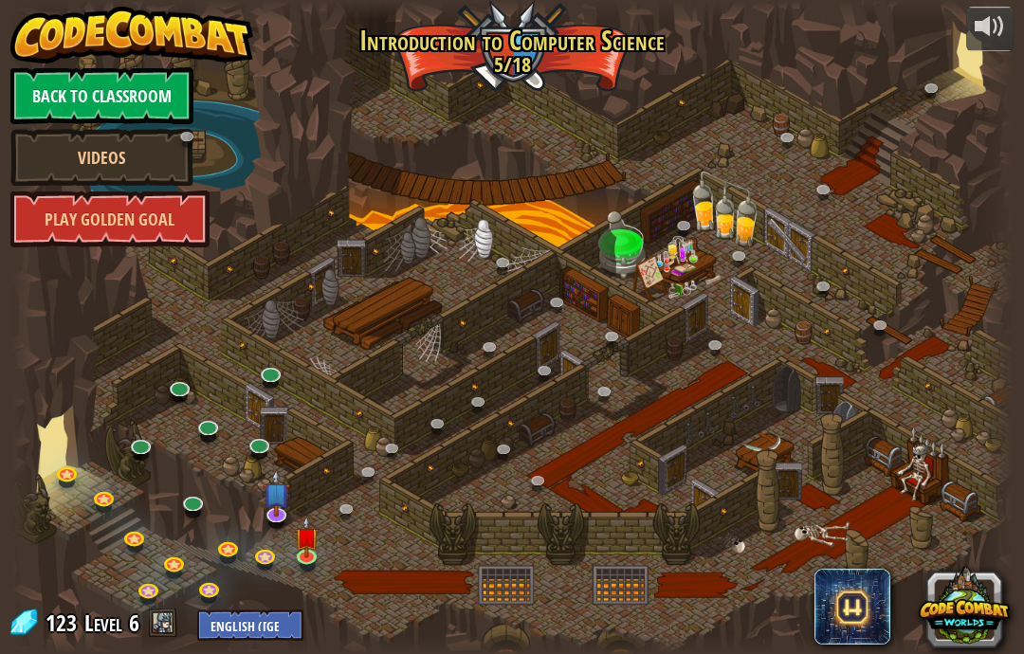
click at [46, 82] on link "Back to Classroom" at bounding box center [101, 95] width 183 height 57
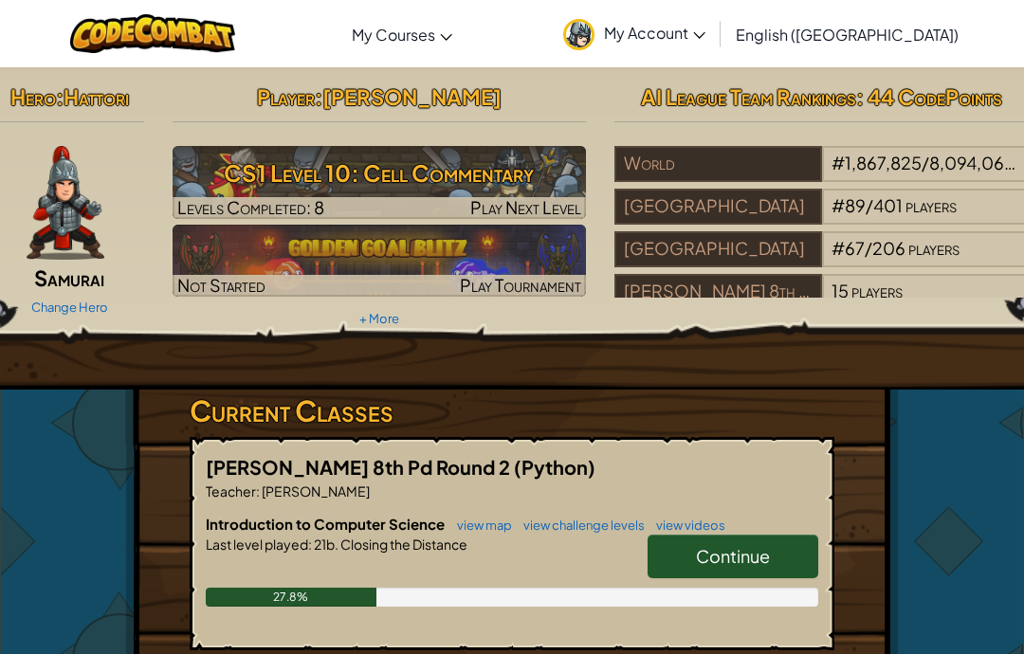
click at [49, 216] on img at bounding box center [66, 203] width 78 height 114
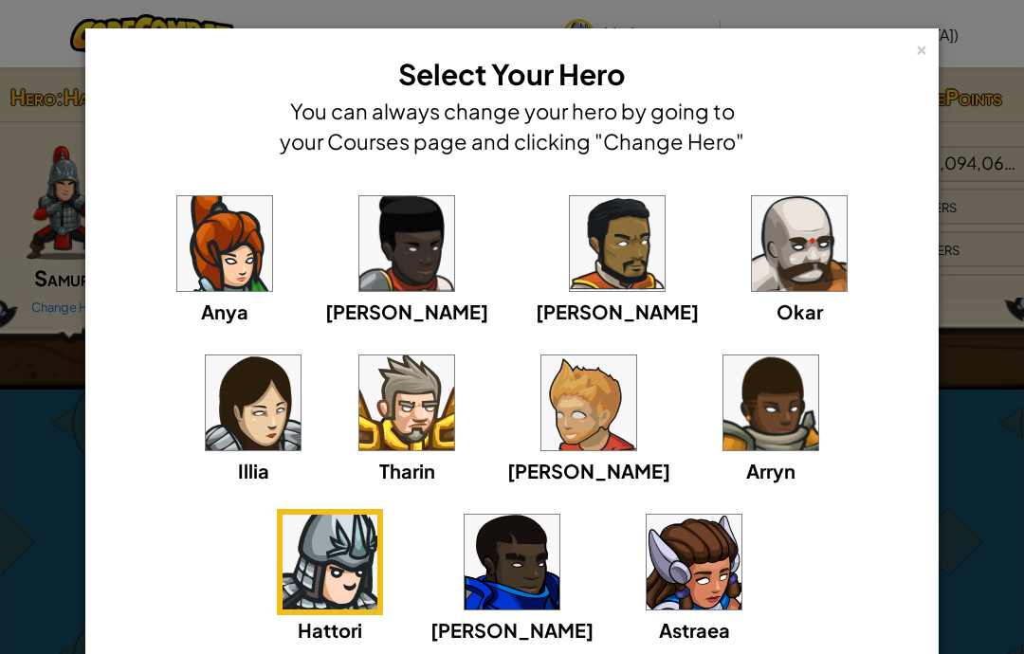
click at [977, 359] on div "× Select Your Hero You can always change your hero by going to your Courses pag…" at bounding box center [512, 327] width 1024 height 654
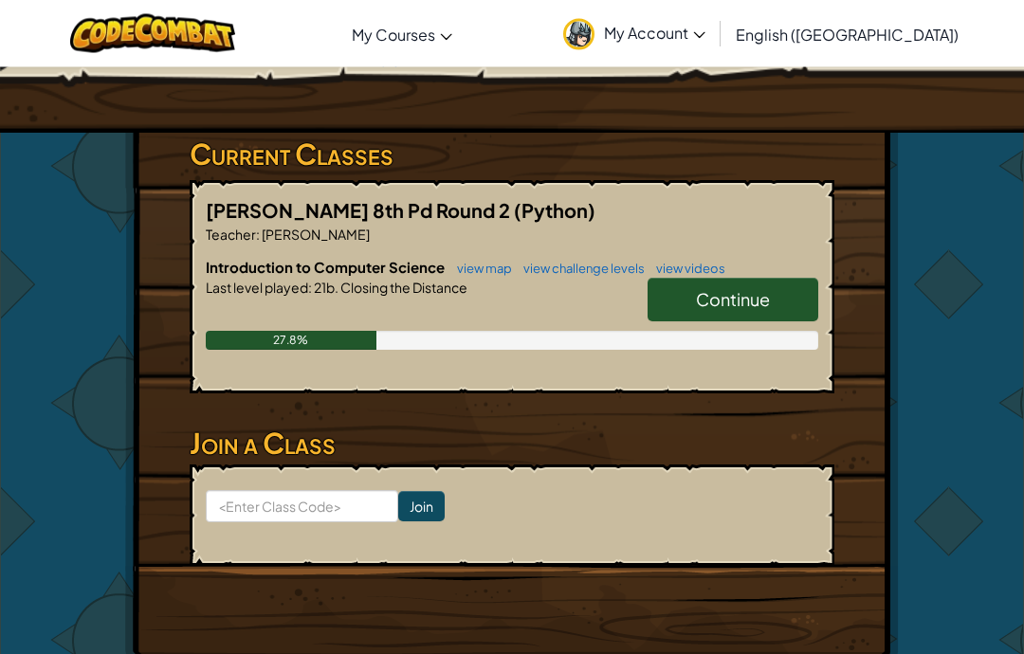
scroll to position [257, 0]
click at [782, 296] on link "Continue" at bounding box center [733, 300] width 171 height 44
